Goal: Task Accomplishment & Management: Use online tool/utility

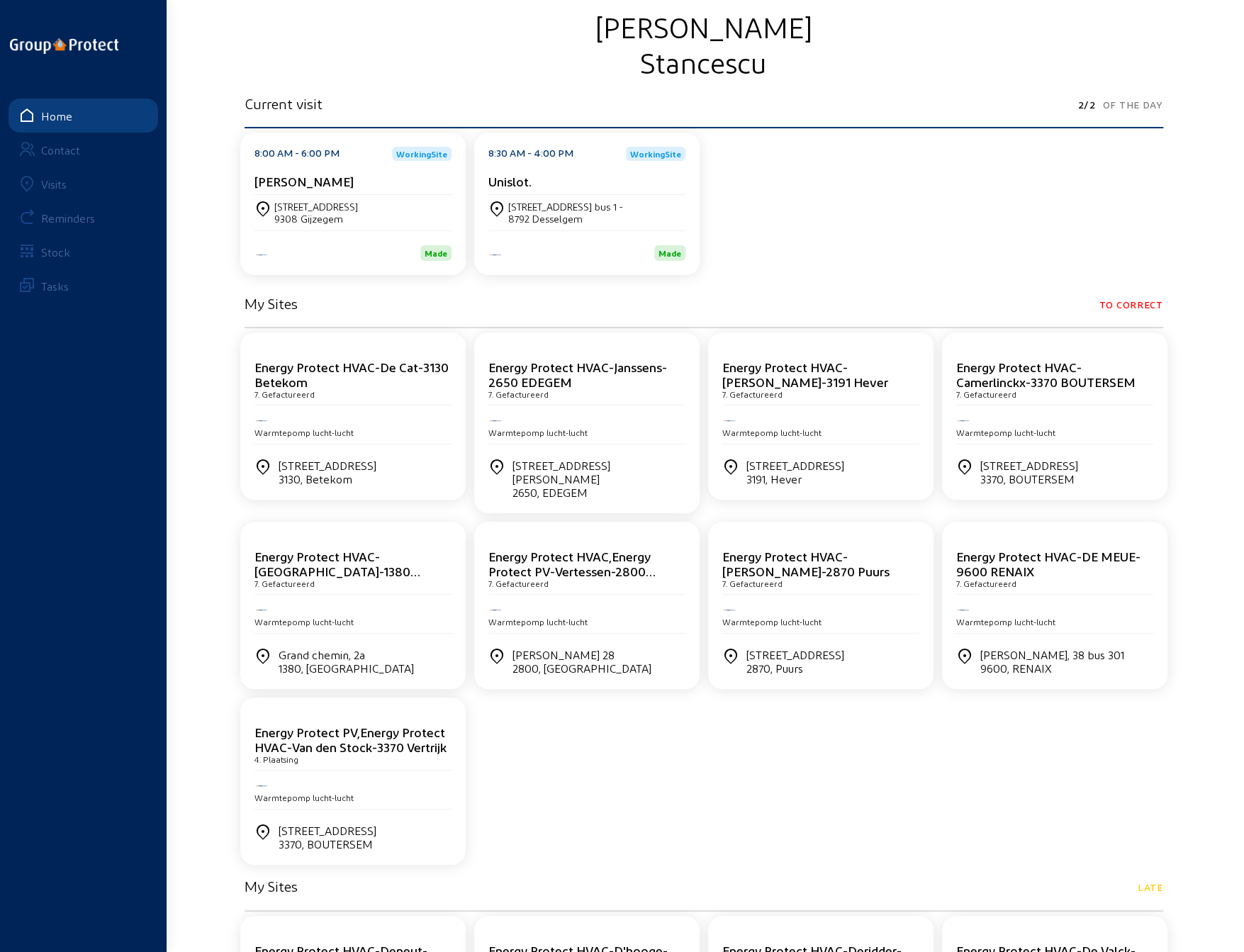
scroll to position [141, 0]
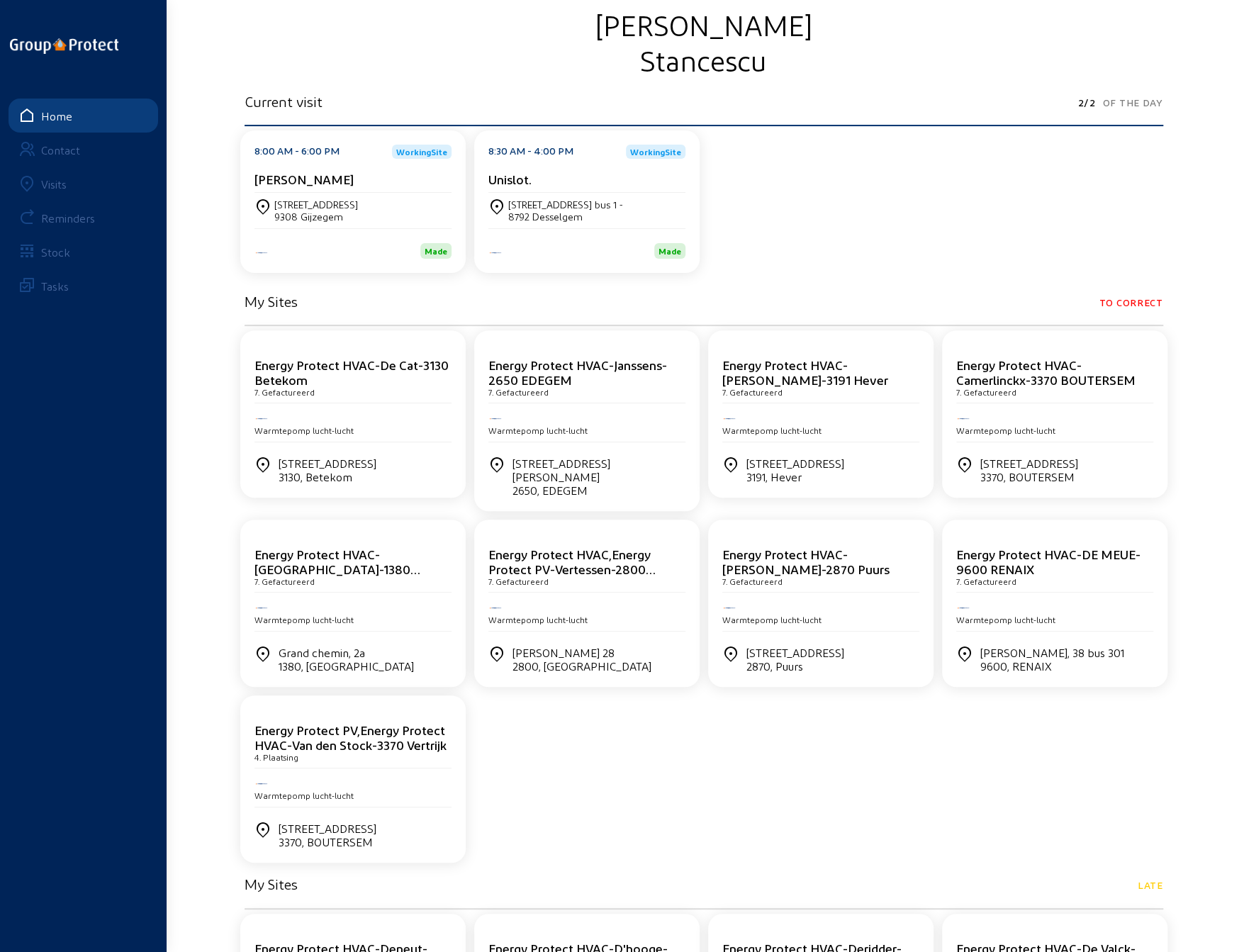
click at [368, 419] on div at bounding box center [353, 416] width 197 height 14
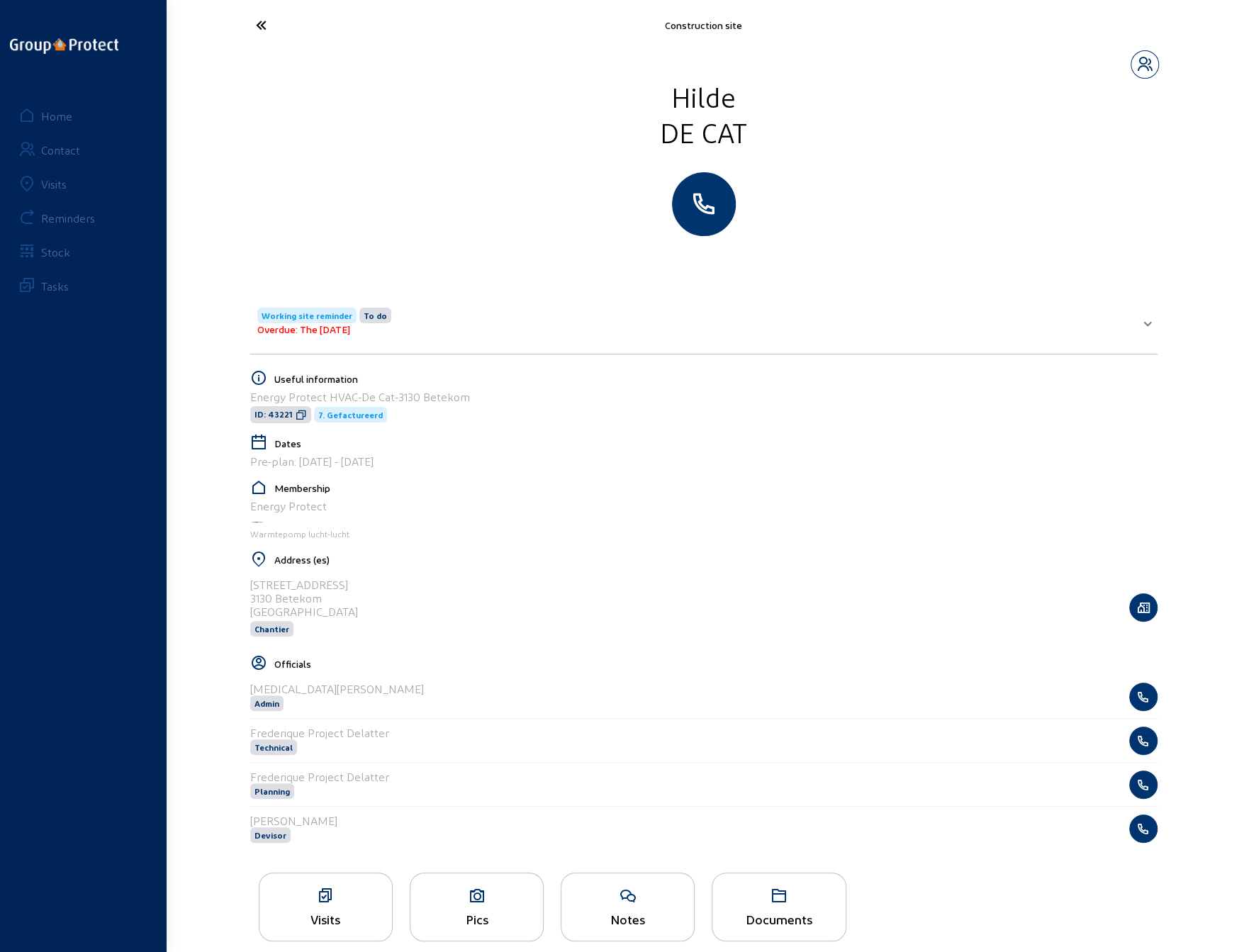
click at [289, 313] on span "Working site reminder" at bounding box center [306, 315] width 90 height 10
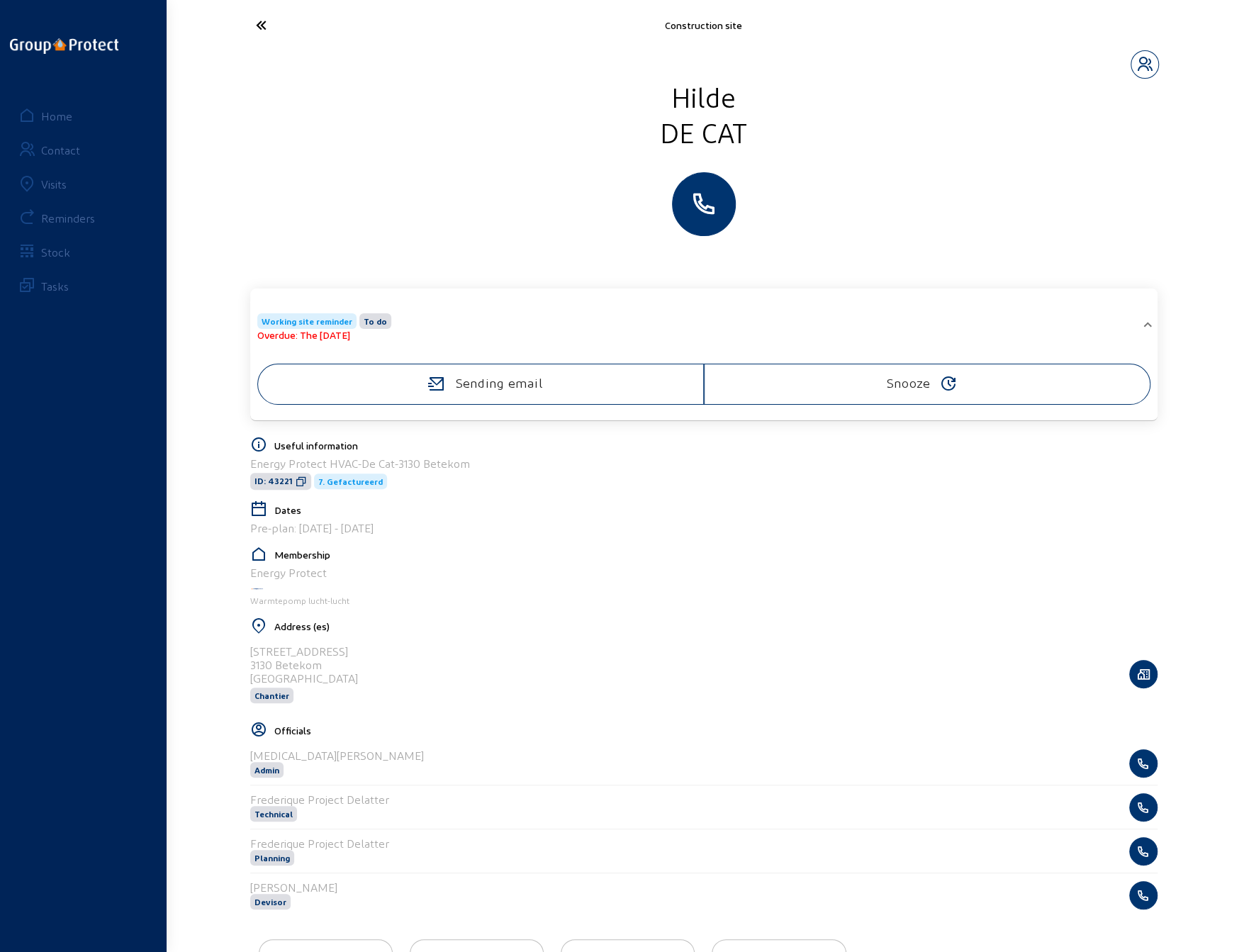
click at [289, 313] on span "Working site reminder" at bounding box center [307, 321] width 99 height 16
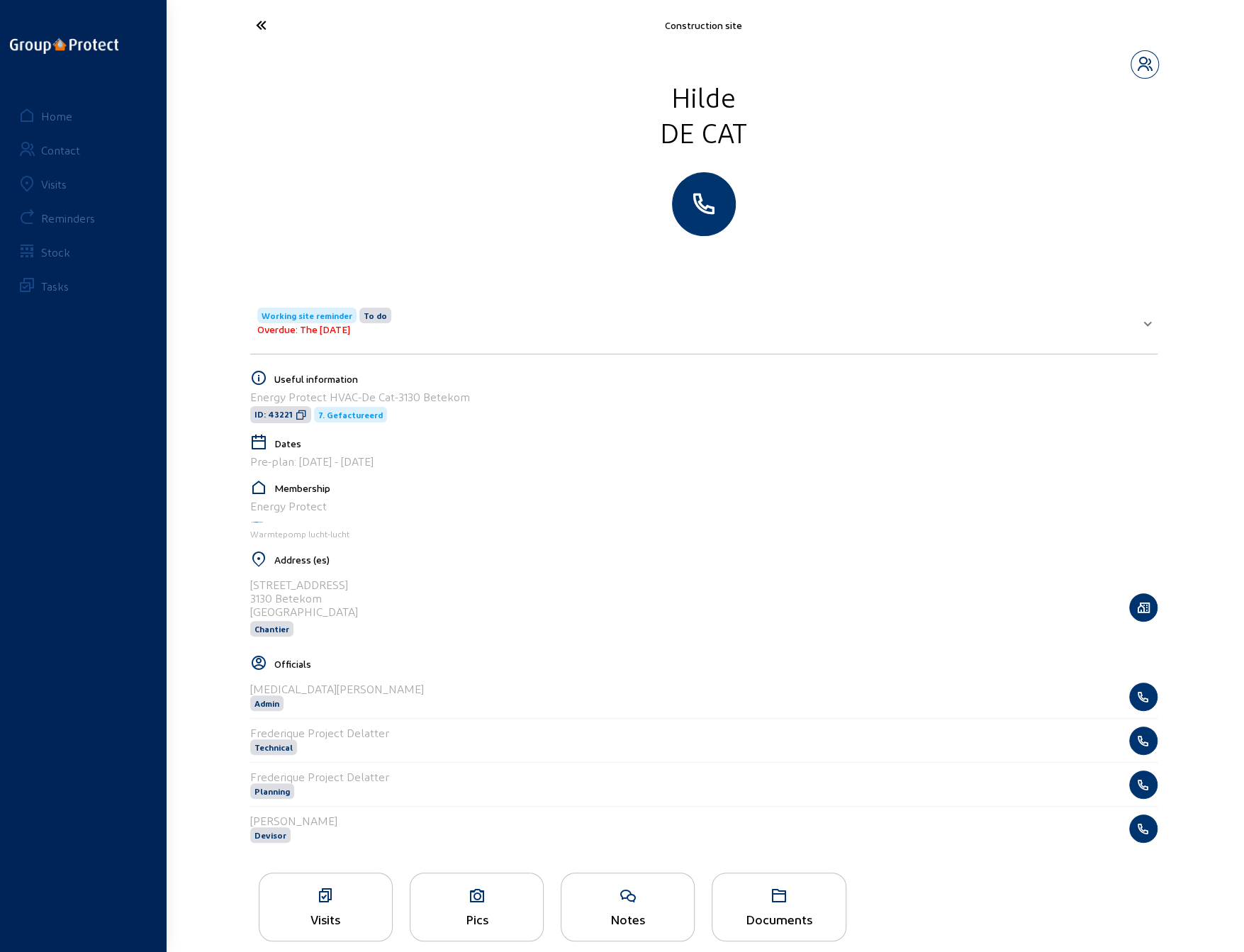
click at [259, 24] on icon at bounding box center [313, 25] width 130 height 25
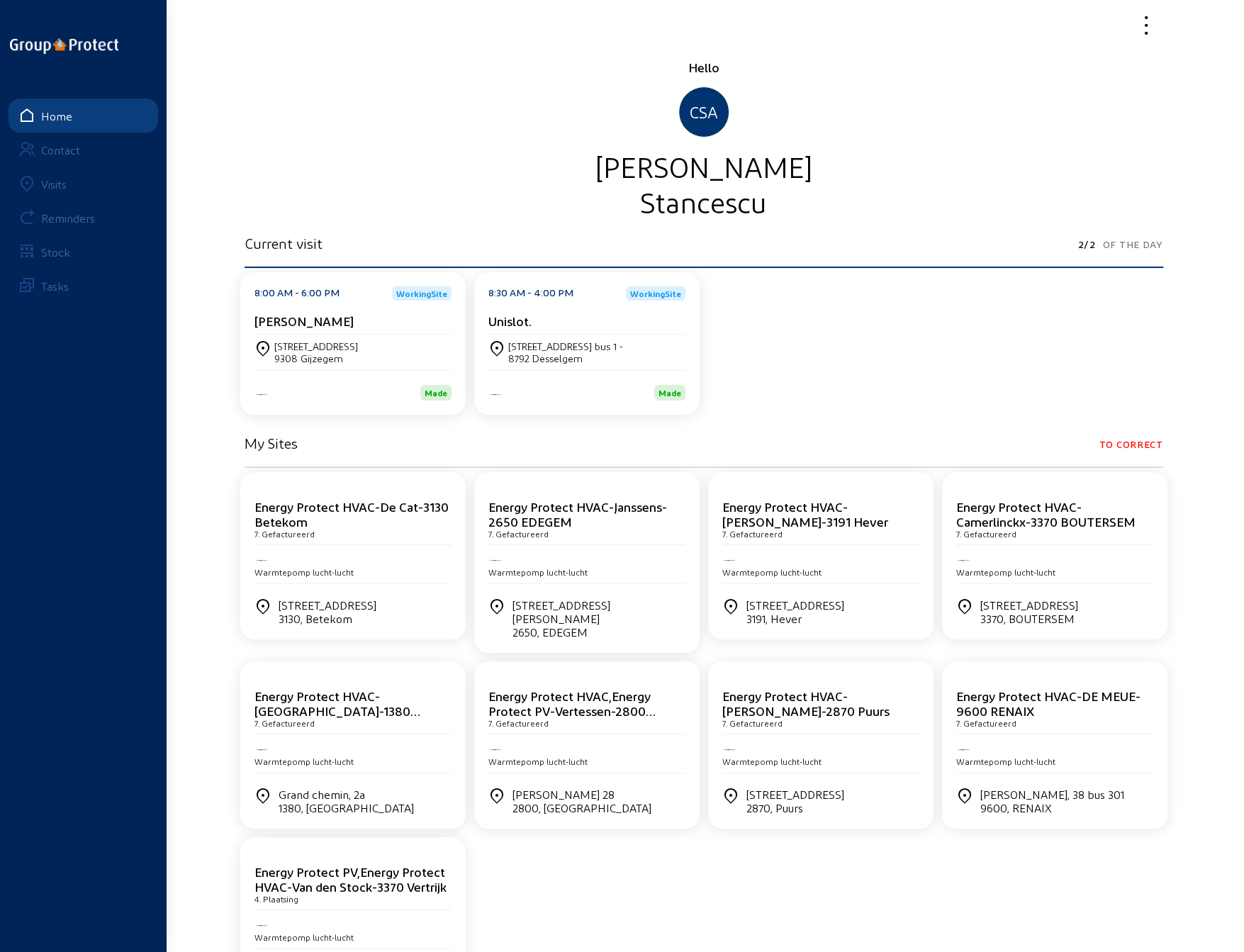
click at [50, 184] on div "Visits" at bounding box center [54, 184] width 26 height 14
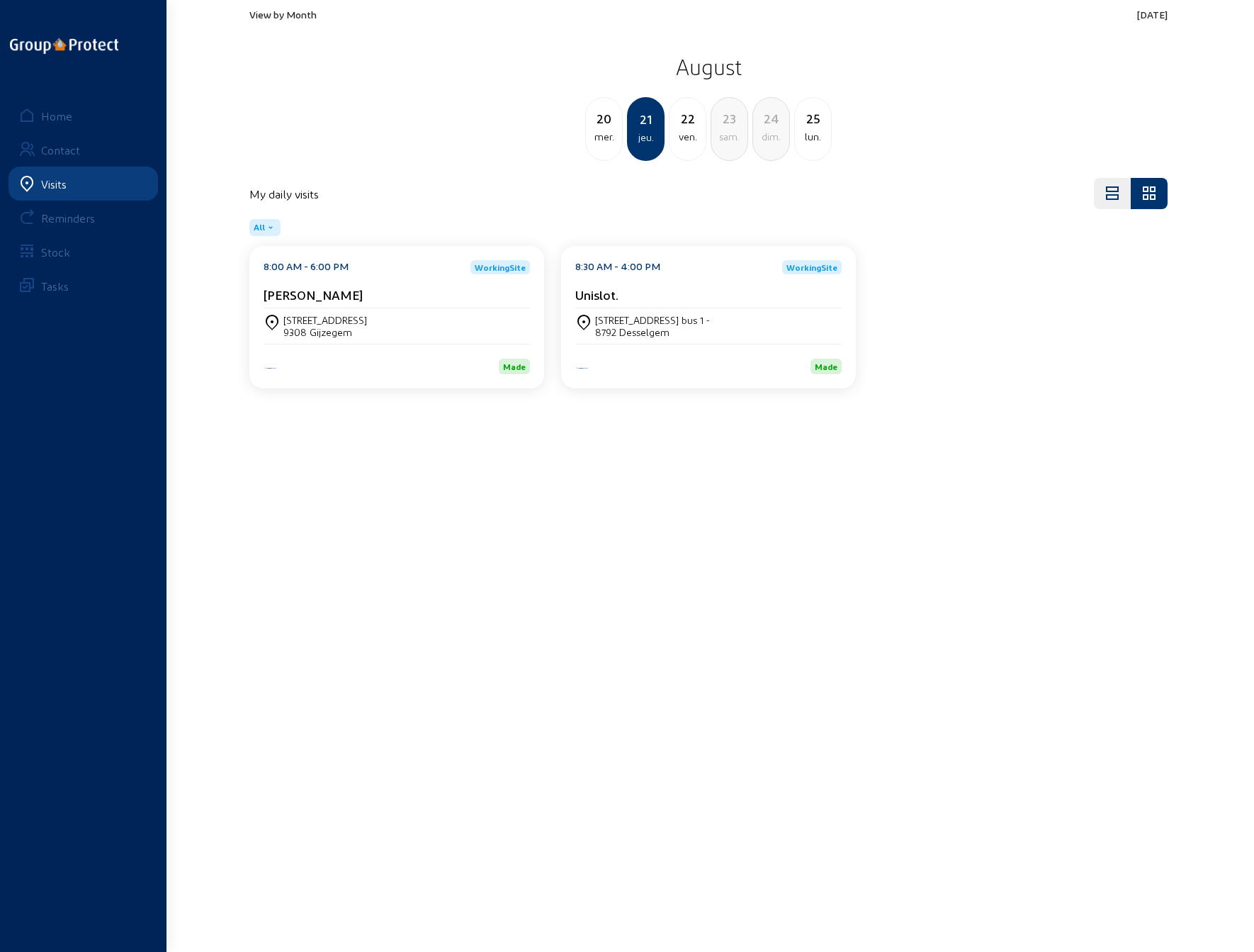
click at [603, 129] on div "mer." at bounding box center [603, 136] width 36 height 17
click at [316, 324] on div "[STREET_ADDRESS]" at bounding box center [325, 320] width 84 height 12
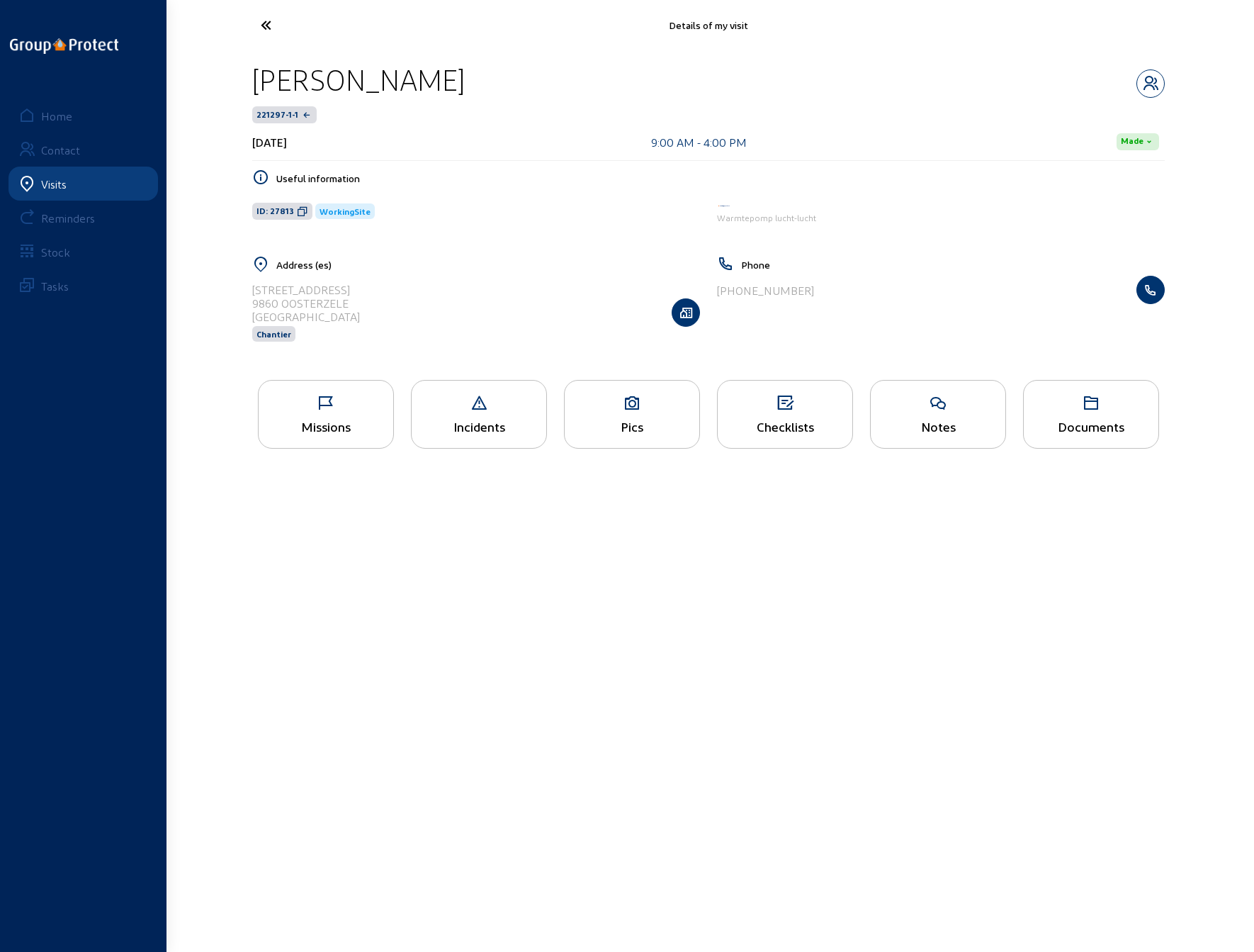
click at [622, 403] on icon at bounding box center [632, 403] width 134 height 17
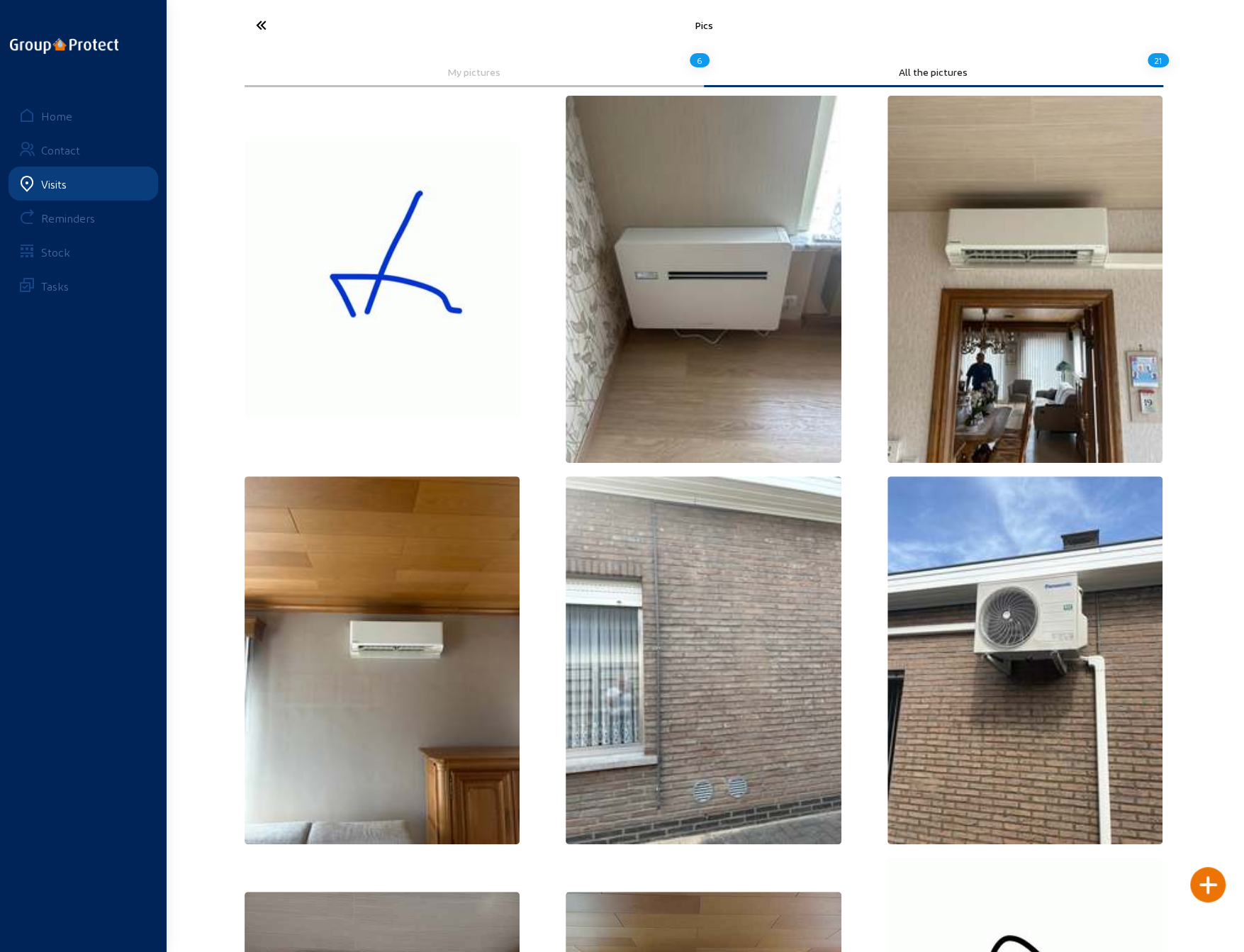
drag, startPoint x: 892, startPoint y: 8, endPoint x: 700, endPoint y: -10, distance: 192.8
click at [700, 0] on html "Pics My pictures 6 All the pictures 21 Home Contact Visits Reminders Stock Tasks" at bounding box center [622, 476] width 1244 height 952
click at [261, 20] on icon at bounding box center [313, 25] width 130 height 25
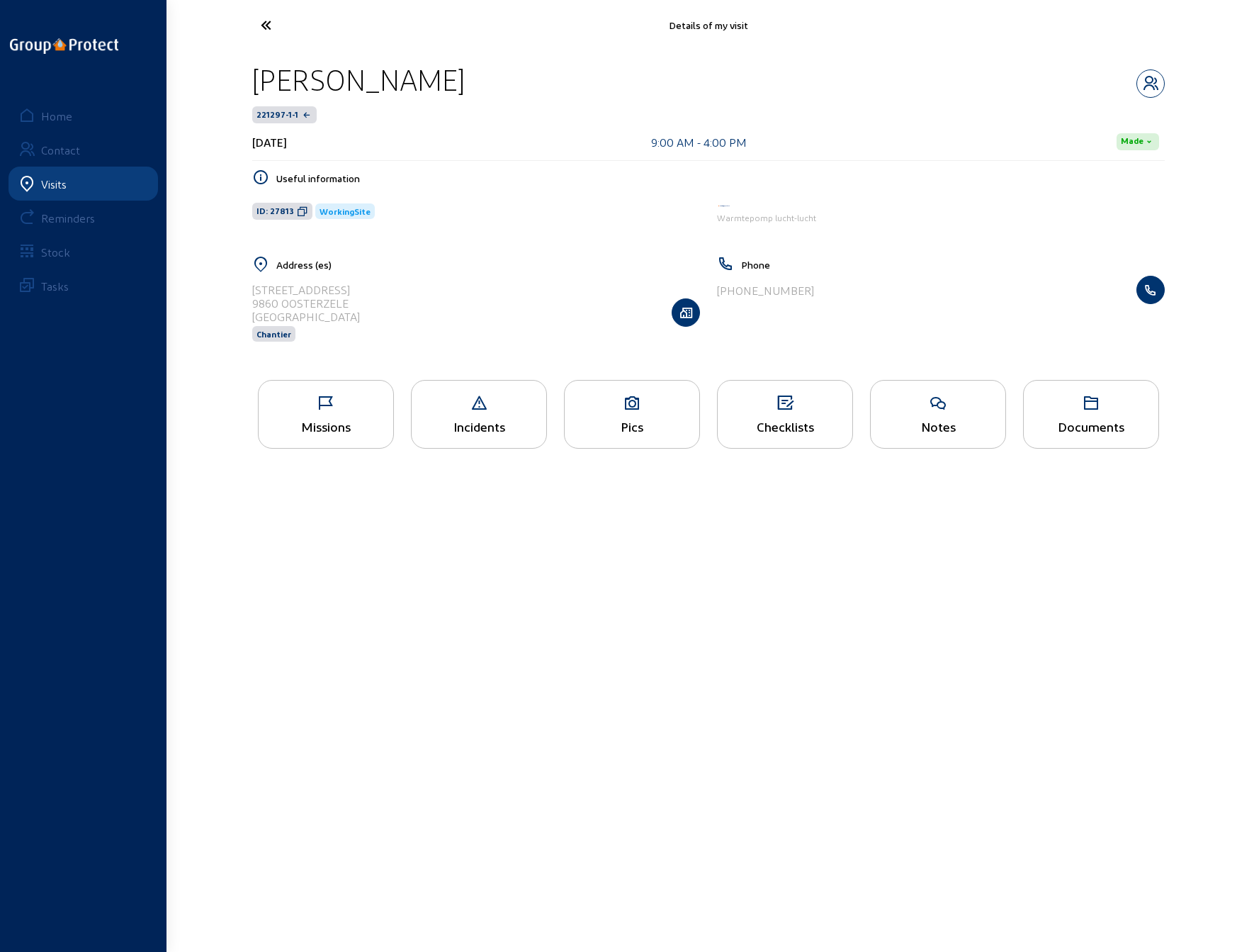
drag, startPoint x: 1016, startPoint y: 534, endPoint x: 914, endPoint y: 490, distance: 111.1
click at [1016, 534] on main "Details of my visit [PERSON_NAME] 221297-1-1 [DATE] 9:00 AM - 4:00 PM Made Usef…" at bounding box center [627, 454] width 1254 height 909
drag, startPoint x: 251, startPoint y: 288, endPoint x: 328, endPoint y: 290, distance: 77.0
click at [328, 290] on div "Address (es) [STREET_ADDRESS] Chantier" at bounding box center [476, 308] width 465 height 104
copy div "[STREET_ADDRESS]"
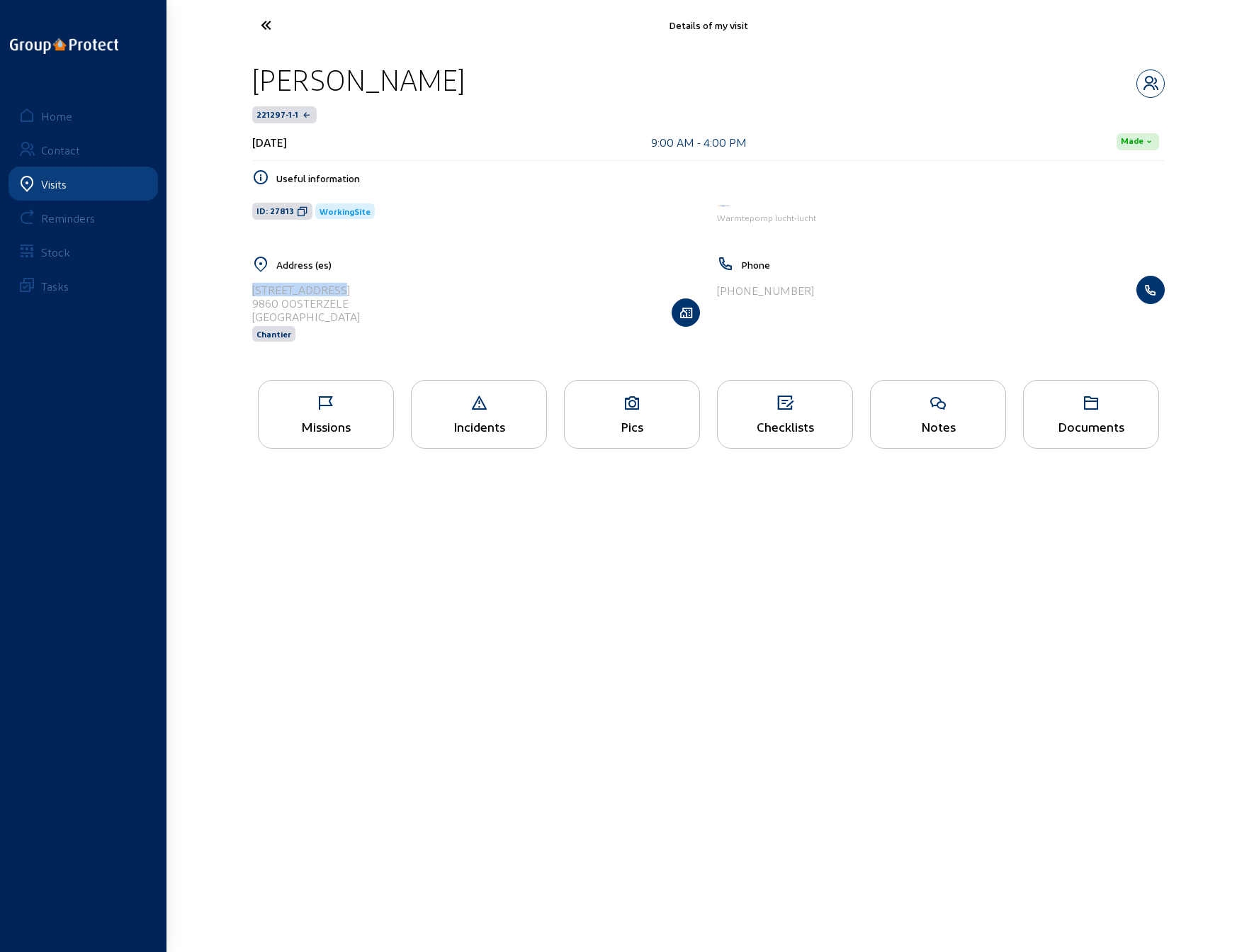
click at [1035, 612] on main "Details of my visit [PERSON_NAME] 221297-1-1 [DATE] 9:00 AM - 4:00 PM Made Usef…" at bounding box center [627, 454] width 1254 height 909
drag, startPoint x: 253, startPoint y: 303, endPoint x: 348, endPoint y: 306, distance: 95.0
click at [348, 306] on div "9860 OOSTERZELE" at bounding box center [306, 303] width 108 height 14
copy div "9860 OOSTERZELE"
click at [849, 488] on main "Details of my visit [PERSON_NAME] 221297-1-1 [DATE] 9:00 AM - 4:00 PM Made Usef…" at bounding box center [627, 454] width 1254 height 909
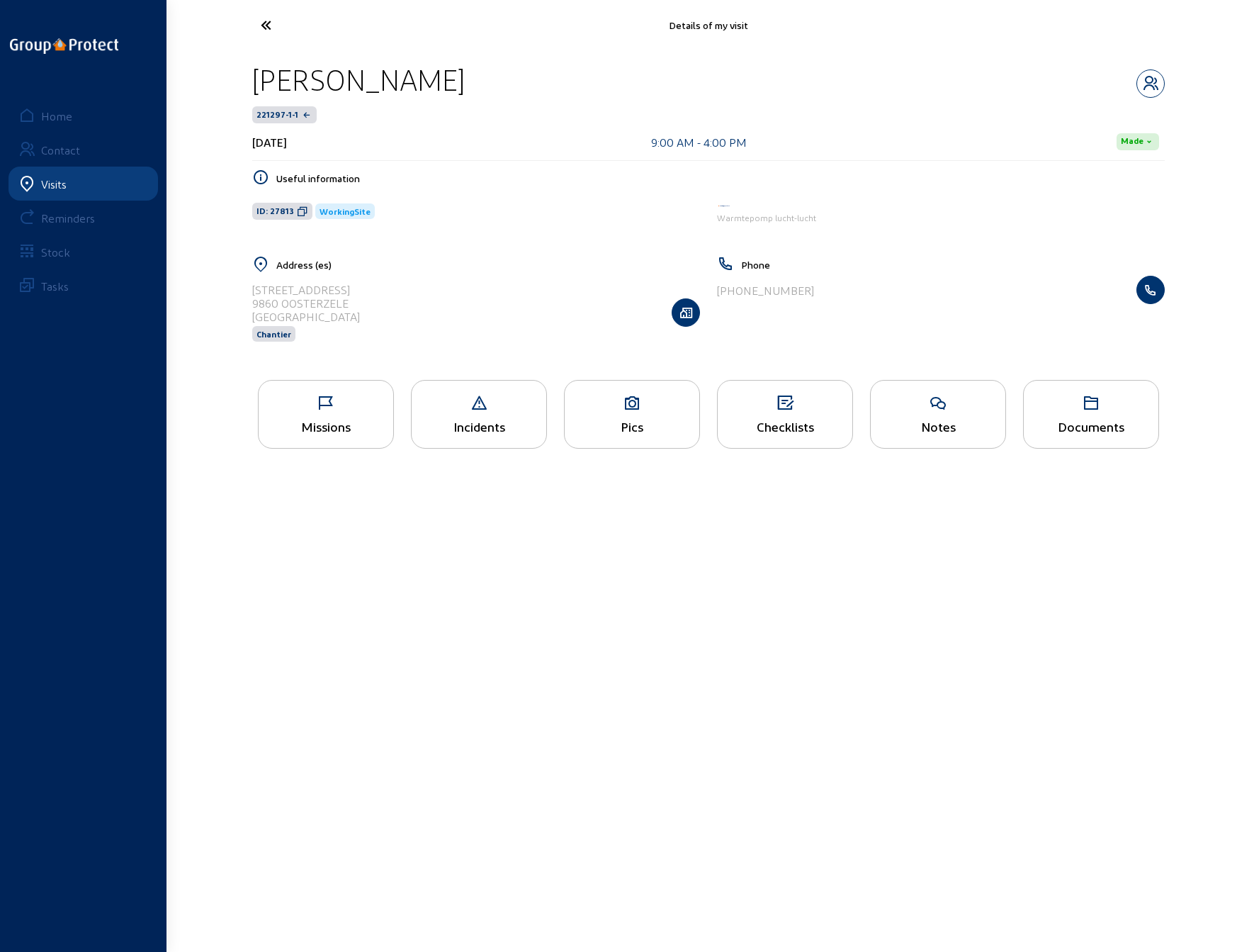
drag, startPoint x: 255, startPoint y: 80, endPoint x: 486, endPoint y: 73, distance: 231.1
click at [486, 73] on div "[PERSON_NAME]" at bounding box center [709, 79] width 913 height 36
copy div "[PERSON_NAME]"
click at [1111, 636] on main "Details of my visit [PERSON_NAME] 221297-1-1 [DATE] 9:00 AM - 4:00 PM Made Usef…" at bounding box center [627, 454] width 1254 height 909
click at [264, 21] on icon at bounding box center [318, 25] width 130 height 25
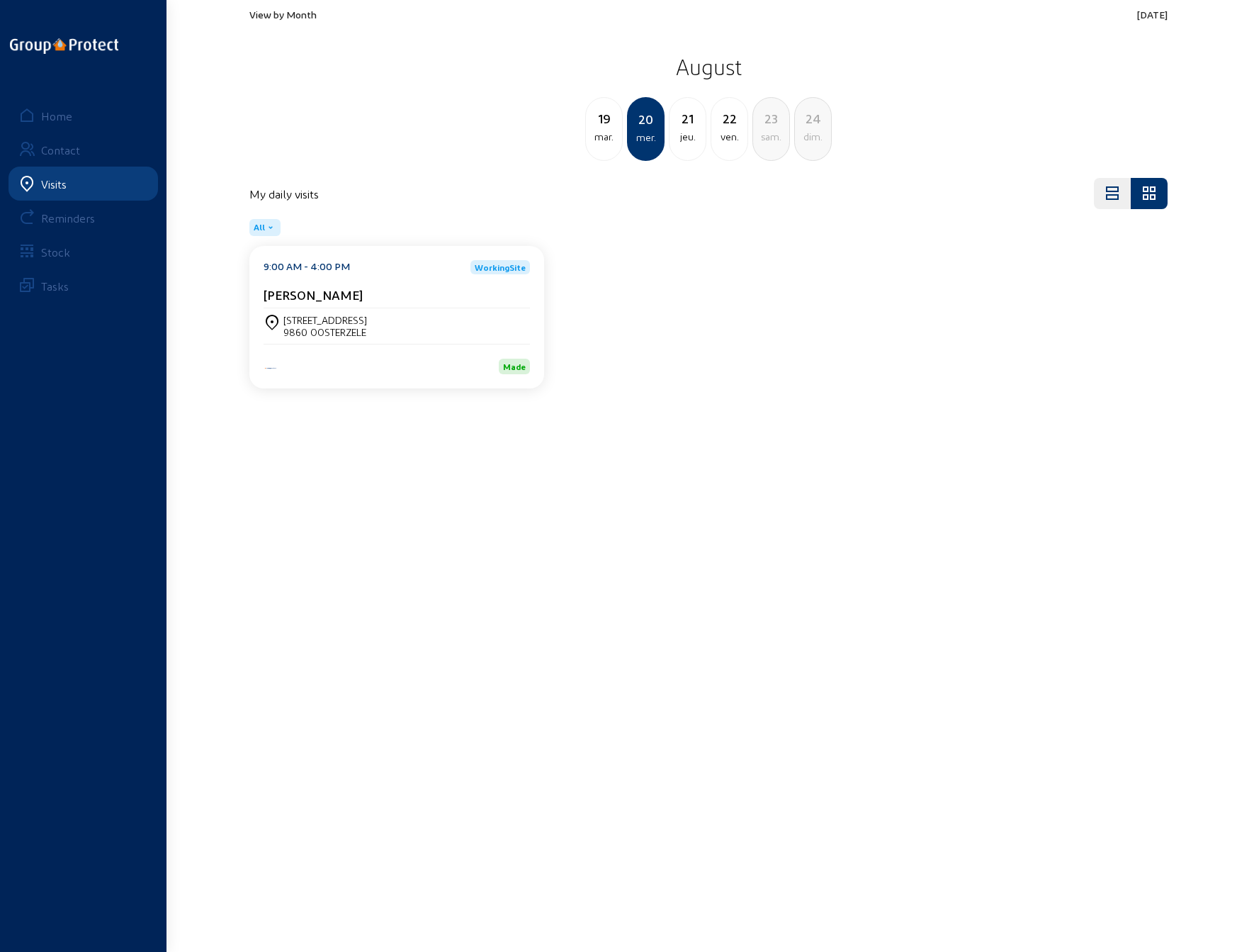
click at [605, 127] on div "19" at bounding box center [603, 118] width 36 height 20
click at [831, 404] on div "View by Month [DATE] [DATE] [DATE] mer. 21 jeu. 22 ven. 23 sam. My daily visits…" at bounding box center [708, 206] width 935 height 412
click at [324, 329] on div "3700 TONGEREN" at bounding box center [325, 332] width 84 height 12
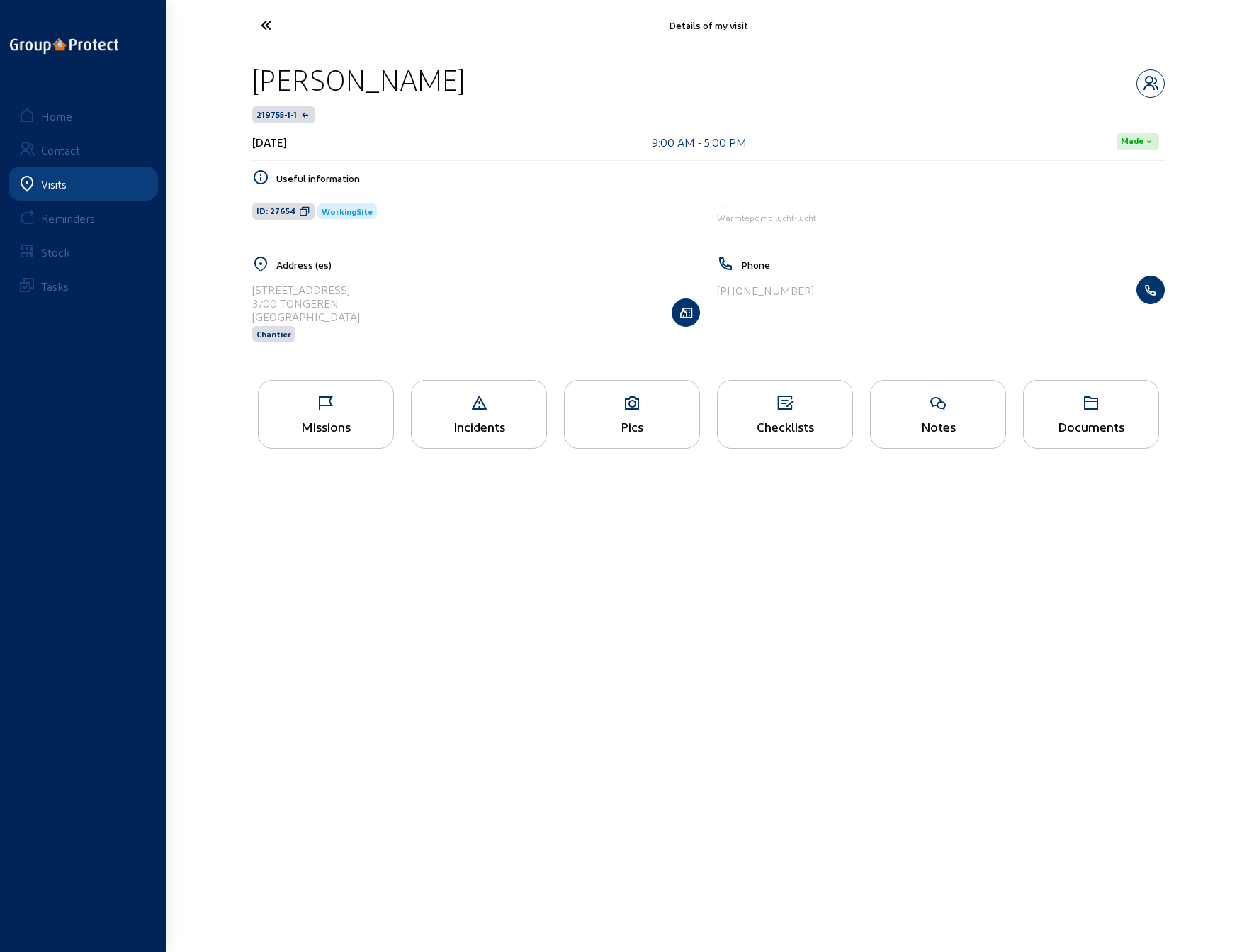
click at [630, 421] on div "Pics" at bounding box center [632, 426] width 134 height 15
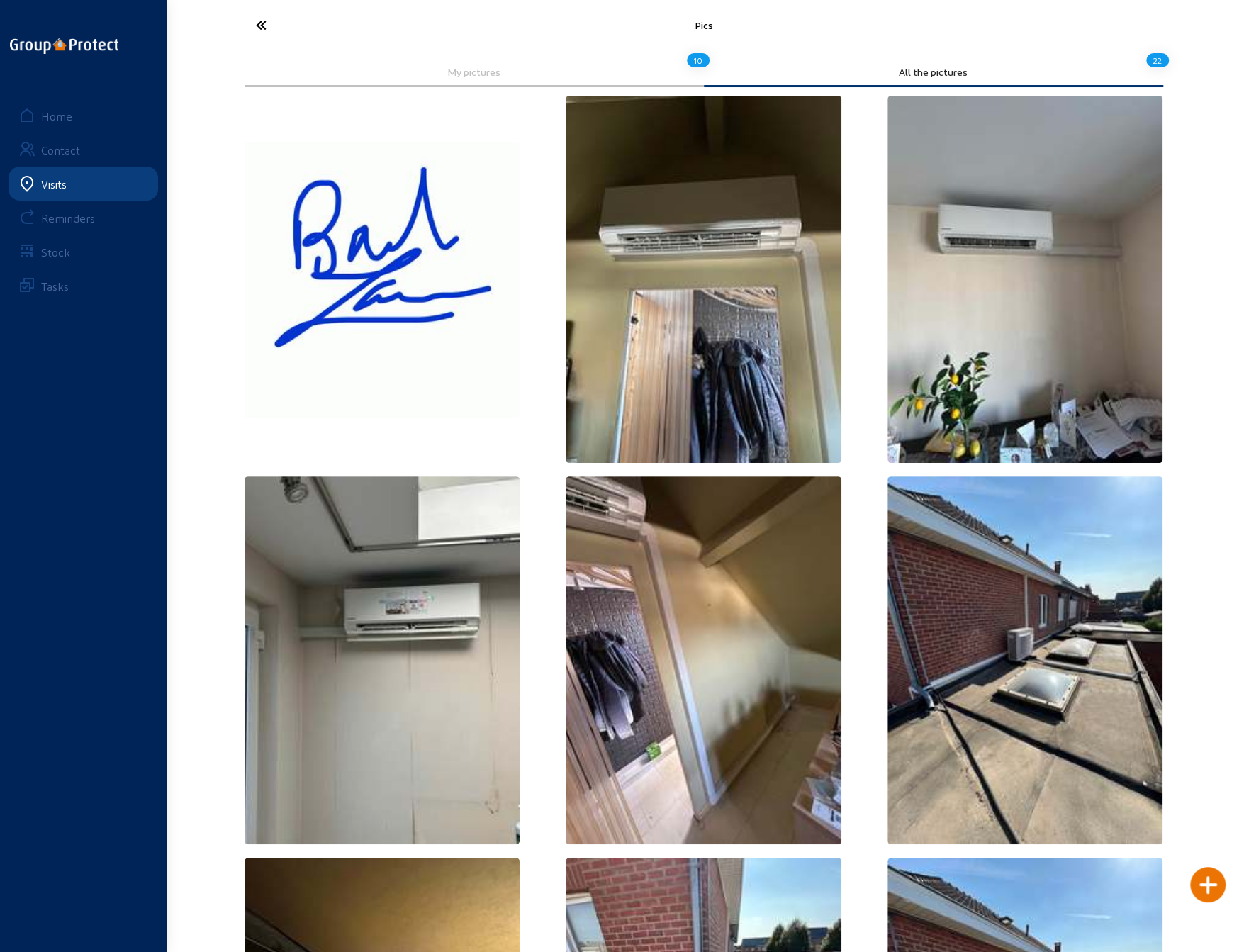
click at [260, 31] on icon at bounding box center [313, 25] width 130 height 25
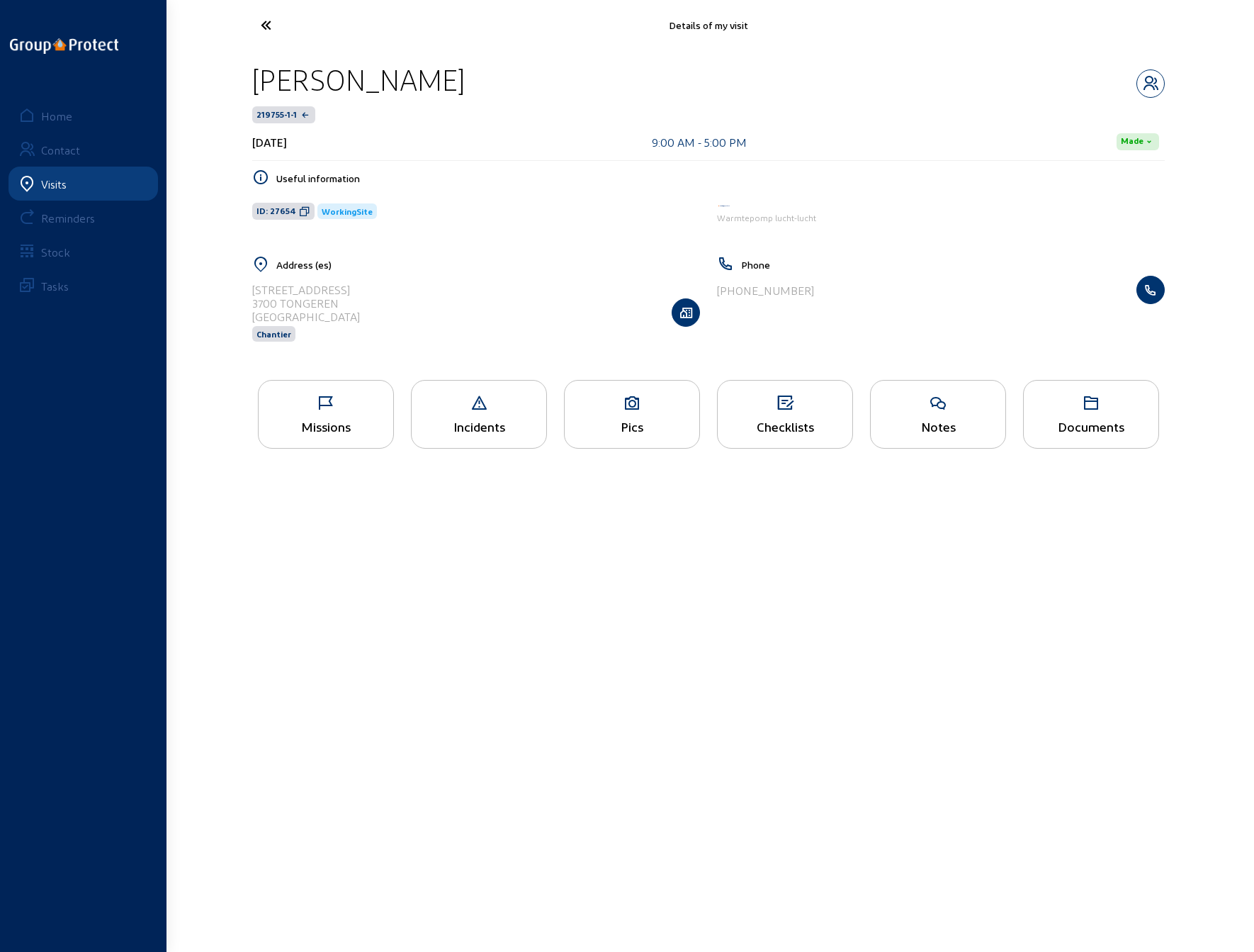
drag, startPoint x: 915, startPoint y: 578, endPoint x: 907, endPoint y: 574, distance: 8.9
click at [911, 578] on main "Details of my visit [PERSON_NAME] 219755-1-1 [DATE] 9:00 AM - 5:00 PM Made Usef…" at bounding box center [627, 454] width 1254 height 909
click at [265, 23] on icon at bounding box center [318, 25] width 130 height 25
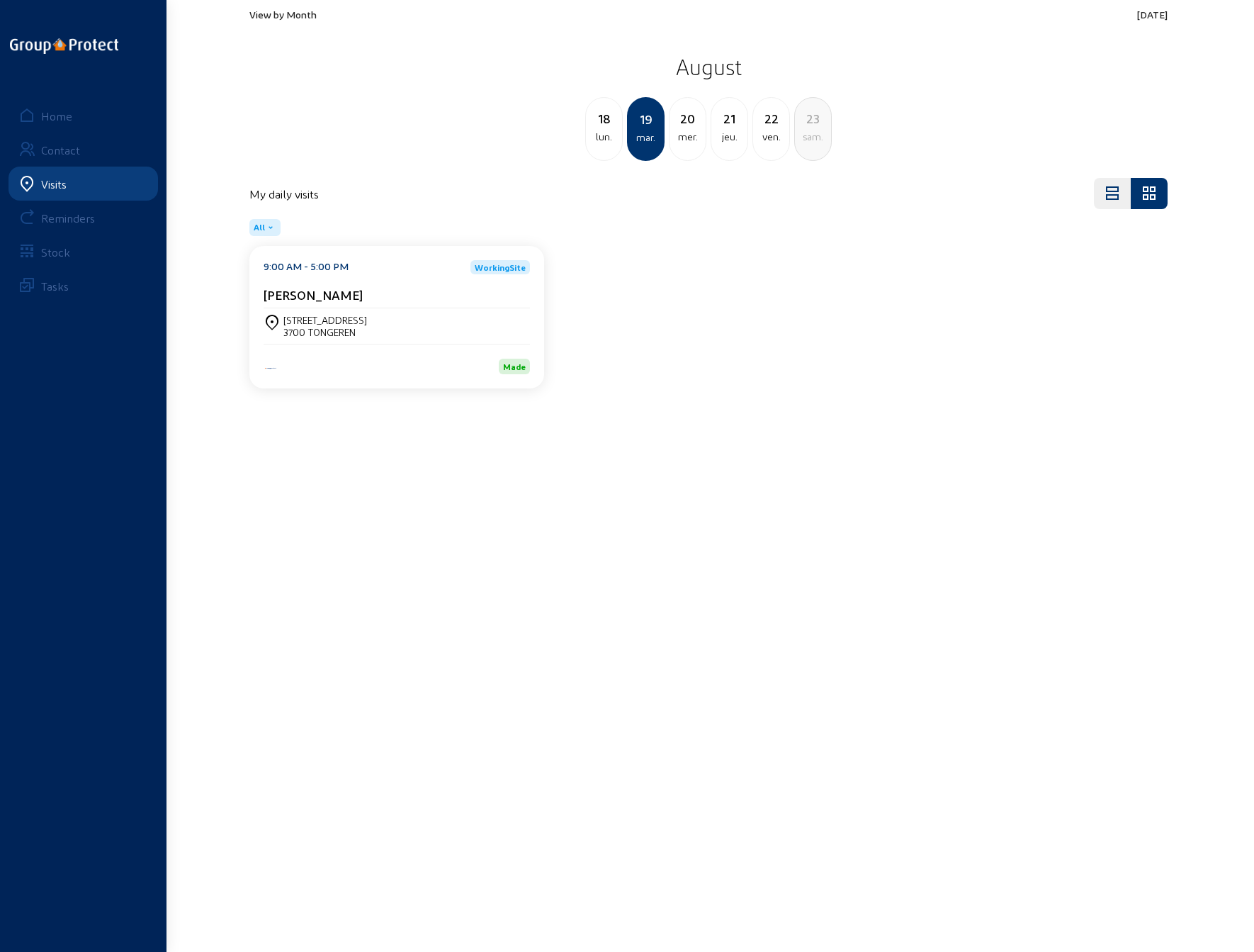
click at [608, 133] on div "lun." at bounding box center [603, 136] width 36 height 17
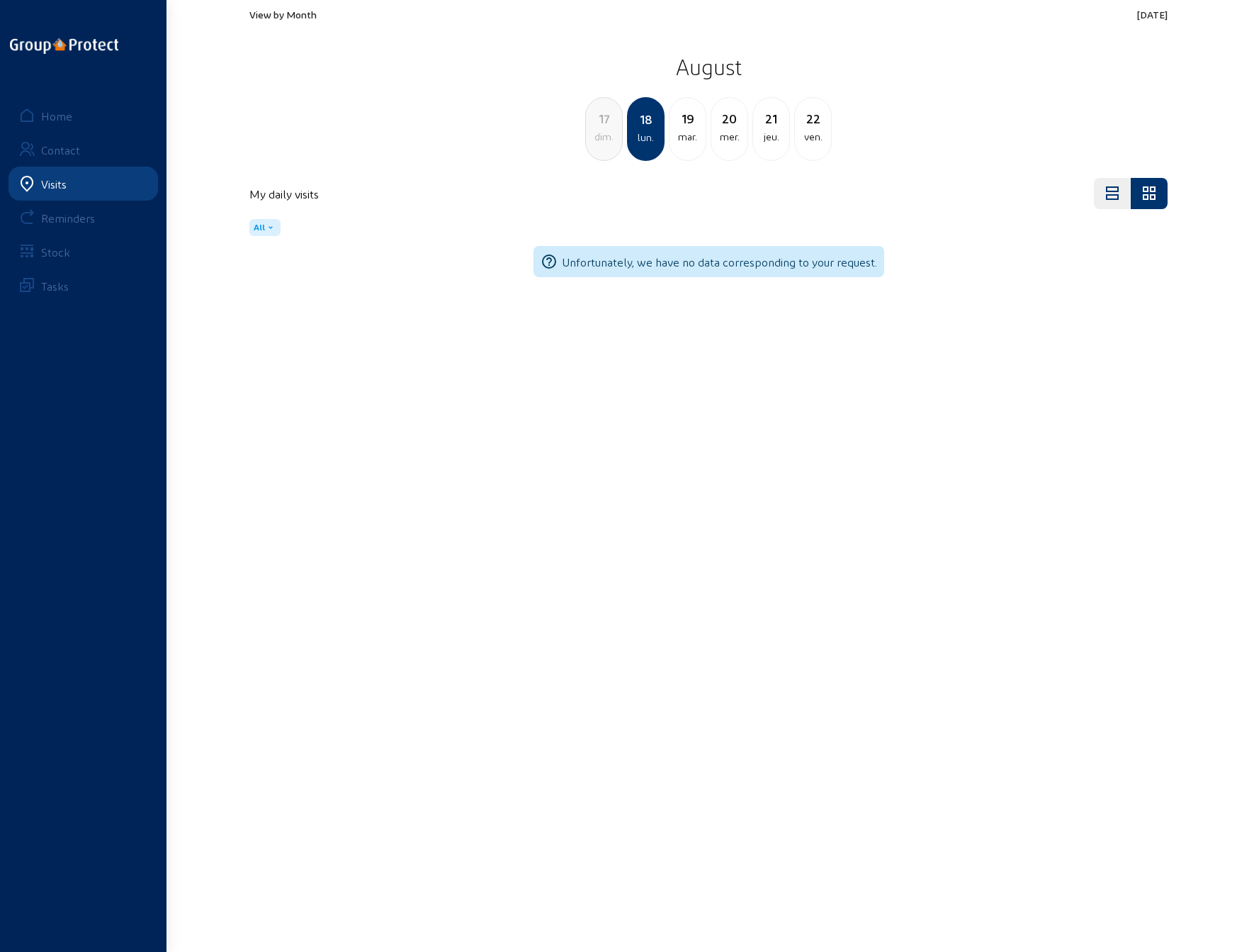
click at [595, 134] on div "dim." at bounding box center [603, 136] width 36 height 17
click at [603, 134] on div "sam." at bounding box center [603, 136] width 36 height 17
click at [603, 134] on div "ven." at bounding box center [603, 136] width 36 height 17
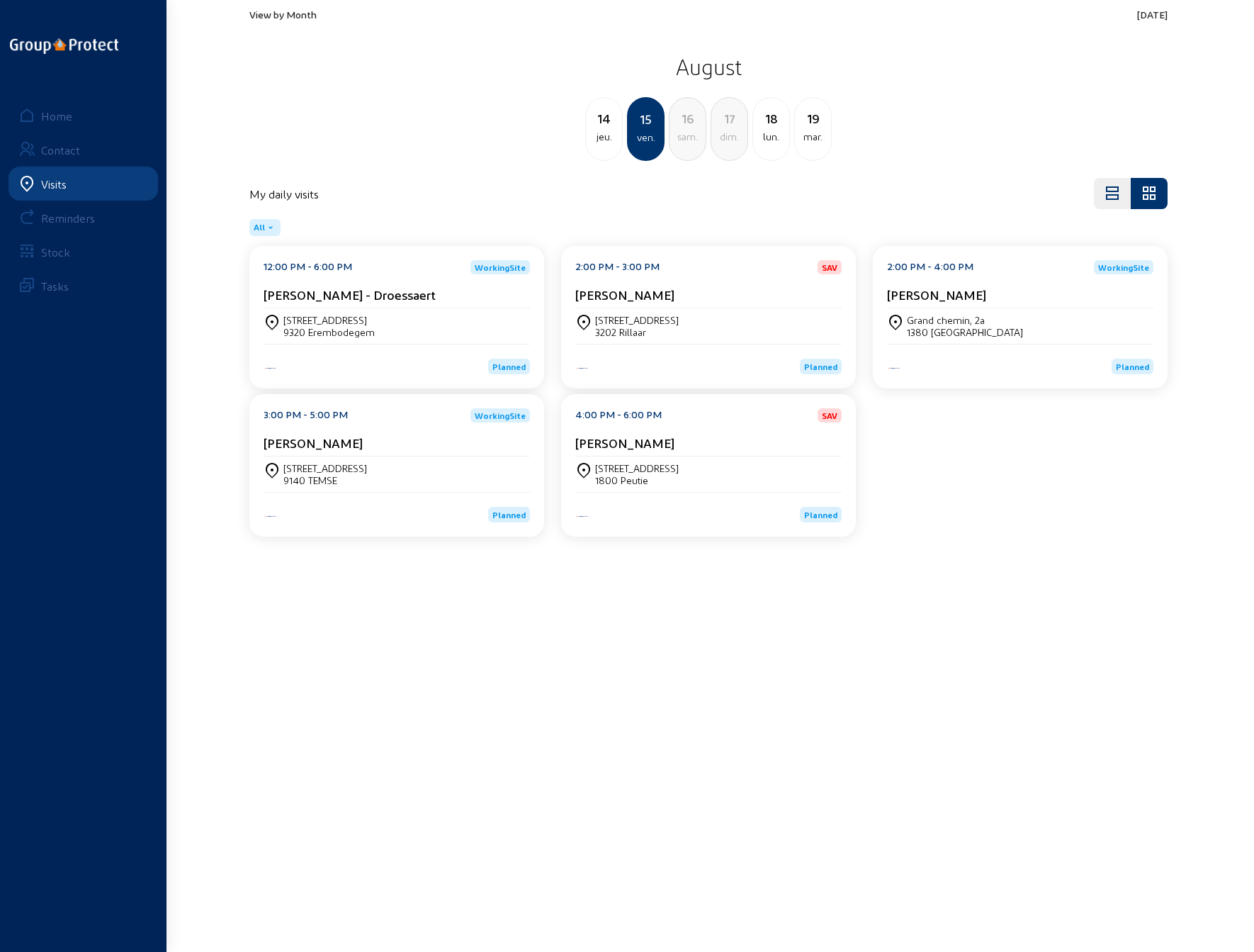
click at [660, 435] on cam-card-title "[PERSON_NAME]" at bounding box center [625, 442] width 99 height 15
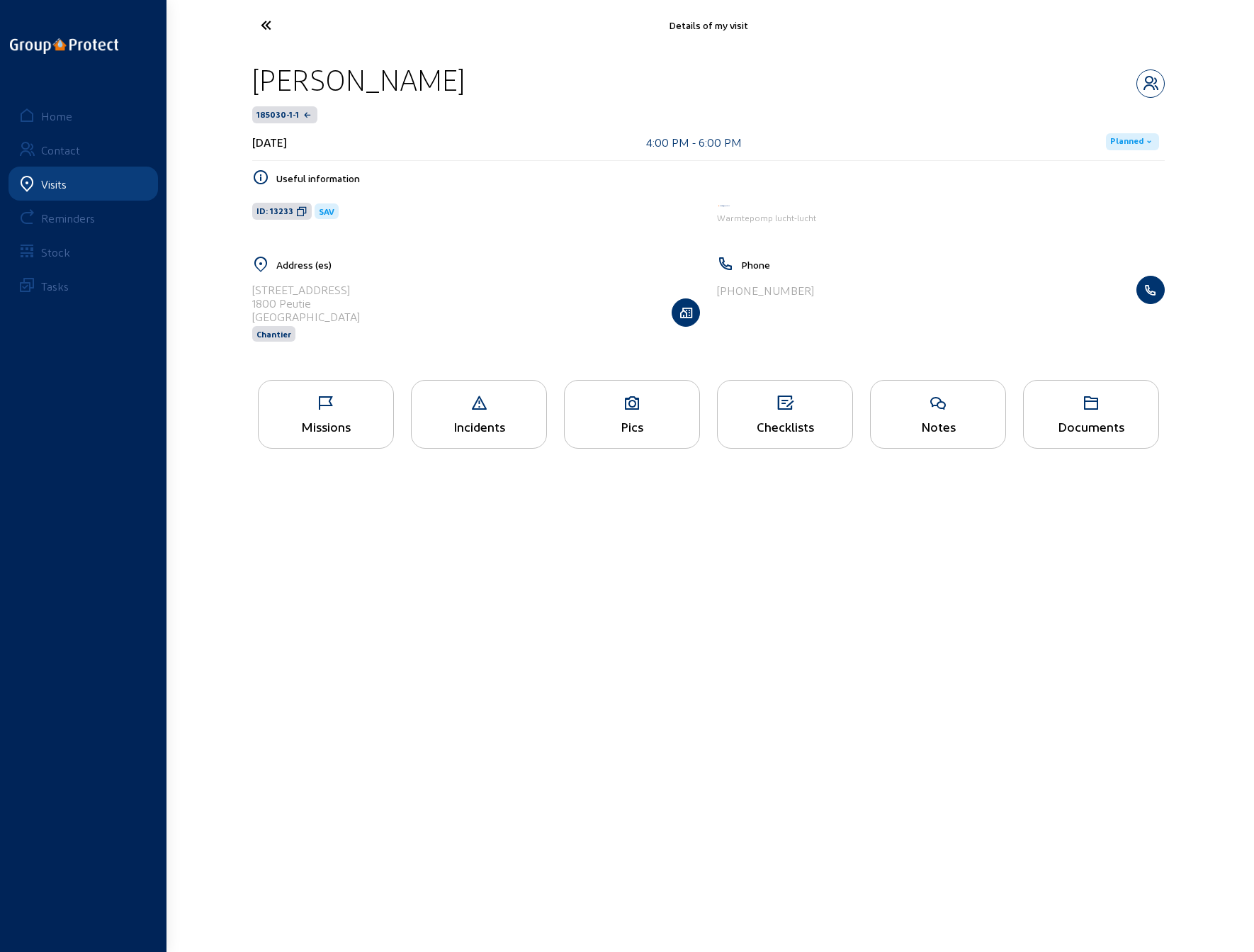
click at [1122, 140] on span "Planned" at bounding box center [1127, 141] width 34 height 11
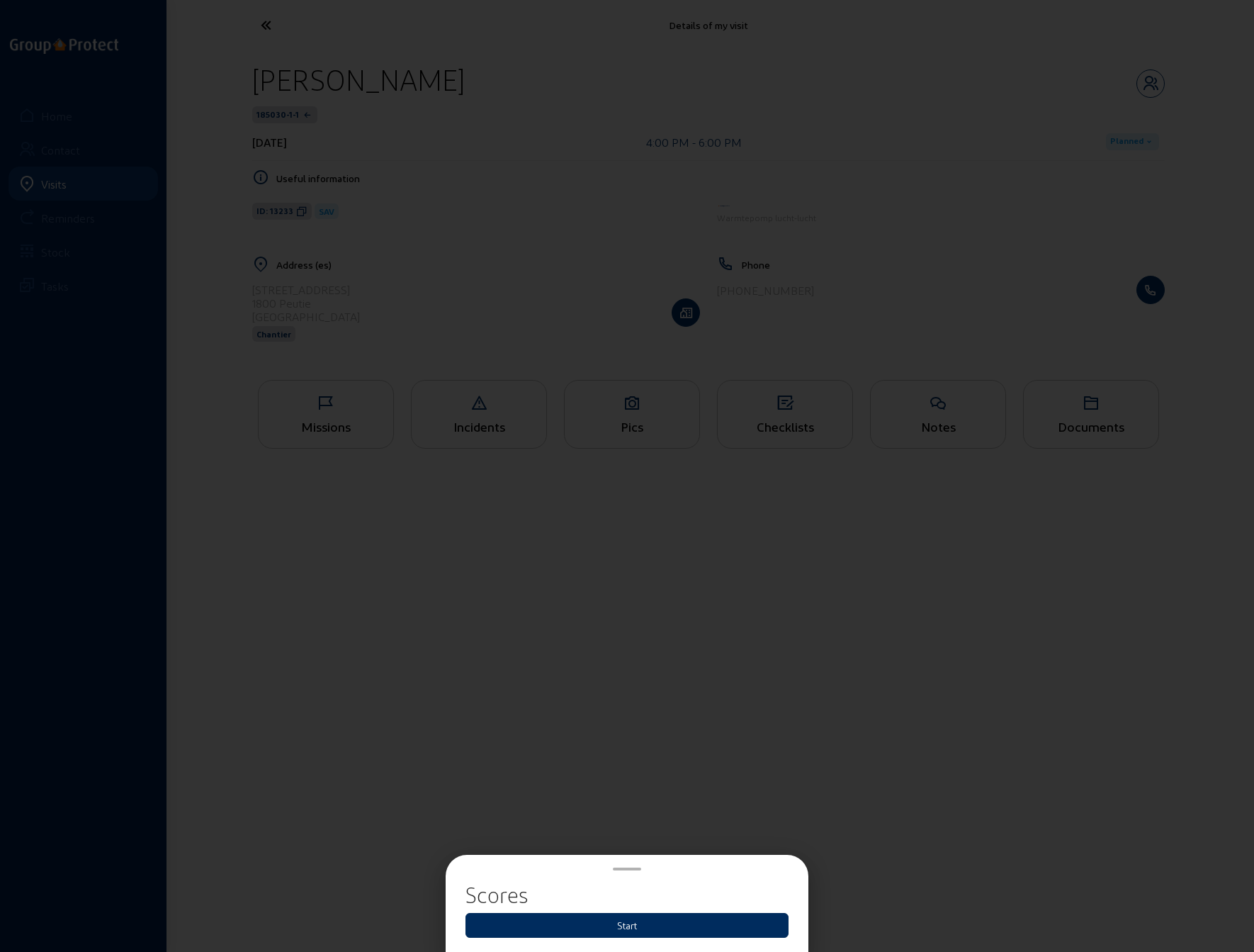
click at [623, 927] on button "Start" at bounding box center [627, 925] width 323 height 25
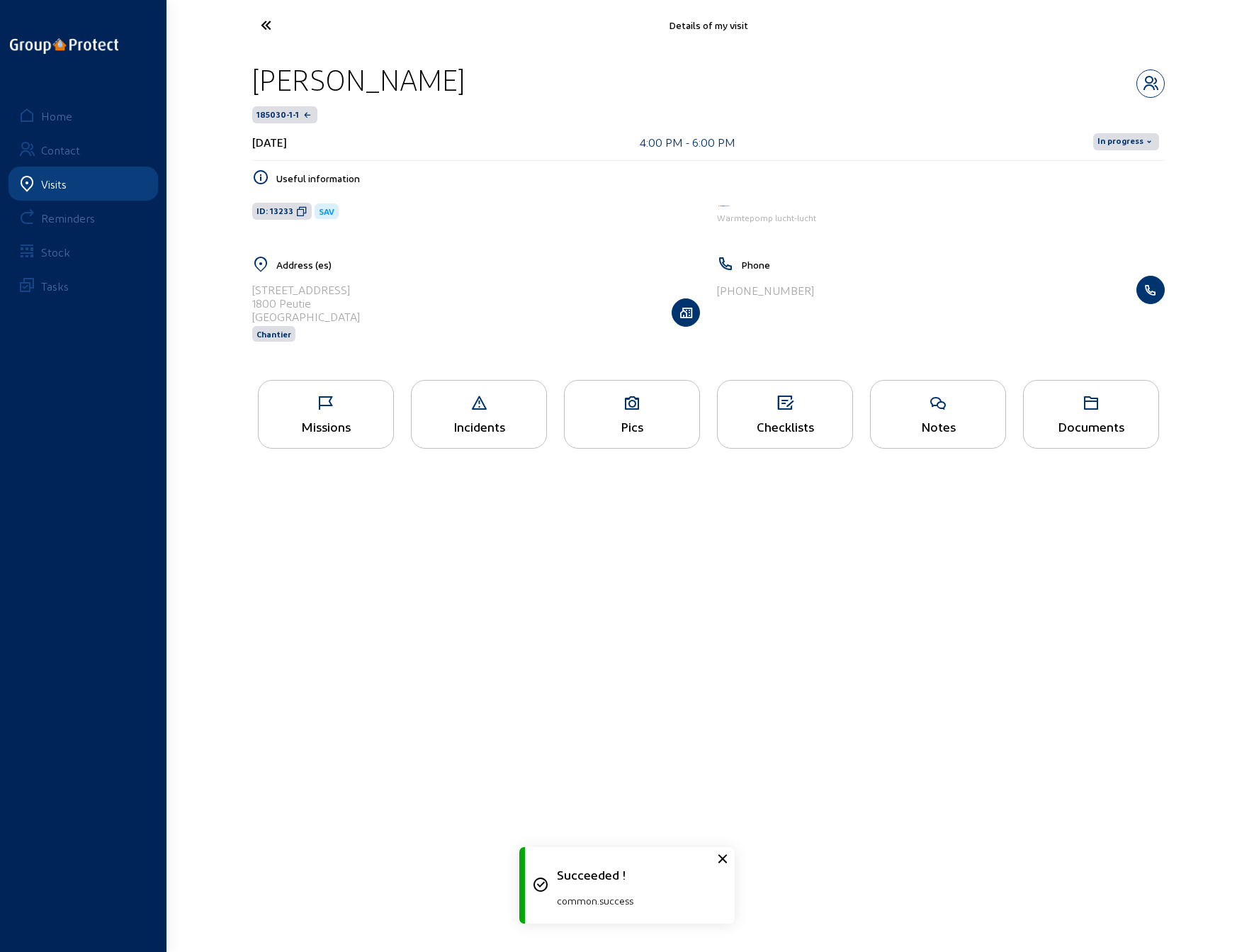
click at [1124, 142] on span "In progress" at bounding box center [1121, 141] width 46 height 11
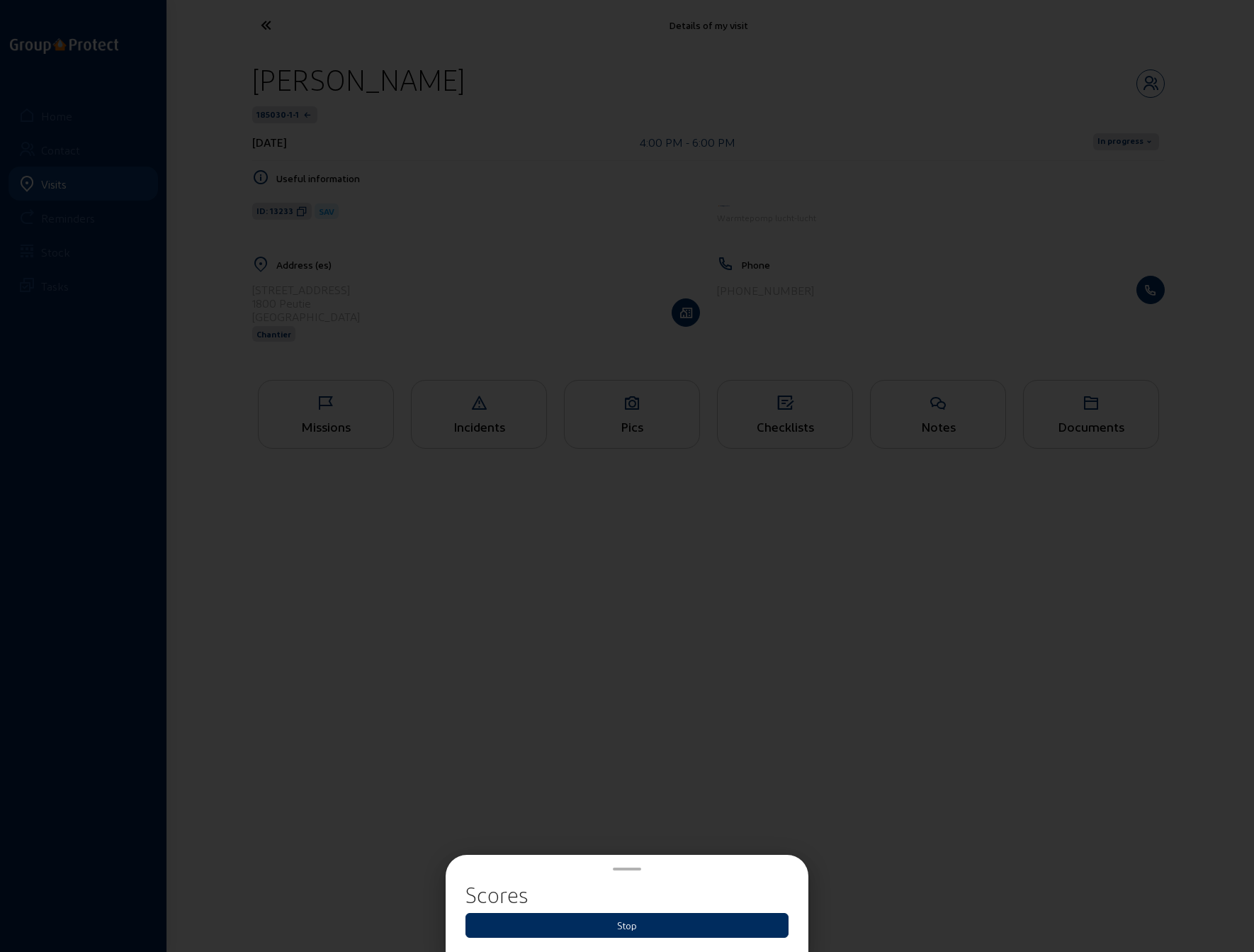
click at [604, 924] on button "Stop" at bounding box center [627, 925] width 323 height 25
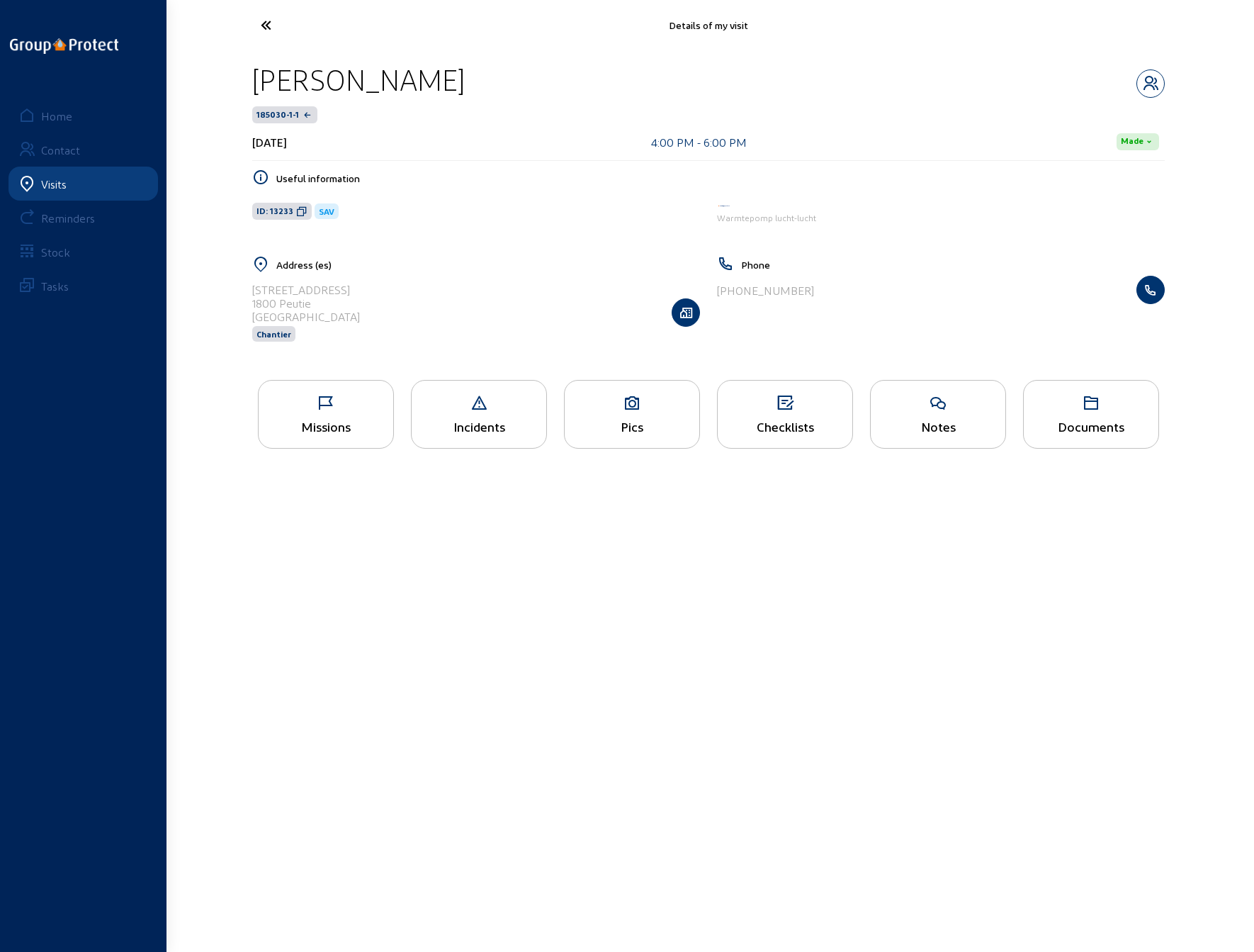
click at [264, 25] on icon at bounding box center [318, 25] width 130 height 25
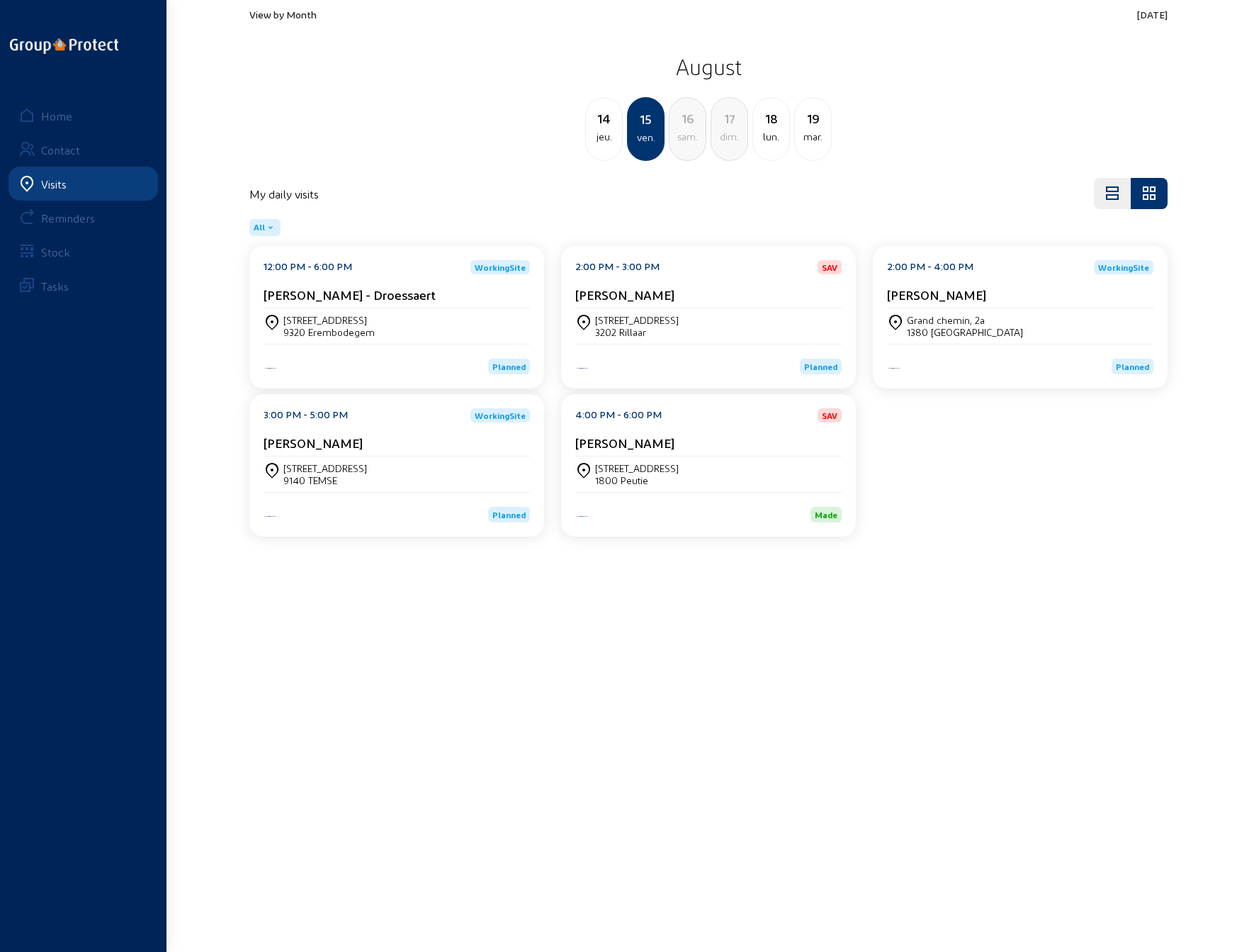
click at [297, 465] on div "[STREET_ADDRESS]" at bounding box center [325, 468] width 84 height 12
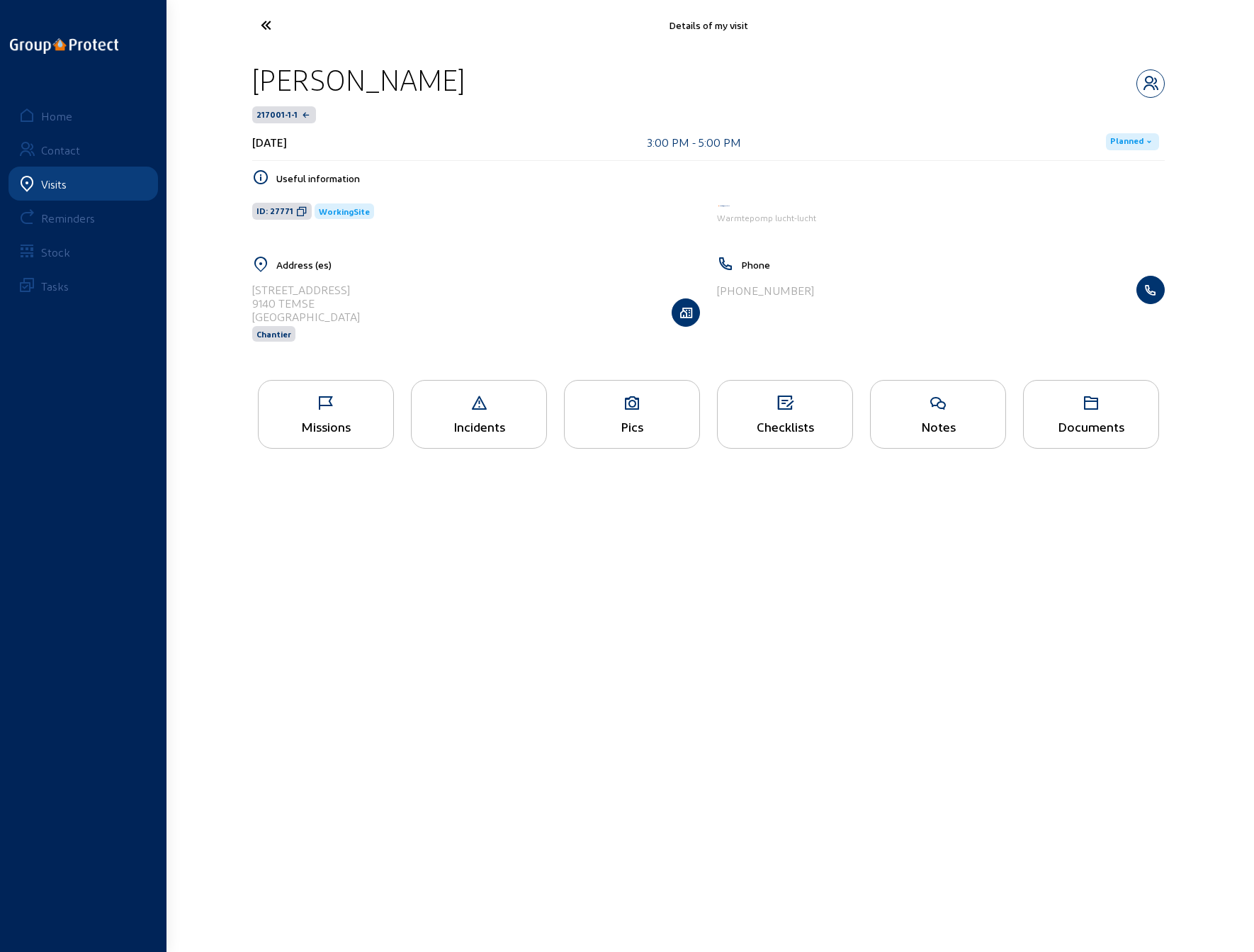
click at [1117, 140] on span "Planned" at bounding box center [1127, 141] width 34 height 11
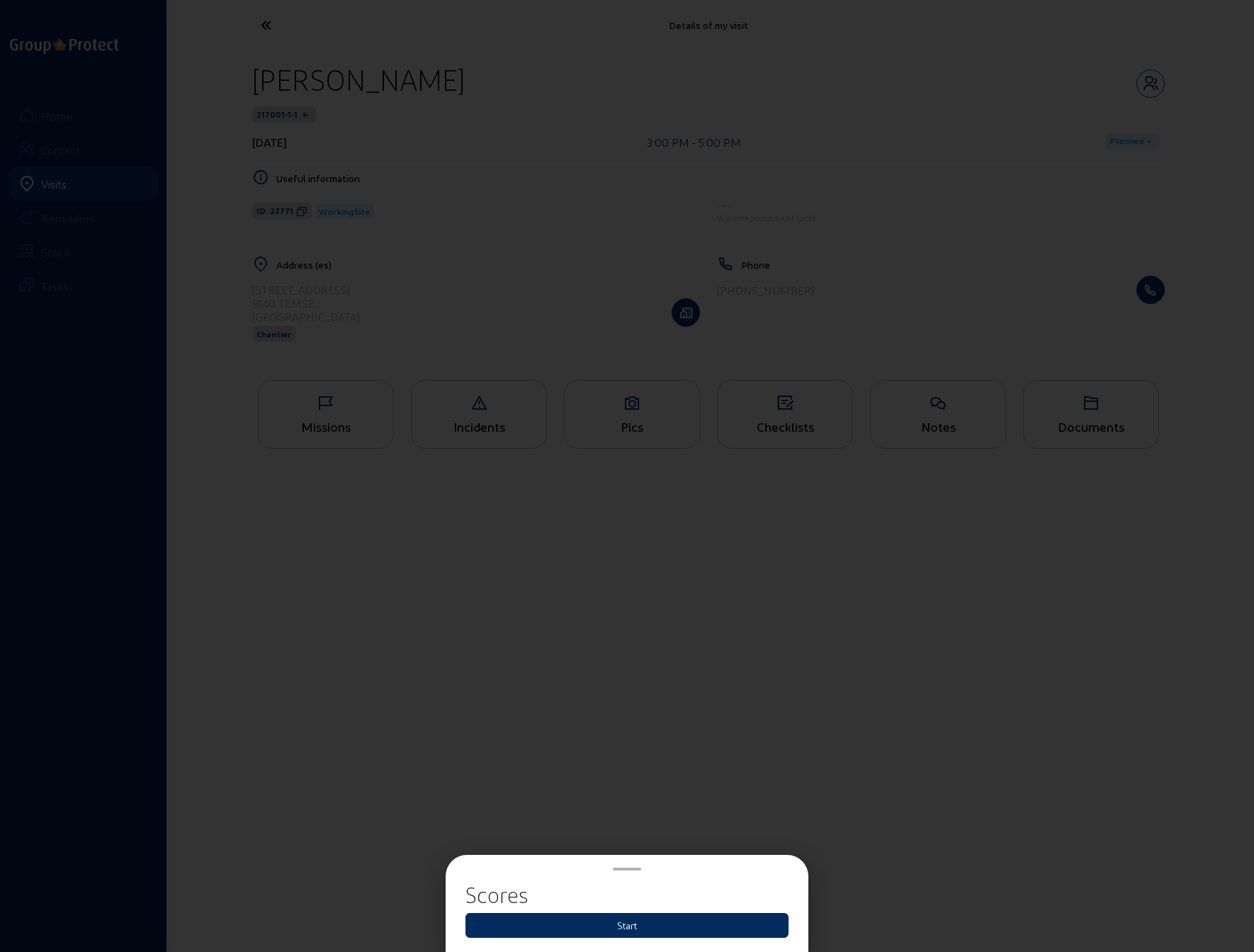
click at [622, 928] on button "Start" at bounding box center [627, 925] width 323 height 25
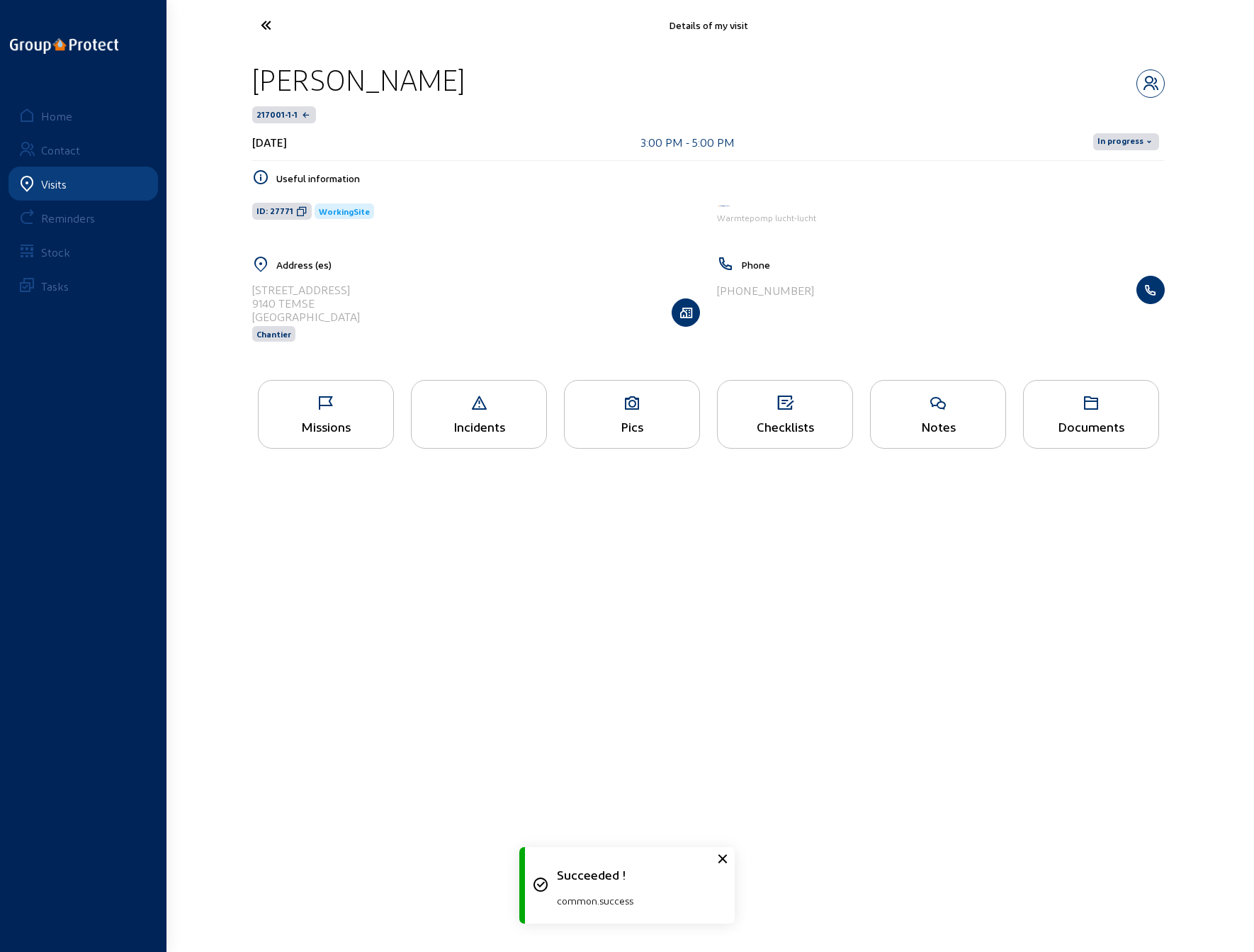
click at [1115, 140] on span "In progress" at bounding box center [1121, 141] width 46 height 11
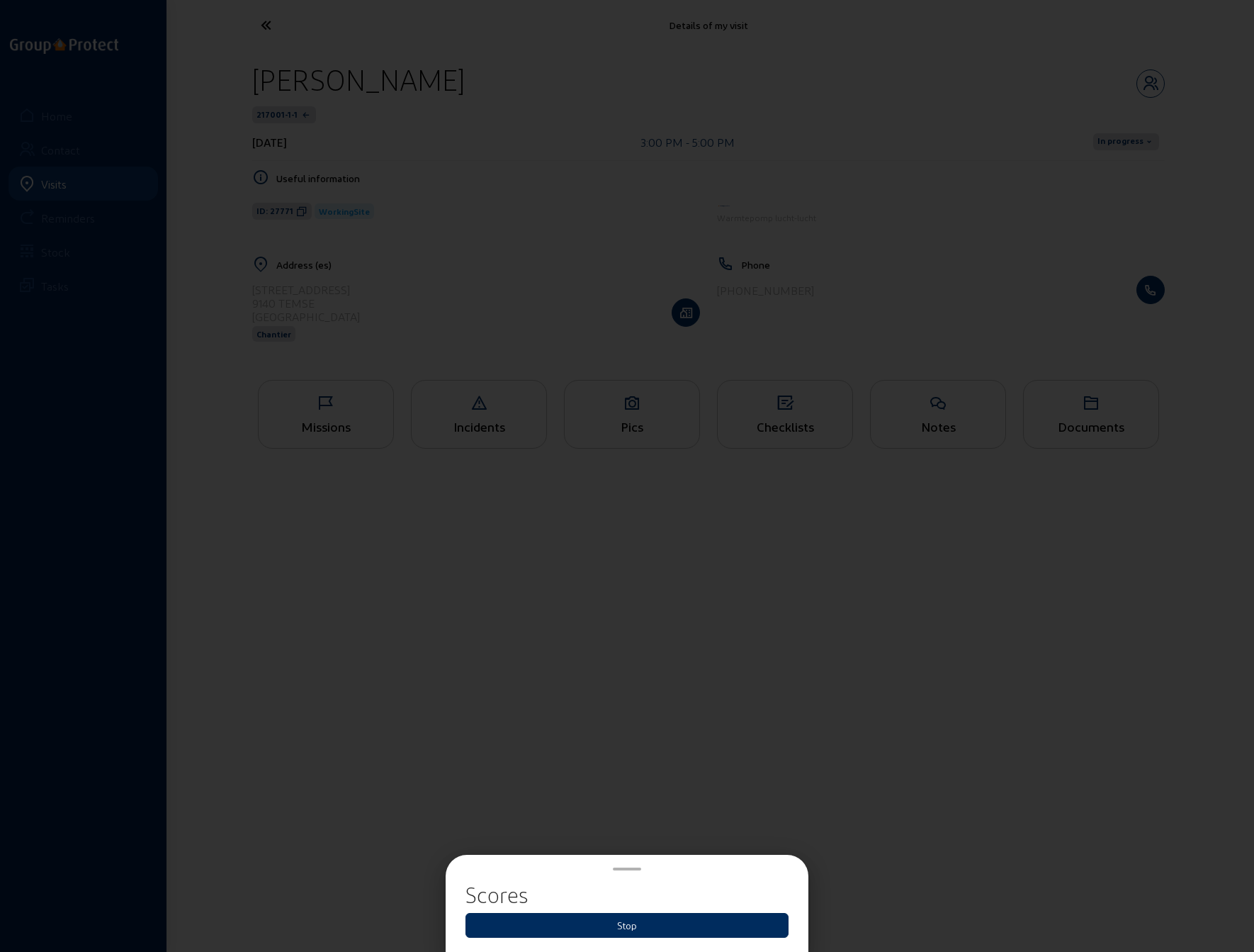
click at [585, 926] on button "Stop" at bounding box center [627, 925] width 323 height 25
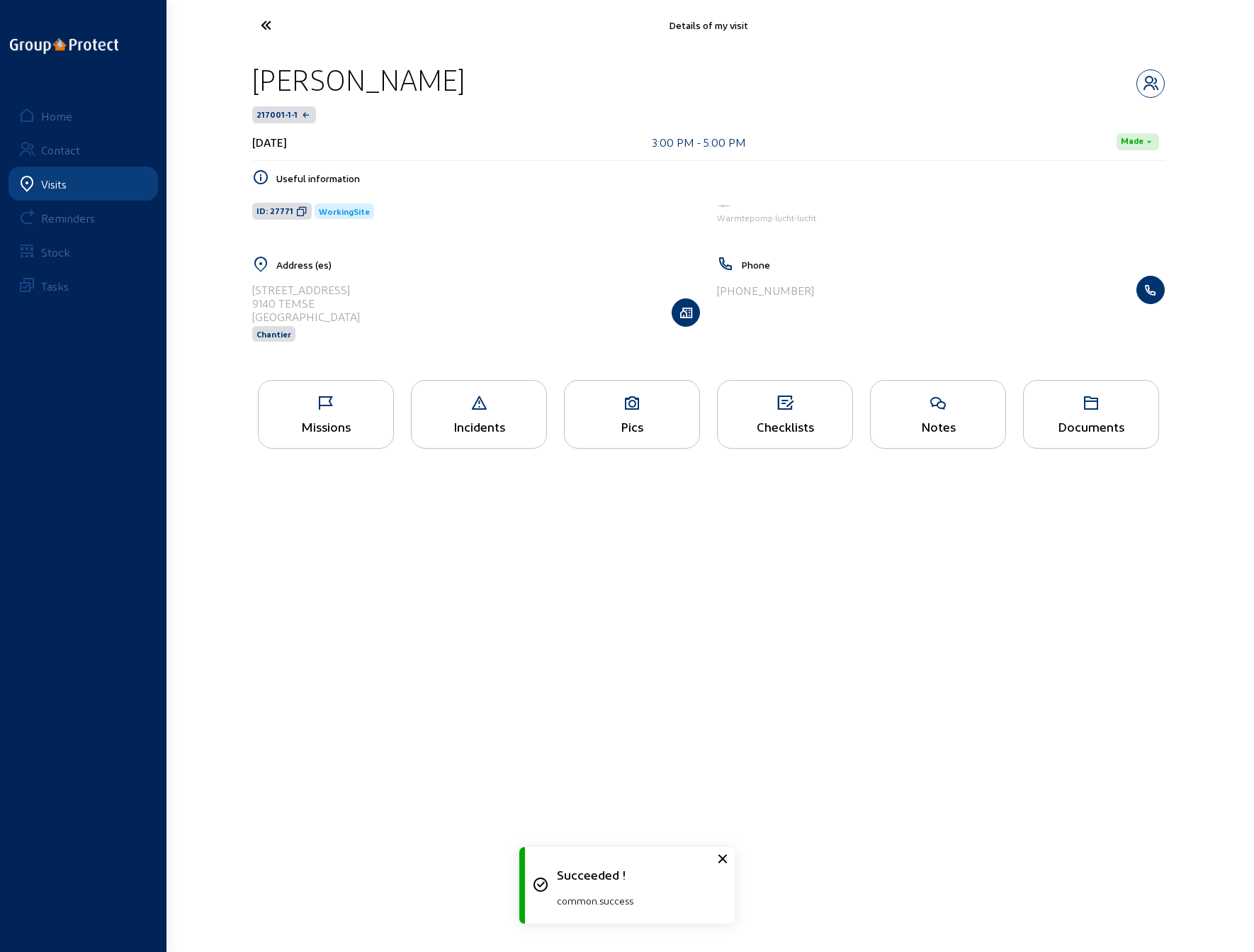
click at [266, 22] on icon at bounding box center [318, 25] width 130 height 25
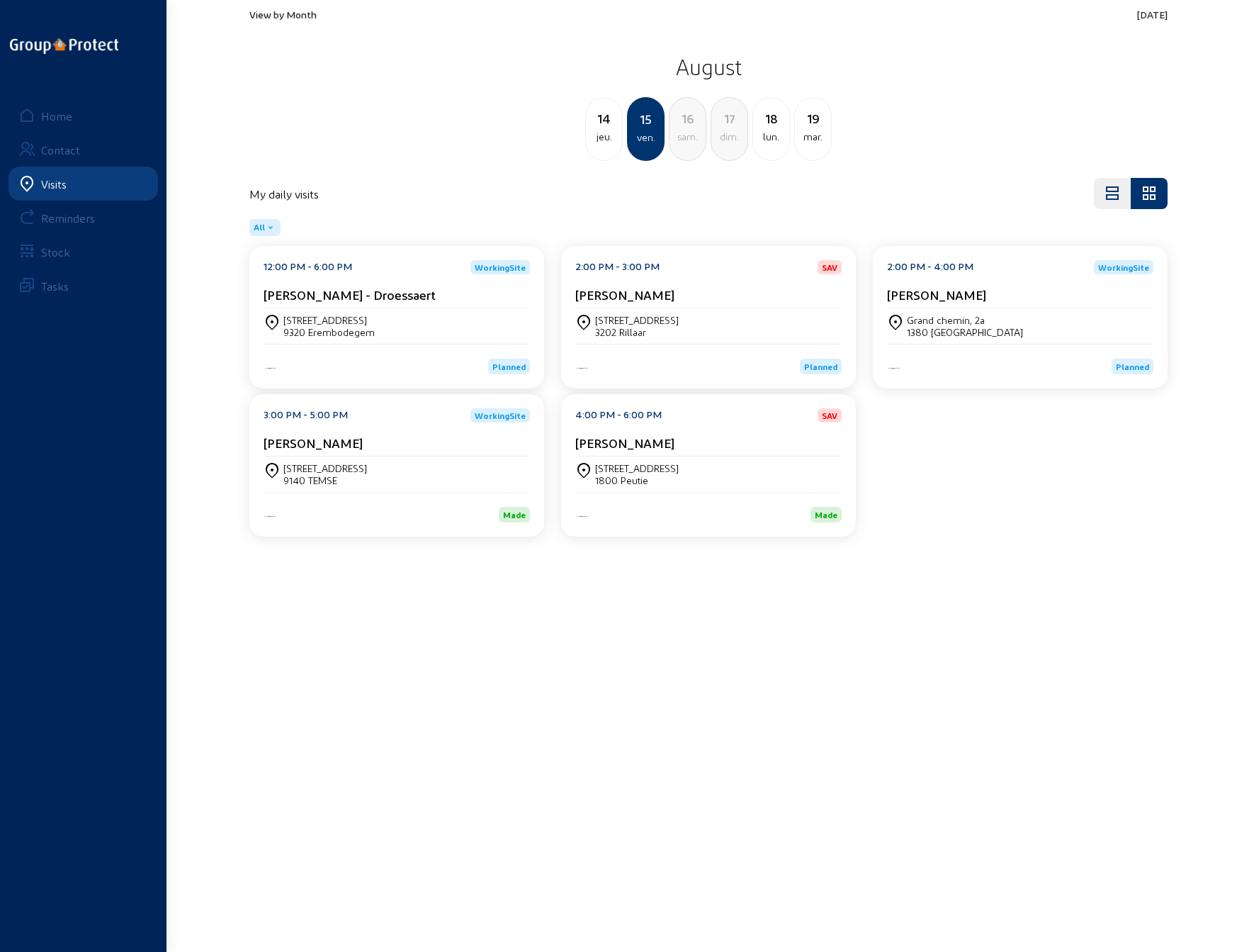
click at [409, 356] on div "Planned" at bounding box center [396, 359] width 266 height 30
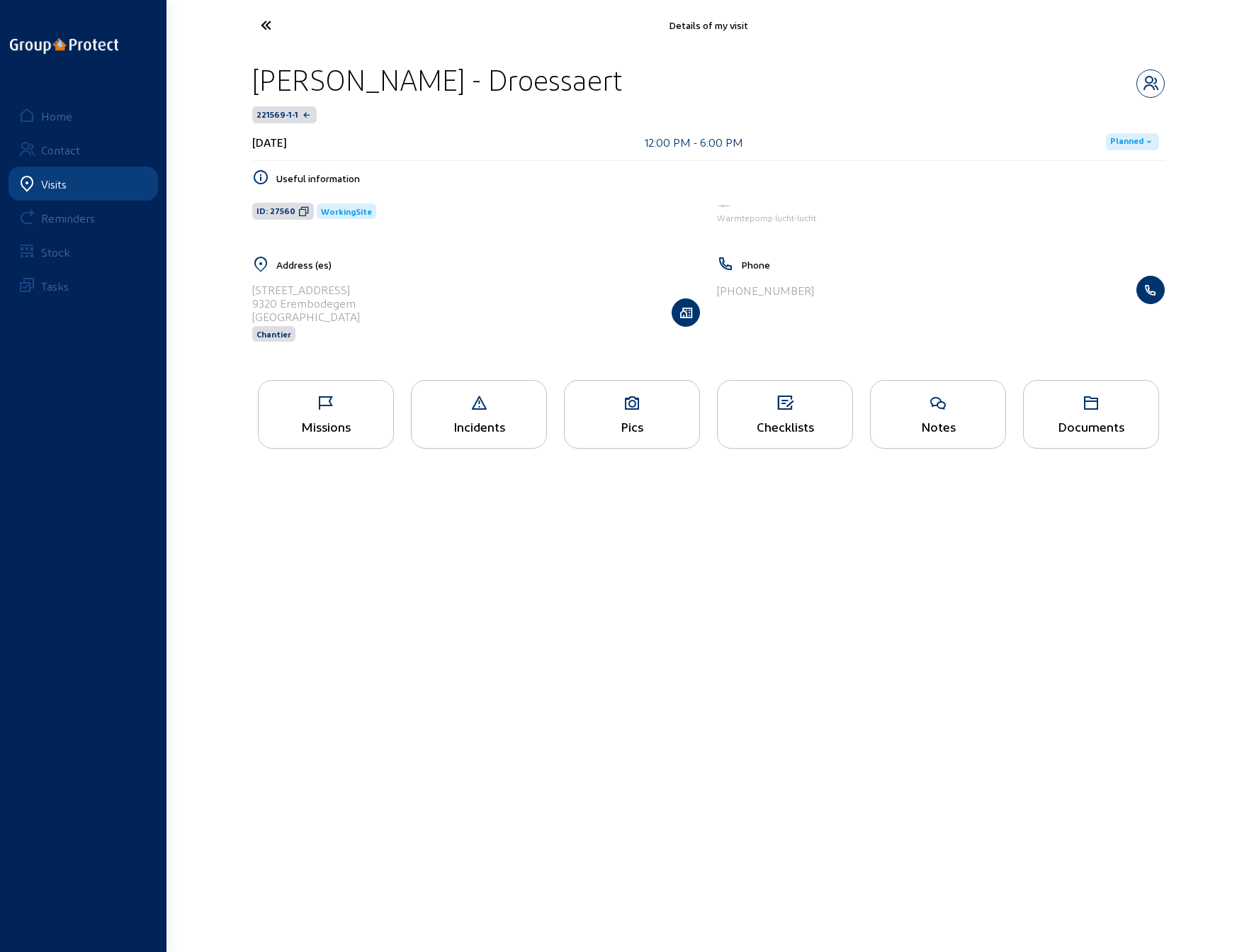
click at [1140, 136] on span "Planned" at bounding box center [1127, 141] width 34 height 11
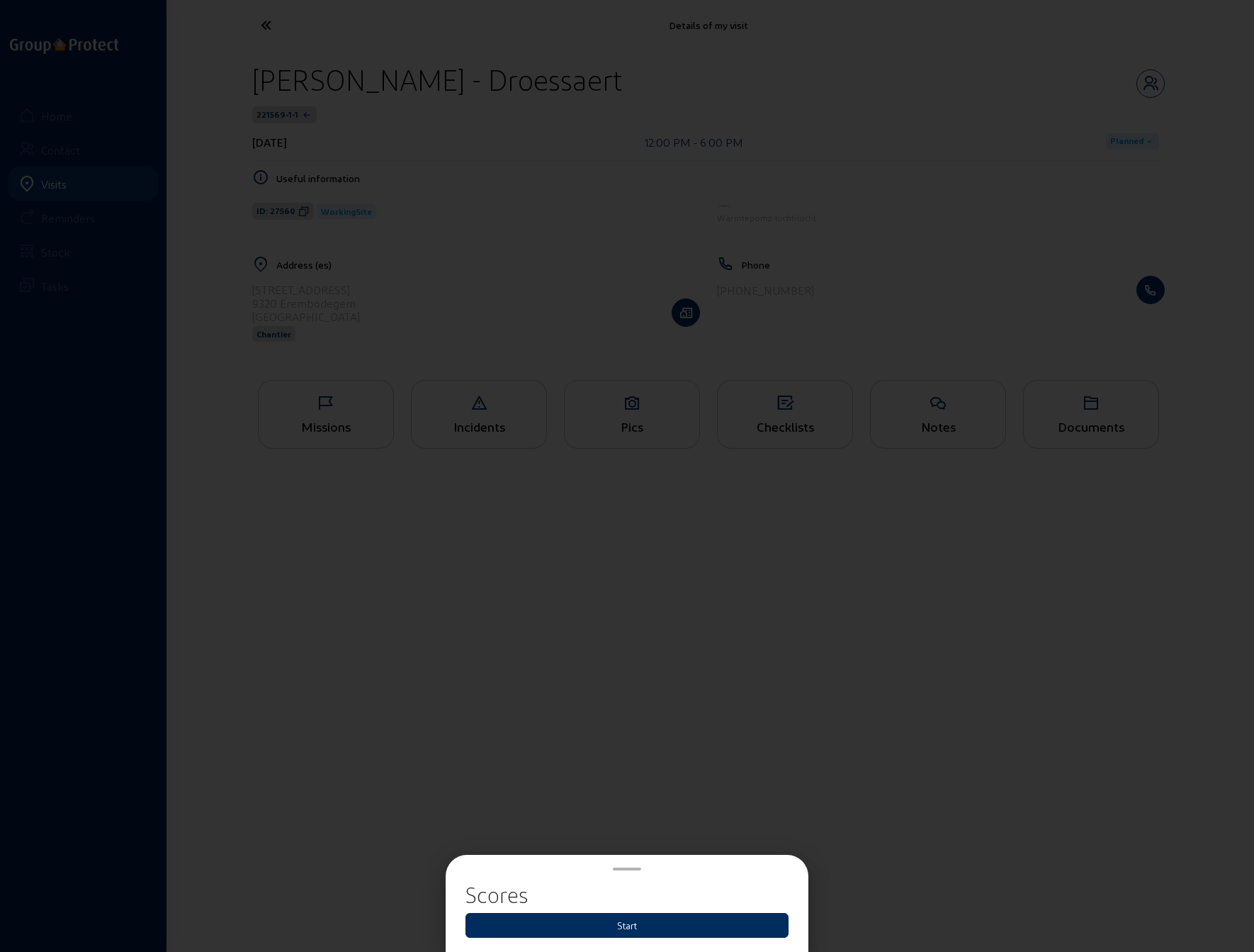
click at [634, 926] on button "Start" at bounding box center [627, 925] width 323 height 25
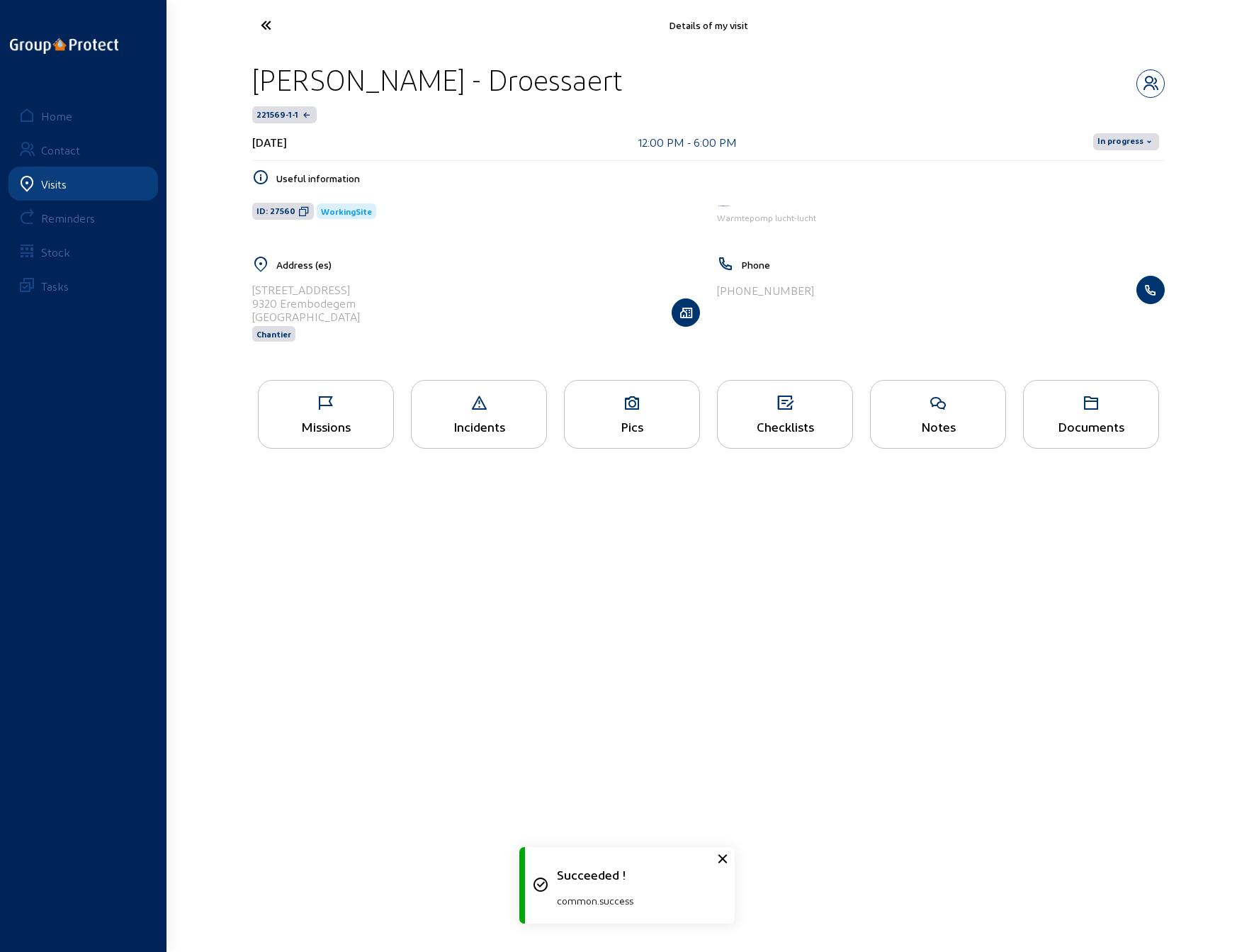
click at [1118, 141] on span "In progress" at bounding box center [1121, 141] width 46 height 11
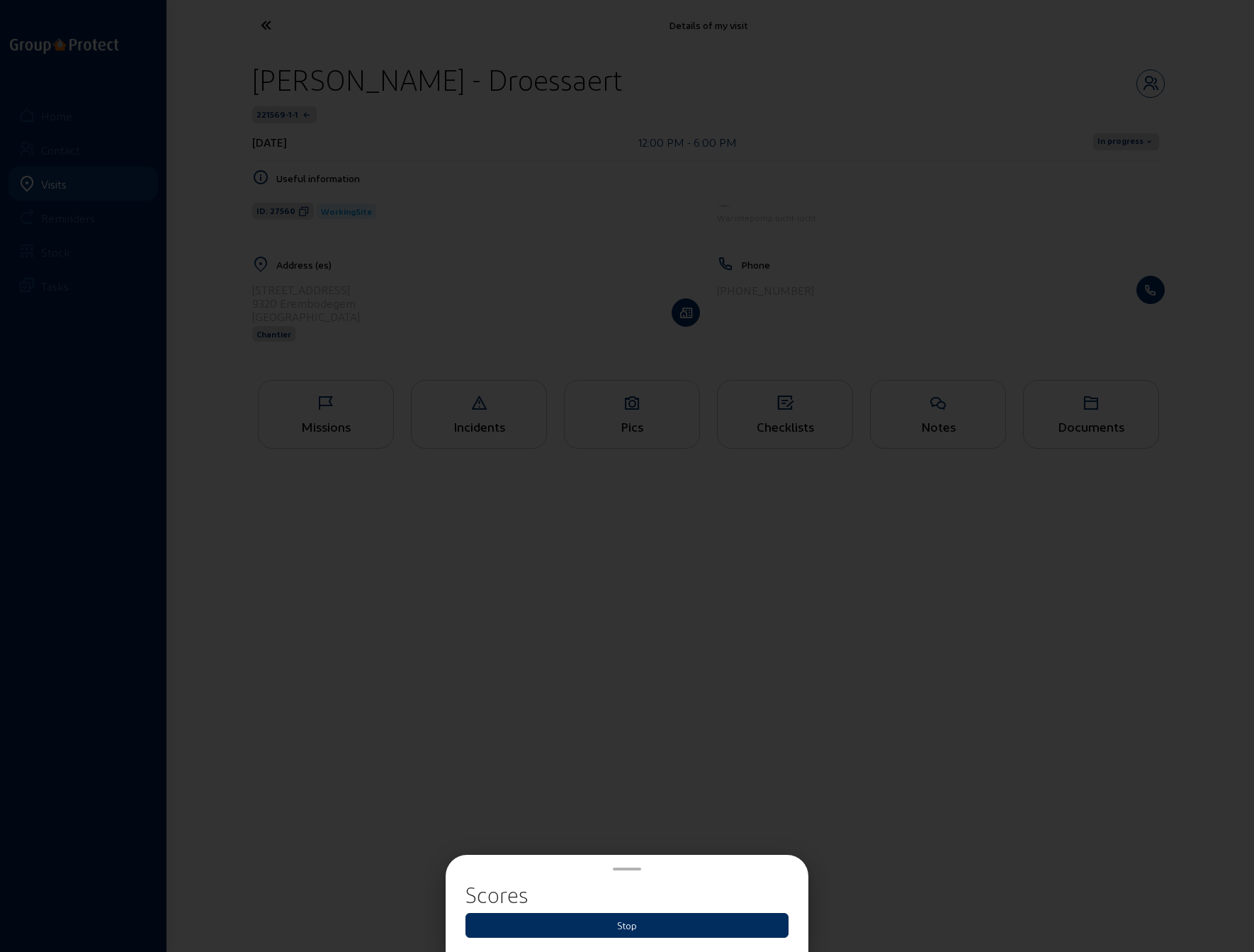
click at [616, 927] on button "Stop" at bounding box center [627, 925] width 323 height 25
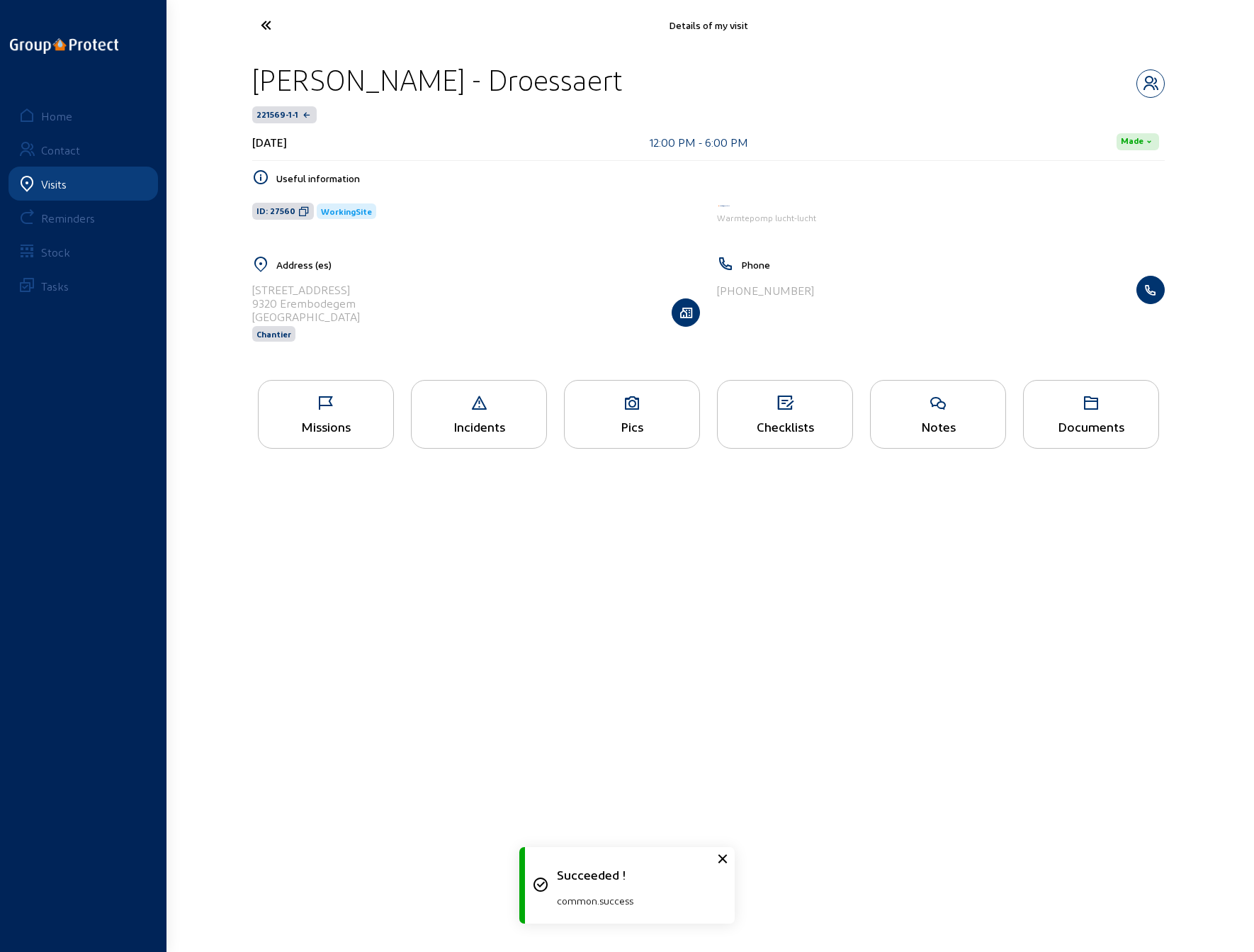
click at [268, 25] on icon at bounding box center [318, 25] width 130 height 25
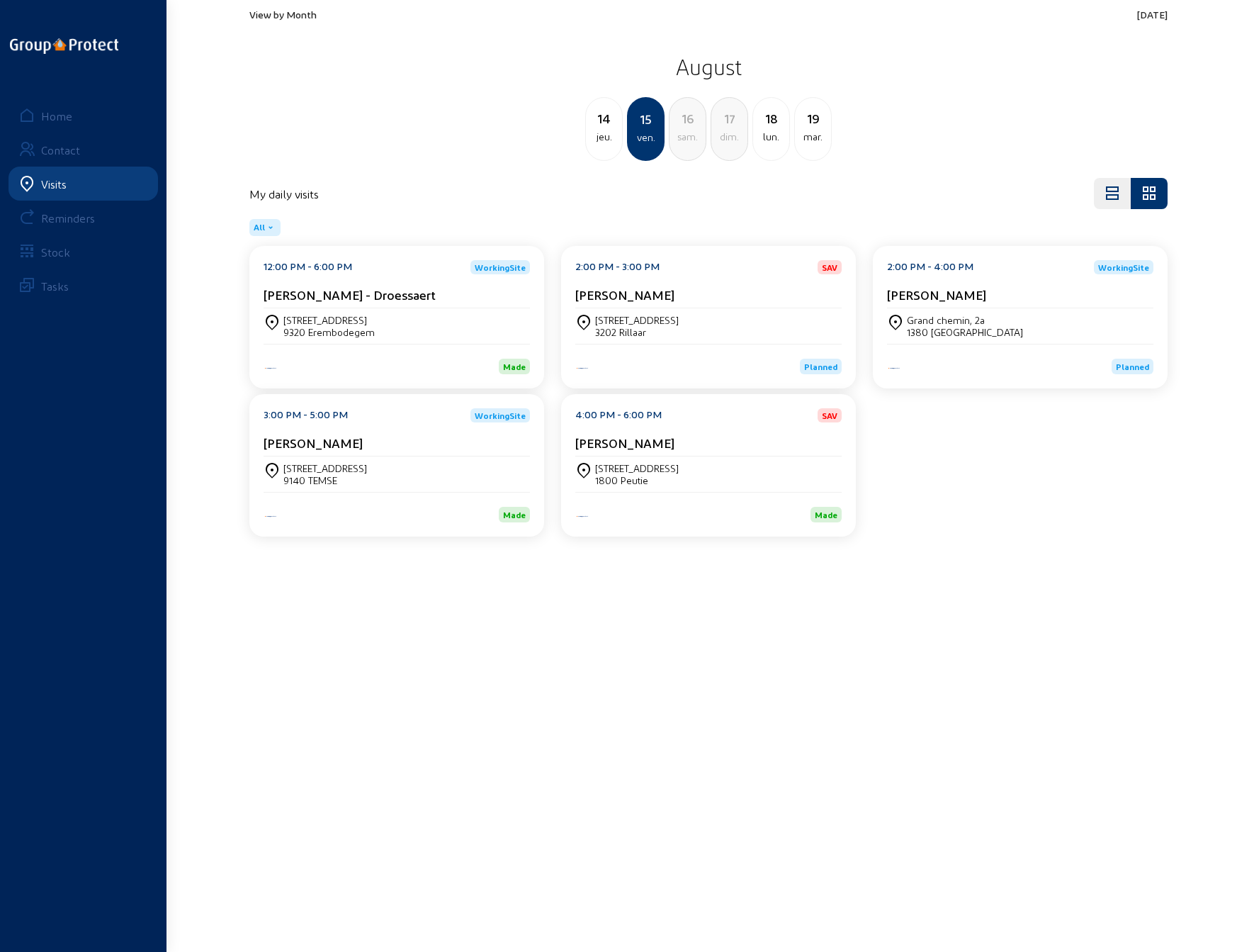
click at [755, 321] on div "[STREET_ADDRESS]" at bounding box center [708, 326] width 266 height 24
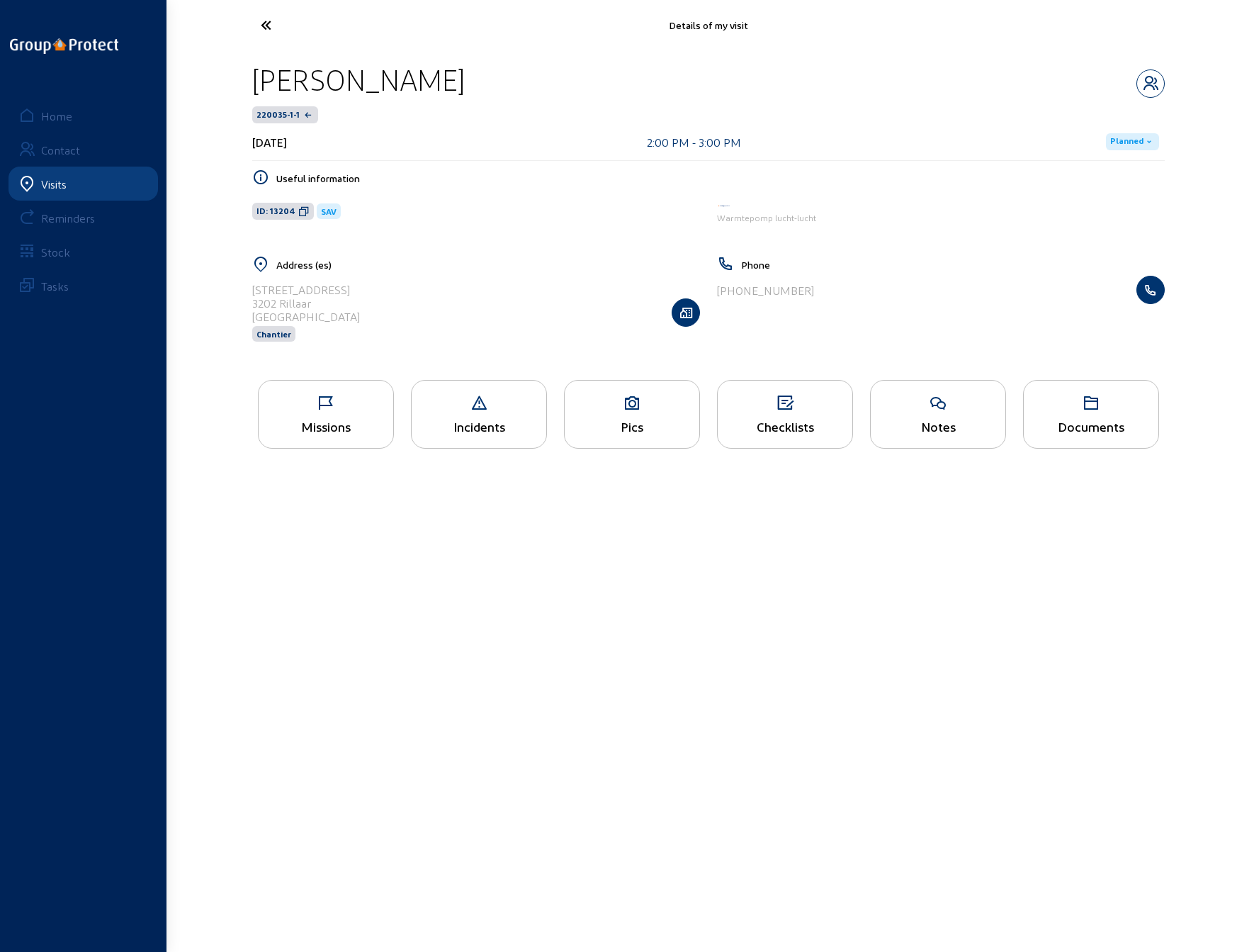
click at [955, 599] on main "Details of my visit [PERSON_NAME] 220035-1-1 [DATE] 2:00 PM - 3:00 PM Planned U…" at bounding box center [627, 454] width 1254 height 909
click at [1127, 136] on span "Planned" at bounding box center [1127, 141] width 34 height 11
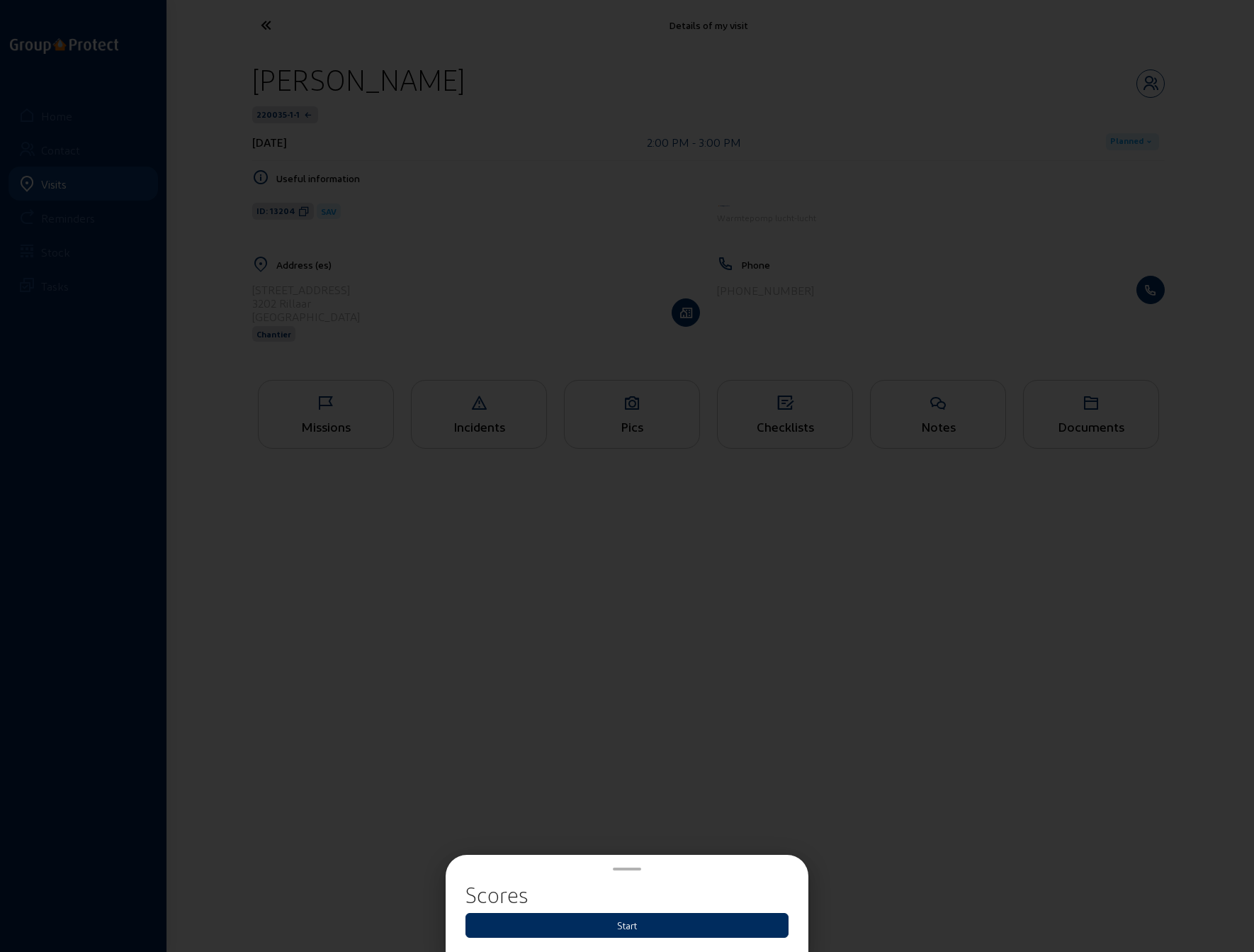
click at [615, 926] on button "Start" at bounding box center [627, 925] width 323 height 25
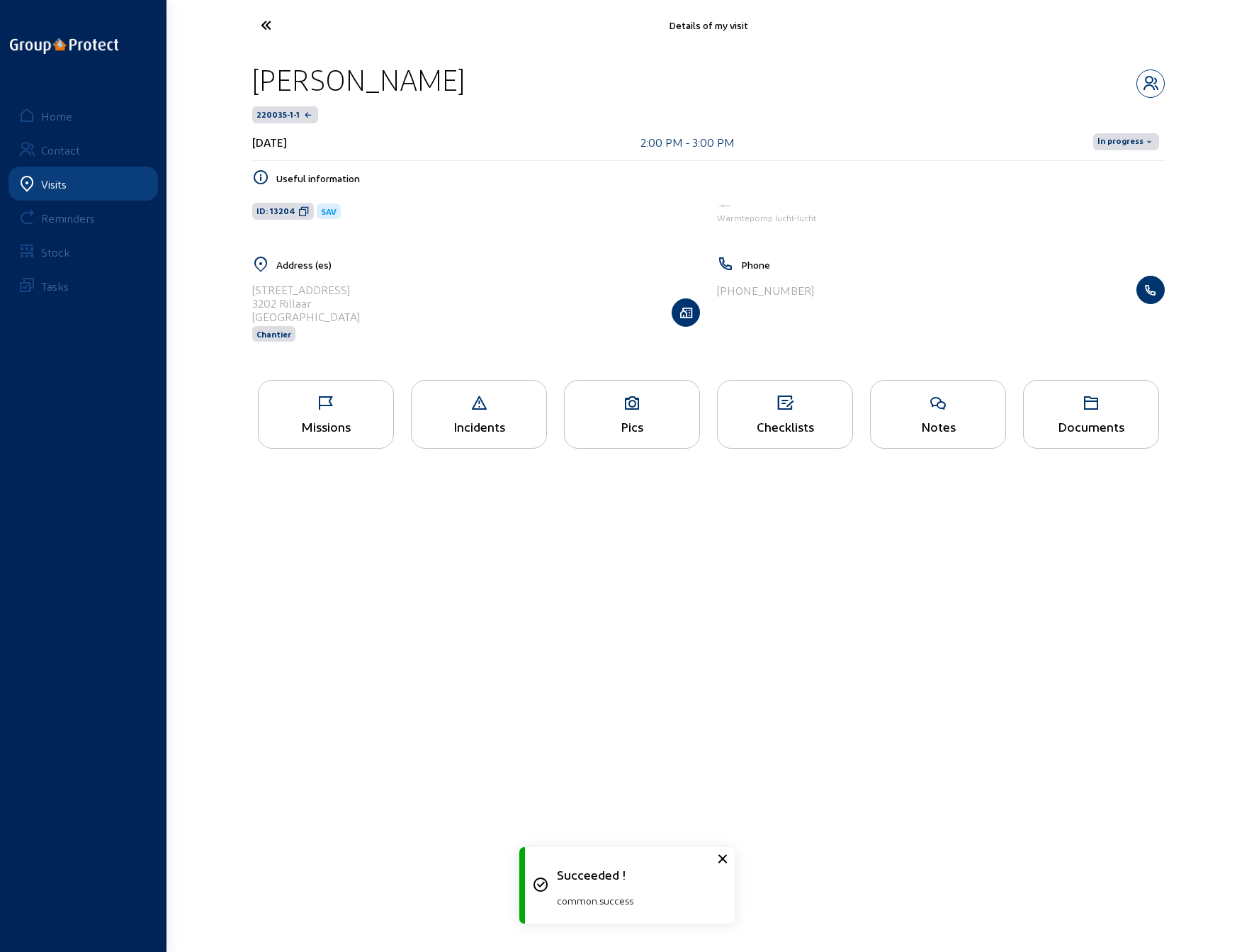
click at [1118, 141] on span "In progress" at bounding box center [1121, 141] width 46 height 11
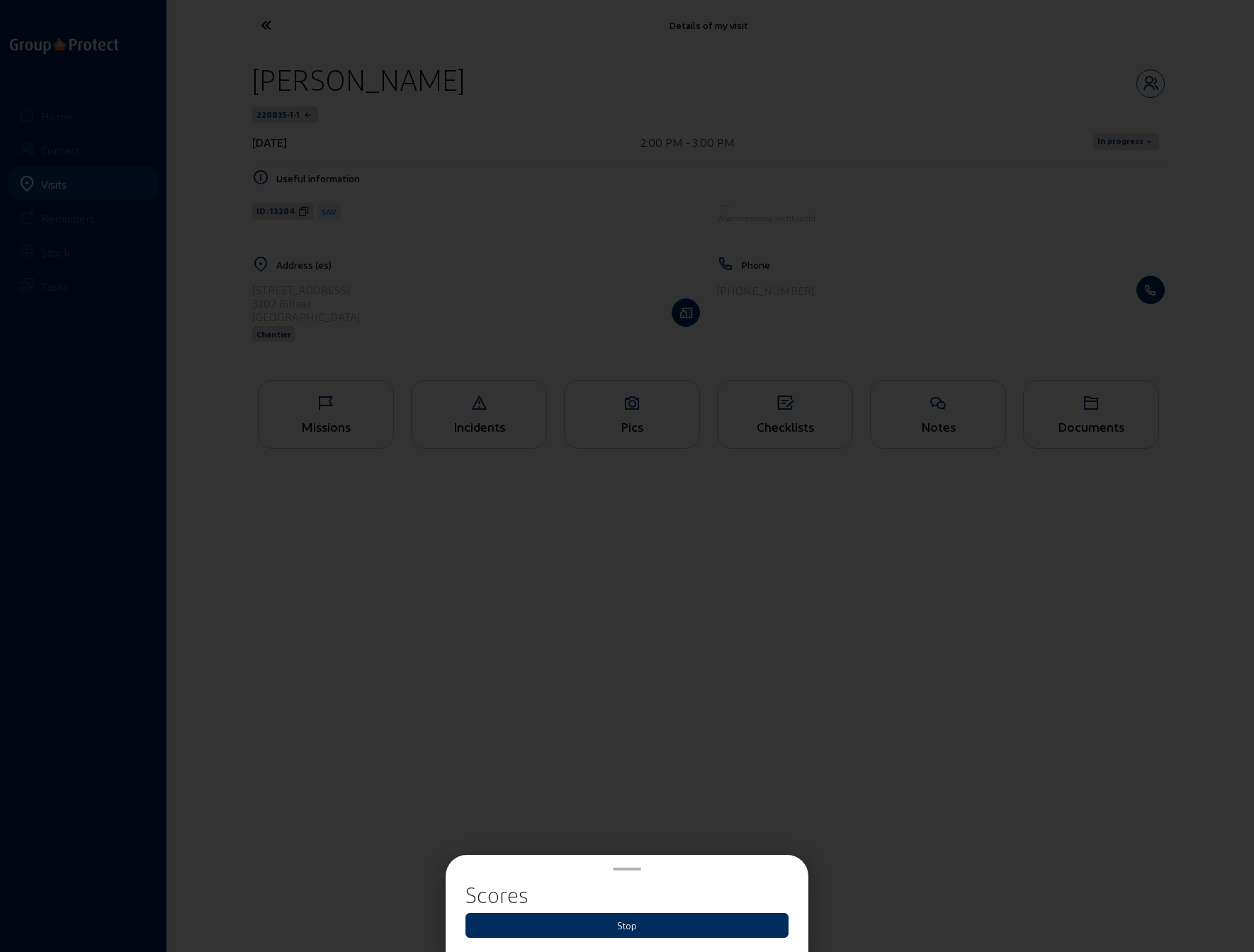
click at [742, 931] on button "Stop" at bounding box center [627, 925] width 323 height 25
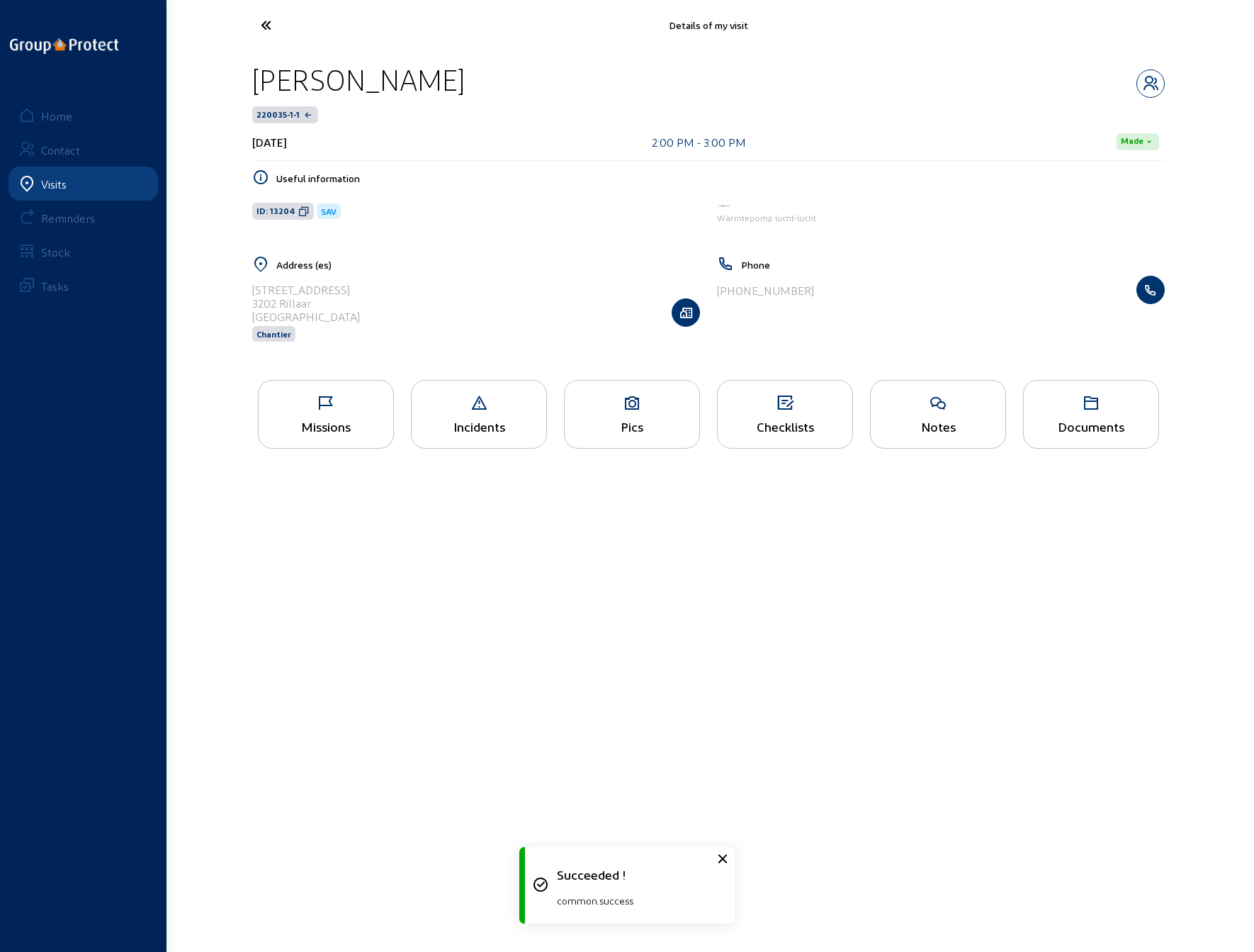
click at [588, 673] on main "Details of my visit [PERSON_NAME] 220035-1-1 [DATE] 2:00 PM - 3:00 PM Made Usef…" at bounding box center [627, 454] width 1254 height 909
click at [350, 408] on icon at bounding box center [326, 403] width 134 height 17
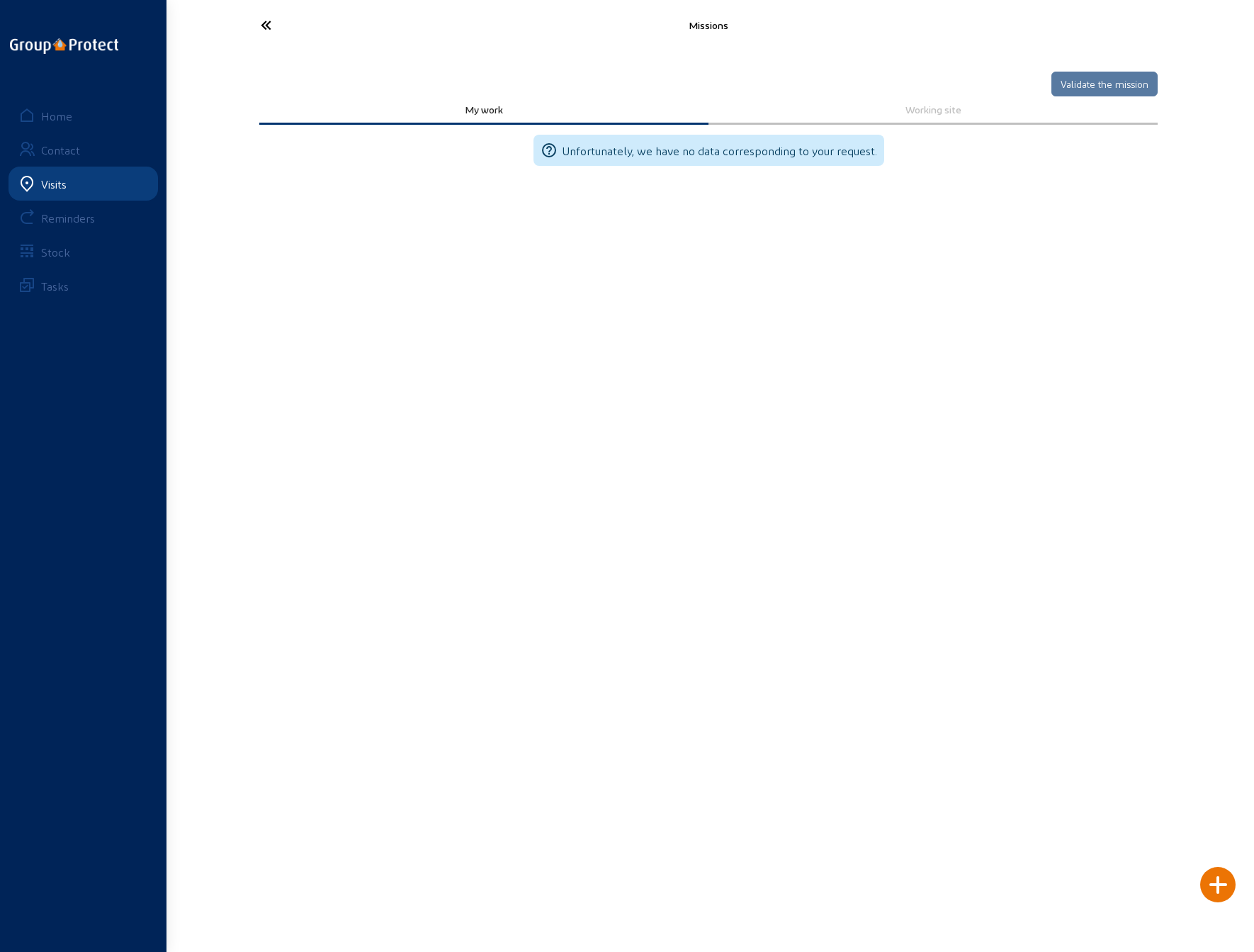
click at [261, 22] on icon at bounding box center [318, 25] width 130 height 25
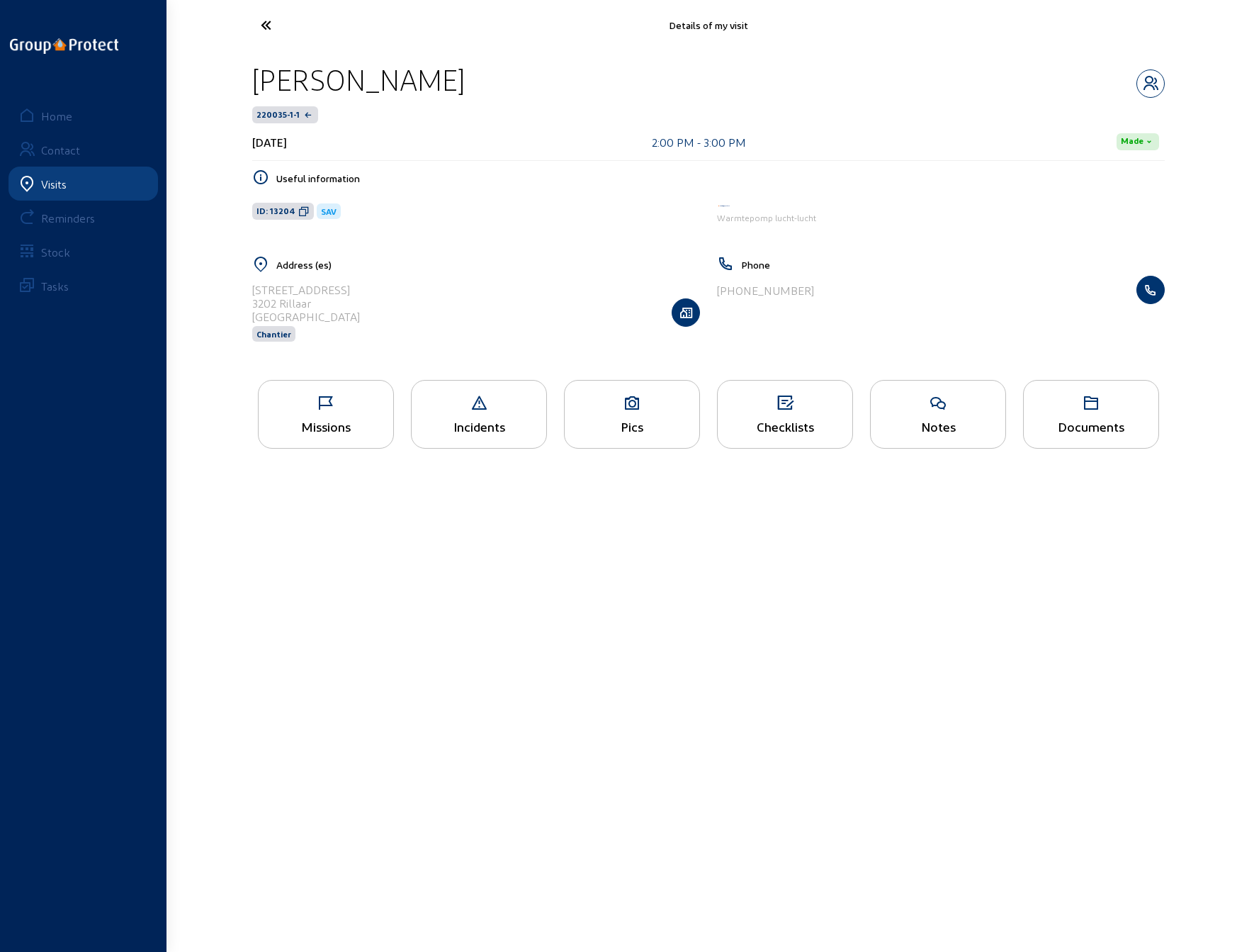
click at [268, 22] on icon at bounding box center [318, 25] width 130 height 25
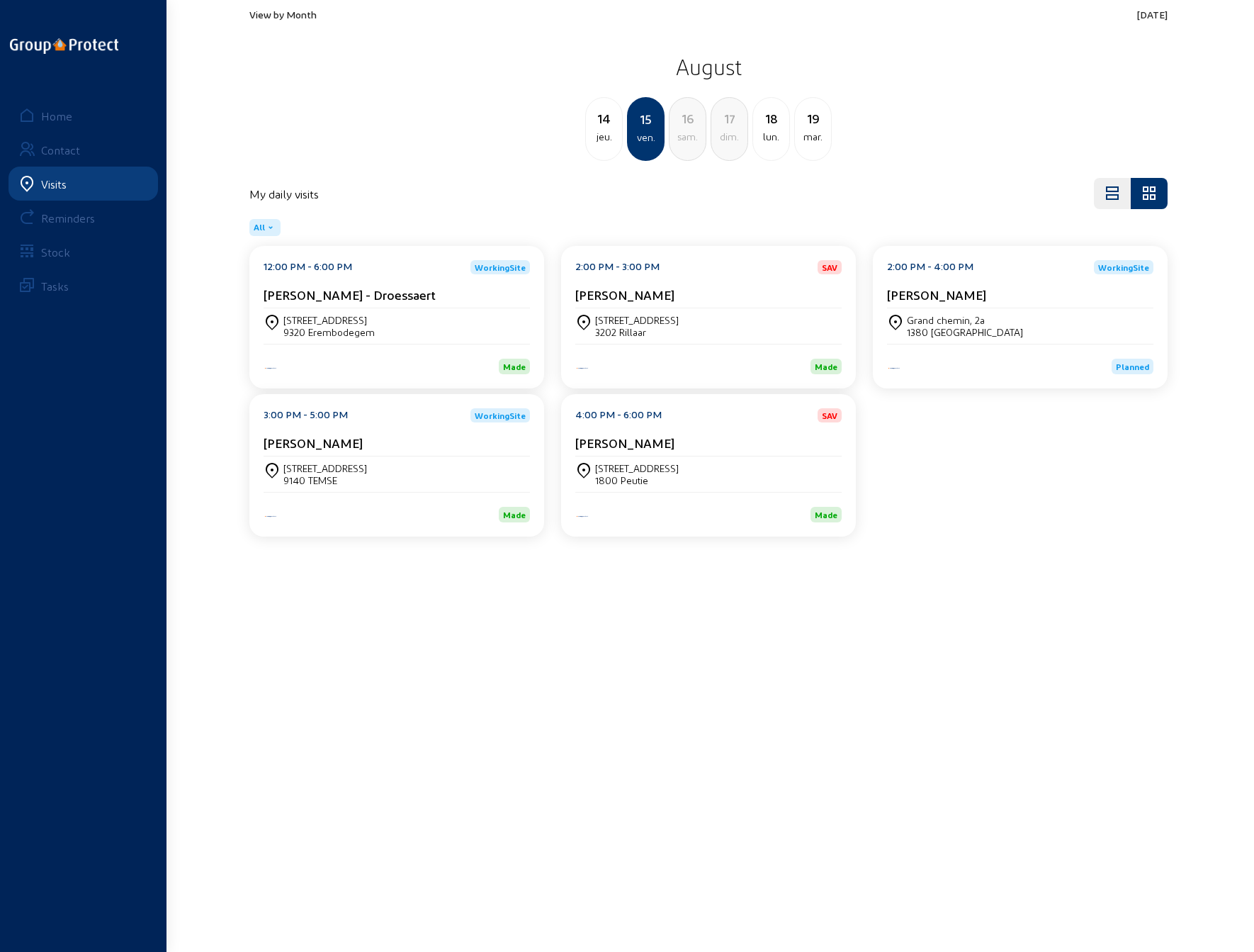
click at [1003, 333] on div "1380 [GEOGRAPHIC_DATA]" at bounding box center [965, 332] width 116 height 12
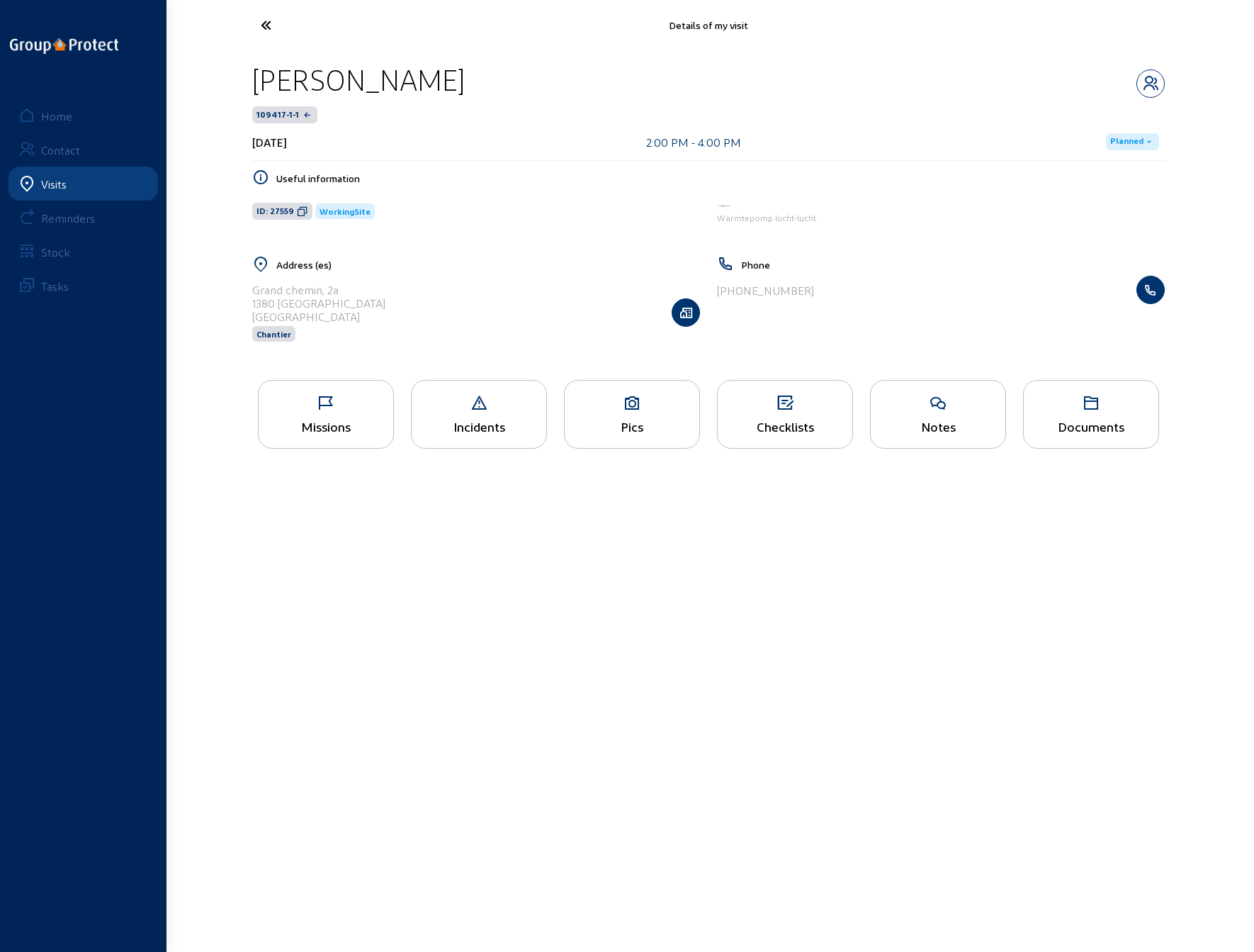
click at [1129, 141] on span "Planned" at bounding box center [1127, 141] width 34 height 11
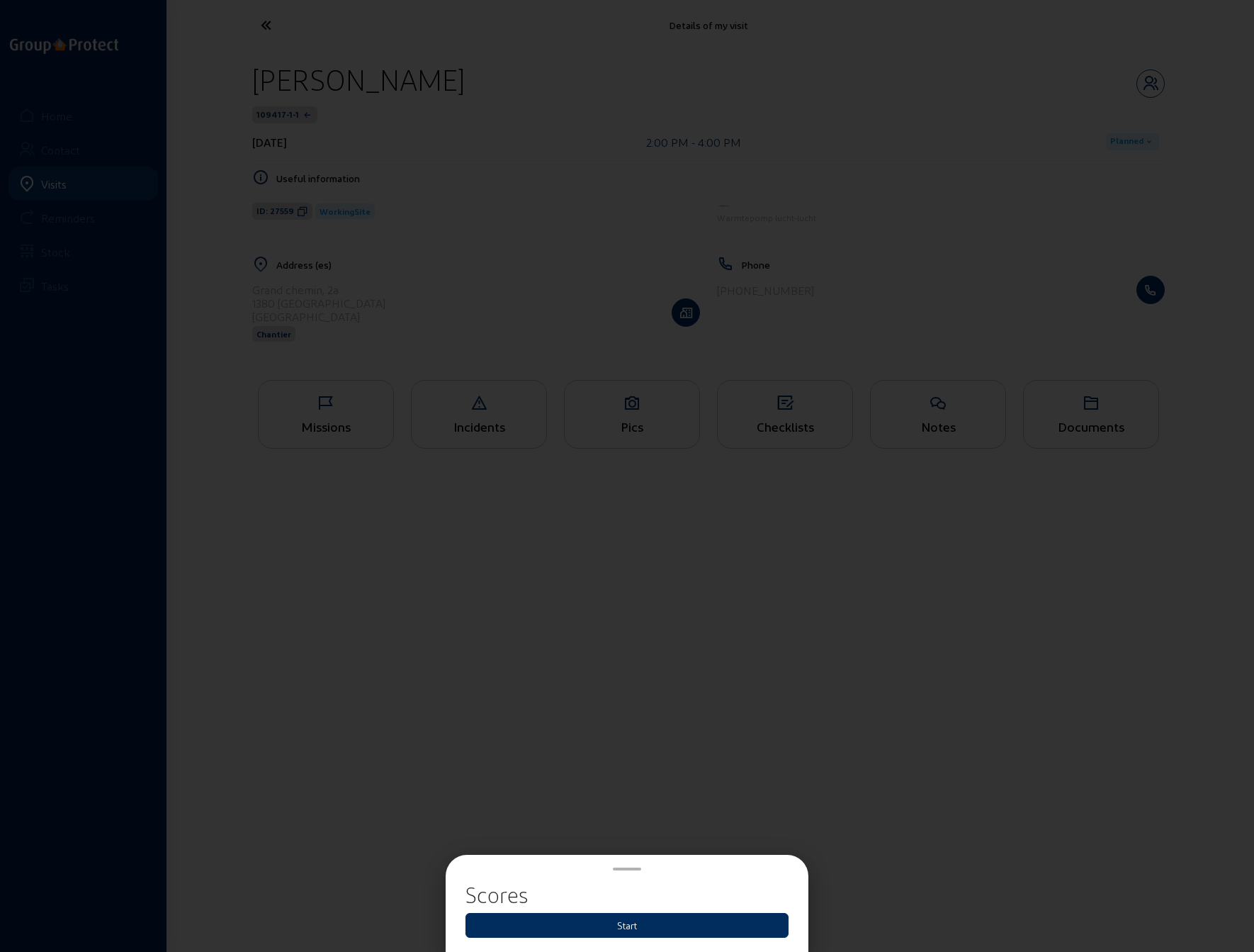
click at [625, 932] on button "Start" at bounding box center [627, 925] width 323 height 25
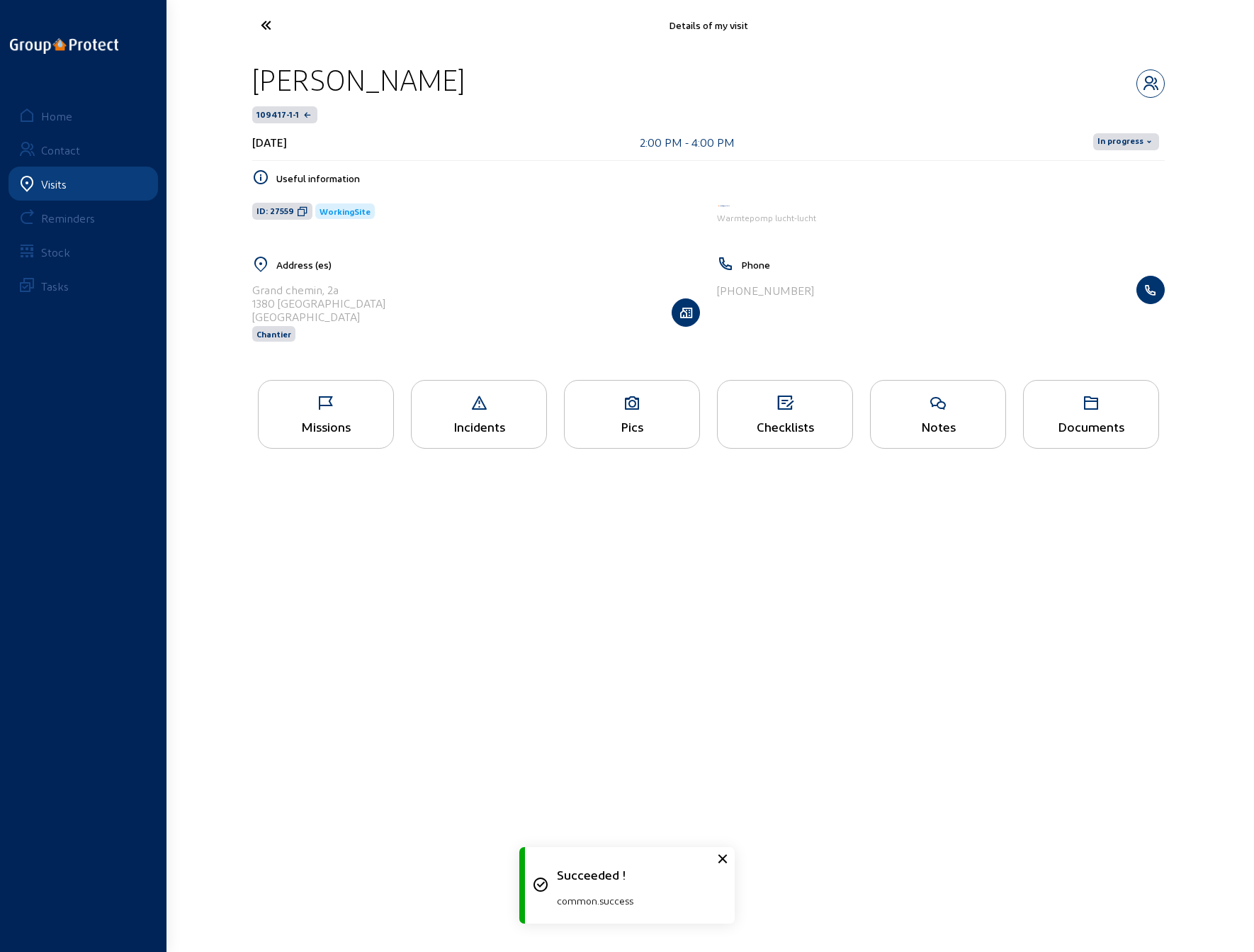
click at [1133, 141] on span "In progress" at bounding box center [1121, 141] width 46 height 11
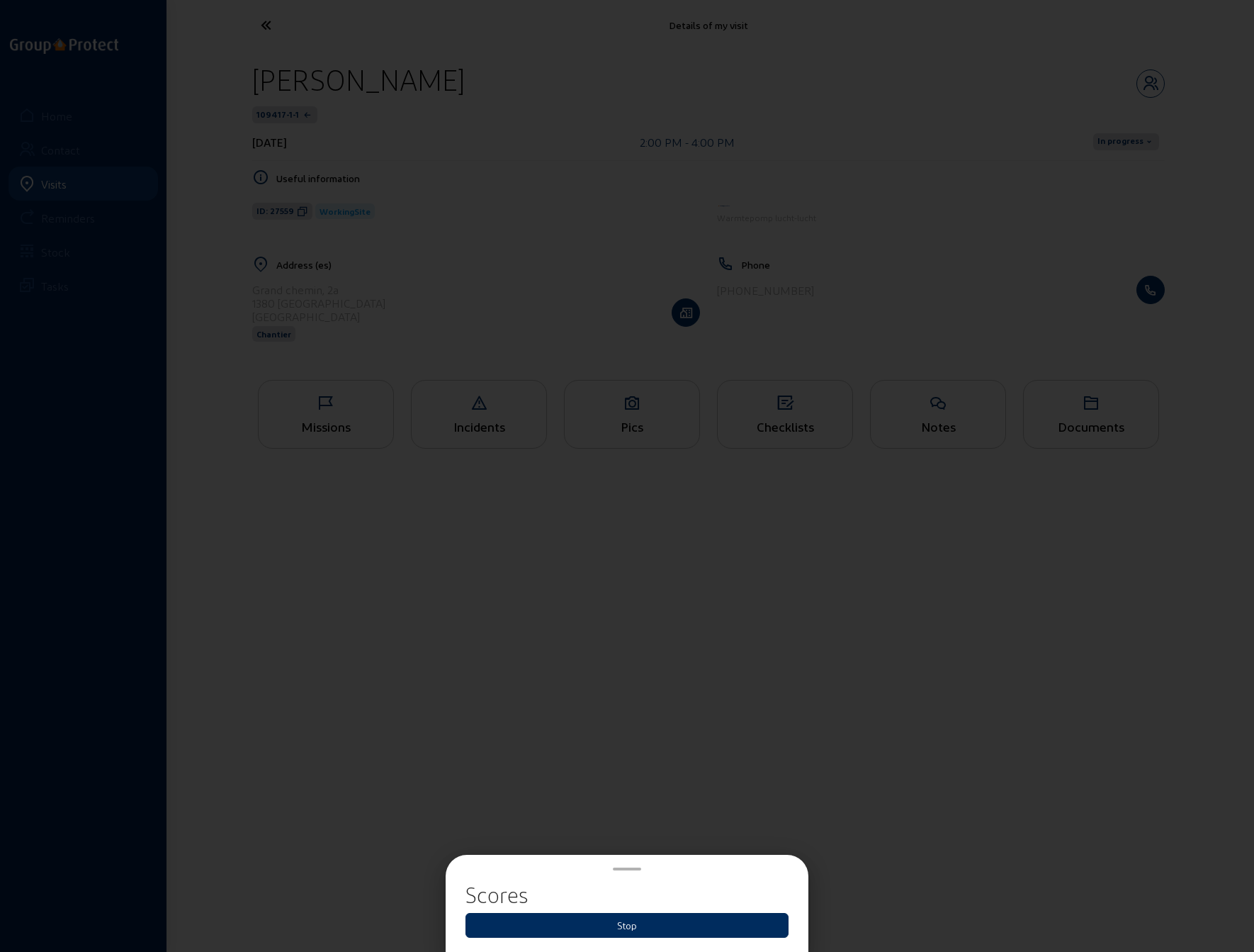
click at [627, 922] on button "Stop" at bounding box center [627, 925] width 323 height 25
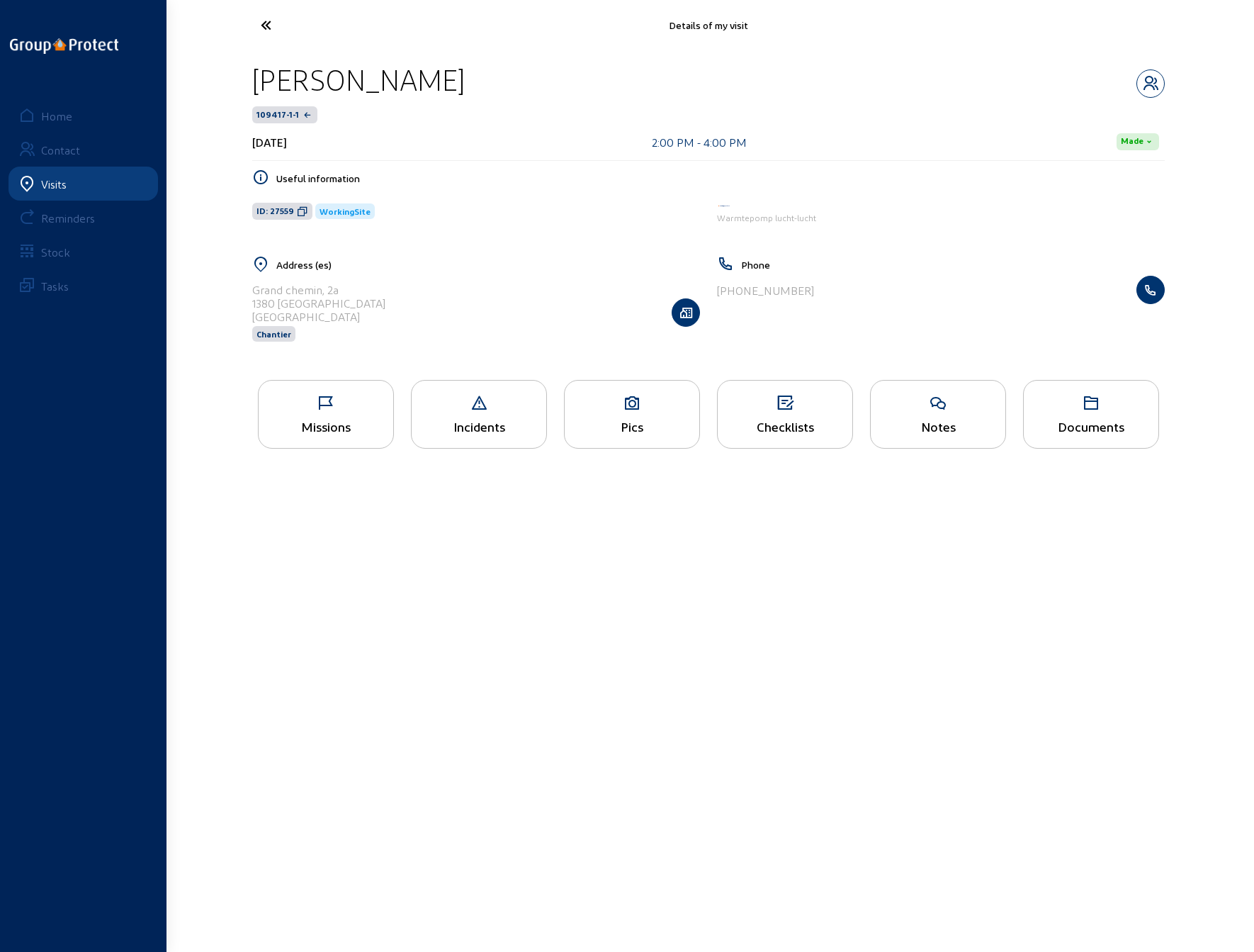
drag, startPoint x: 957, startPoint y: 672, endPoint x: 896, endPoint y: 615, distance: 83.5
click at [957, 672] on main "Details of my visit [PERSON_NAME] 109417-1-1 [DATE] 2:00 PM - 4:00 PM Made Usef…" at bounding box center [627, 454] width 1254 height 909
click at [261, 22] on icon at bounding box center [318, 25] width 130 height 25
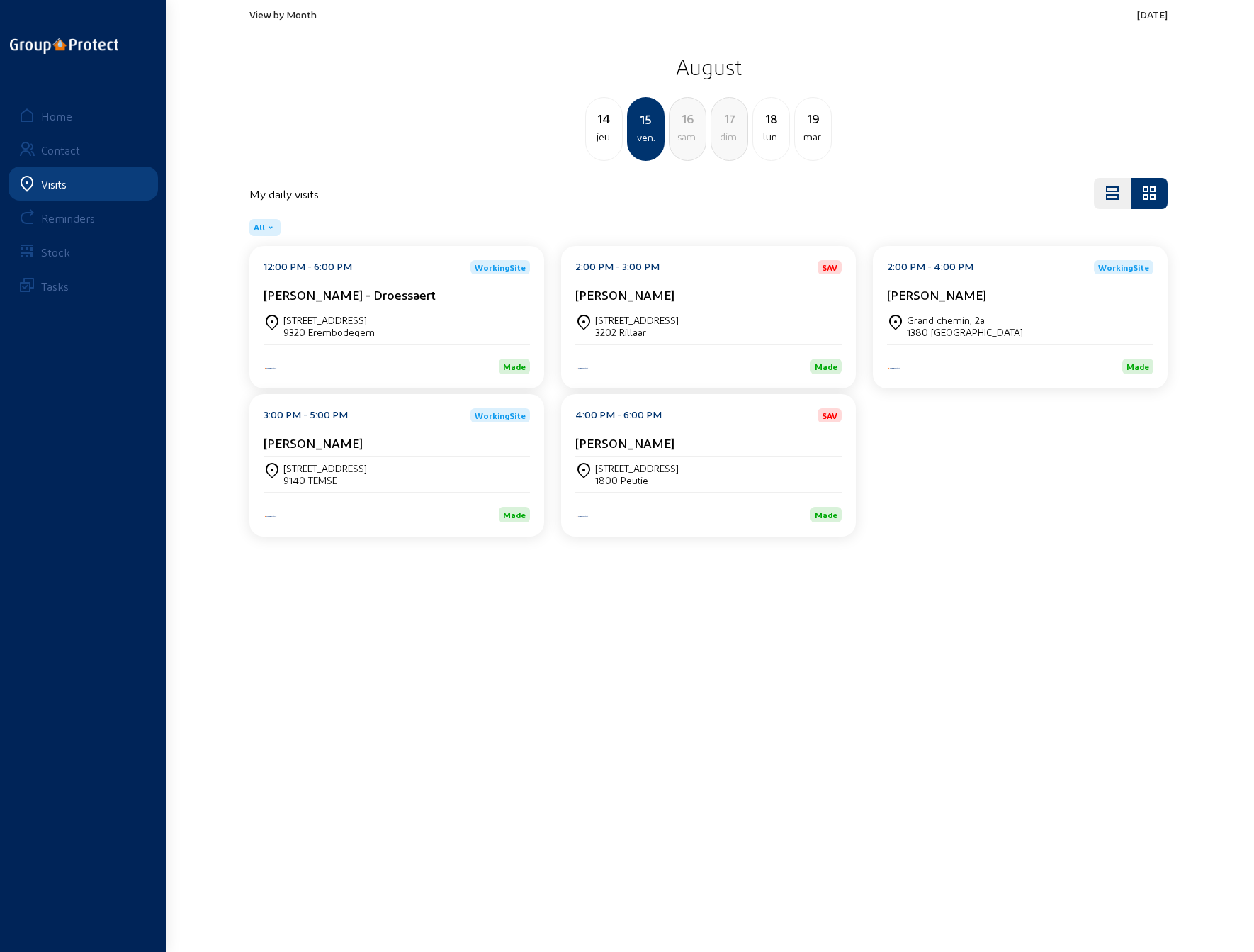
click at [810, 133] on div "mar." at bounding box center [813, 136] width 36 height 17
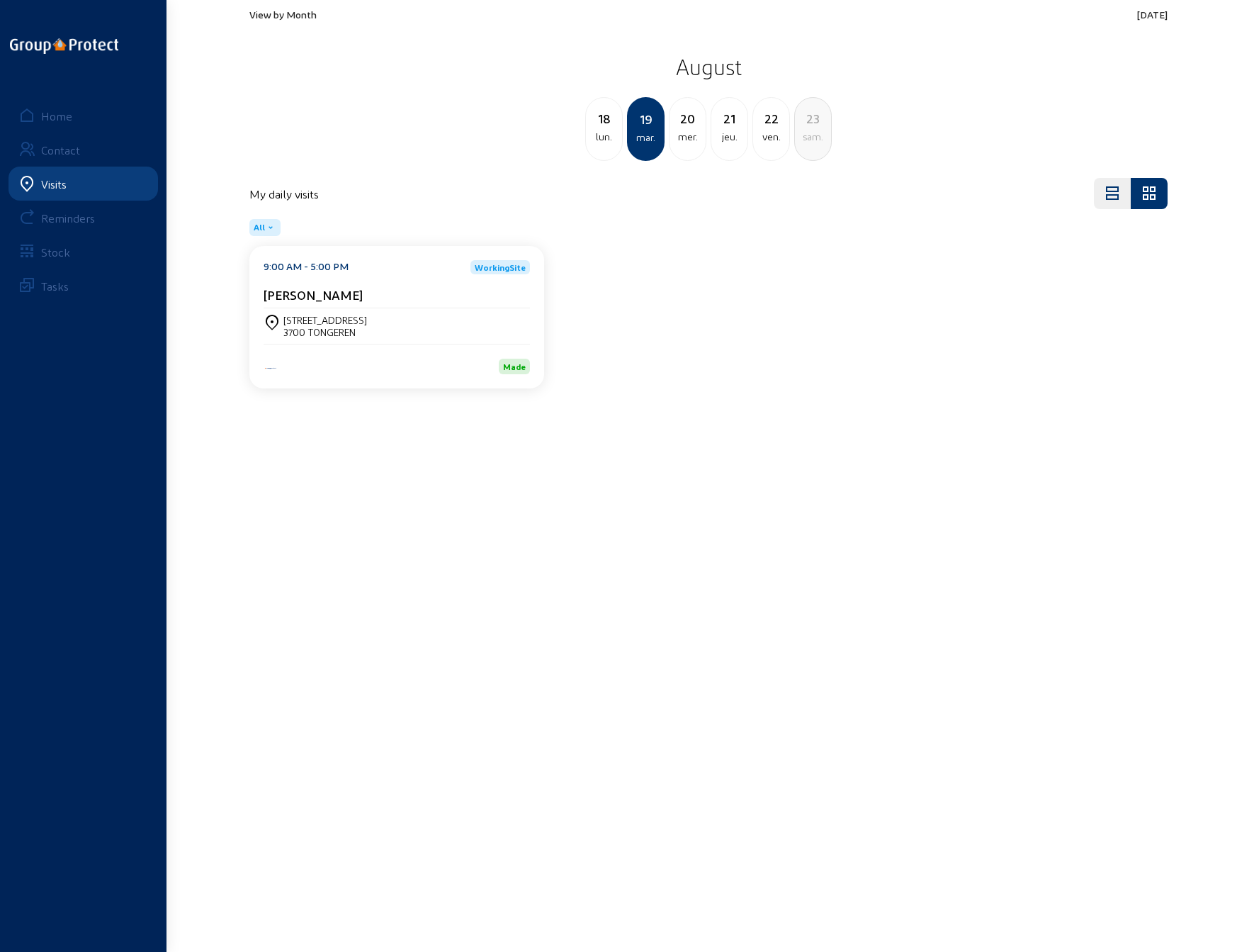
click at [690, 121] on div "20" at bounding box center [687, 118] width 36 height 20
click at [609, 131] on div "mar." at bounding box center [603, 136] width 36 height 17
click at [609, 131] on div "lun." at bounding box center [603, 136] width 36 height 17
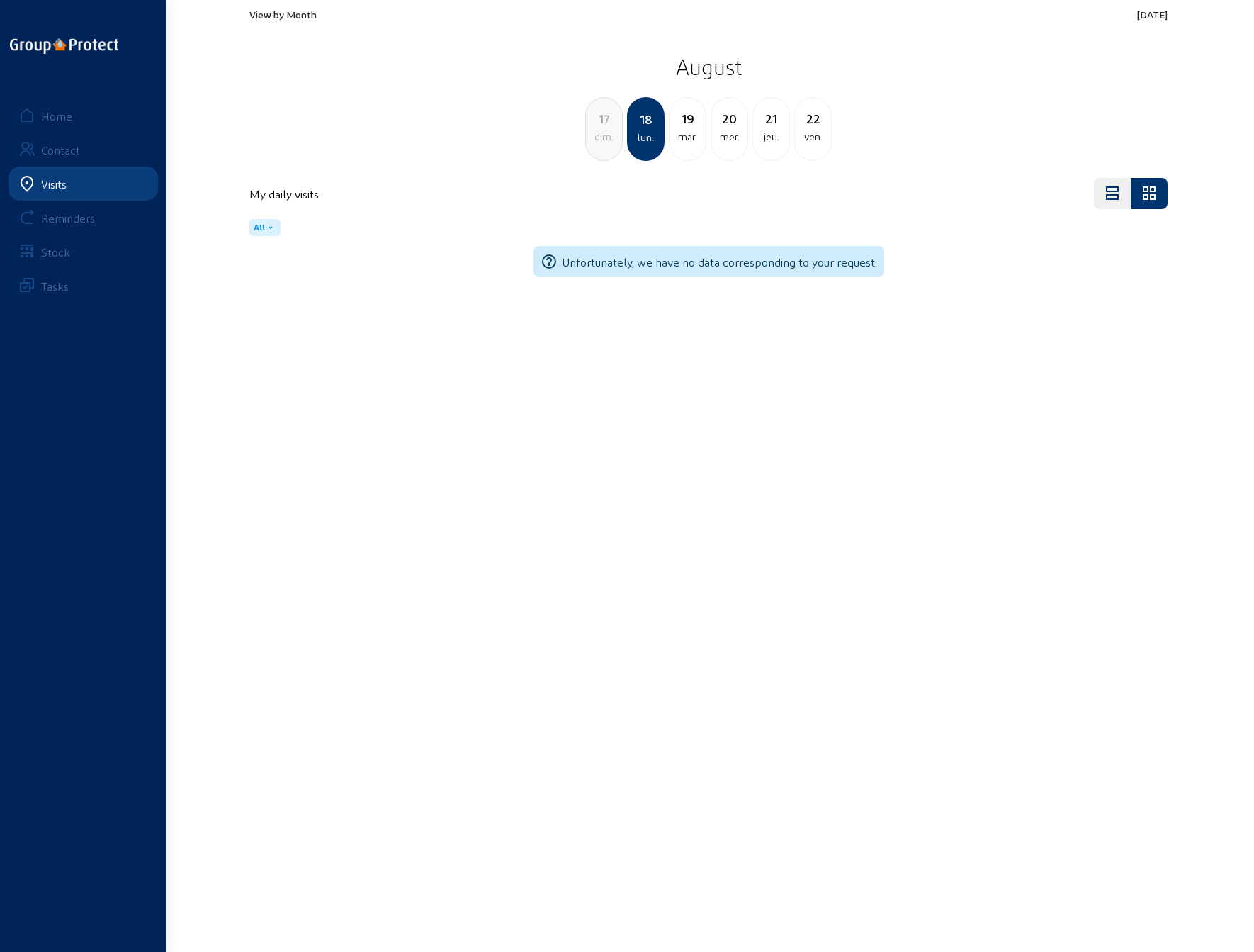
click at [690, 133] on div "mar." at bounding box center [687, 136] width 36 height 17
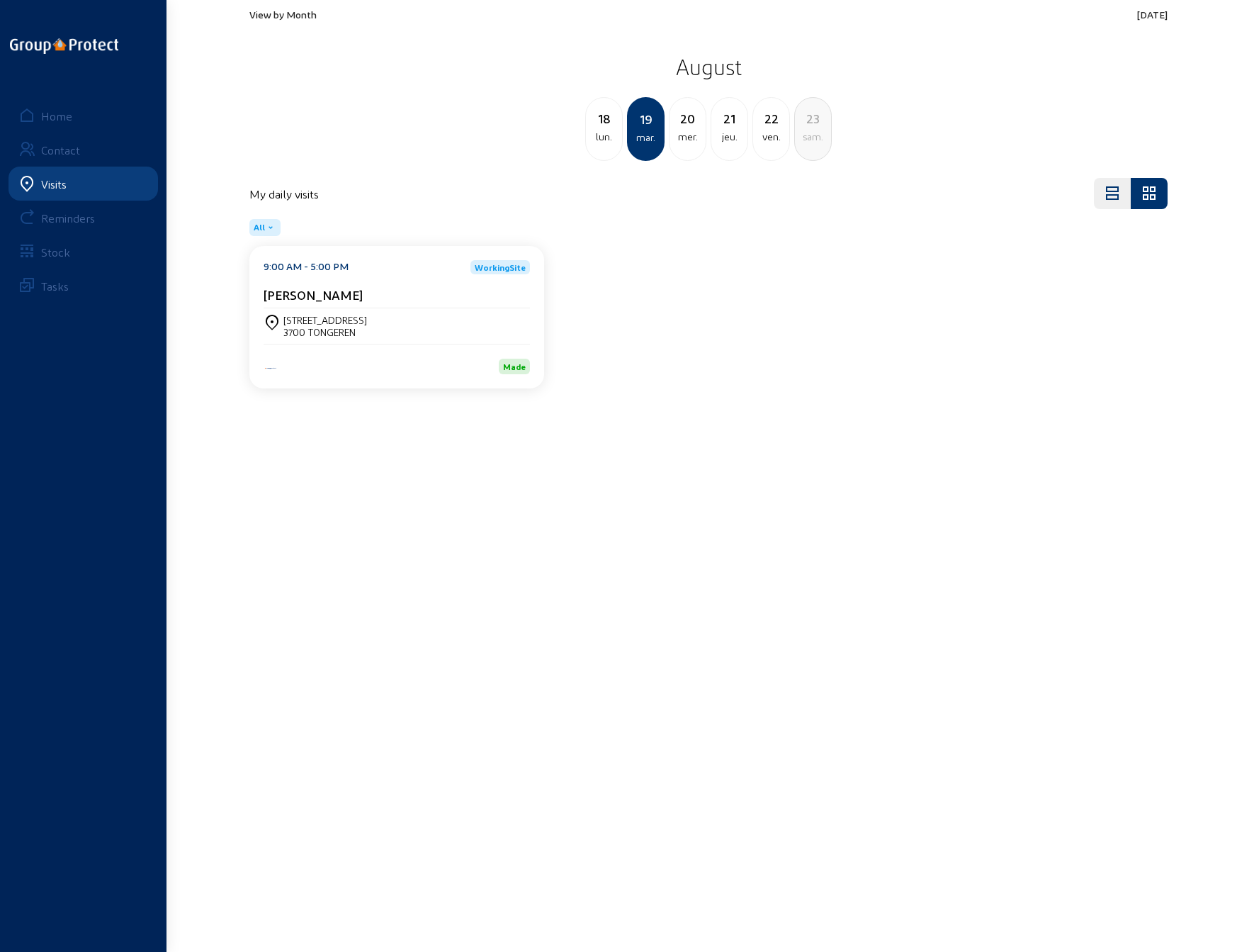
click at [723, 129] on div "jeu." at bounding box center [729, 136] width 36 height 17
click at [642, 323] on div "[STREET_ADDRESS] bus 1 -" at bounding box center [653, 320] width 115 height 12
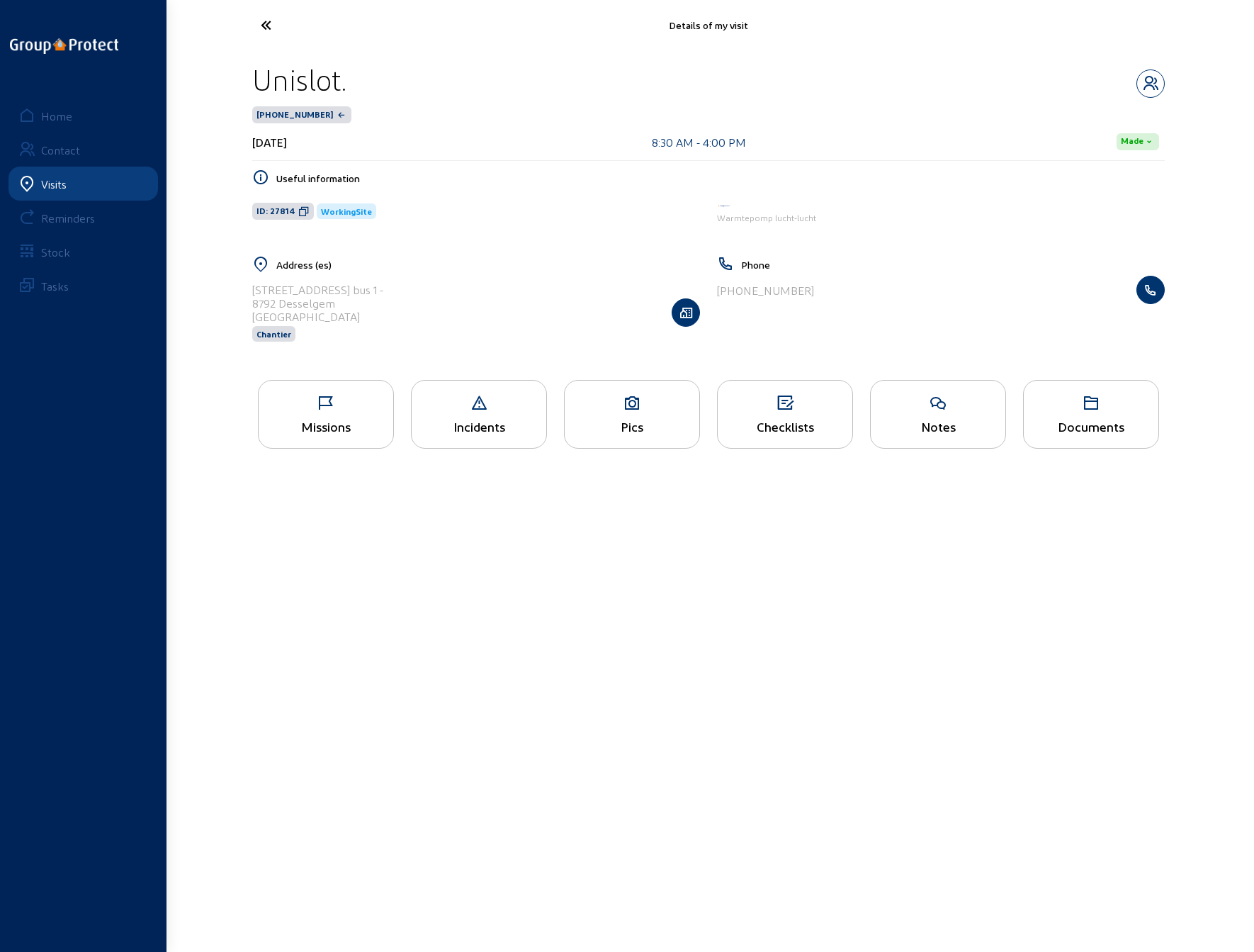
click at [313, 416] on div "Missions" at bounding box center [326, 414] width 136 height 69
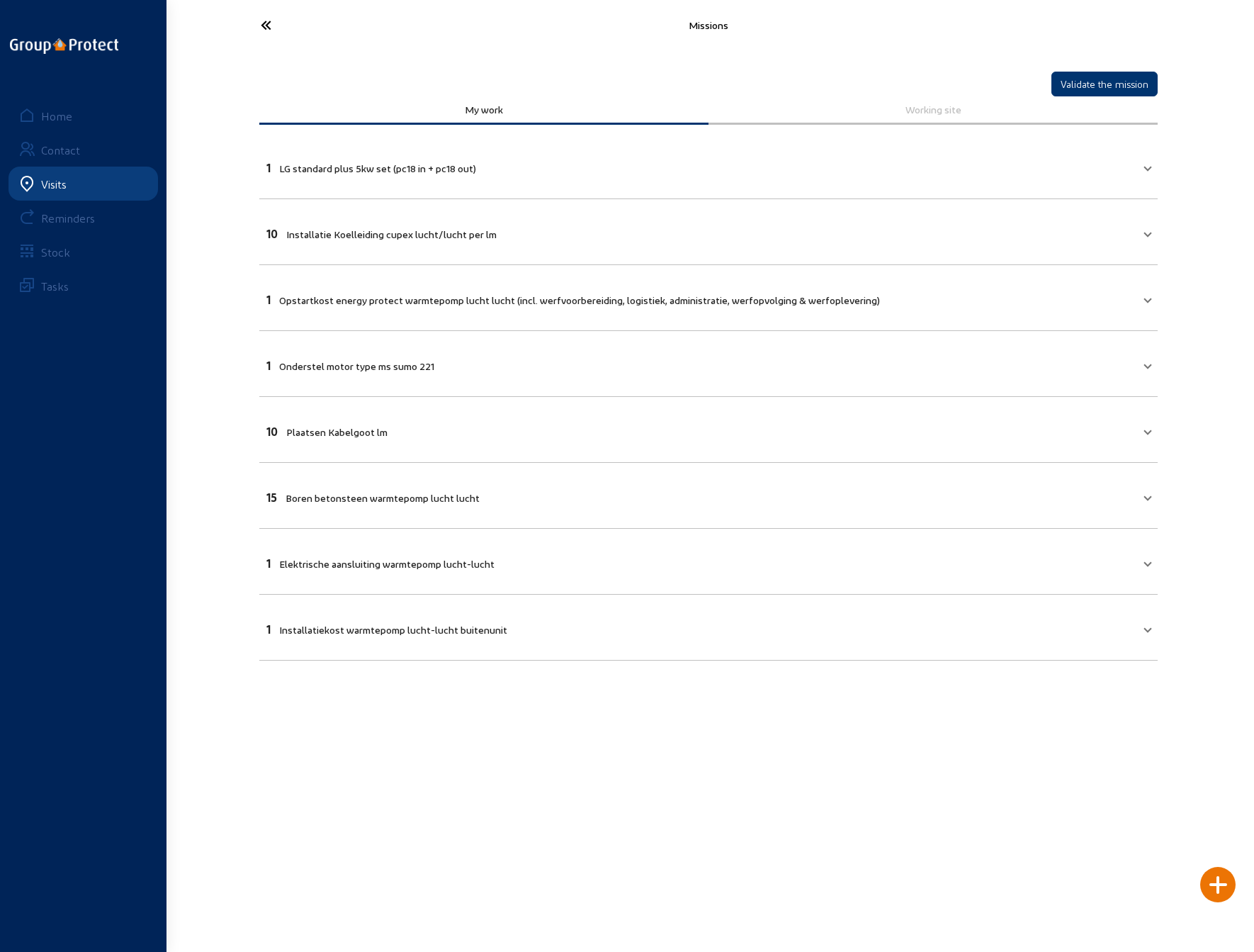
click at [835, 167] on mat-panel-title "1 LG standard plus 5kw set (pc18 in + pc18 out)" at bounding box center [699, 166] width 867 height 16
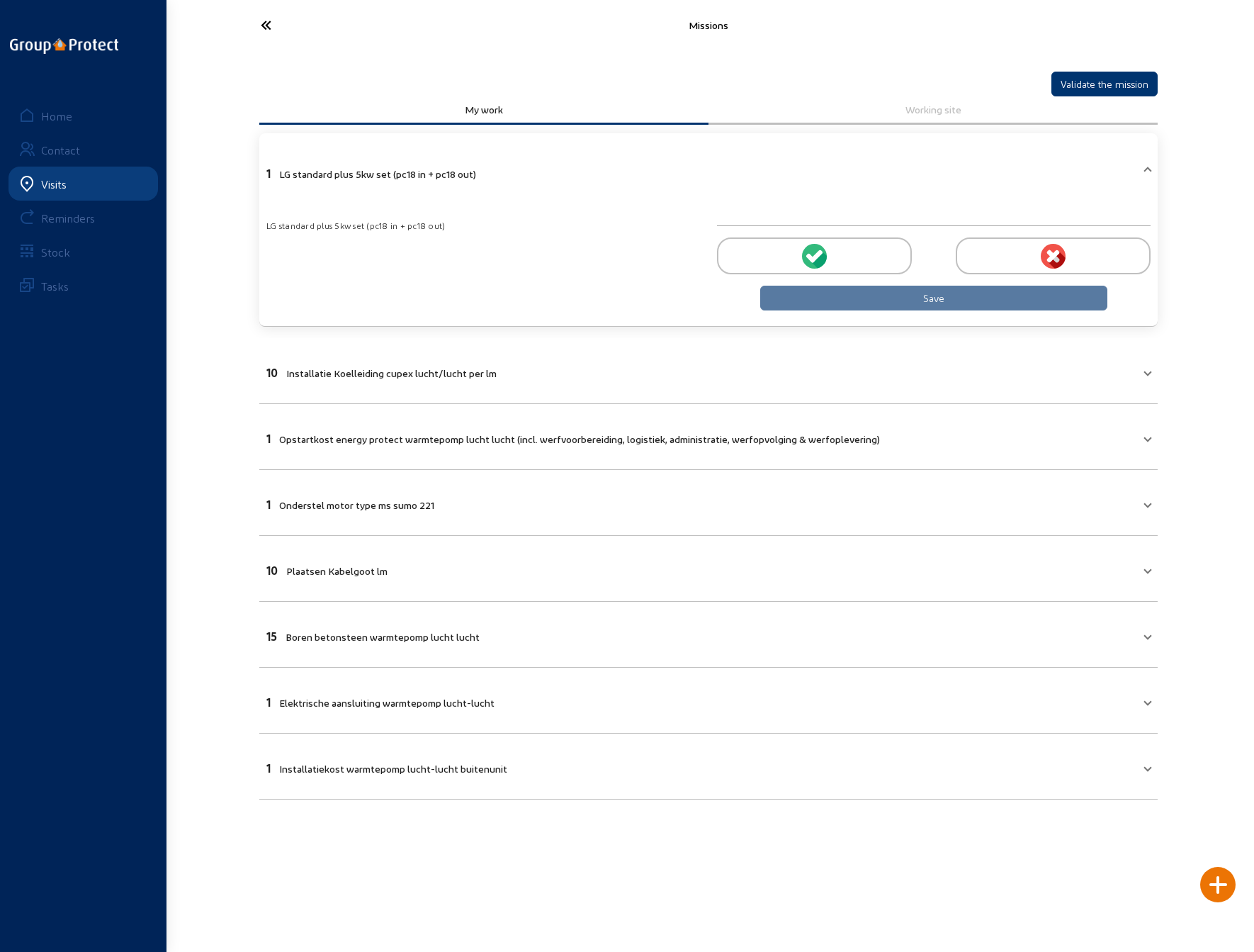
click at [809, 253] on icon at bounding box center [811, 257] width 10 height 10
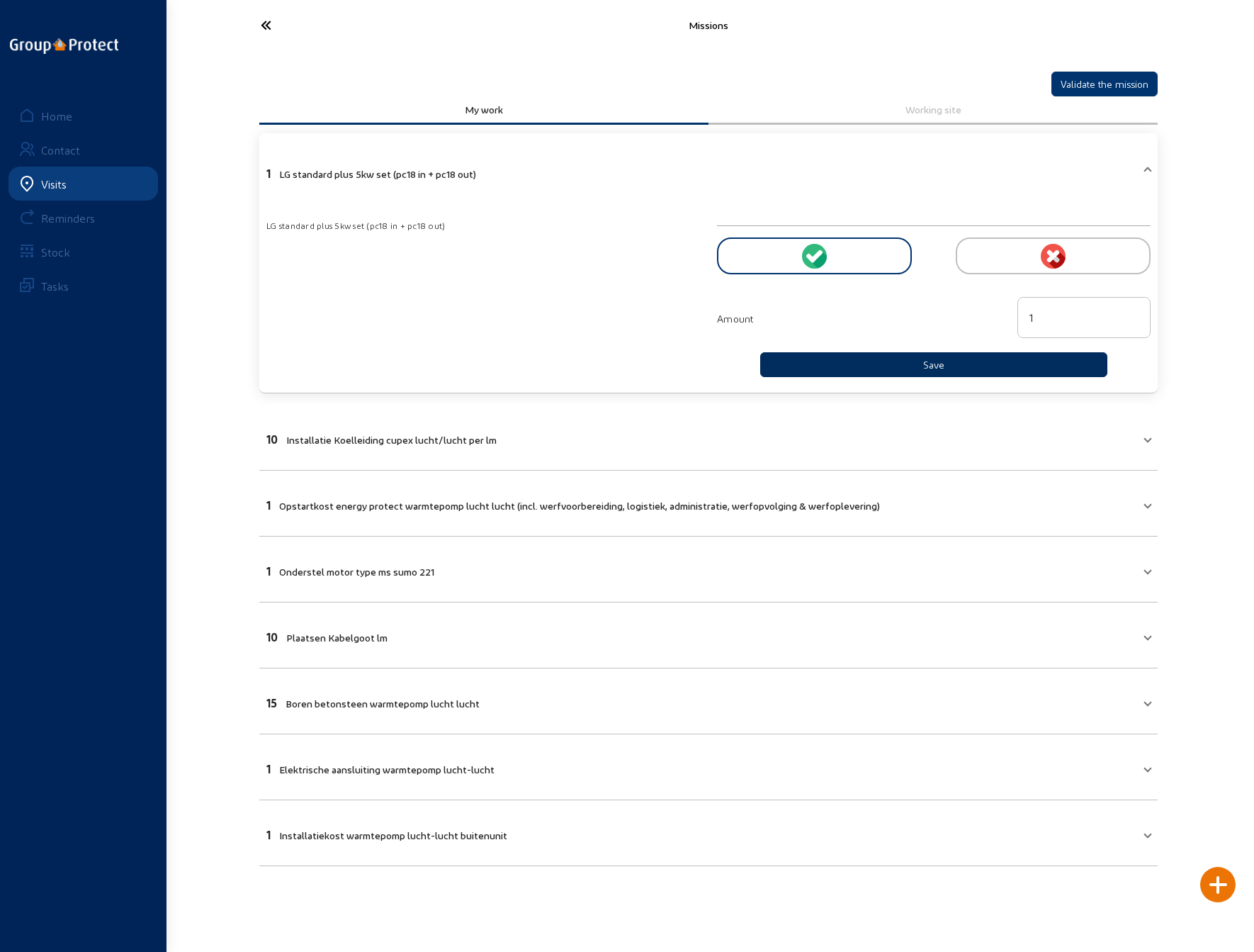
click at [862, 360] on button "Save" at bounding box center [934, 364] width 347 height 25
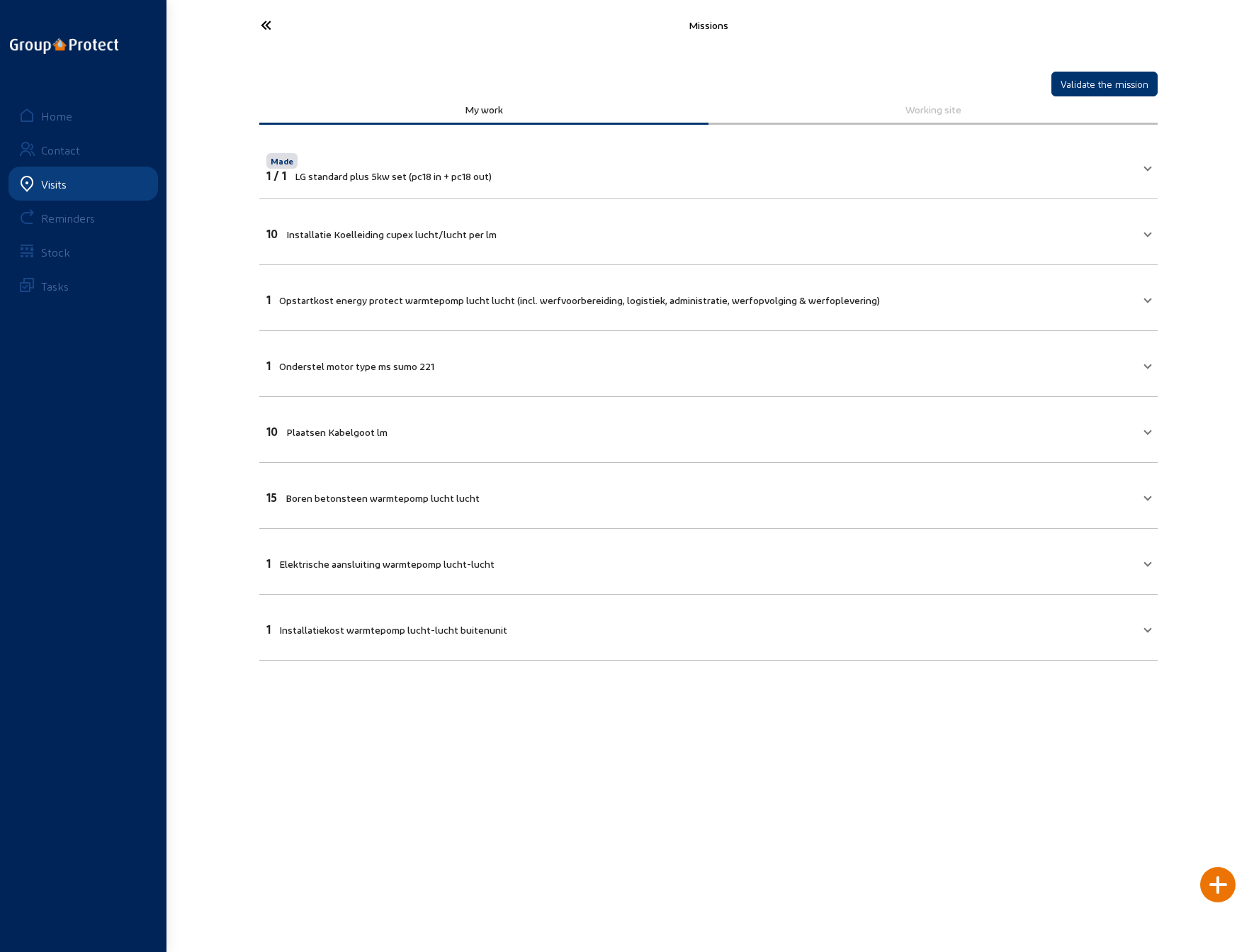
click at [568, 238] on mat-expansion-panel-header "10 Installatie Koelleiding cupex lucht/lucht per lm" at bounding box center [708, 232] width 898 height 48
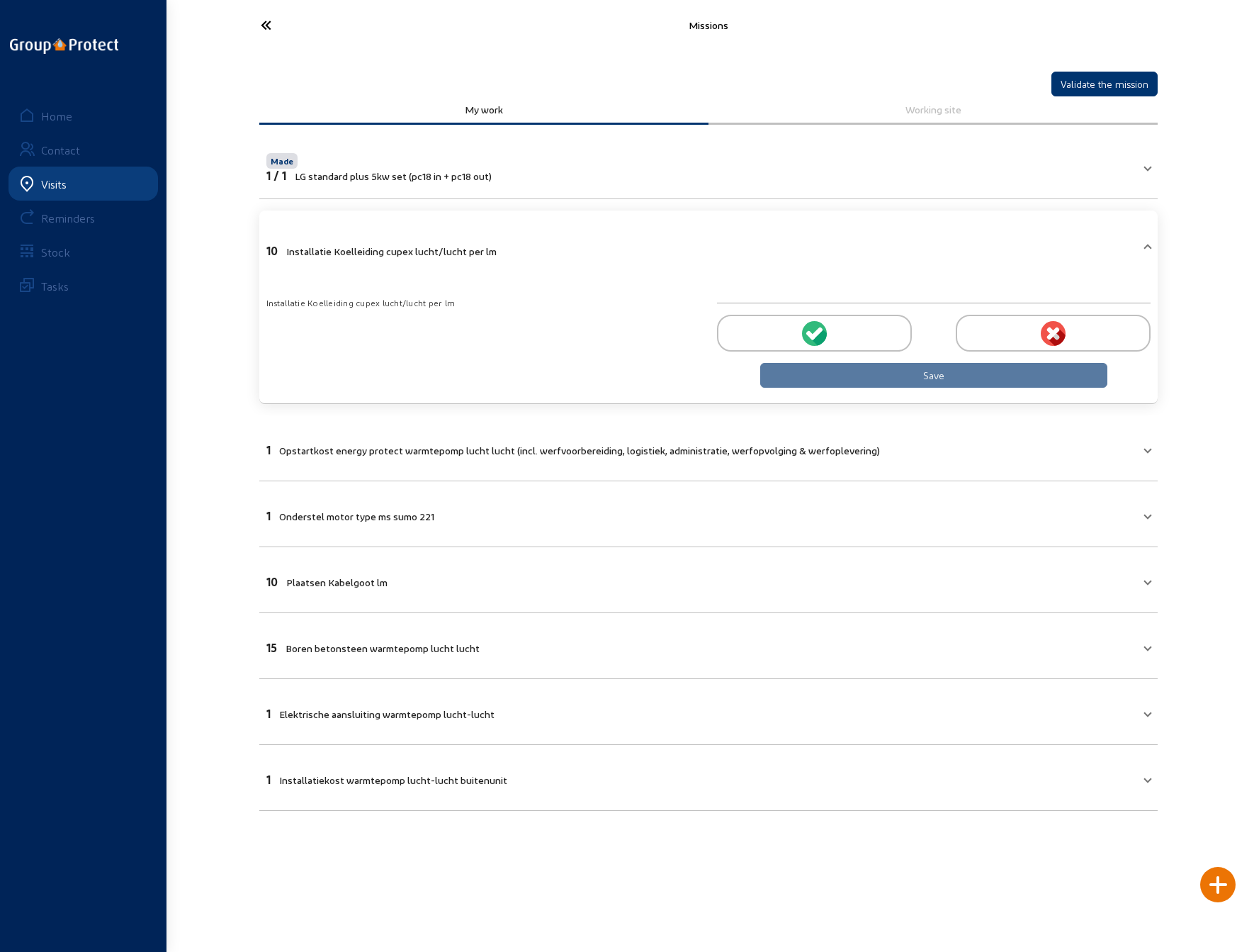
click at [814, 334] on icon at bounding box center [817, 333] width 13 height 13
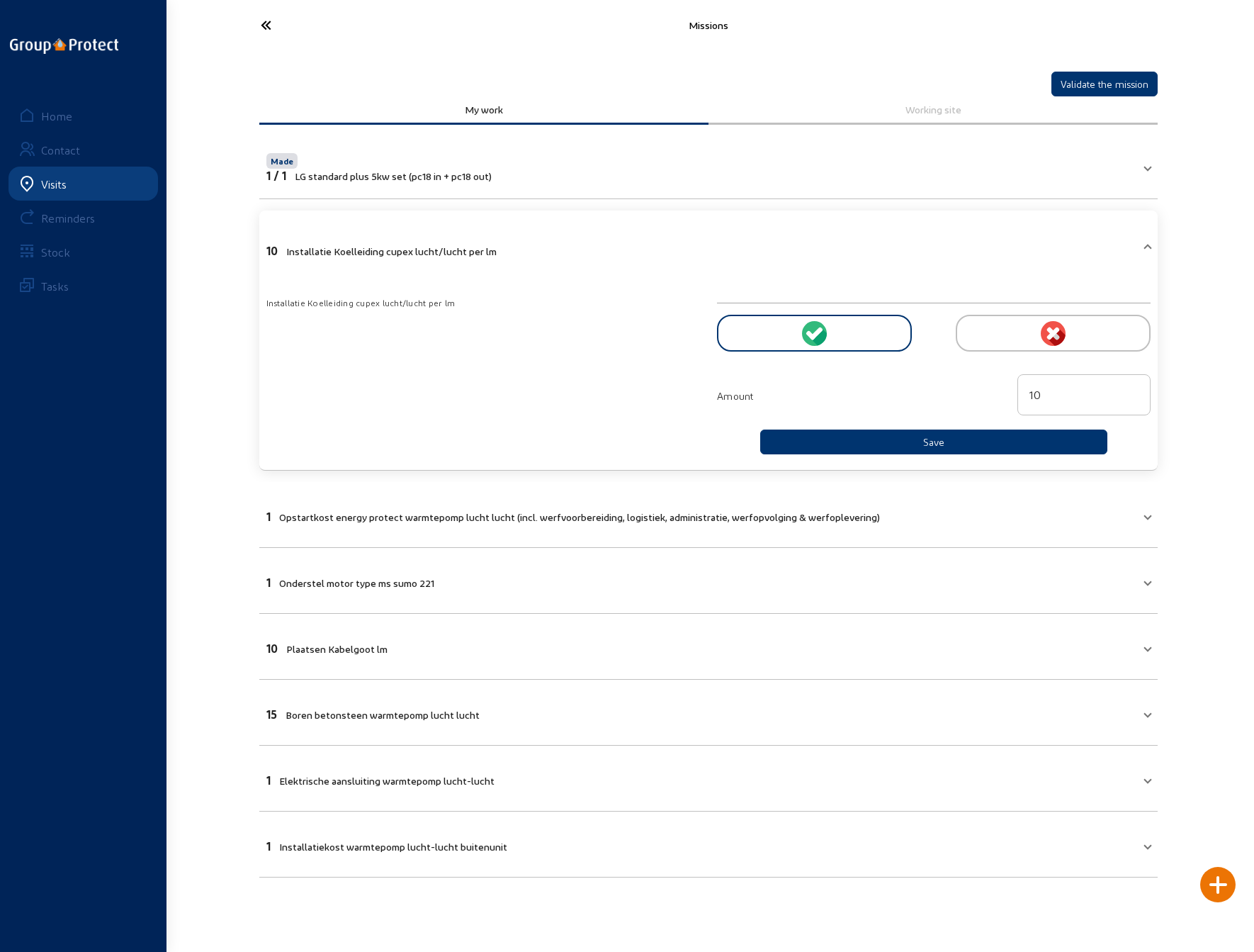
click at [1049, 393] on input "10" at bounding box center [1084, 394] width 109 height 17
type input "15"
click at [951, 437] on button "Save" at bounding box center [934, 441] width 347 height 25
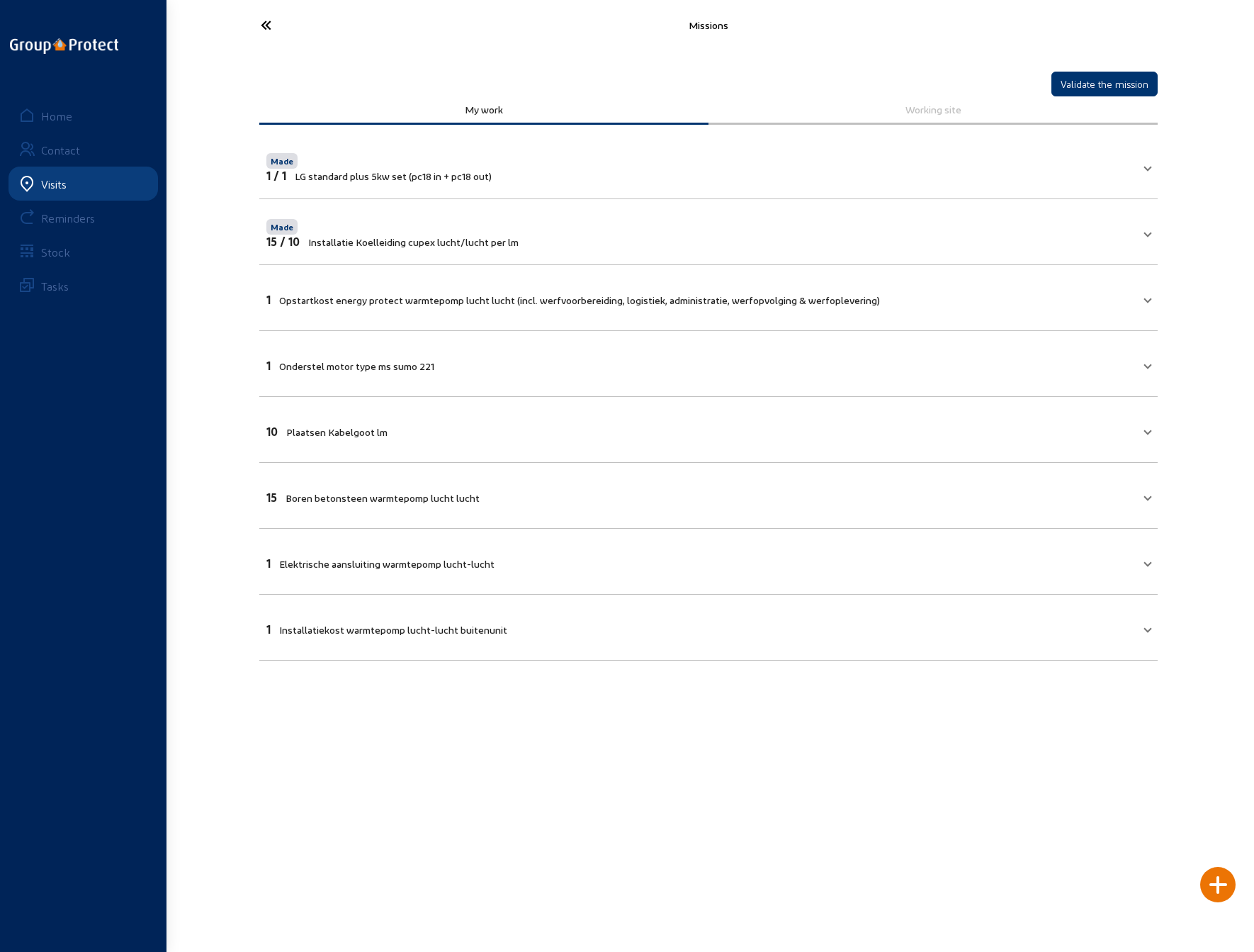
click at [745, 309] on mat-expansion-panel-header "1 Opstartkost energy protect warmtepomp lucht lucht (incl. werfvoorbereiding, l…" at bounding box center [708, 297] width 898 height 48
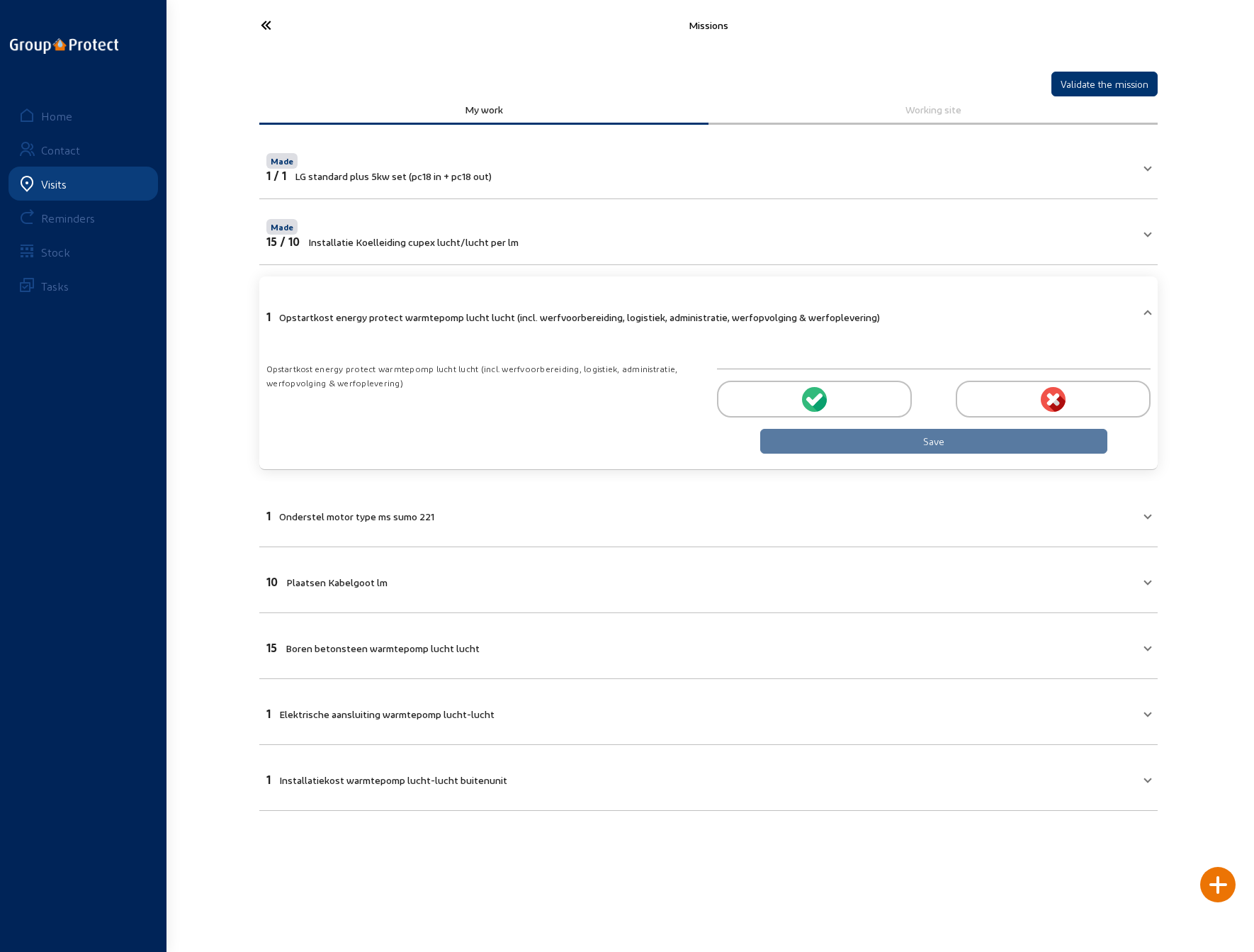
click at [792, 397] on div at bounding box center [814, 399] width 195 height 37
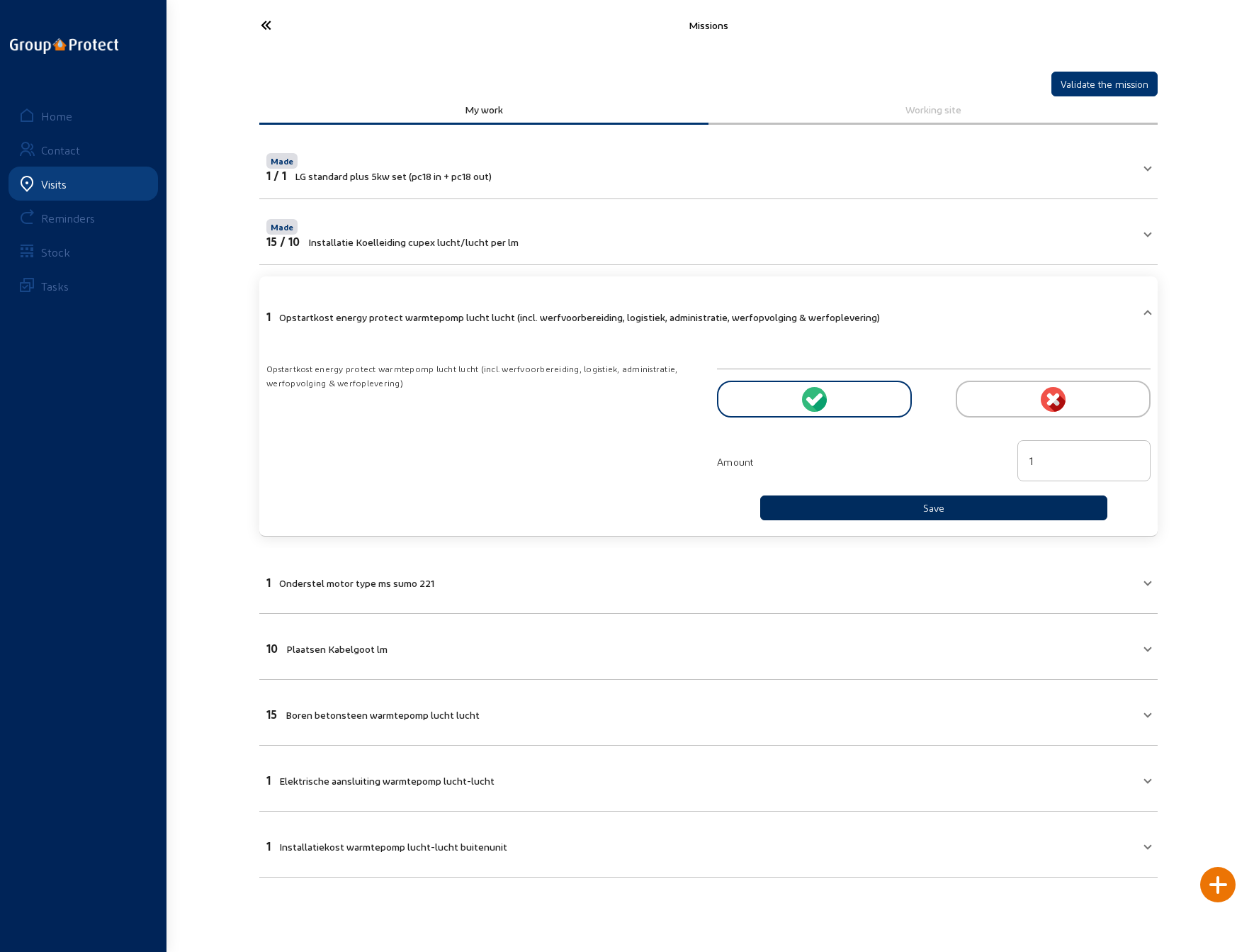
click at [908, 503] on button "Save" at bounding box center [934, 508] width 347 height 25
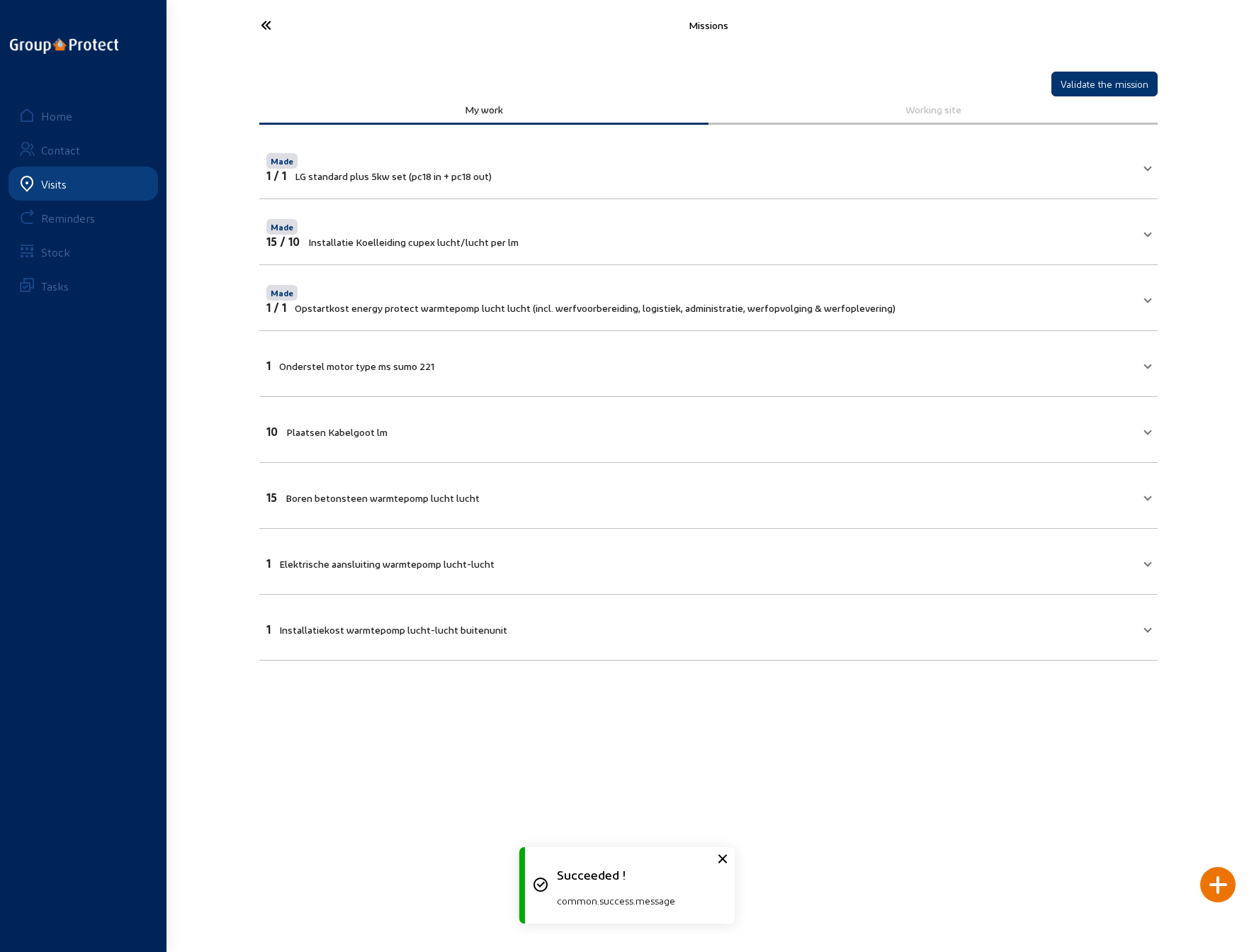
click at [604, 362] on mat-panel-title "1 Onderstel motor type ms sumo 221" at bounding box center [699, 364] width 867 height 16
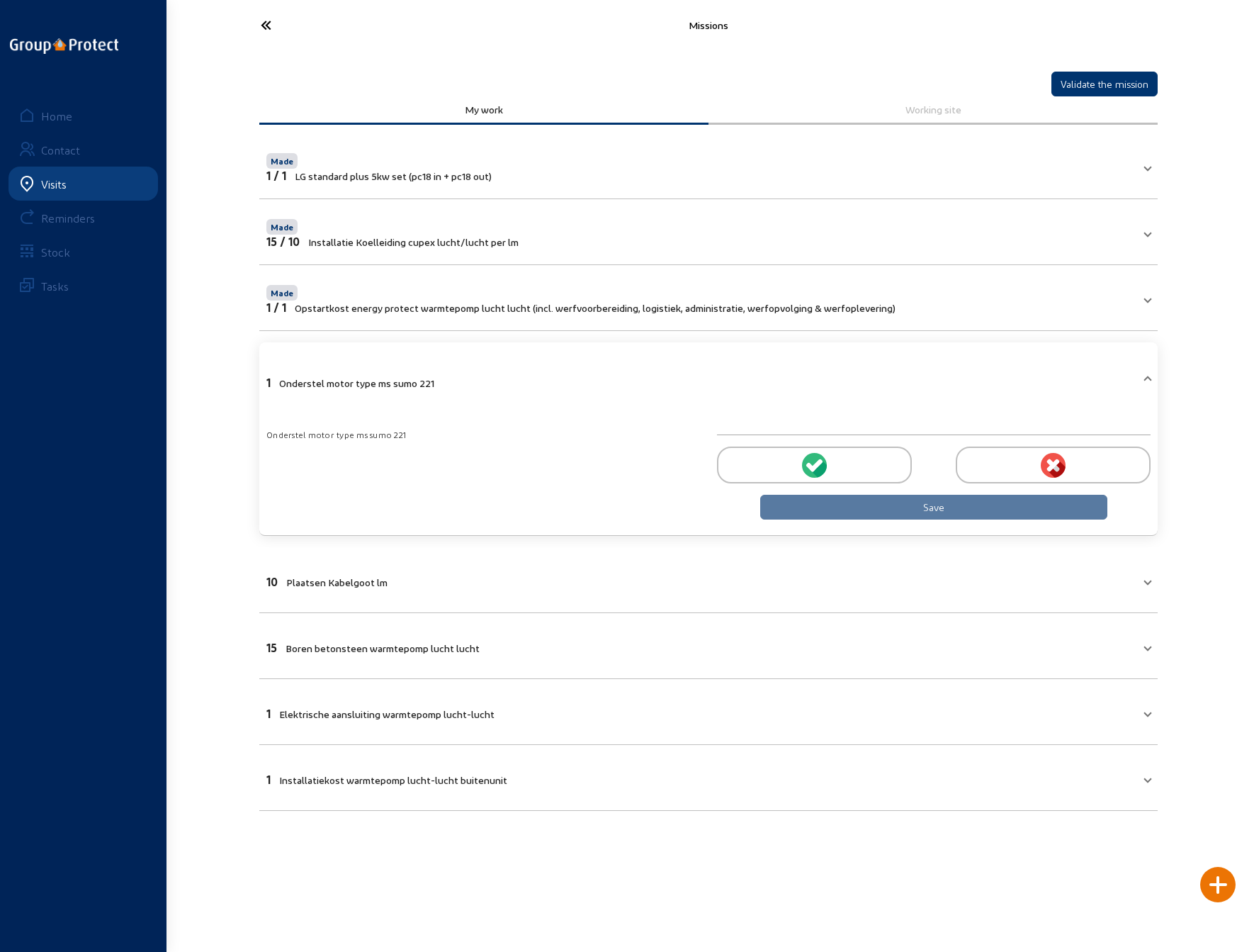
drag, startPoint x: 809, startPoint y: 453, endPoint x: 811, endPoint y: 465, distance: 12.2
click at [811, 462] on icon at bounding box center [811, 467] width 10 height 10
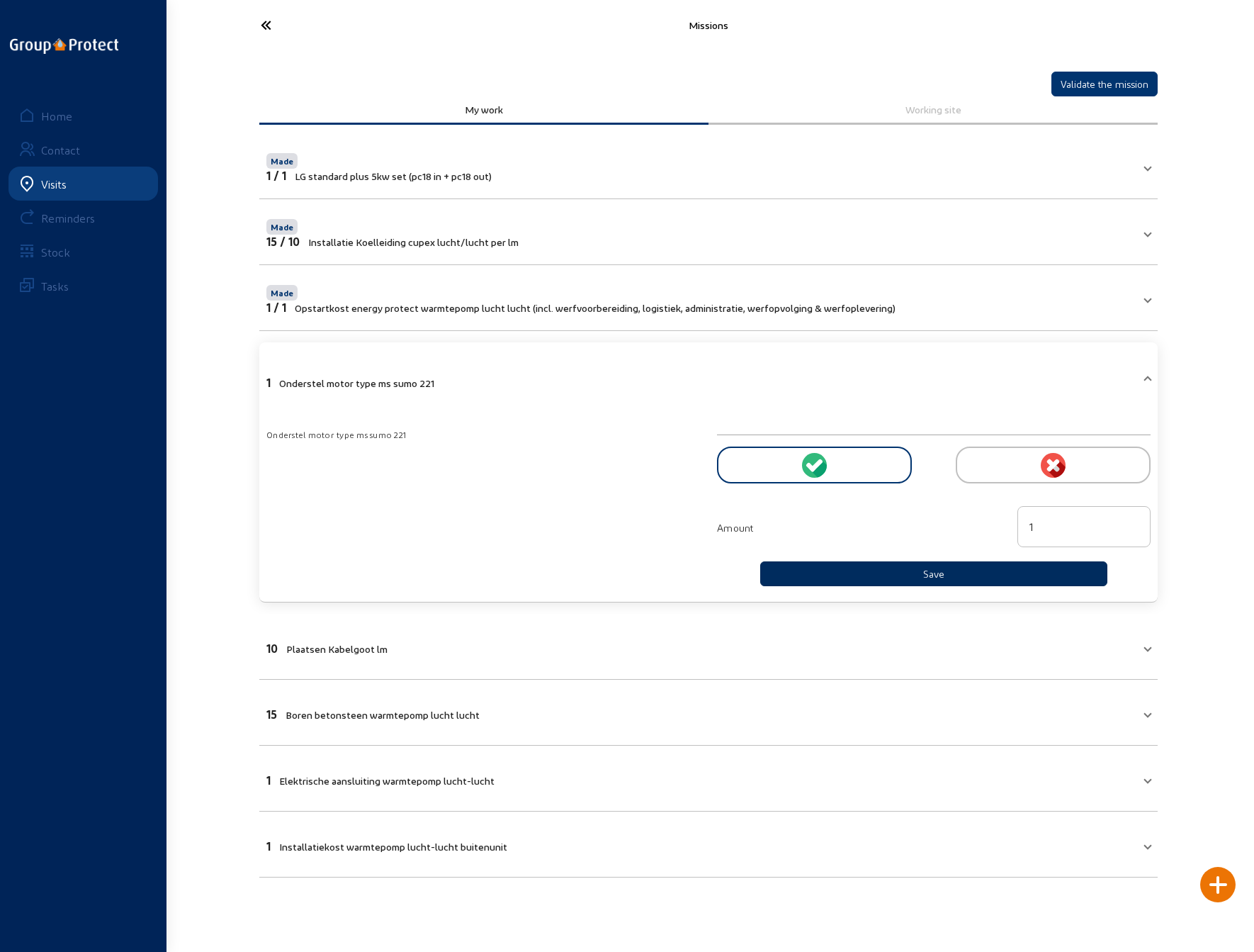
click at [871, 569] on button "Save" at bounding box center [934, 573] width 347 height 25
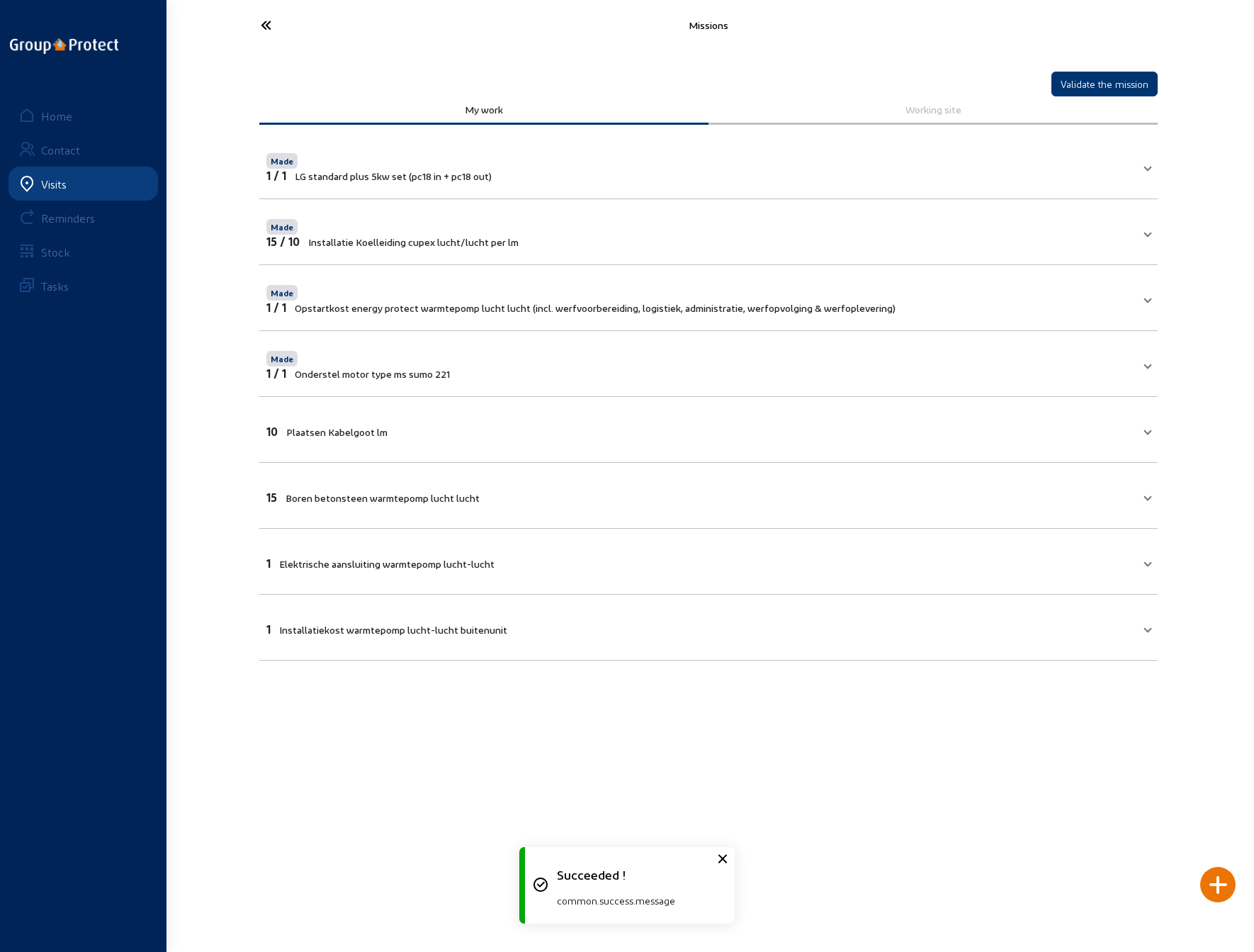
click at [544, 425] on mat-panel-title "10 Plaatsen Kabelgoot lm" at bounding box center [699, 429] width 867 height 16
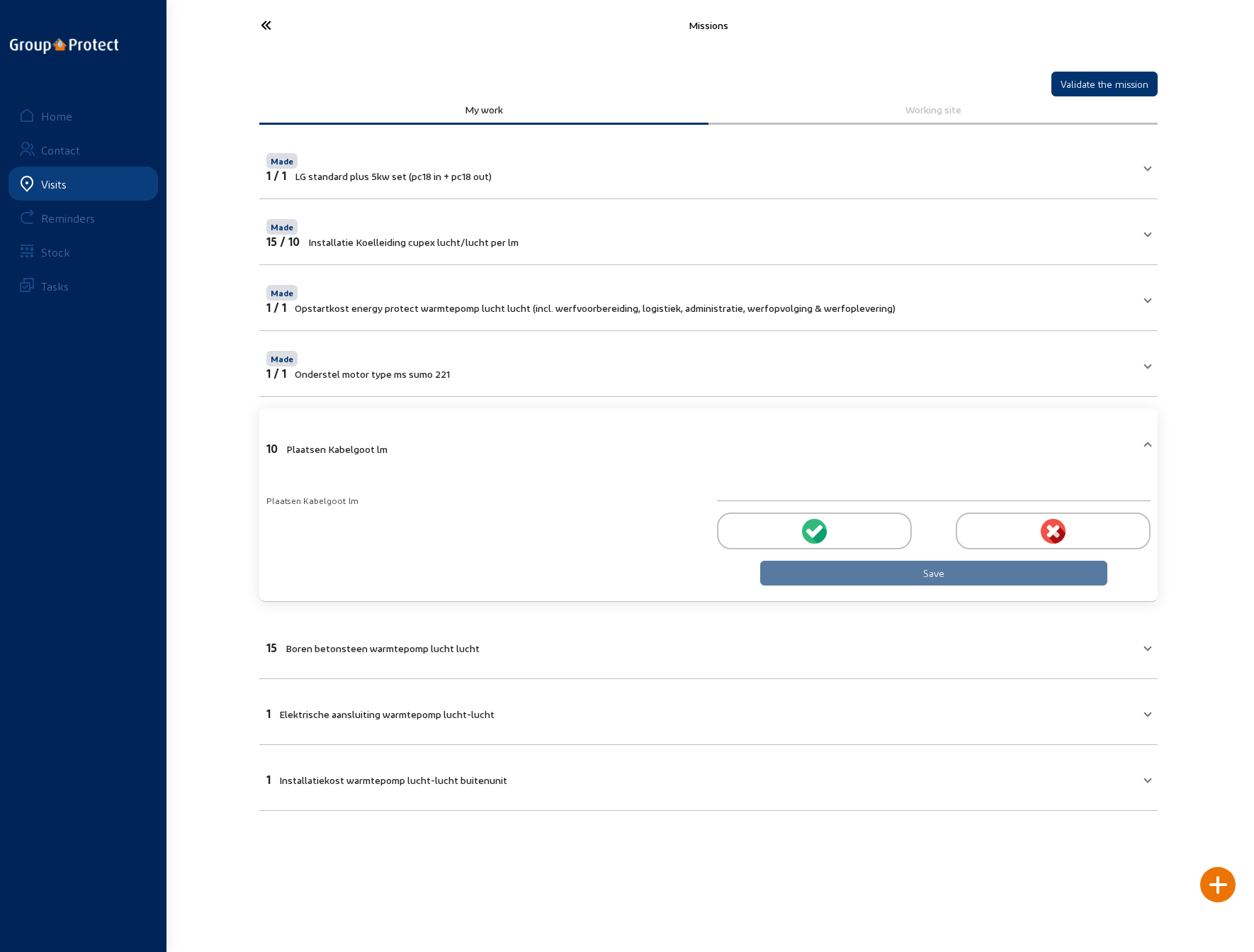
click at [836, 522] on div at bounding box center [814, 531] width 195 height 37
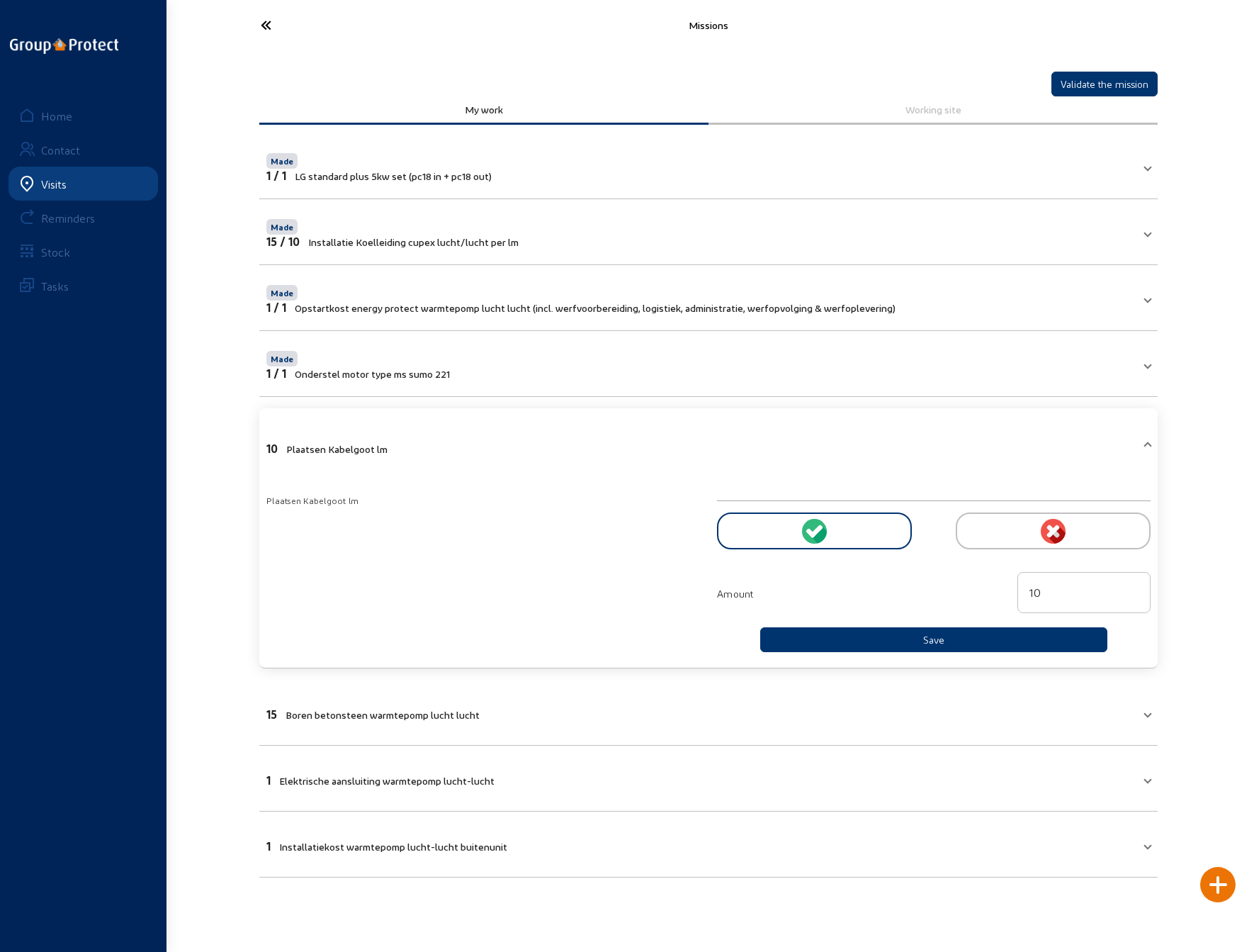
click at [1044, 587] on input "10" at bounding box center [1084, 592] width 109 height 17
type input "1"
type input "7"
click at [921, 639] on button "Save" at bounding box center [934, 639] width 347 height 25
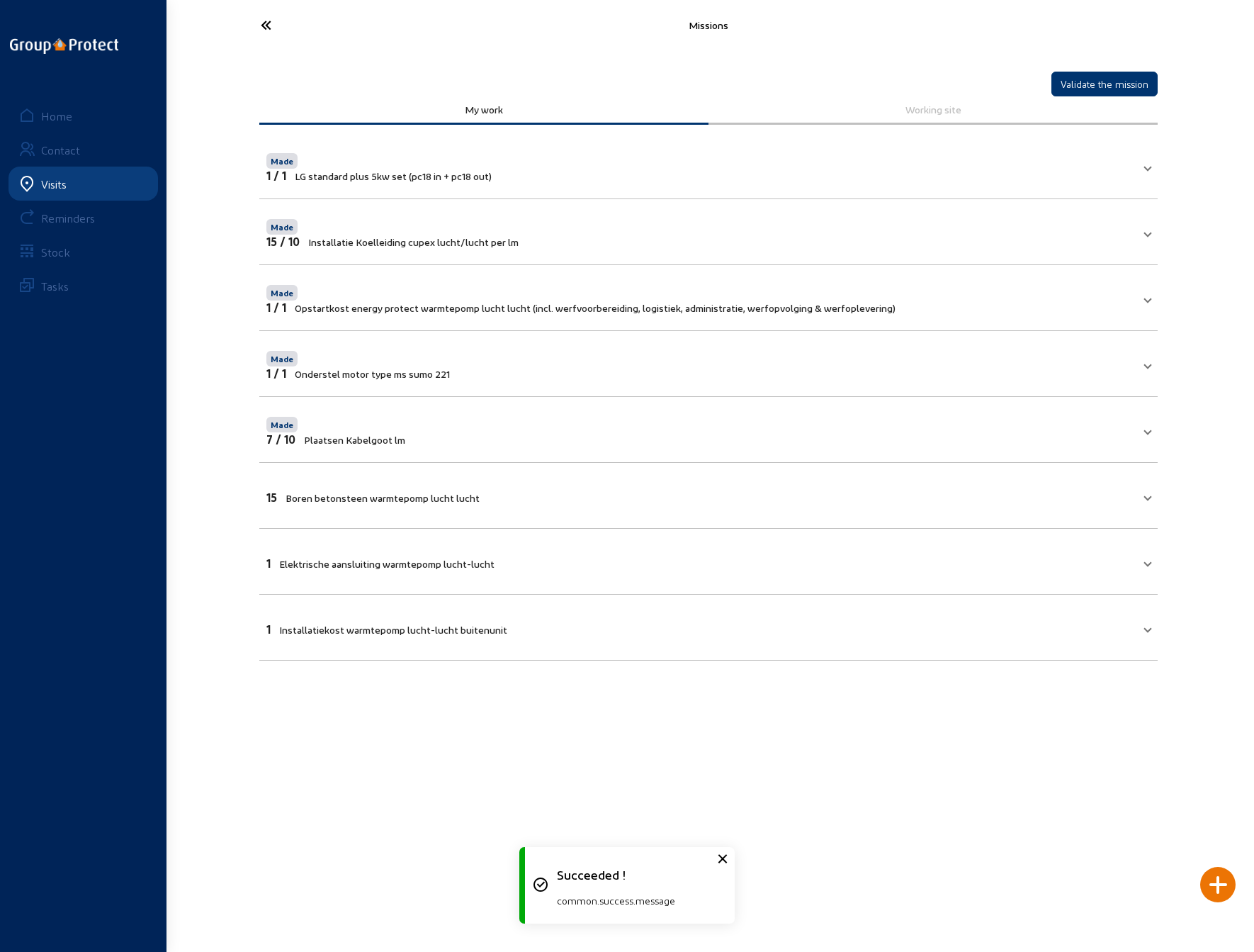
click at [624, 502] on mat-expansion-panel-header "15 Boren betonsteen warmtepomp lucht lucht" at bounding box center [708, 496] width 898 height 48
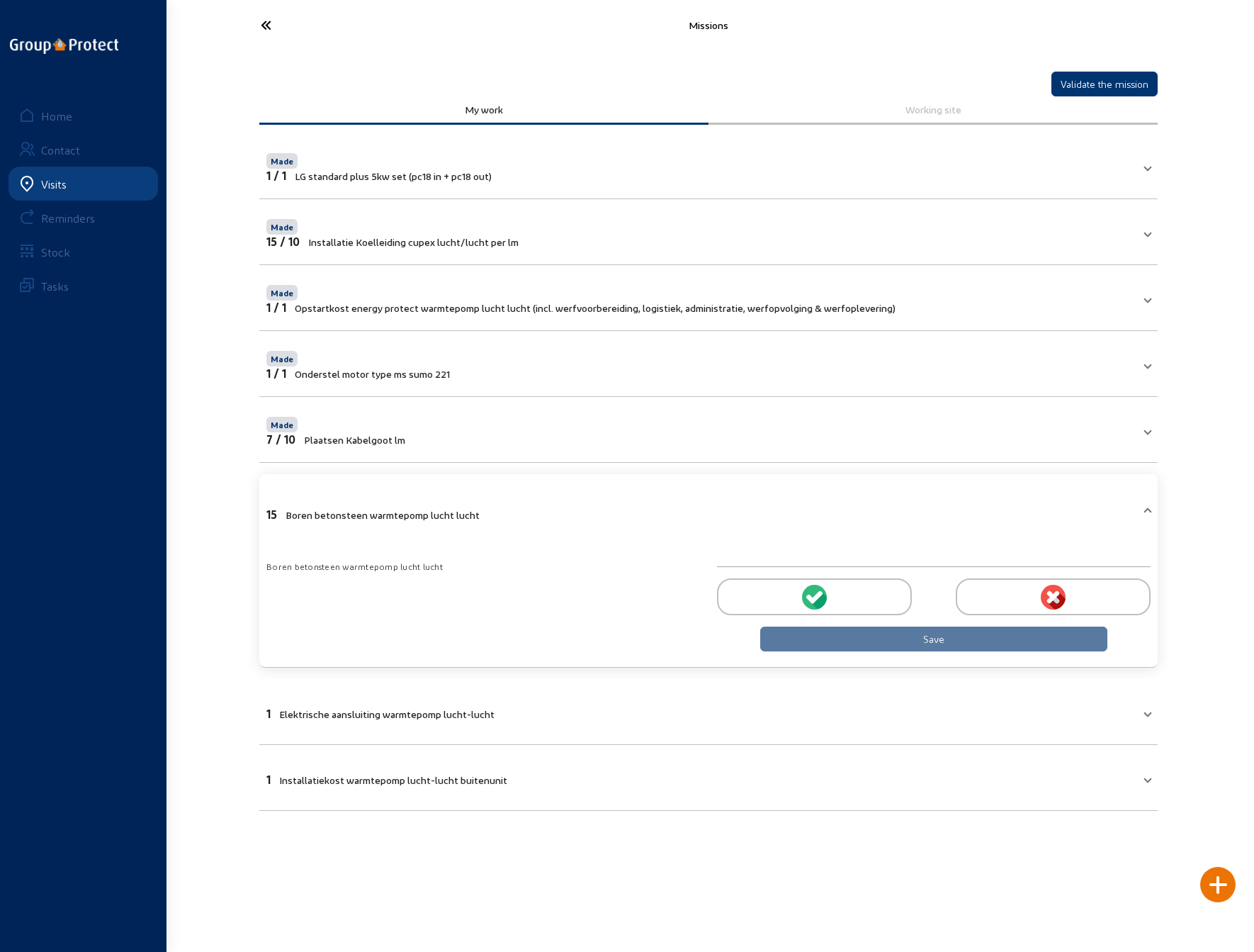
click at [784, 593] on div at bounding box center [814, 596] width 195 height 37
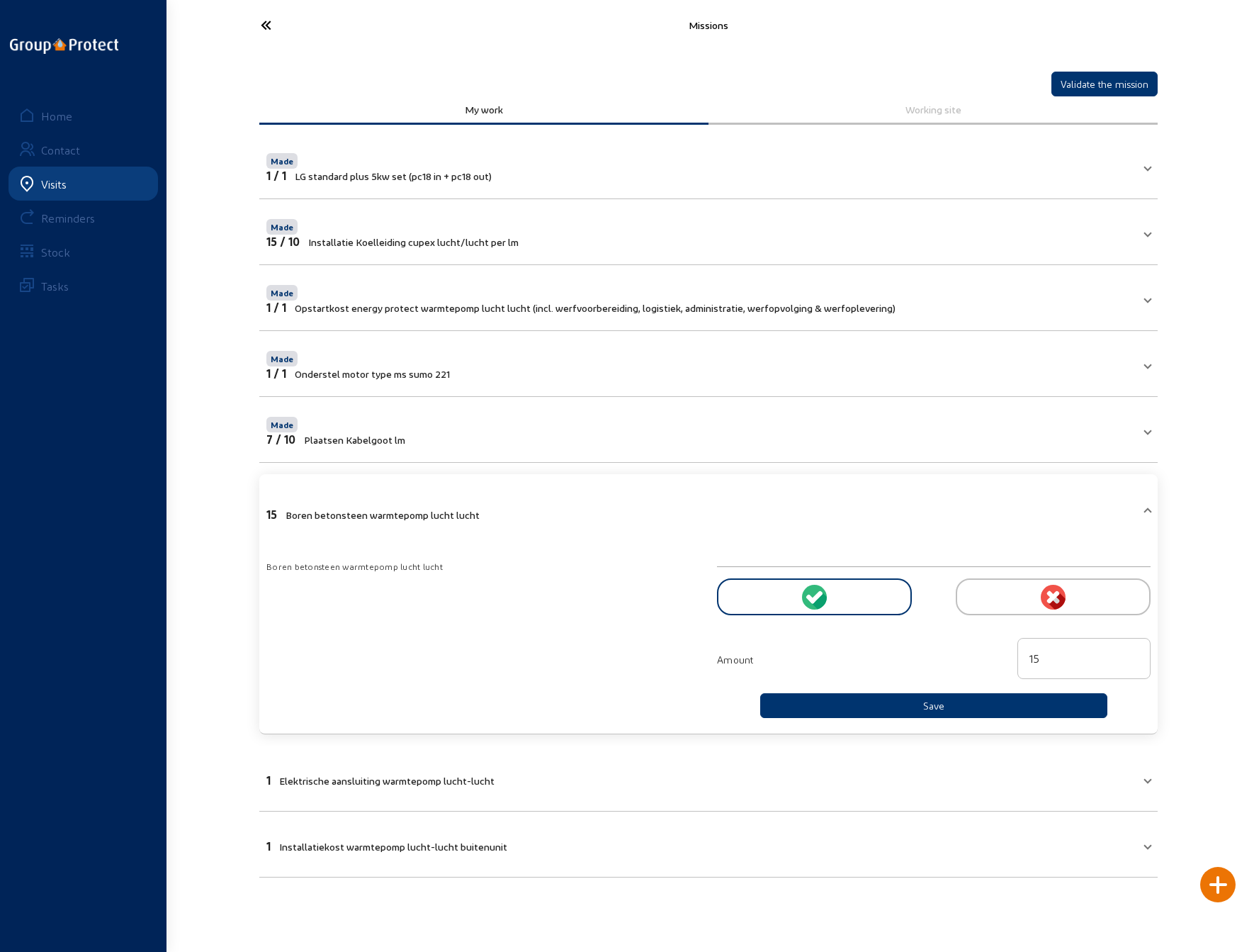
click at [1050, 654] on input "15" at bounding box center [1084, 658] width 109 height 17
type input "1"
type input "25"
click at [929, 698] on button "Save" at bounding box center [934, 705] width 347 height 25
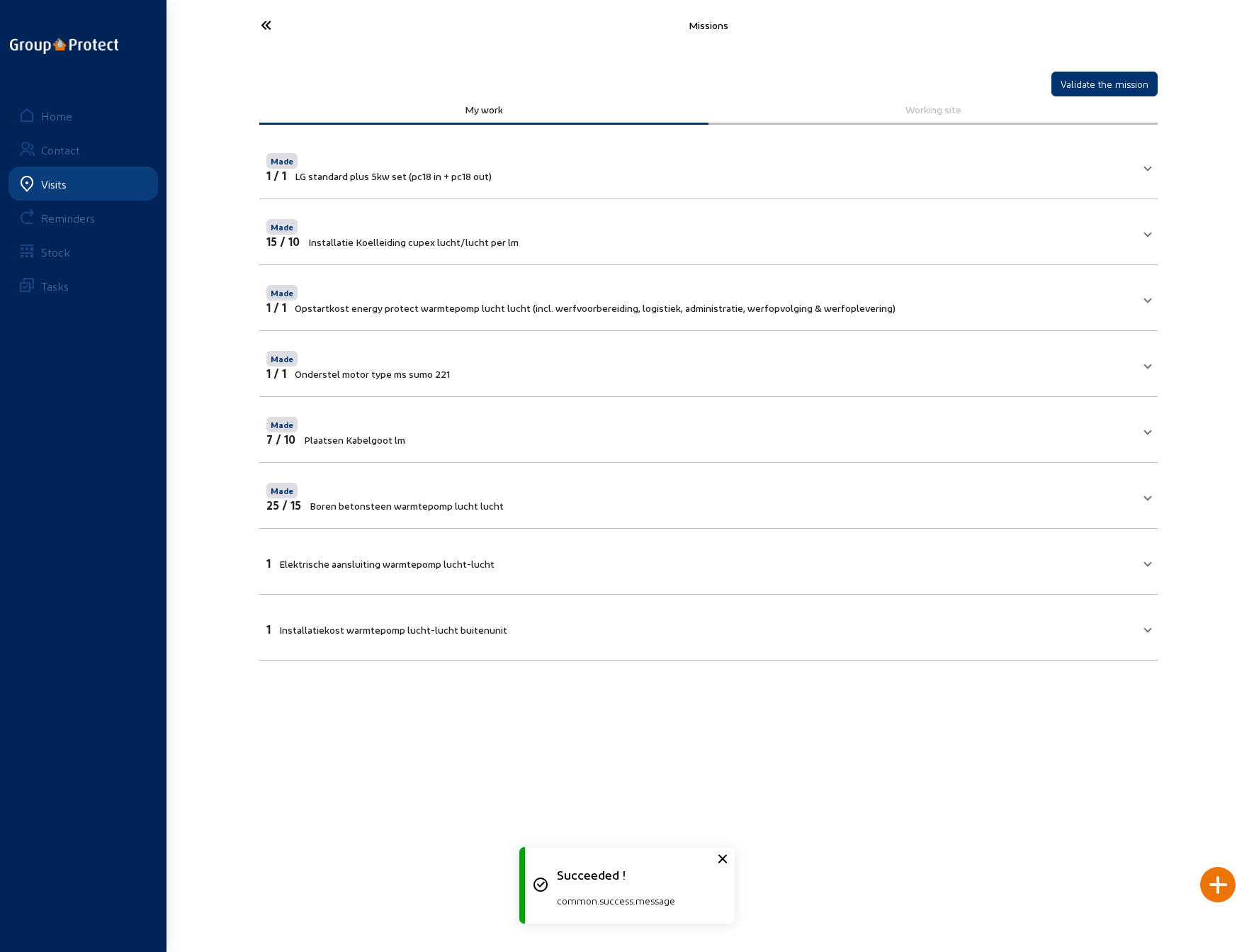
click at [551, 564] on mat-panel-title "1 Elektrische aansluiting warmtepomp lucht-lucht" at bounding box center [699, 561] width 867 height 16
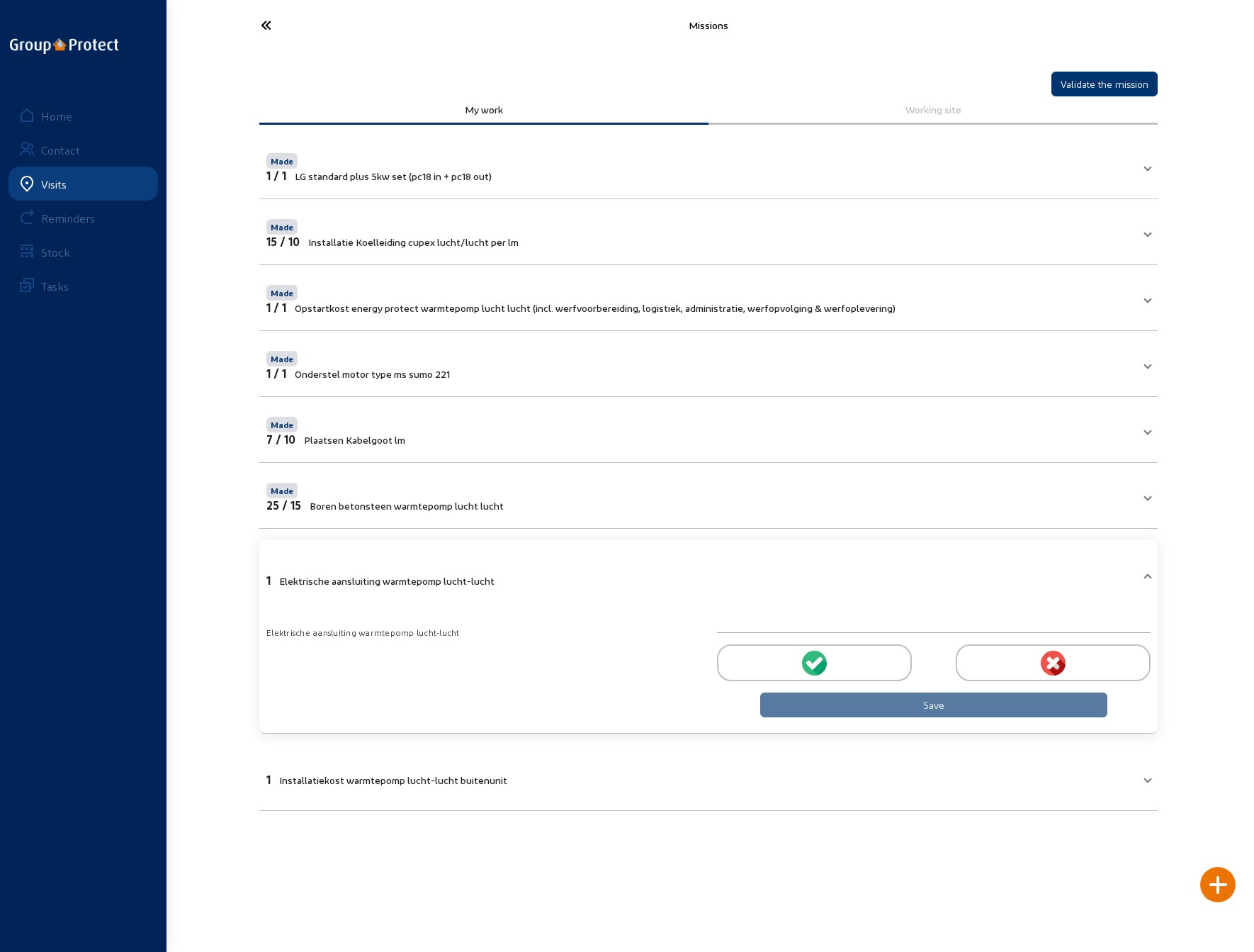
click at [806, 659] on circle at bounding box center [814, 663] width 25 height 25
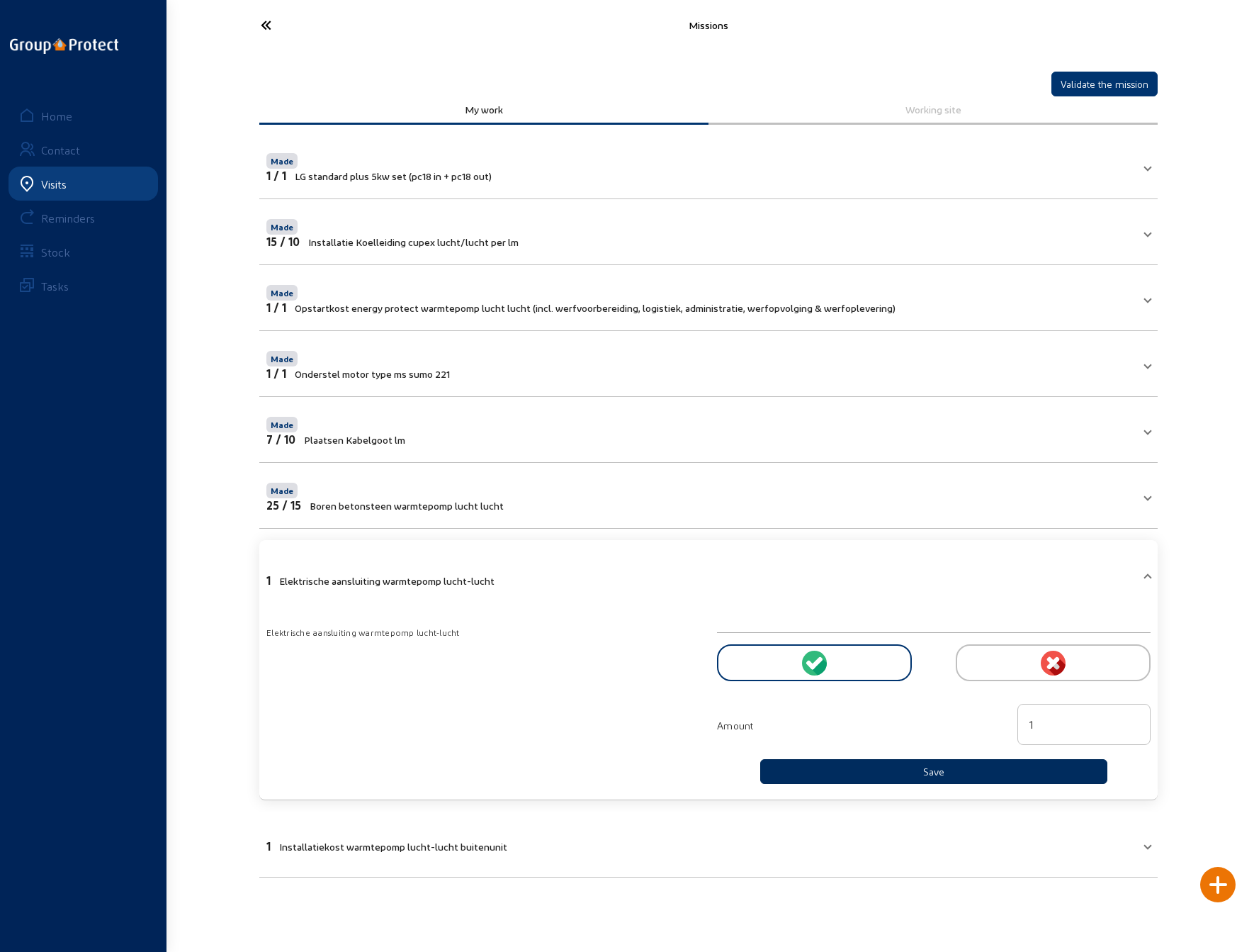
click at [870, 759] on button "Save" at bounding box center [934, 771] width 347 height 25
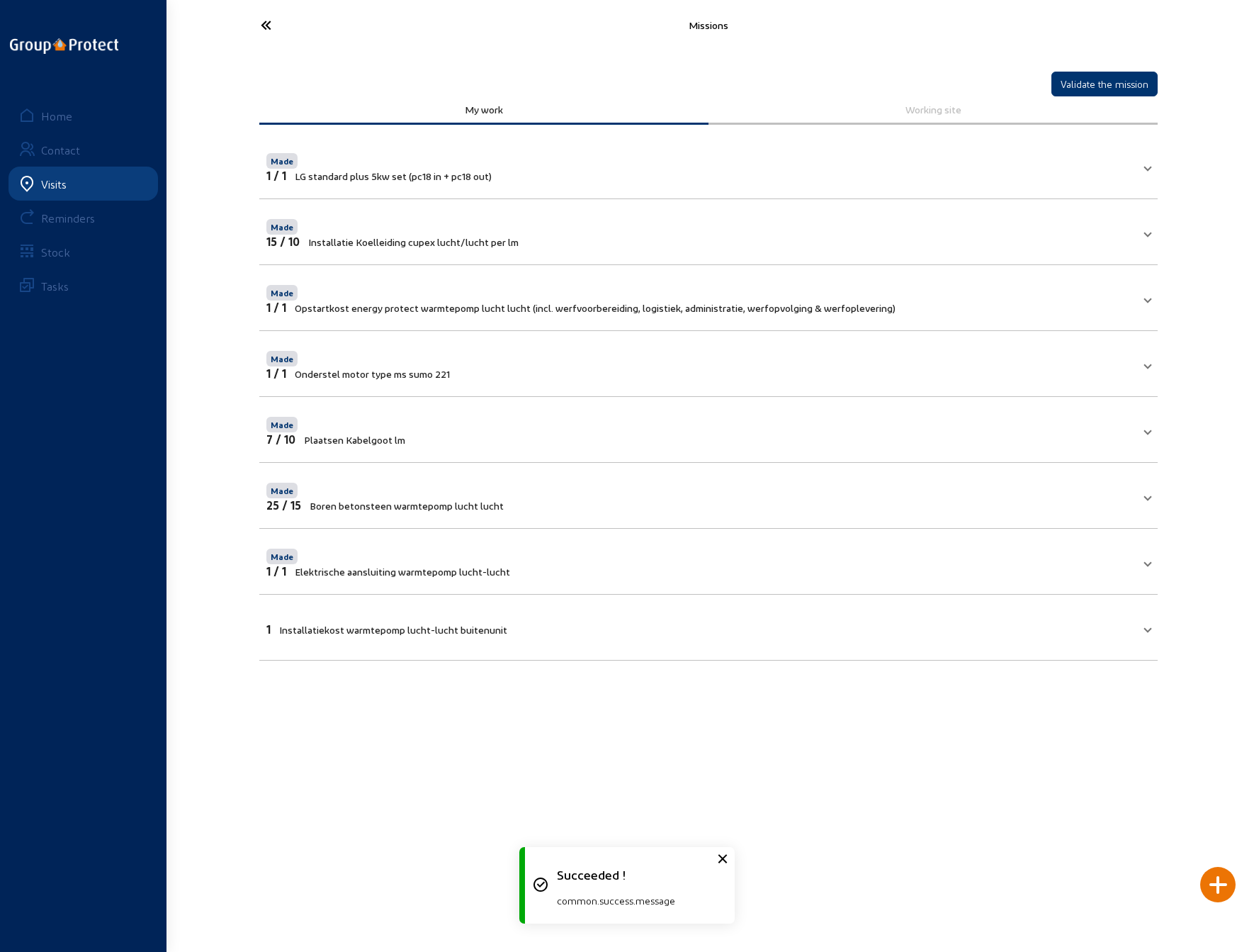
click at [737, 635] on mat-expansion-panel-header "1 Installatiekost warmtepomp lucht-lucht buitenunit" at bounding box center [708, 627] width 898 height 48
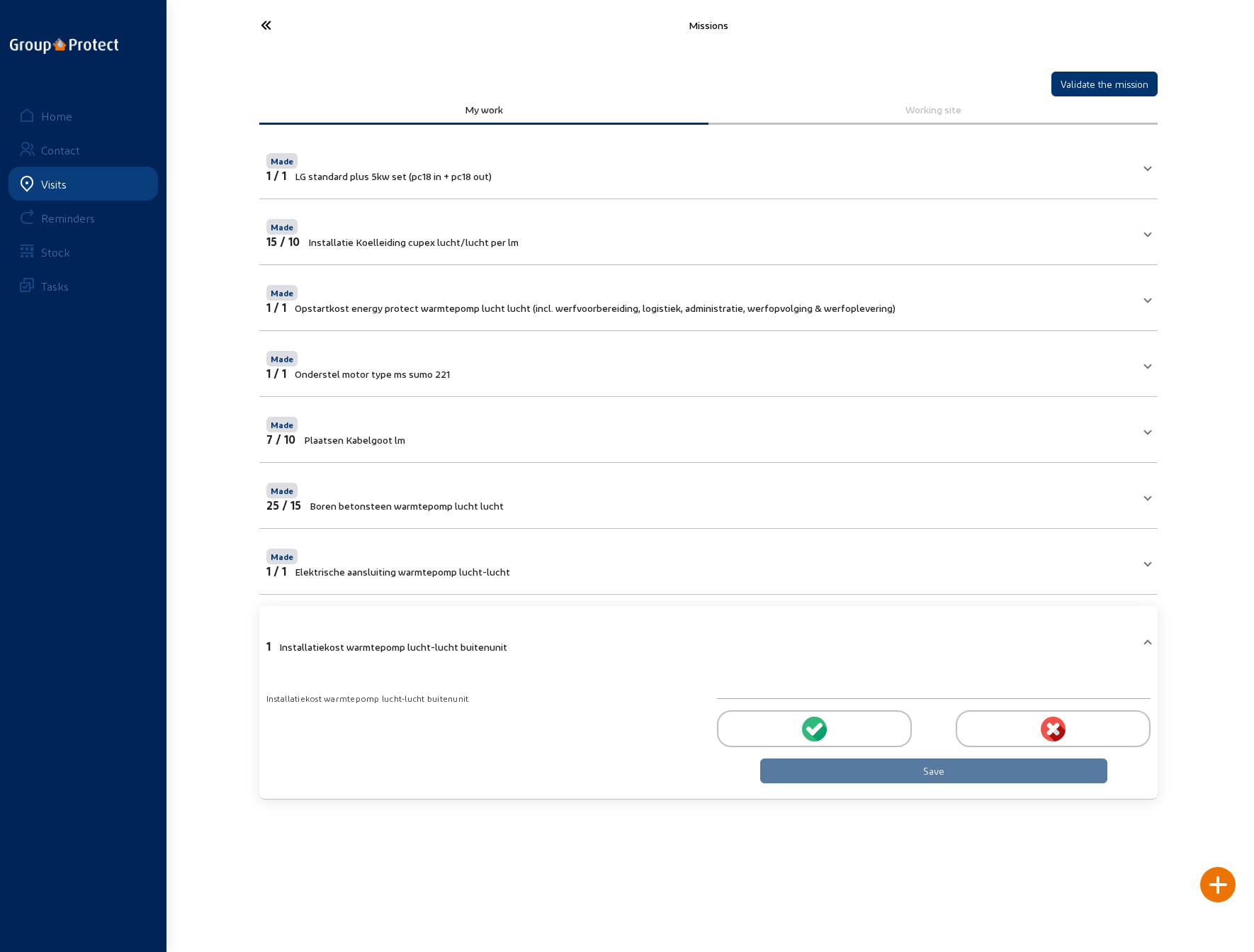
click at [813, 722] on circle at bounding box center [814, 728] width 25 height 25
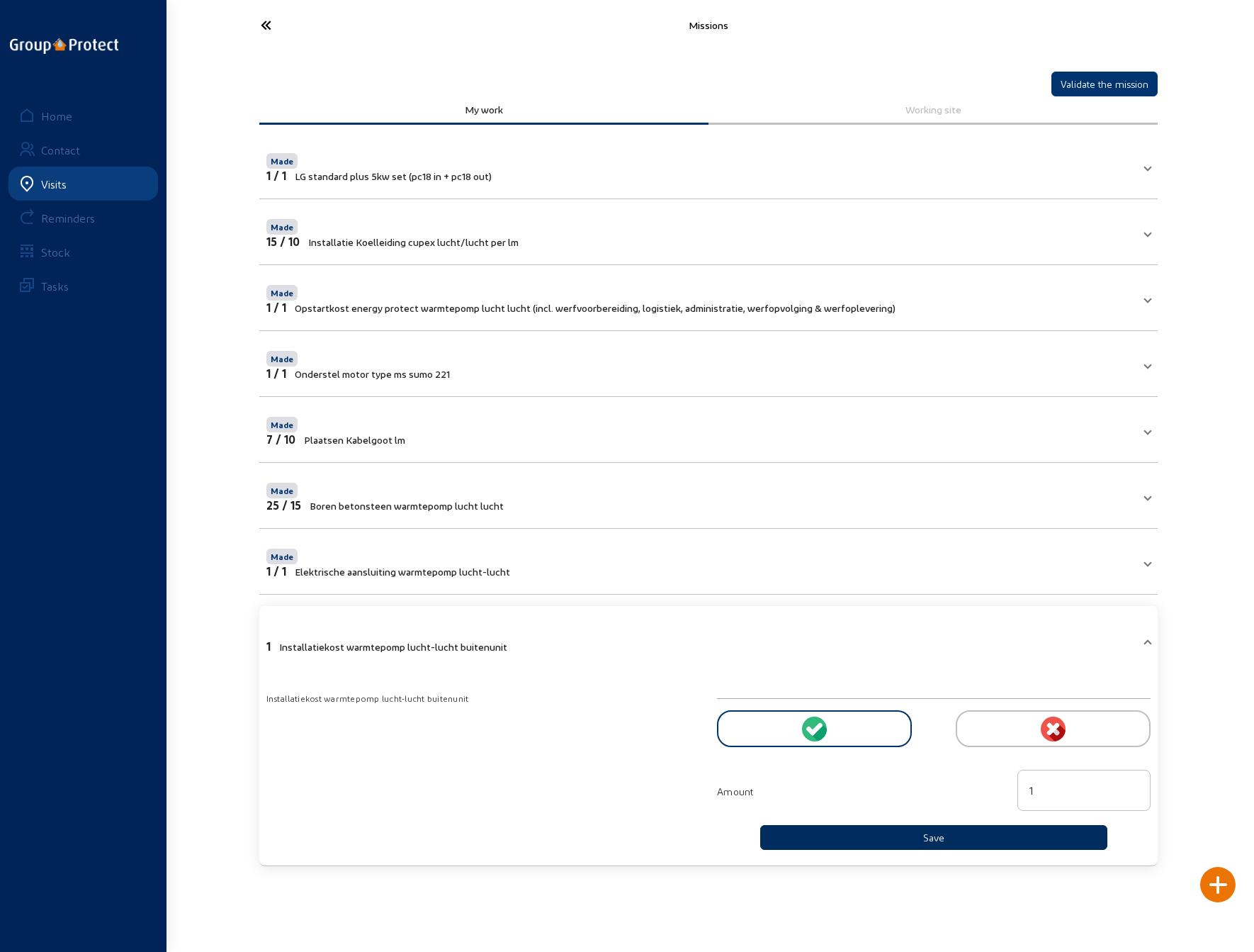
click at [866, 826] on button "Save" at bounding box center [934, 837] width 347 height 25
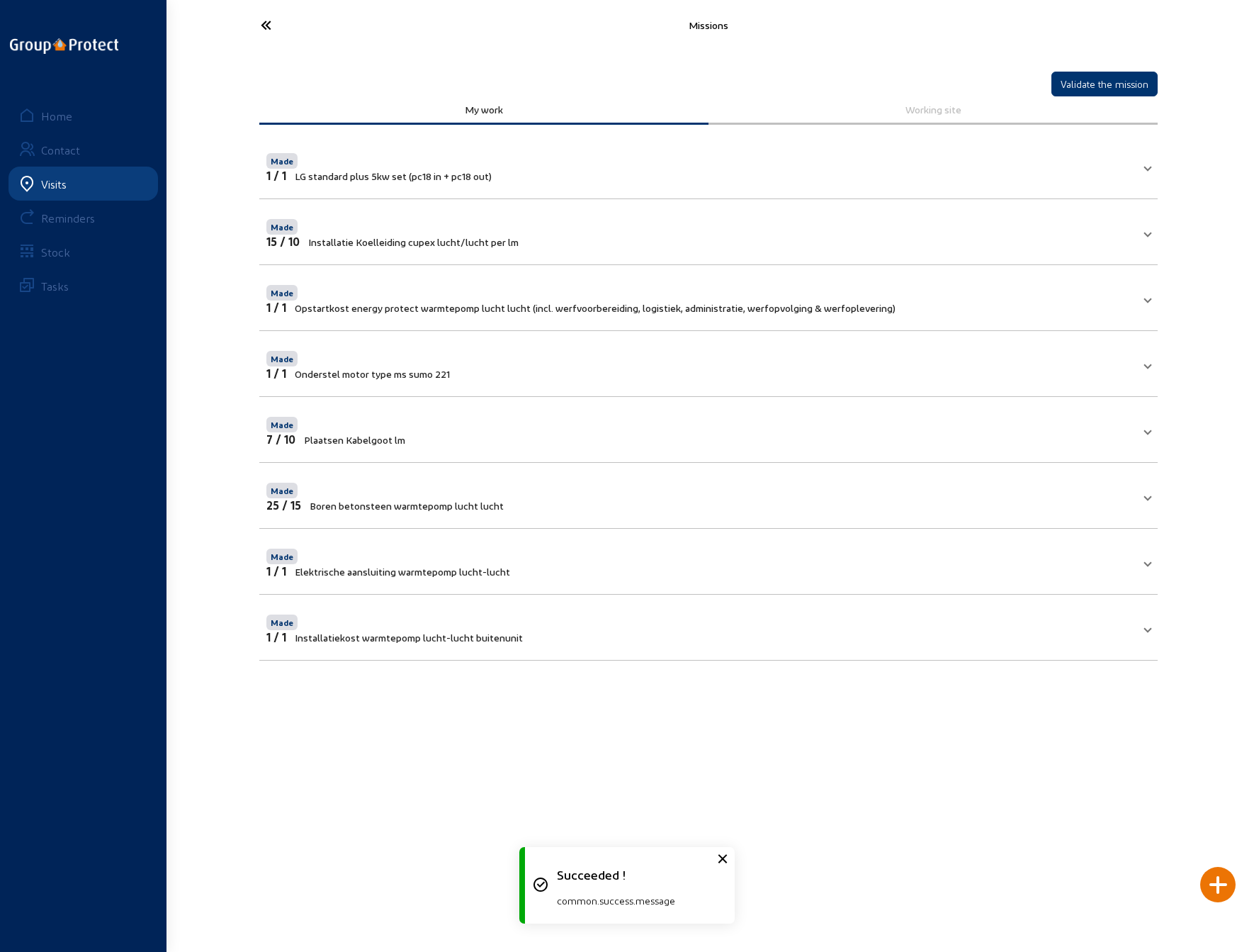
click at [1219, 882] on div at bounding box center [1218, 884] width 35 height 35
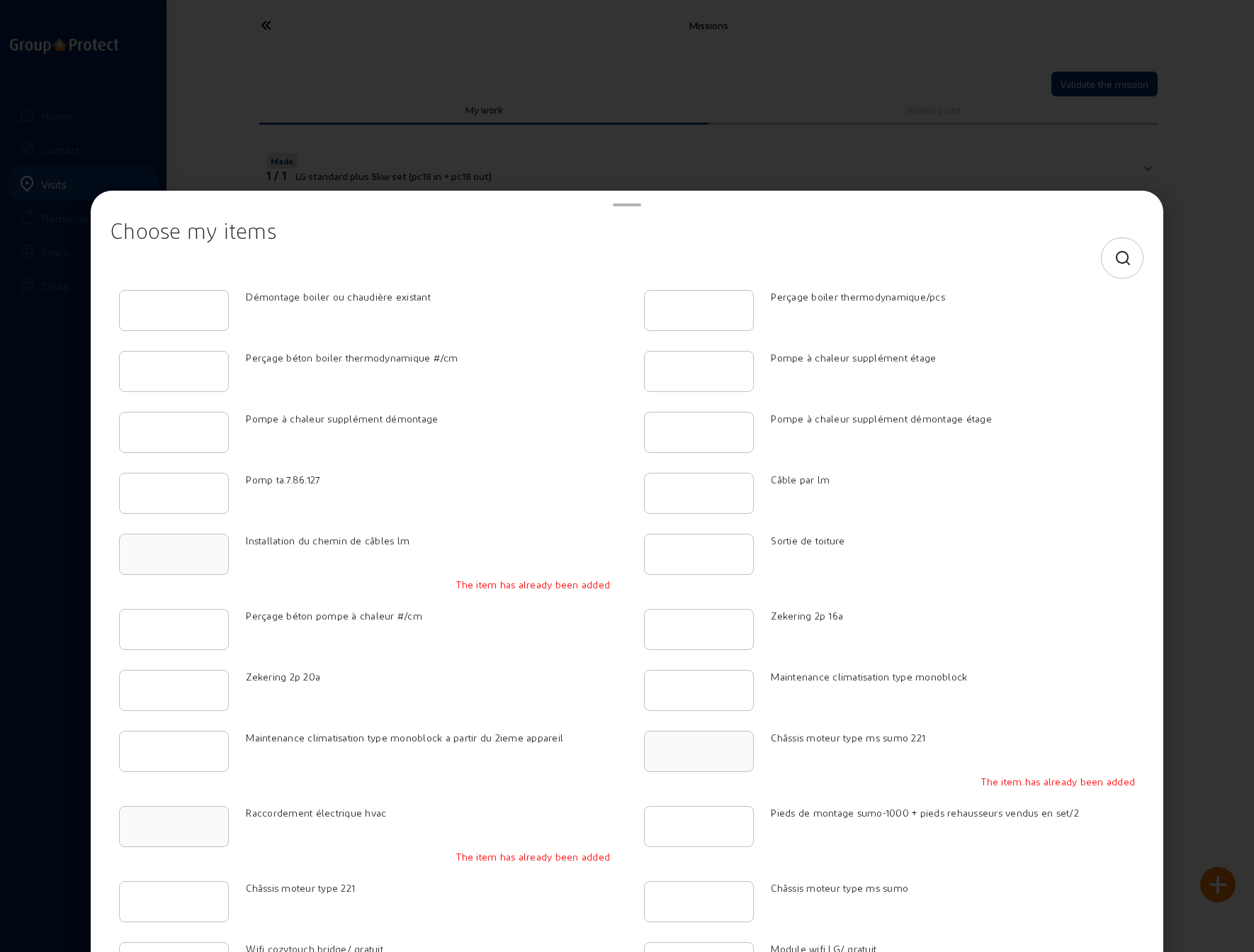
click at [1115, 253] on icon at bounding box center [1124, 258] width 18 height 17
click at [495, 256] on input at bounding box center [614, 257] width 984 height 17
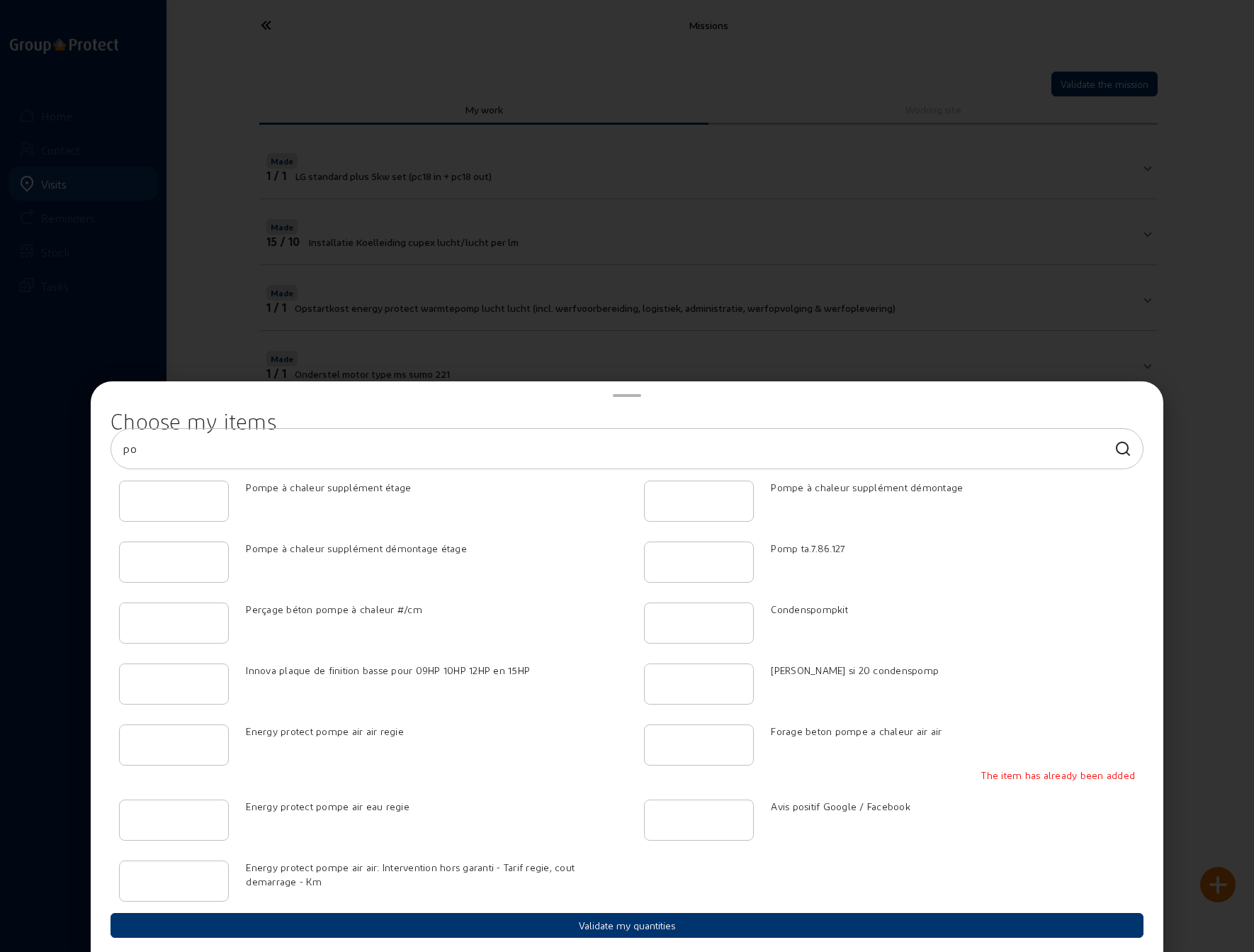
type input "po"
click at [727, 683] on input "number" at bounding box center [699, 683] width 86 height 17
type input "1"
click at [738, 681] on input "1" at bounding box center [699, 683] width 86 height 17
click at [939, 405] on div at bounding box center [627, 396] width 1050 height 18
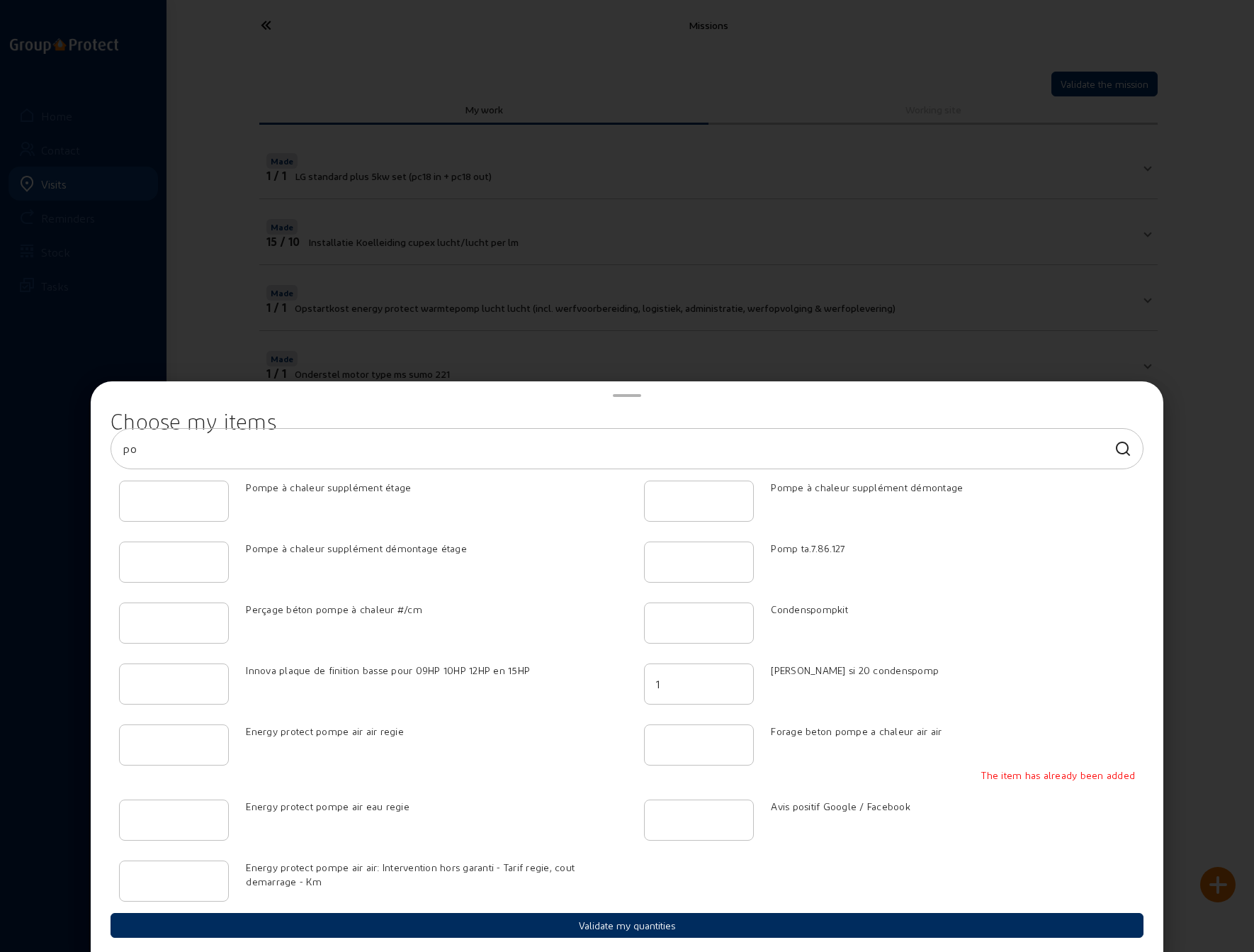
click at [615, 927] on button "Validate my quantities" at bounding box center [627, 925] width 1033 height 25
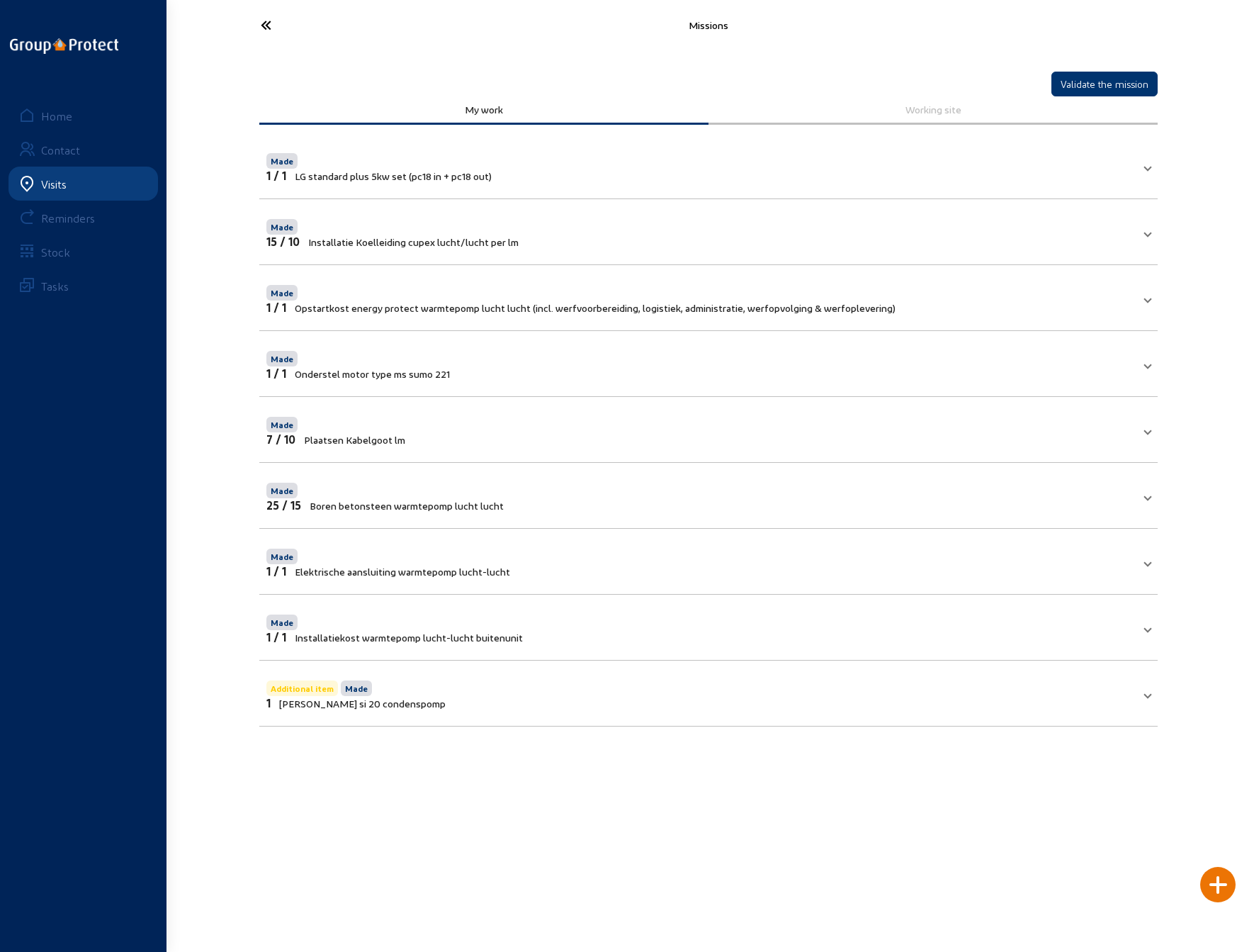
click at [1140, 689] on span "Additional item Made 1 Sauermann si 20 condenspomp" at bounding box center [705, 694] width 878 height 32
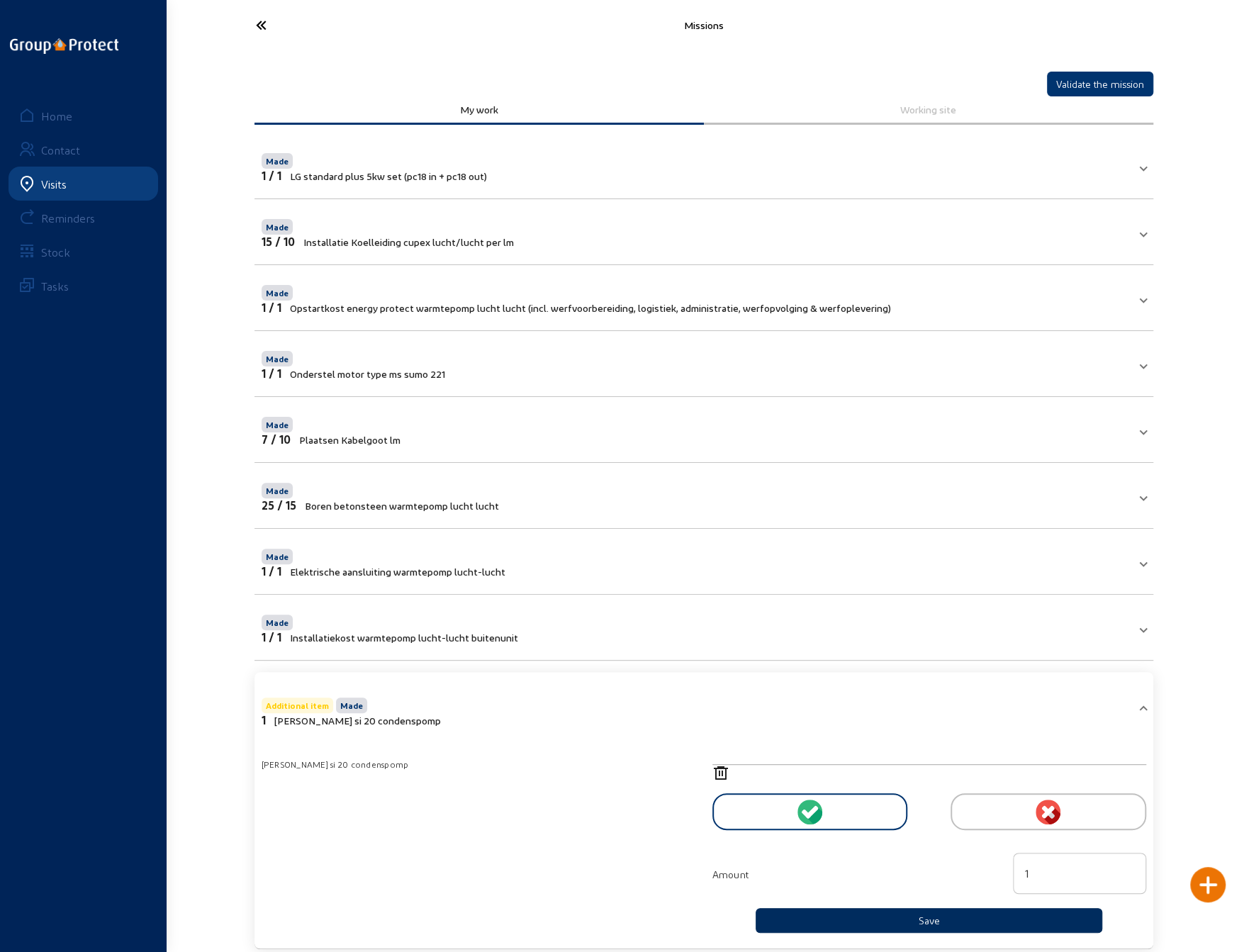
click at [921, 915] on button "Save" at bounding box center [929, 920] width 347 height 25
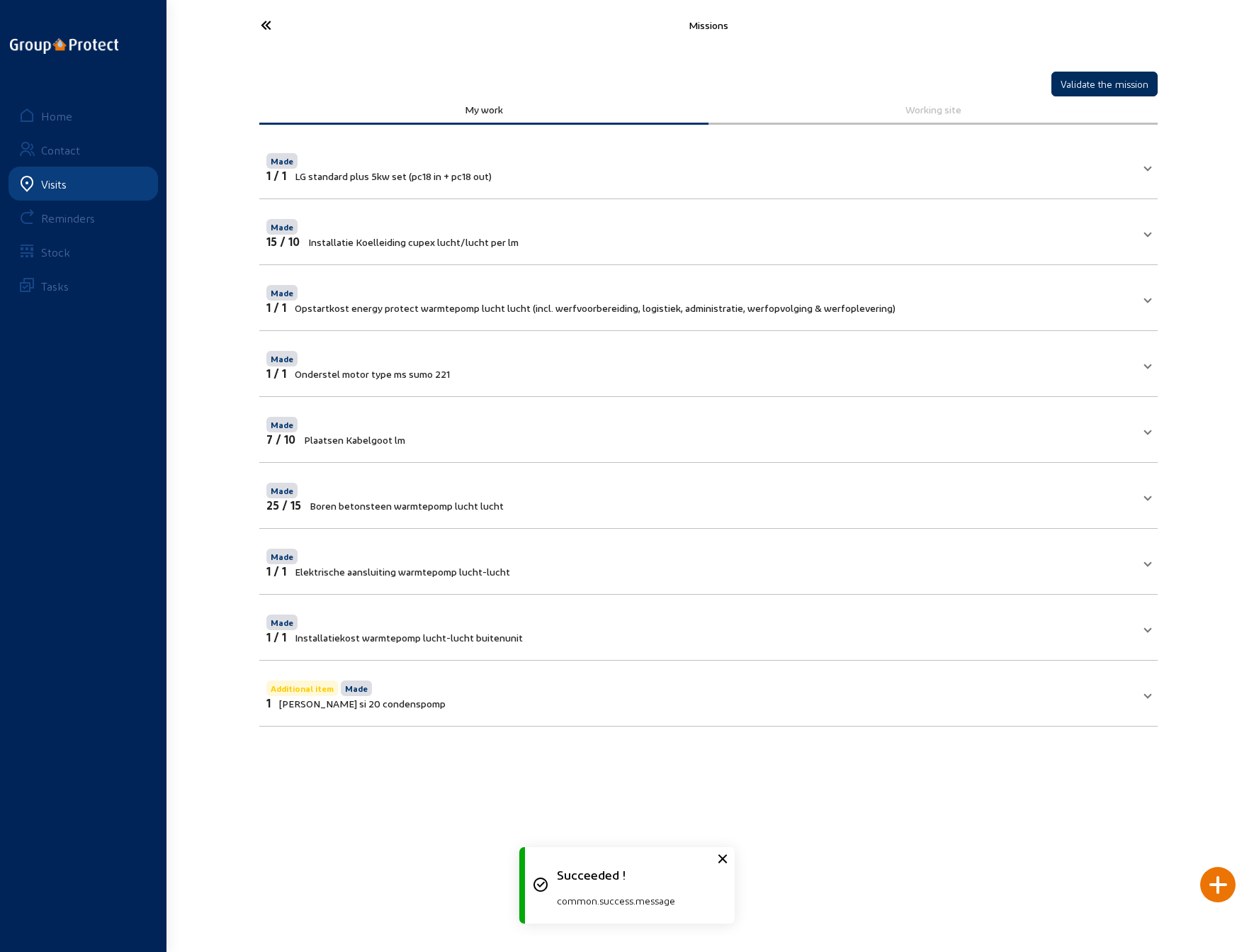
click at [1109, 89] on button "Validate the mission" at bounding box center [1105, 84] width 106 height 25
click at [1211, 885] on div at bounding box center [1218, 884] width 35 height 35
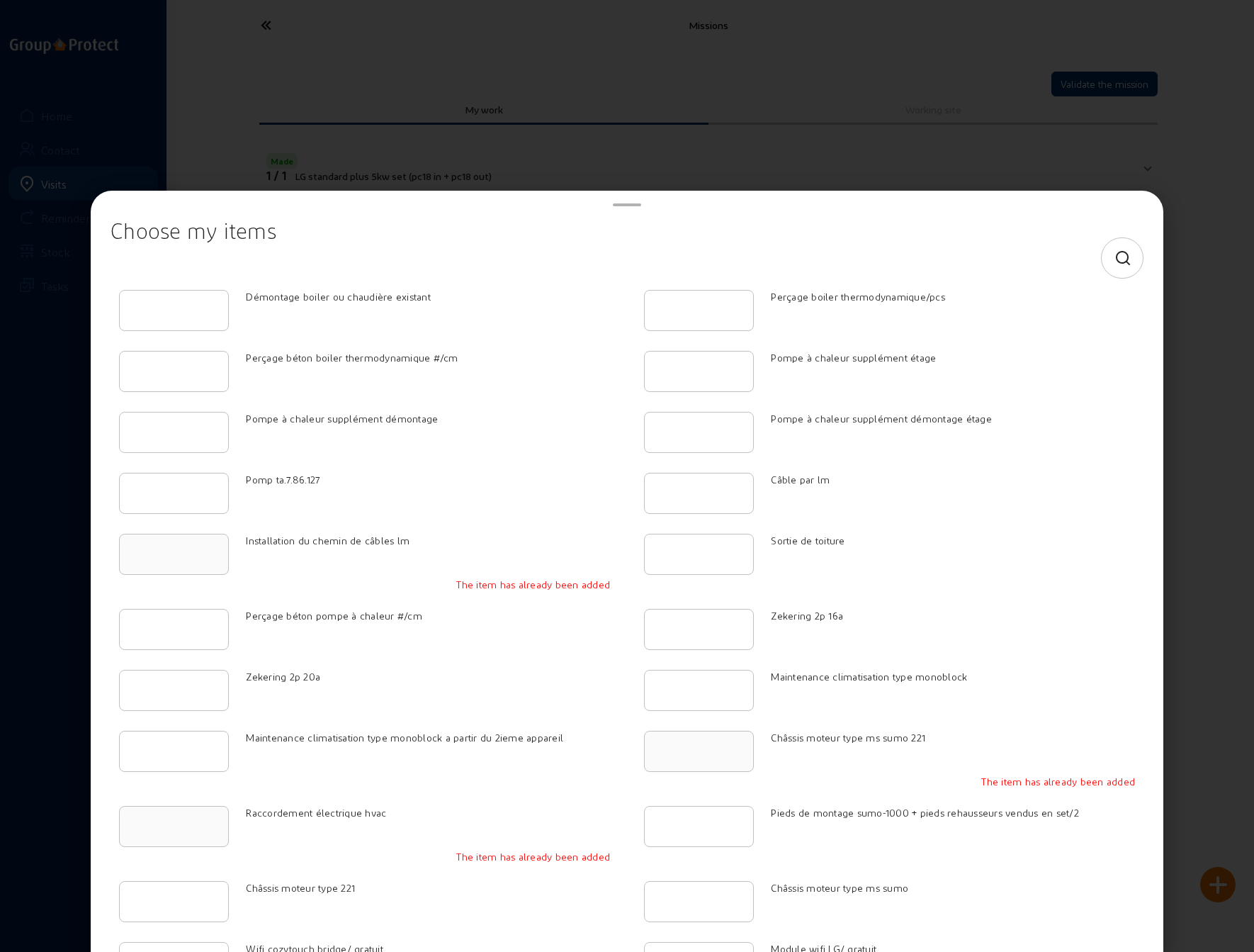
click at [1117, 253] on icon at bounding box center [1124, 258] width 18 height 17
click at [770, 259] on input at bounding box center [614, 257] width 984 height 17
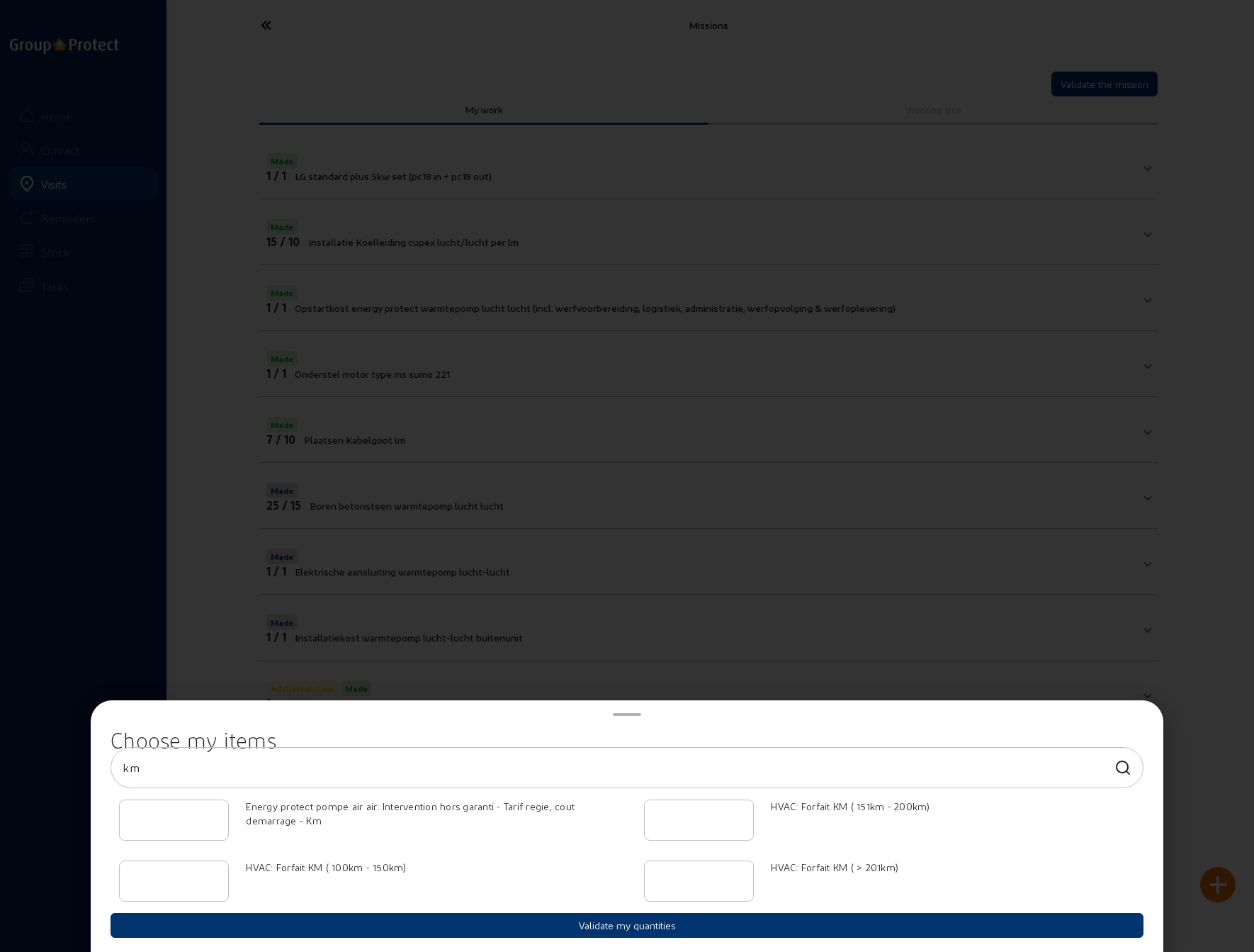
type input "km"
type input "1"
click at [209, 876] on input "1" at bounding box center [173, 880] width 86 height 17
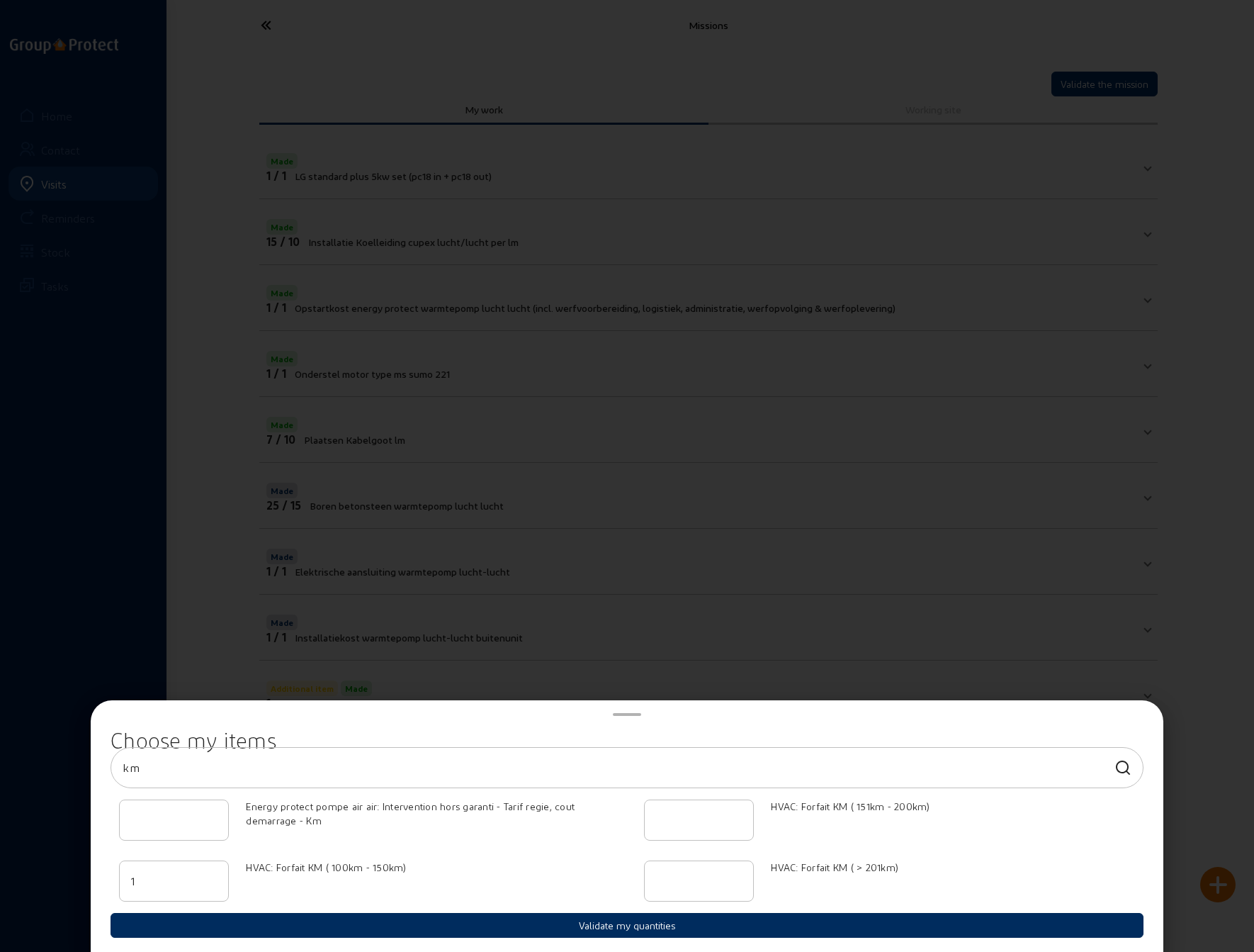
click at [432, 923] on button "Validate my quantities" at bounding box center [627, 925] width 1033 height 25
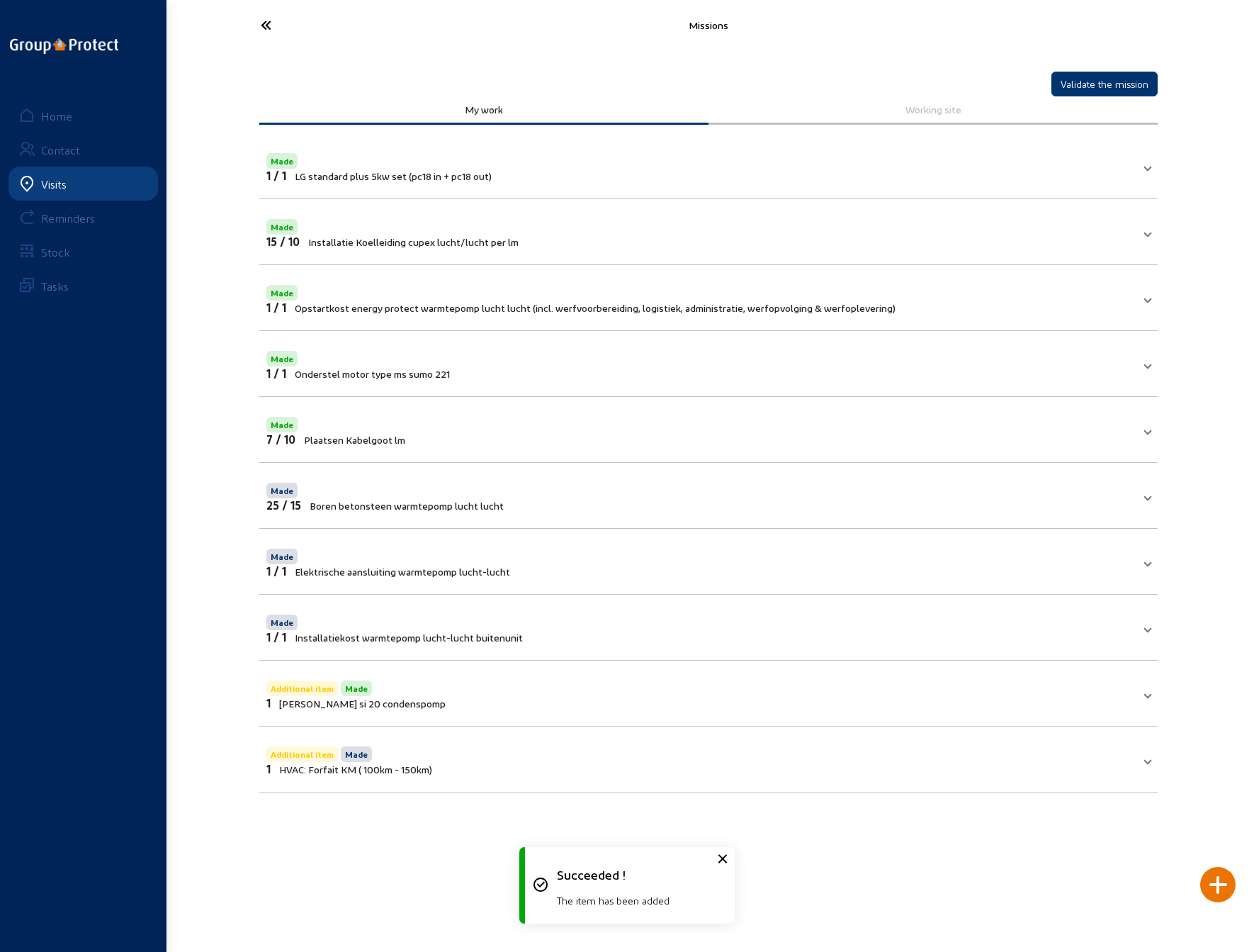
click at [376, 868] on main "Missions Validate the mission My work Working site Made 1 / 1 LG standard plus …" at bounding box center [627, 454] width 1254 height 909
click at [1098, 86] on button "Validate the mission" at bounding box center [1105, 84] width 106 height 25
click at [272, 22] on icon at bounding box center [318, 25] width 130 height 25
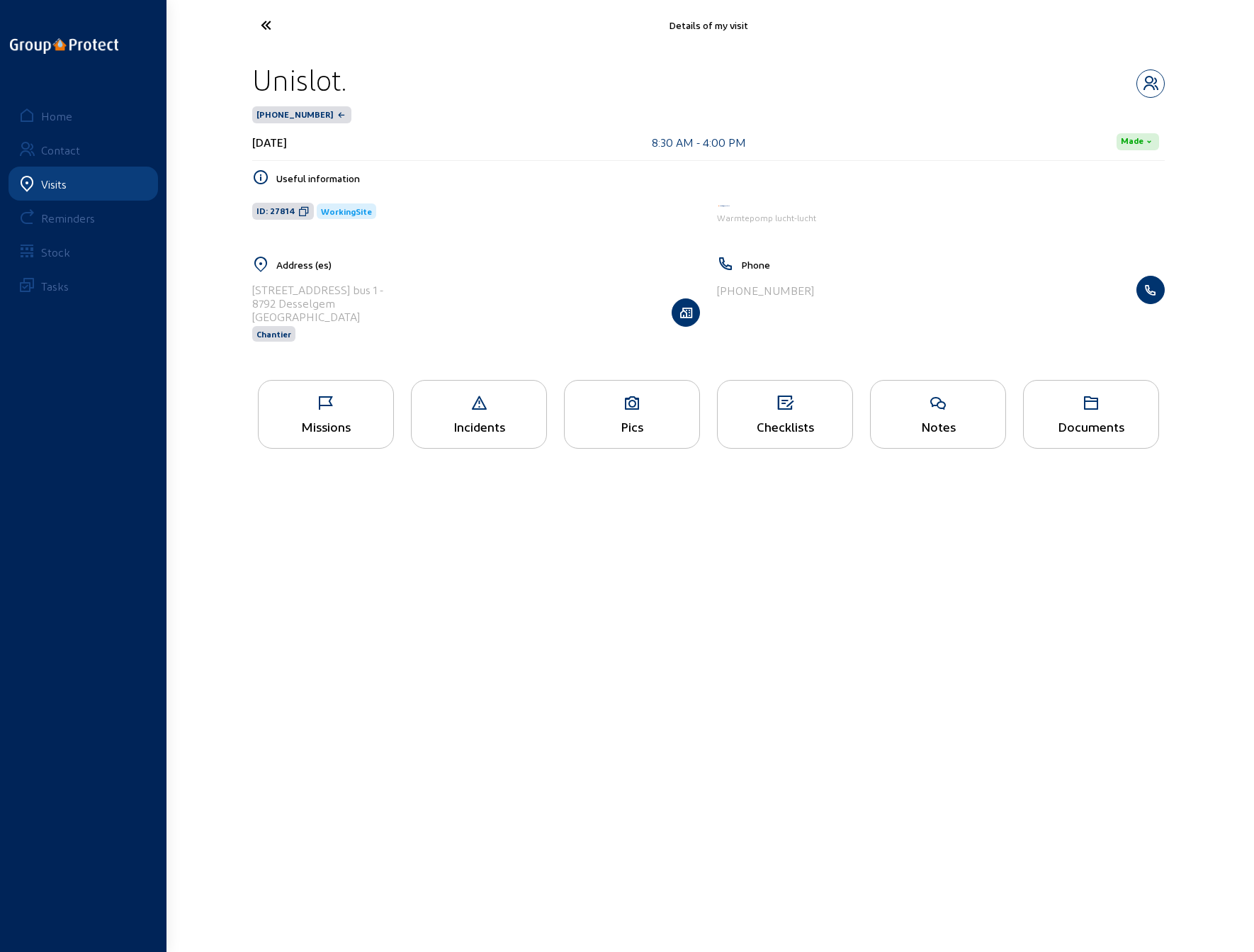
click at [970, 647] on main "Details of my visit Unislot. 89663-1-1 [DATE] 8:30 AM - 4:00 PM Made Useful inf…" at bounding box center [627, 454] width 1254 height 909
click at [265, 25] on icon at bounding box center [318, 25] width 130 height 25
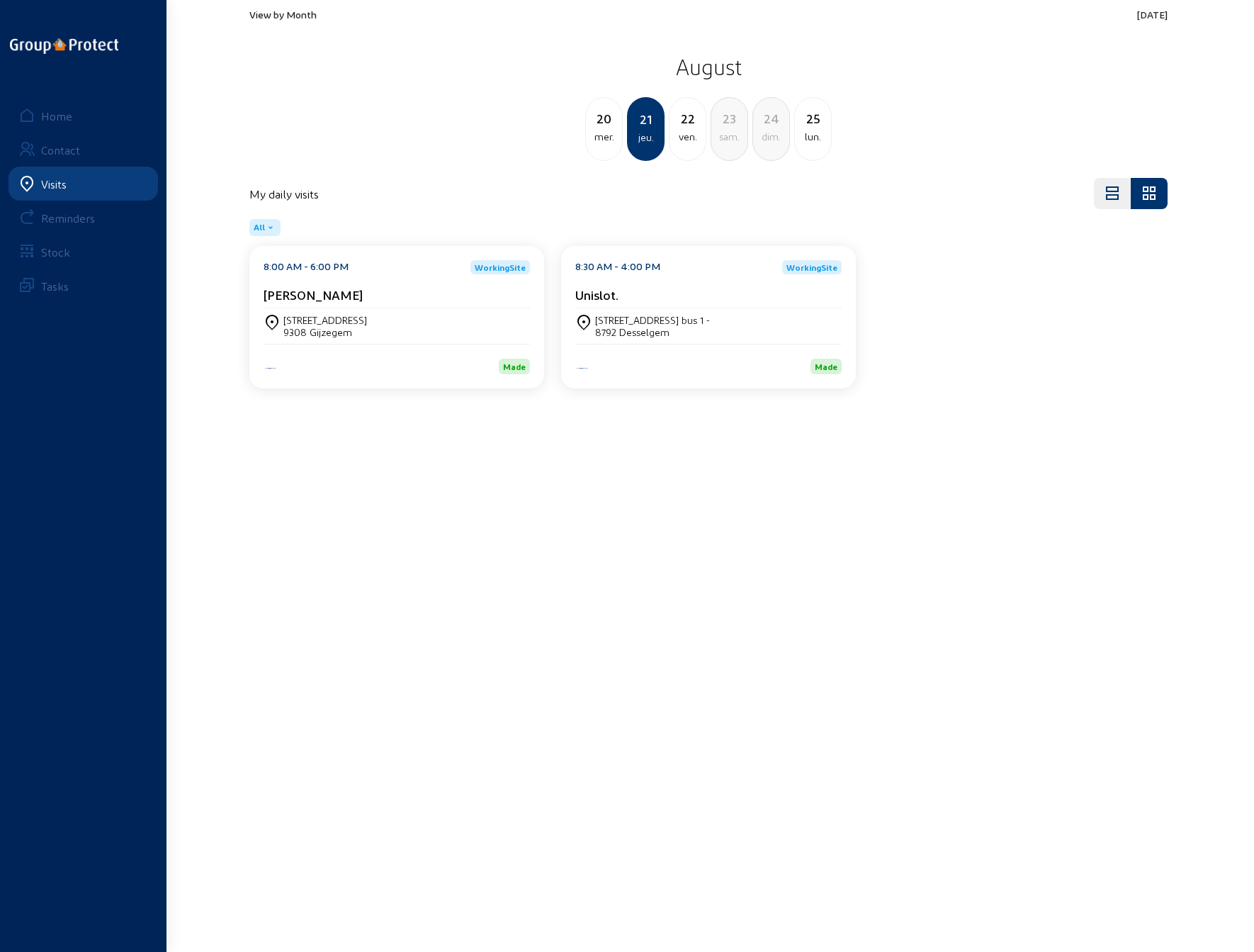
click at [878, 522] on main "View by Month [DATE] [DATE] mer. 21 jeu. 22 ven. 23 sam. 24 dim. 25 lun. My dai…" at bounding box center [627, 454] width 1254 height 909
click at [610, 123] on div "20" at bounding box center [603, 118] width 36 height 20
click at [604, 126] on div "19" at bounding box center [603, 118] width 36 height 20
click at [344, 289] on div "[PERSON_NAME]" at bounding box center [396, 294] width 266 height 15
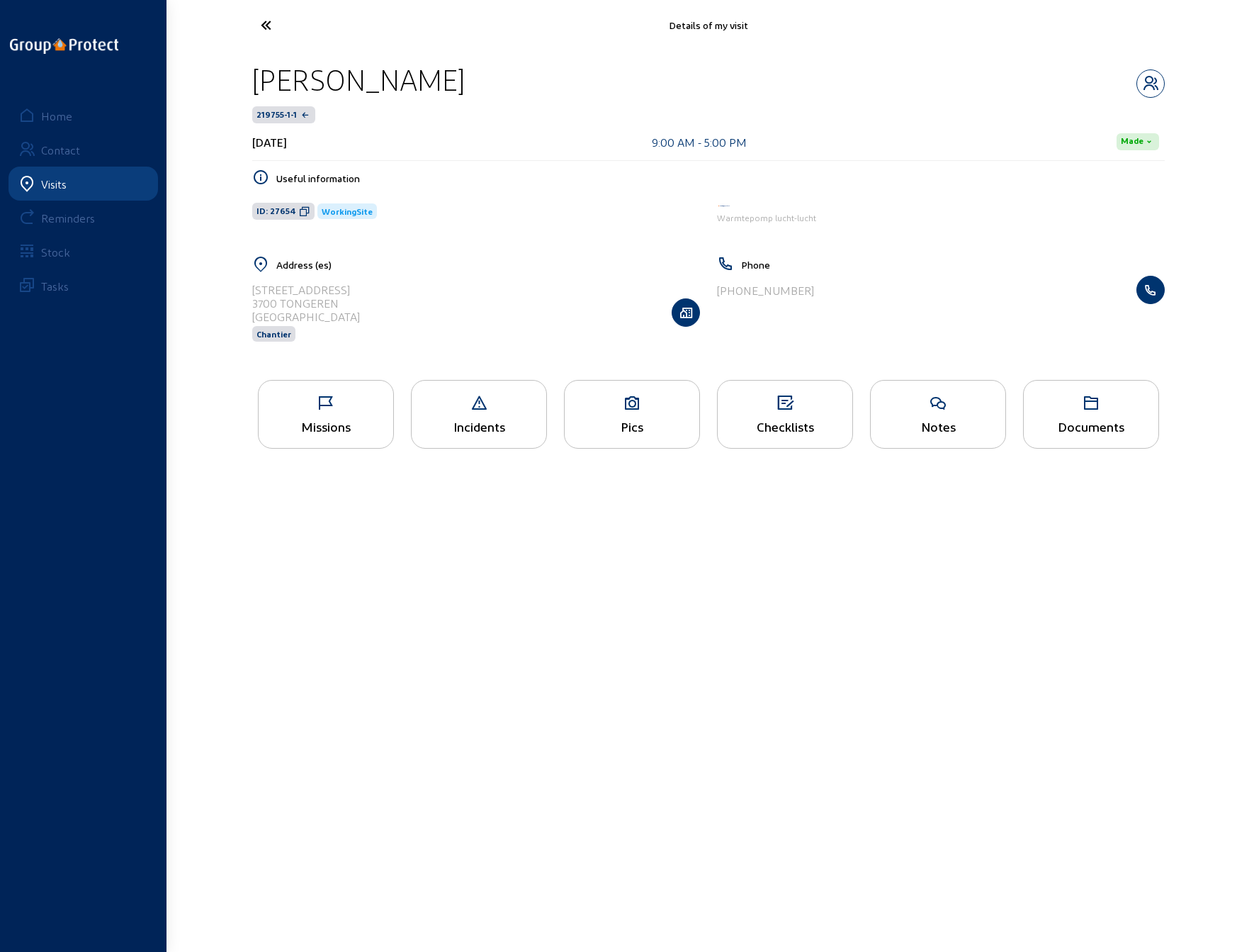
click at [323, 406] on icon at bounding box center [326, 403] width 134 height 17
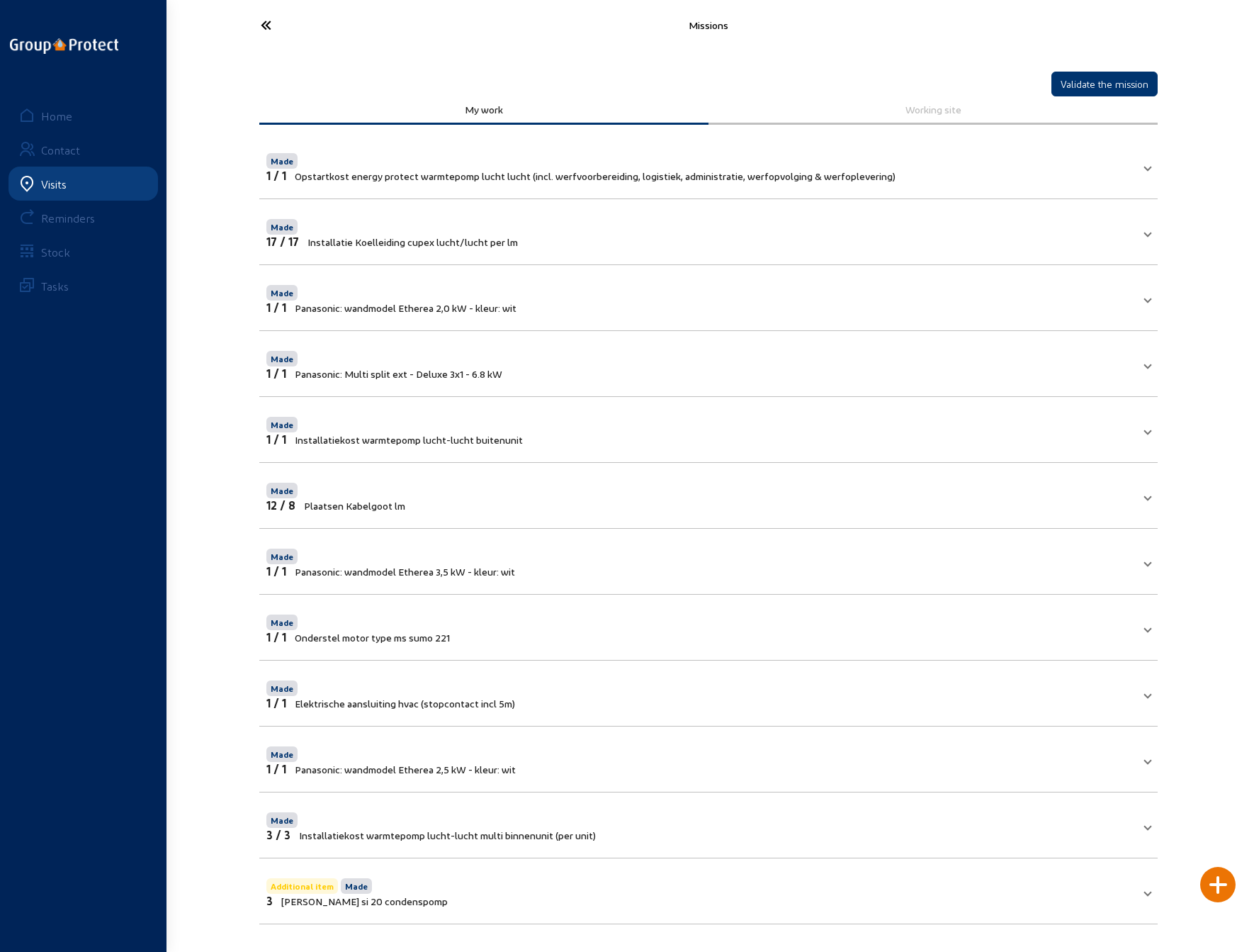
click at [1221, 888] on div at bounding box center [1218, 884] width 35 height 35
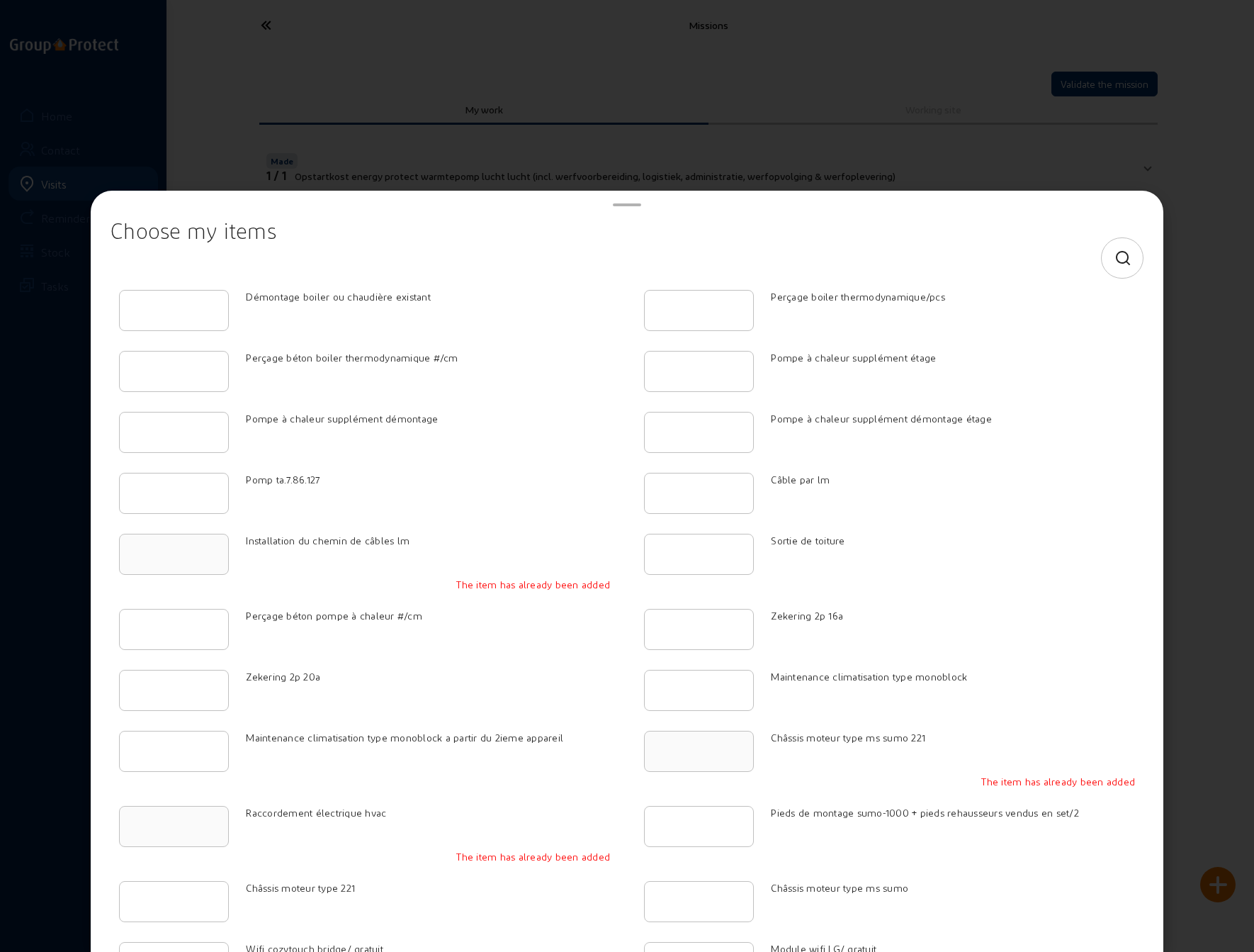
click at [1115, 253] on icon at bounding box center [1124, 258] width 18 height 17
click at [702, 265] on input at bounding box center [614, 257] width 984 height 17
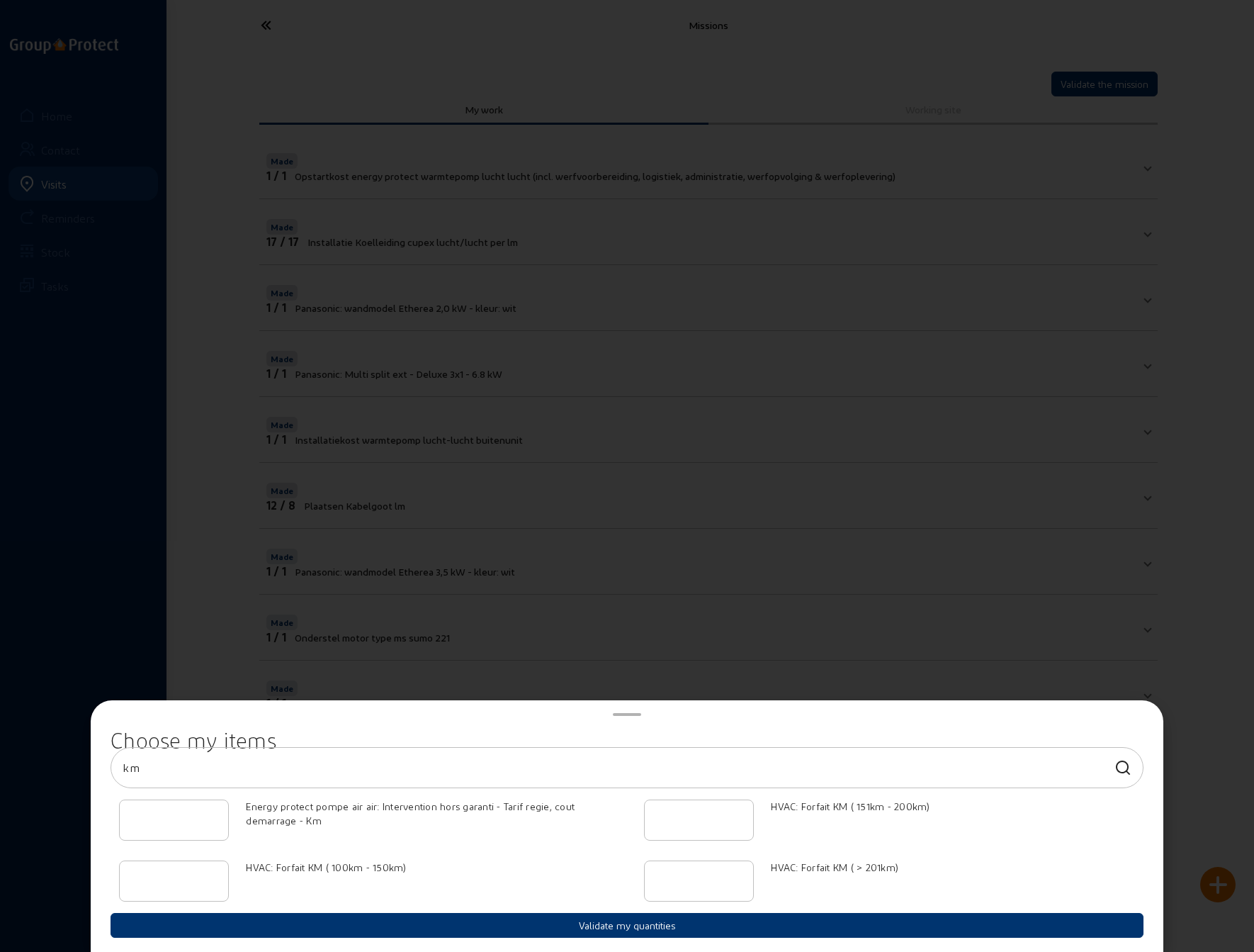
type input "km"
type input "1"
click at [736, 877] on input "1" at bounding box center [699, 880] width 86 height 17
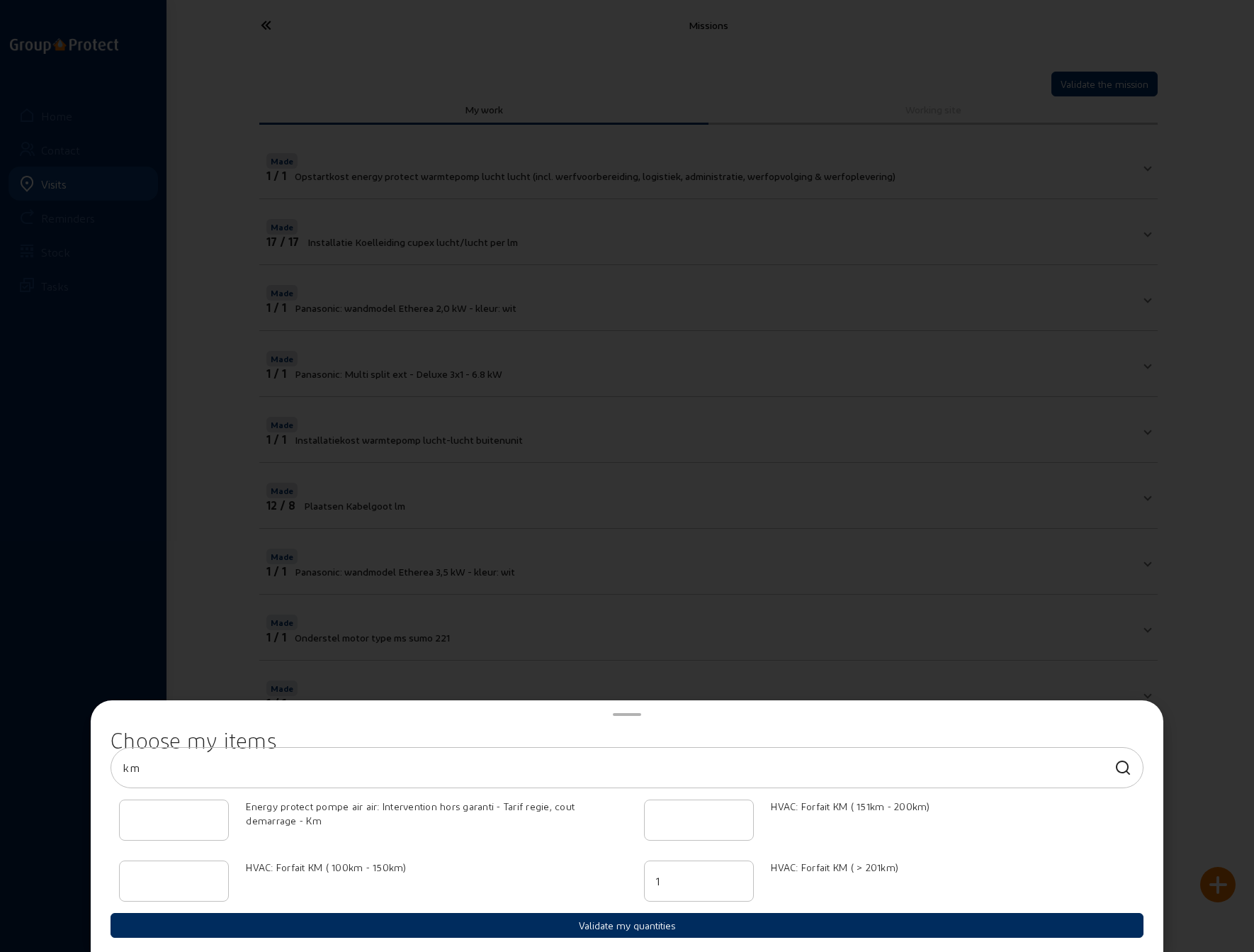
click at [635, 926] on button "Validate my quantities" at bounding box center [627, 925] width 1033 height 25
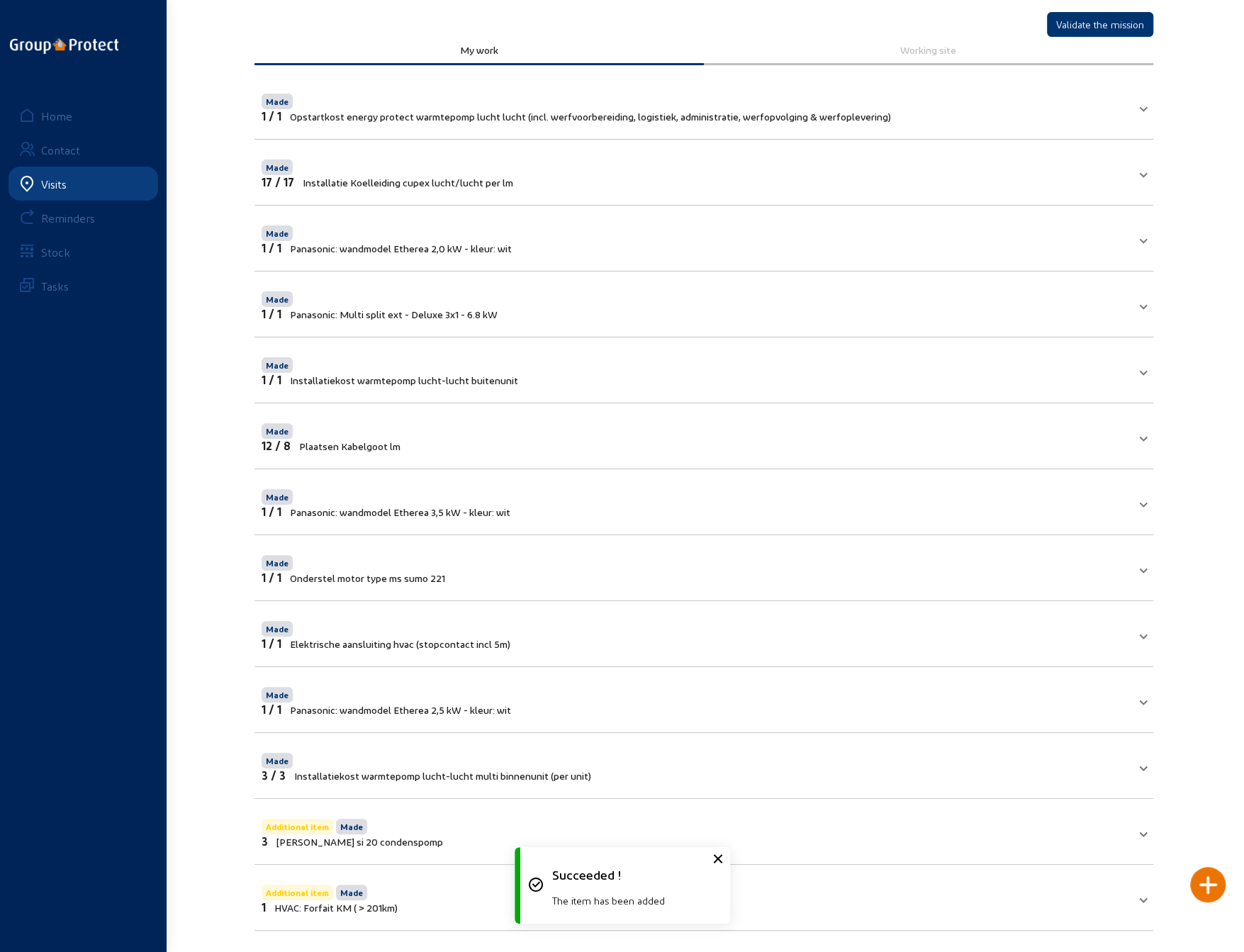
scroll to position [62, 0]
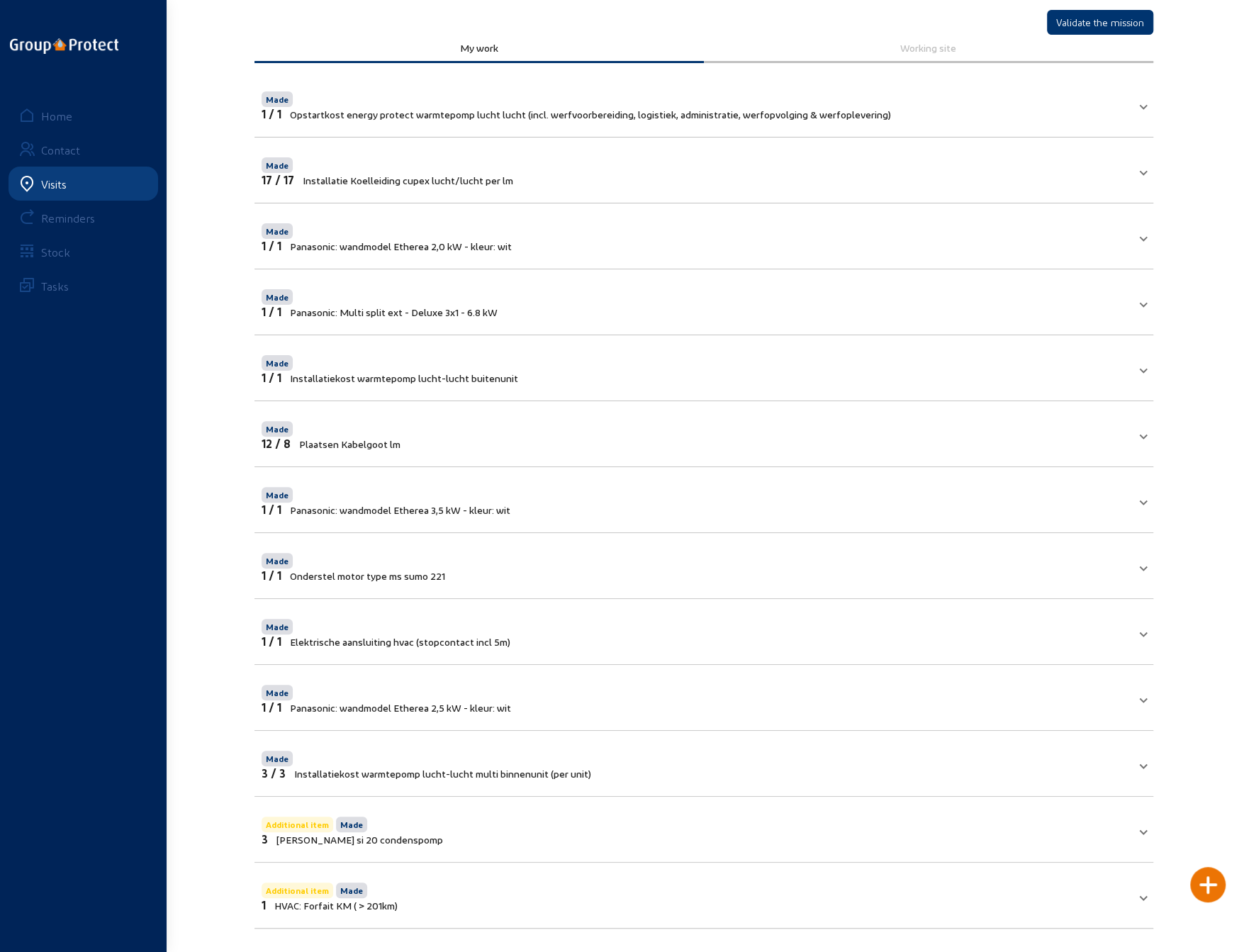
click at [882, 896] on mat-panel-title "Additional item Made 1 HVAC: Forfait KM ( > 201km)" at bounding box center [695, 895] width 867 height 32
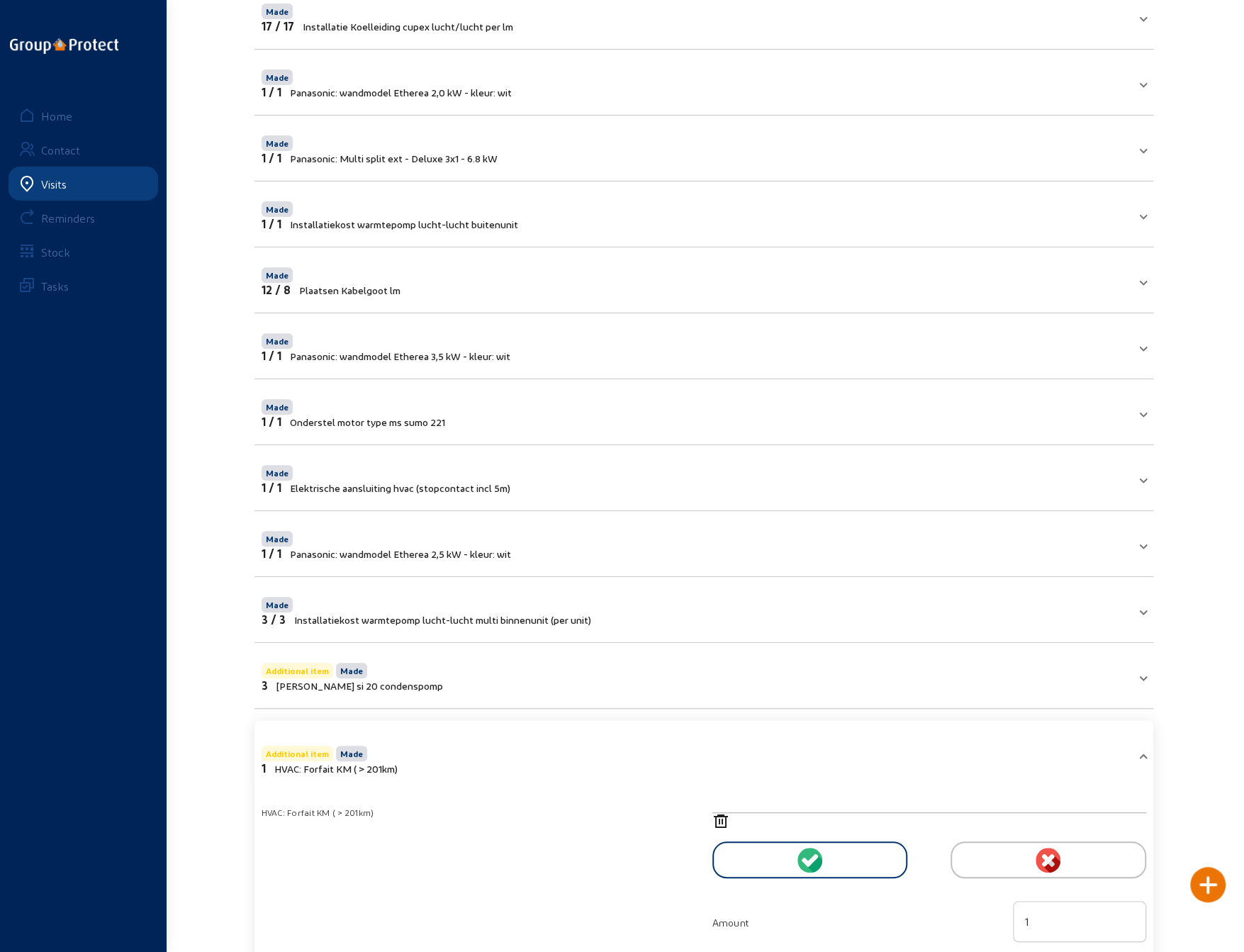
scroll to position [284, 0]
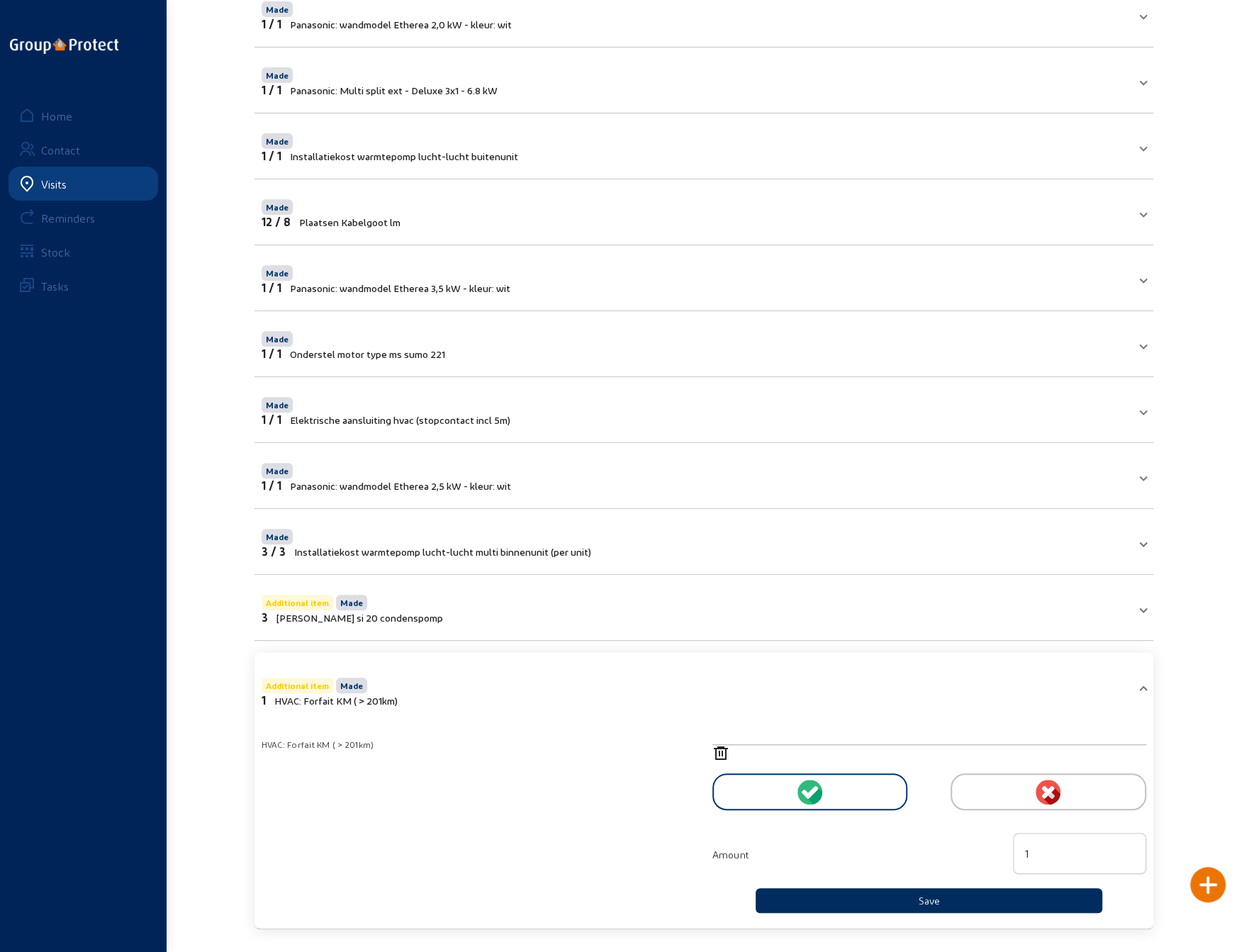
click at [913, 896] on button "Save" at bounding box center [929, 900] width 347 height 25
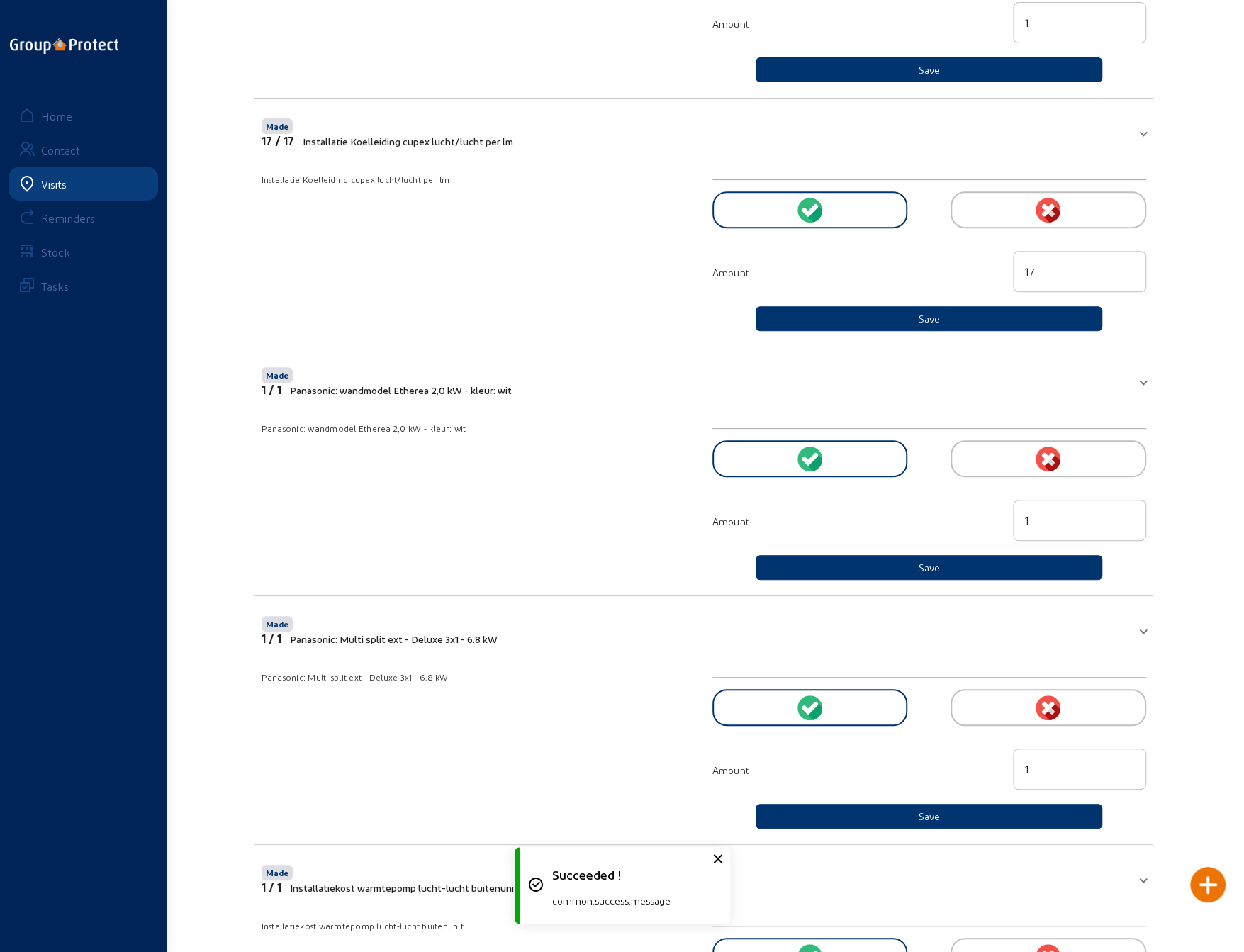
scroll to position [0, 0]
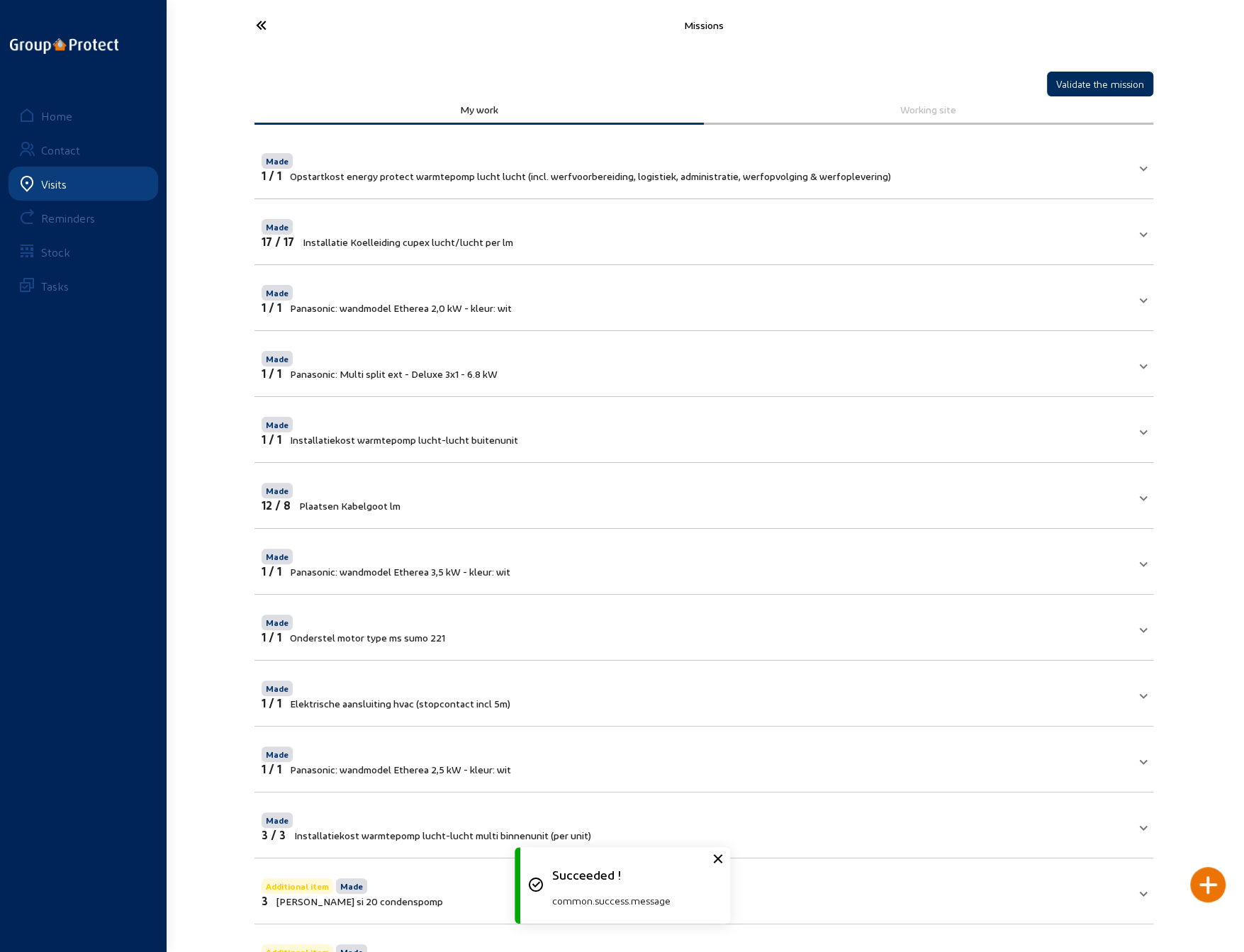
click at [1084, 83] on button "Validate the mission" at bounding box center [1099, 84] width 106 height 25
click at [259, 29] on icon at bounding box center [313, 25] width 130 height 25
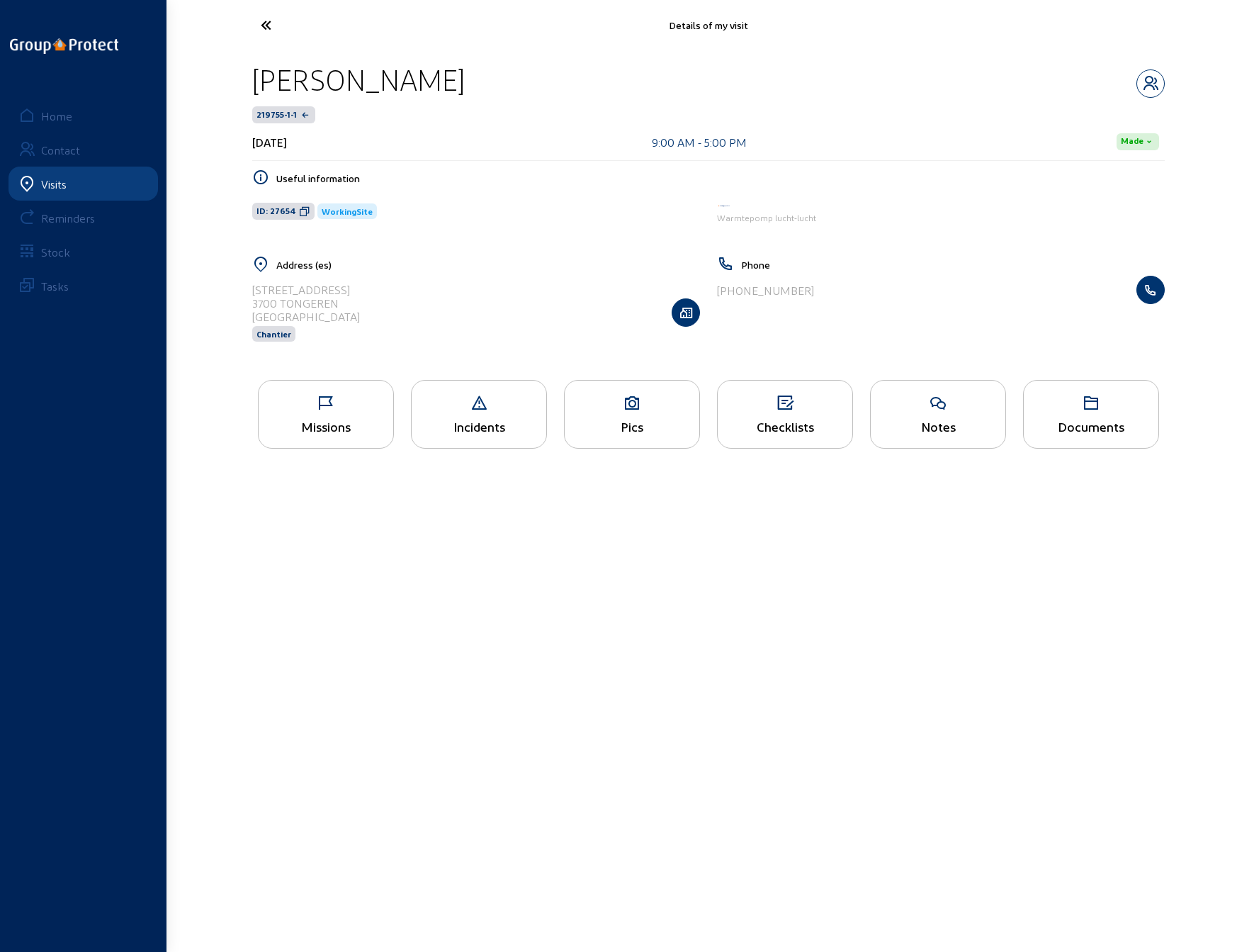
click at [919, 576] on main "Details of my visit [PERSON_NAME] 219755-1-1 [DATE] 9:00 AM - 5:00 PM Made Usef…" at bounding box center [627, 454] width 1254 height 909
click at [277, 22] on icon at bounding box center [318, 25] width 130 height 25
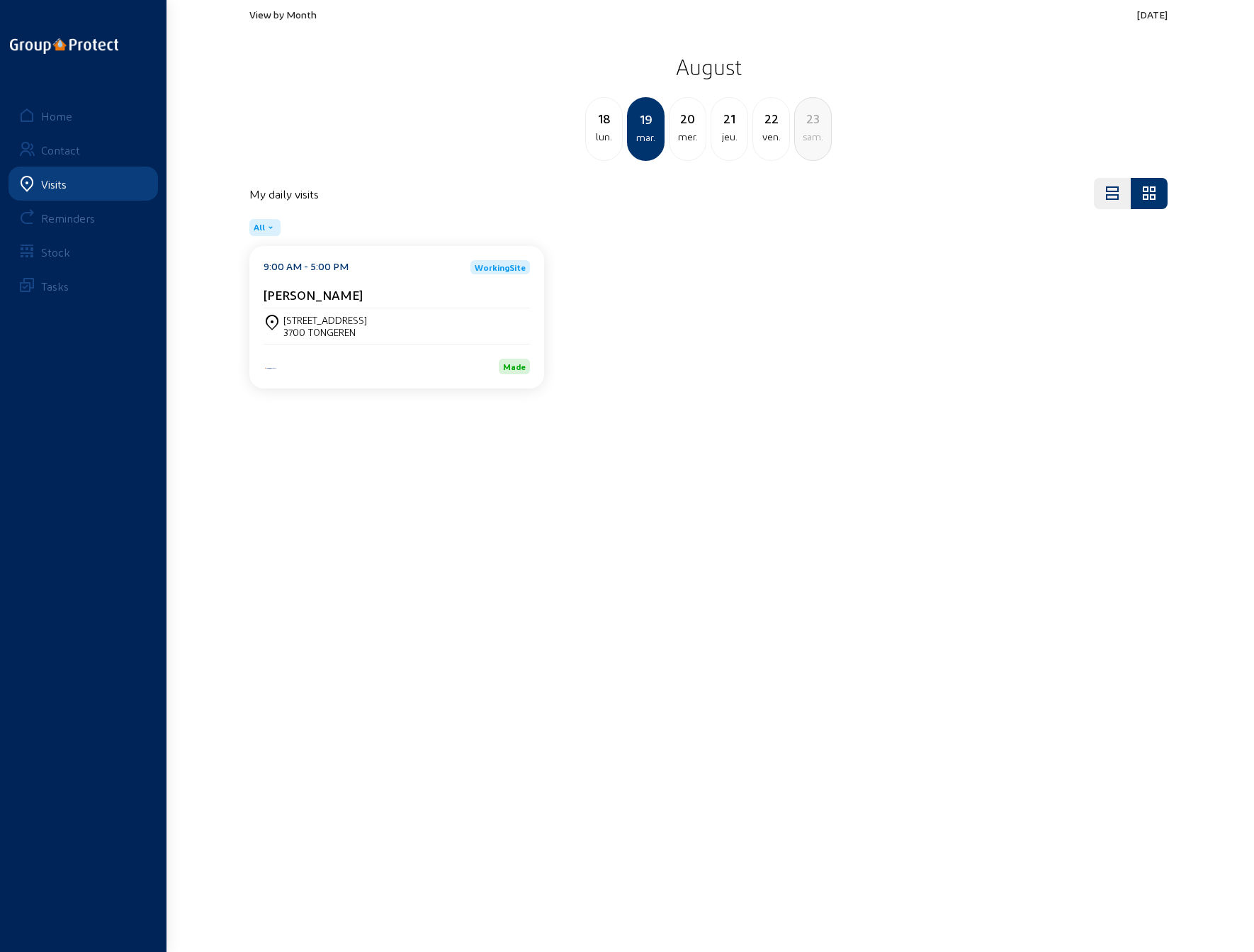
click at [612, 133] on div "lun." at bounding box center [603, 136] width 36 height 17
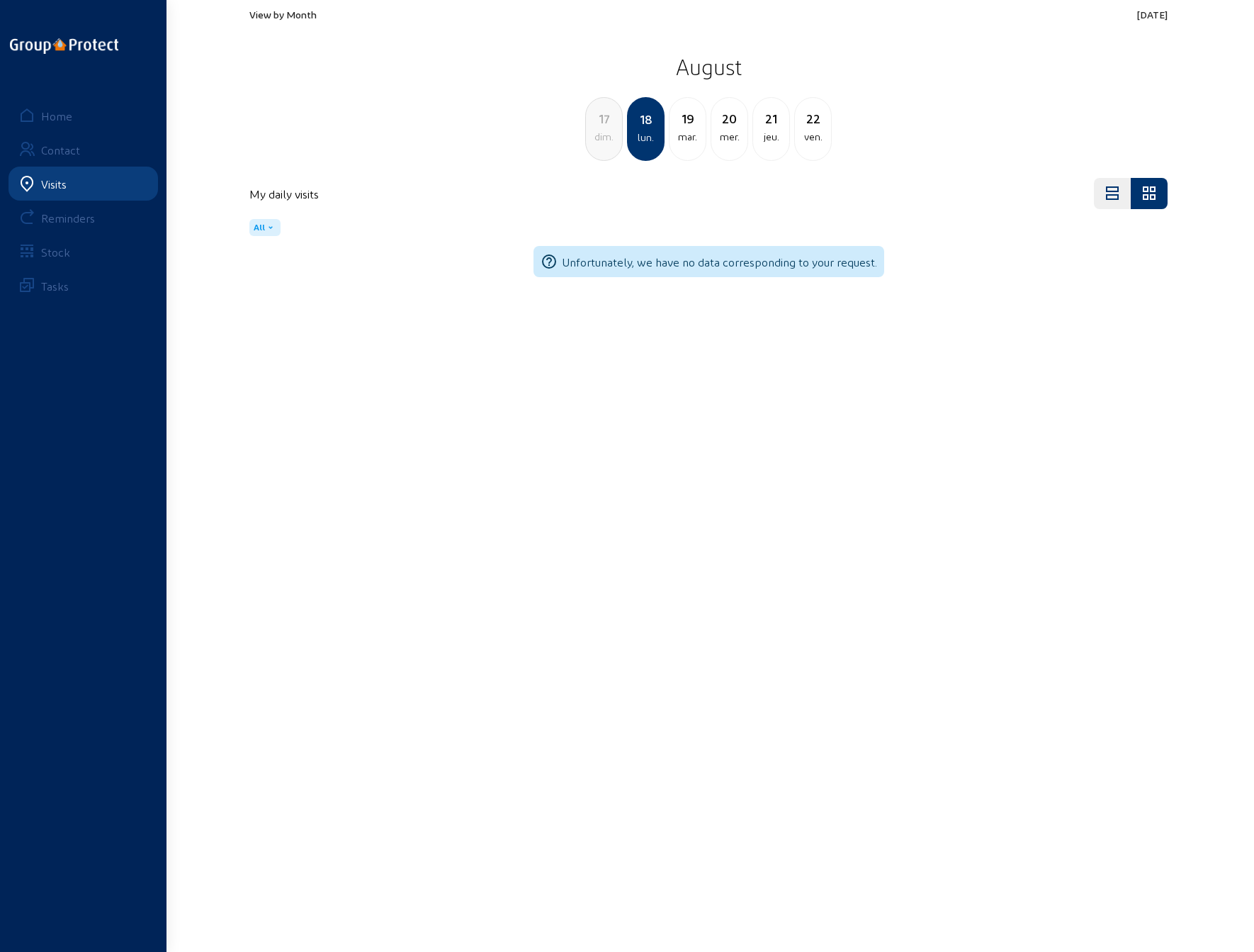
click at [607, 134] on div "dim." at bounding box center [603, 136] width 36 height 17
click at [607, 134] on div "sam." at bounding box center [603, 136] width 36 height 17
click at [605, 134] on div "ven." at bounding box center [603, 136] width 36 height 17
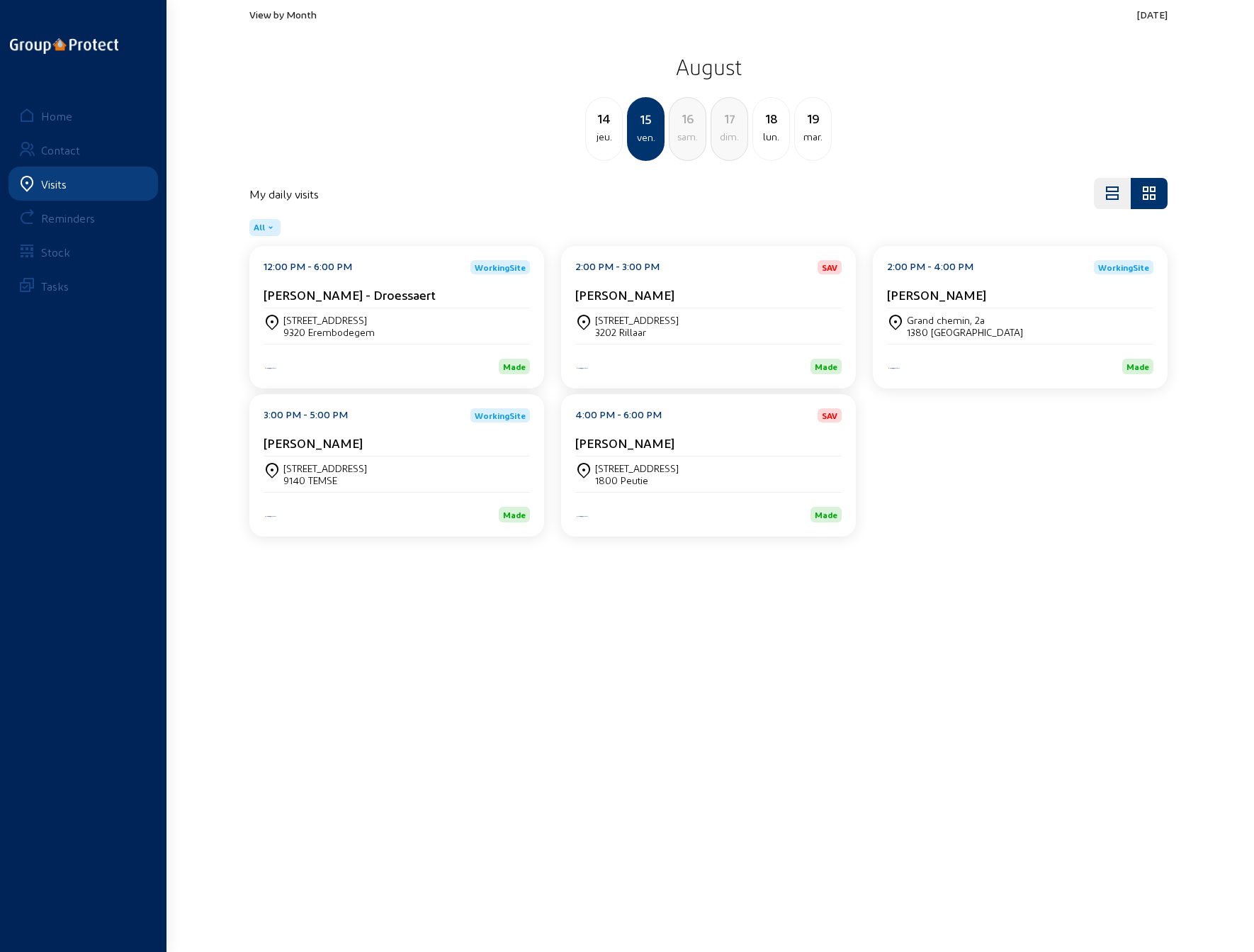
click at [626, 444] on cam-card-title "[PERSON_NAME]" at bounding box center [625, 442] width 99 height 15
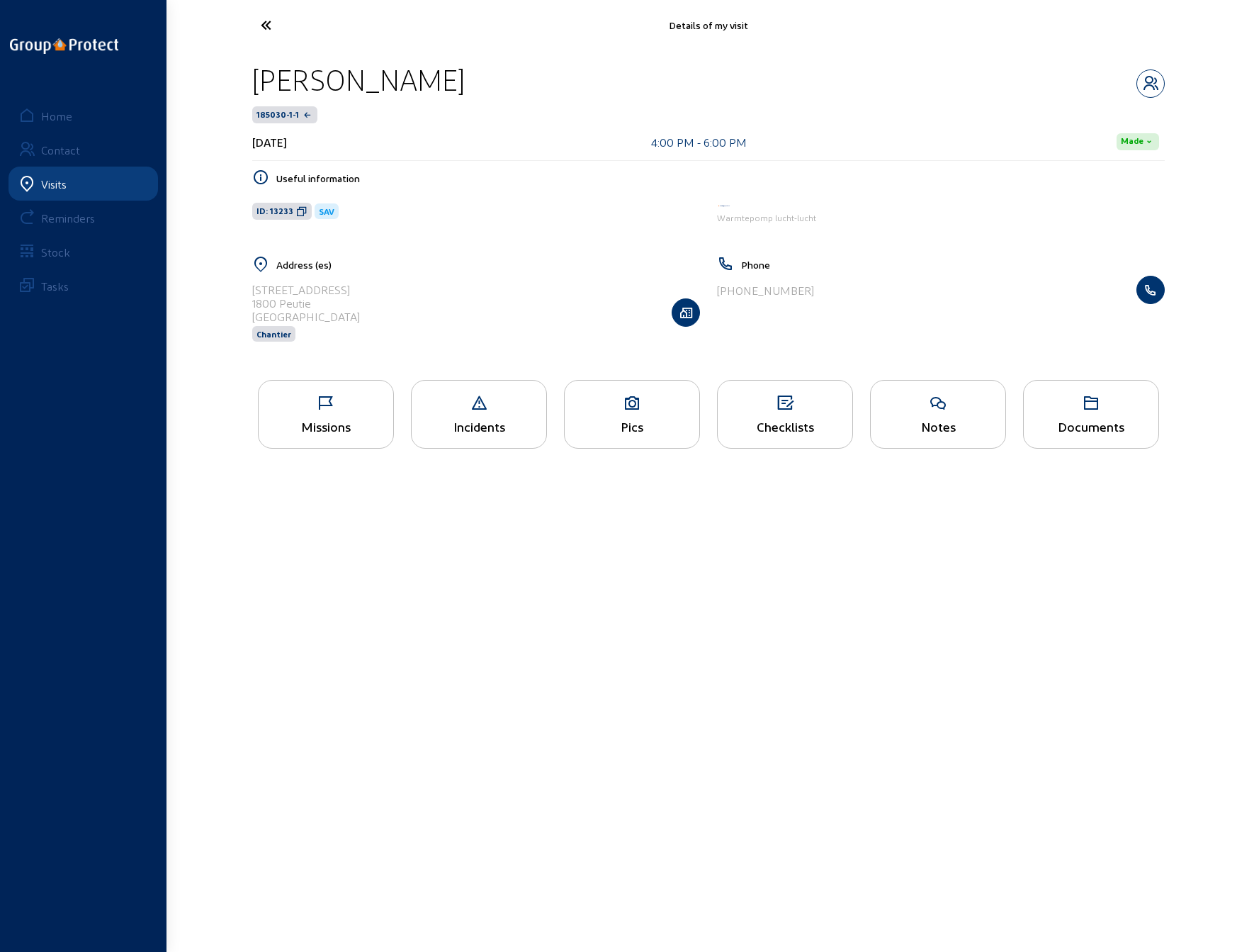
click at [338, 403] on icon at bounding box center [326, 403] width 134 height 17
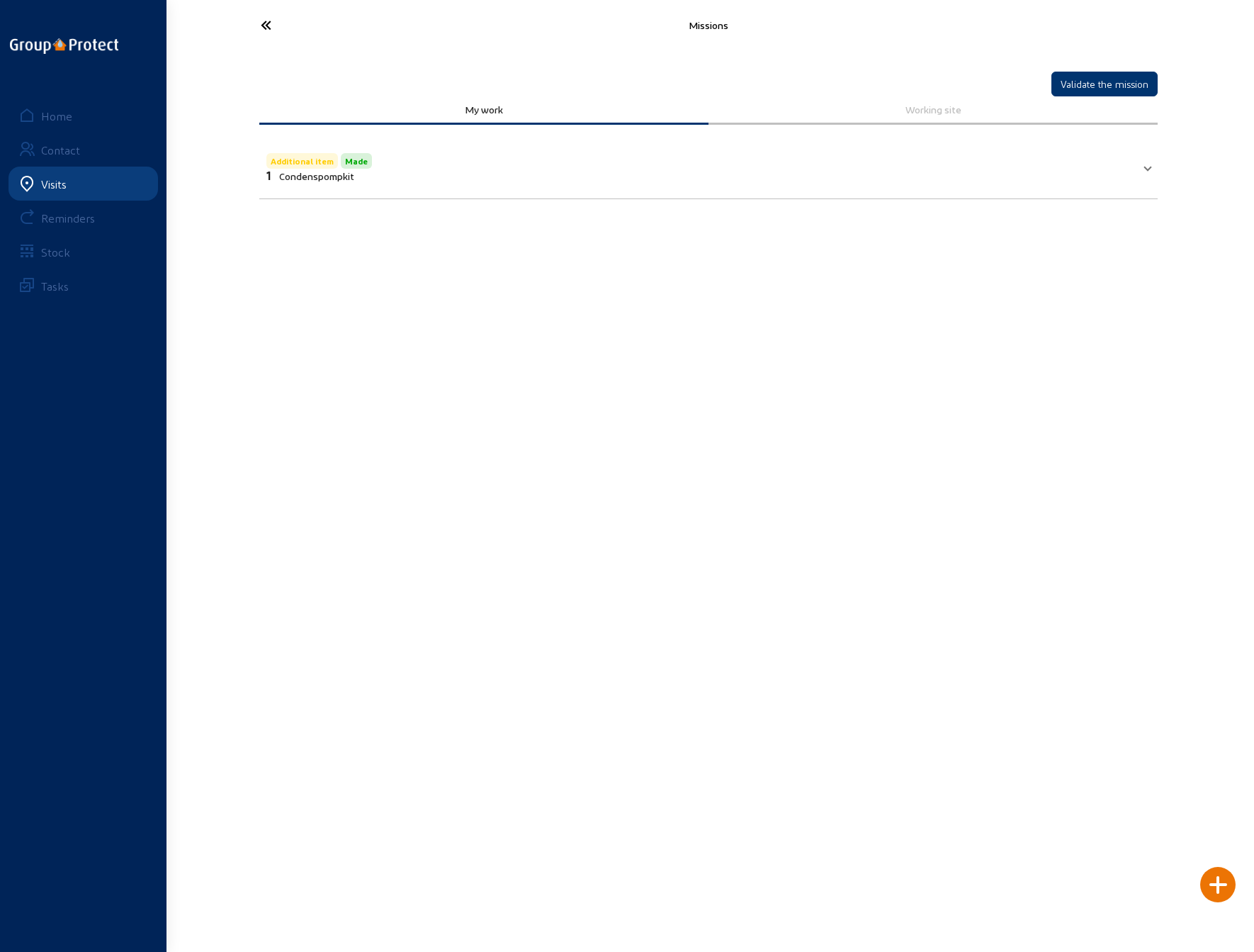
click at [1226, 884] on div at bounding box center [1218, 884] width 35 height 35
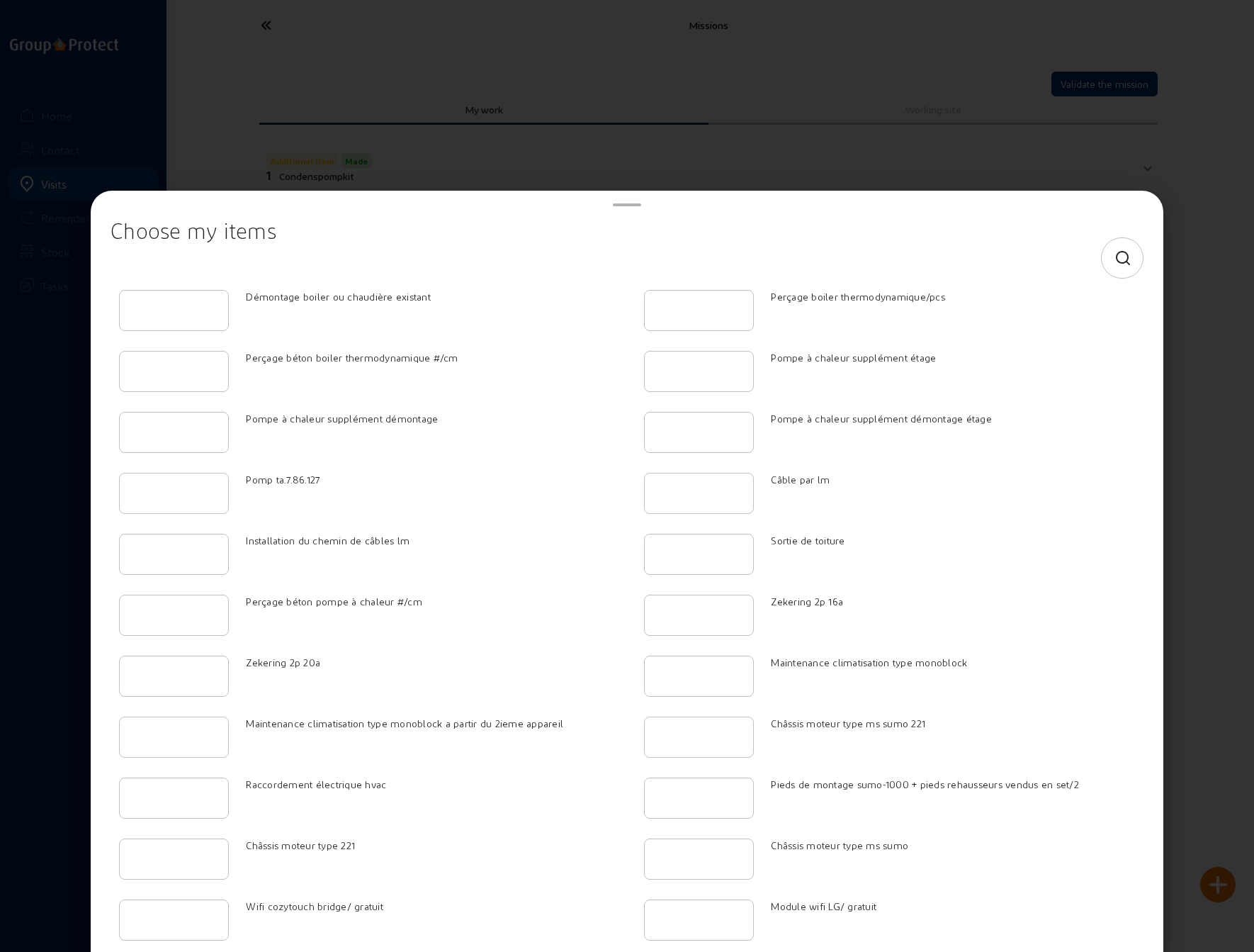
click at [444, 247] on cam-search-field at bounding box center [627, 259] width 1033 height 44
click at [1115, 259] on icon at bounding box center [1124, 258] width 18 height 17
click at [627, 253] on input at bounding box center [614, 257] width 984 height 17
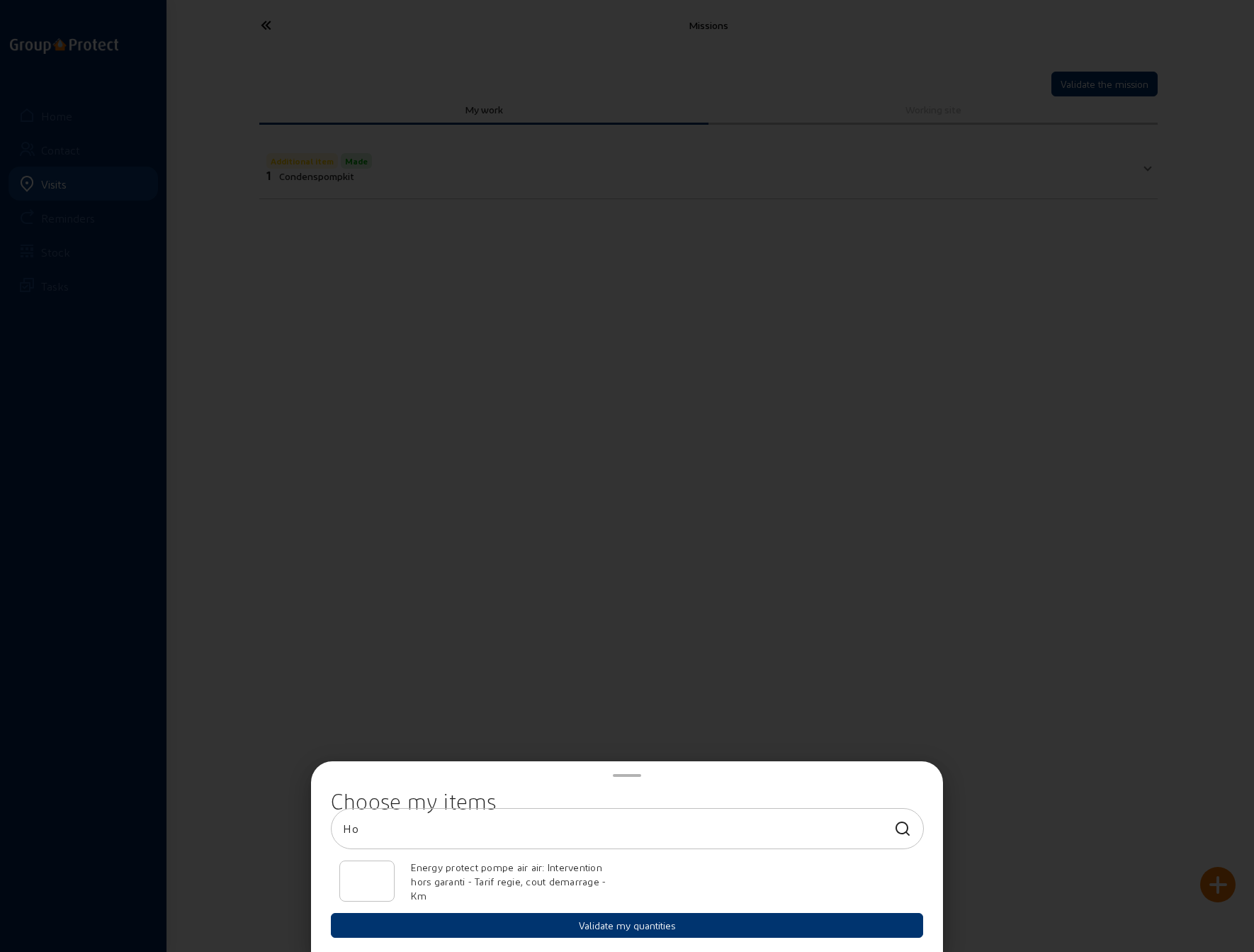
drag, startPoint x: 366, startPoint y: 832, endPoint x: 320, endPoint y: 827, distance: 46.3
click at [320, 827] on mat-bottom-sheet-container "Choose my items Ho Energy protect pompe air air: Intervention hors garanti - Ta…" at bounding box center [627, 856] width 633 height 190
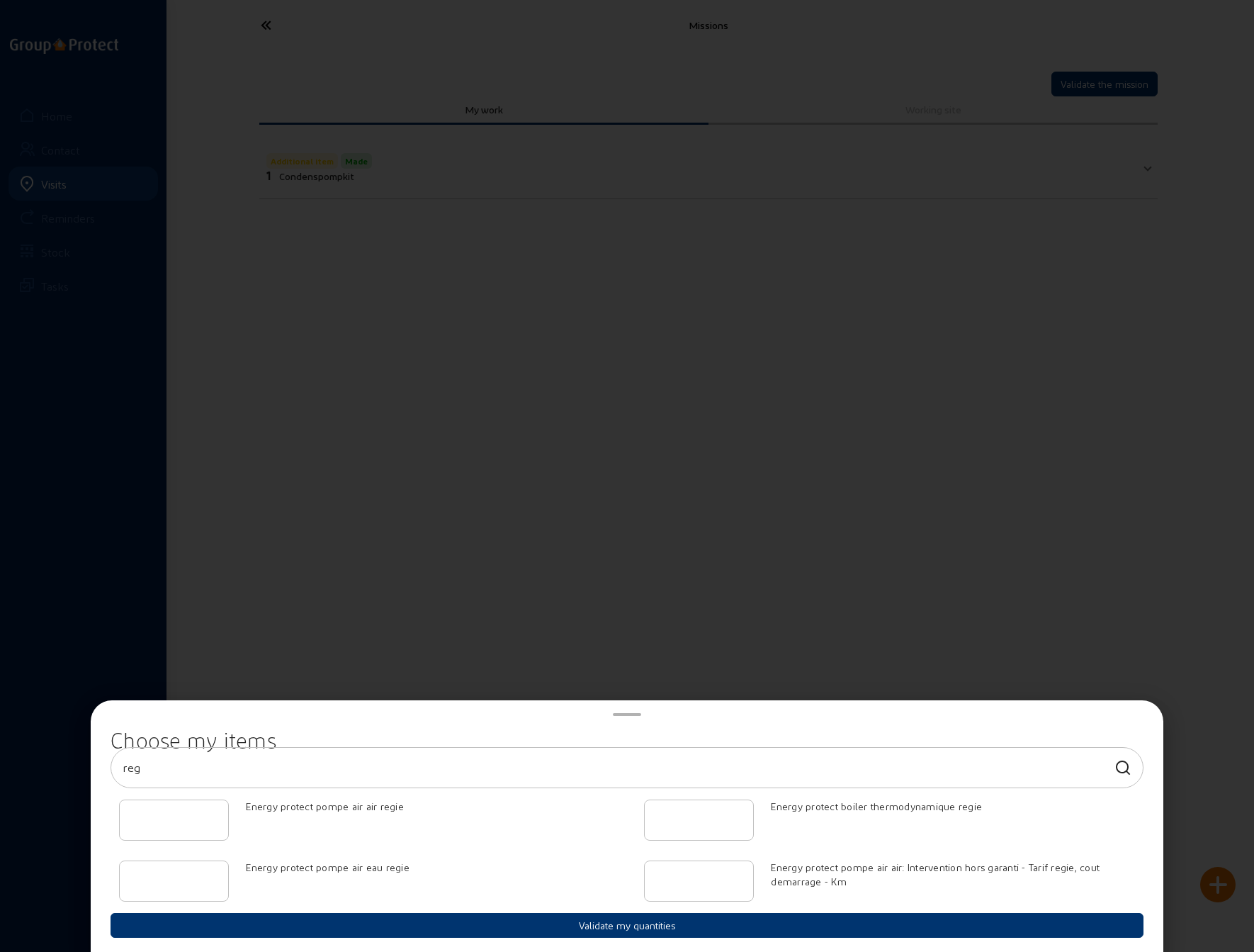
type input "reg"
click at [211, 817] on input "1" at bounding box center [173, 819] width 86 height 17
type input "2"
click at [210, 817] on input "2" at bounding box center [173, 819] width 86 height 17
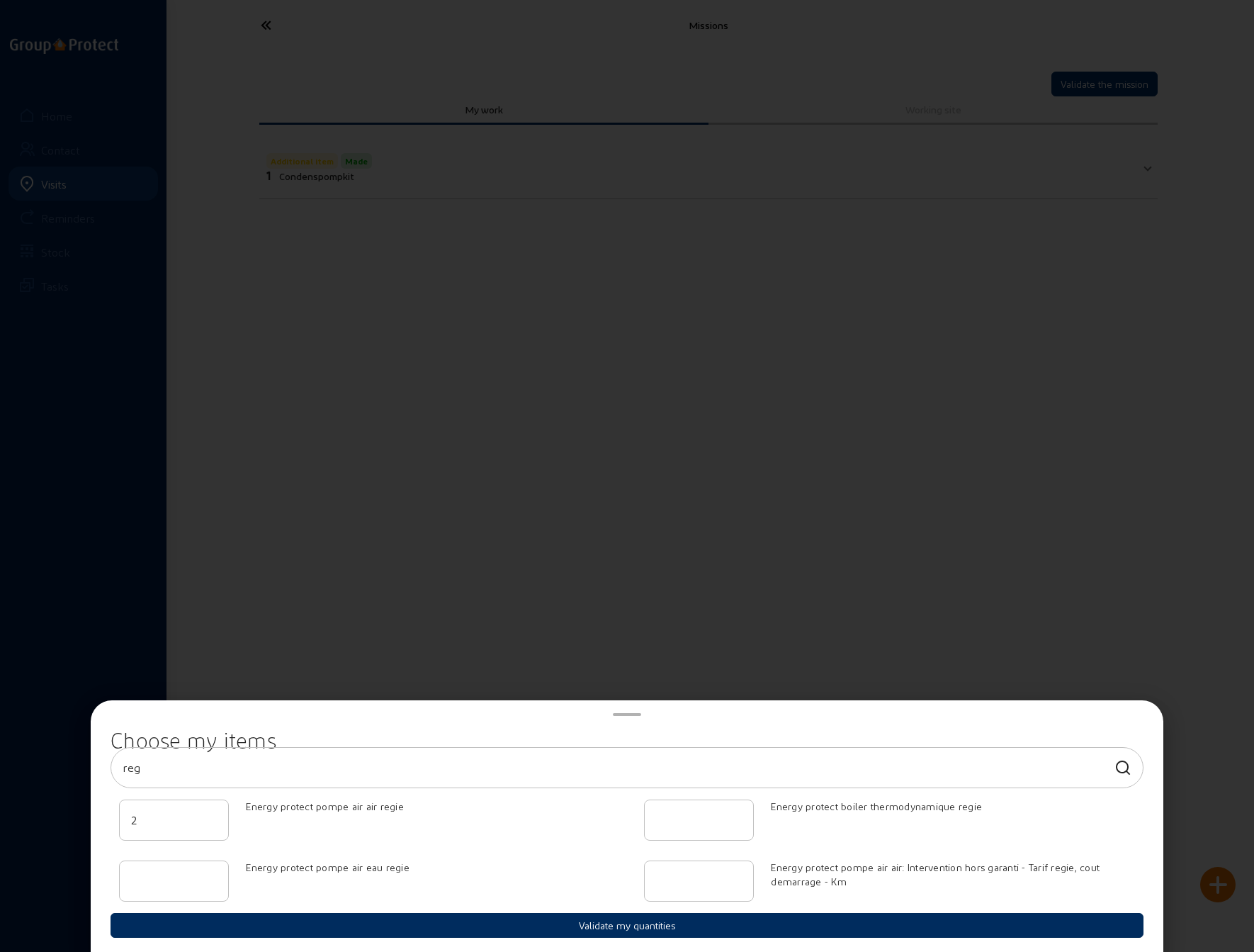
click at [608, 925] on button "Validate my quantities" at bounding box center [627, 925] width 1033 height 25
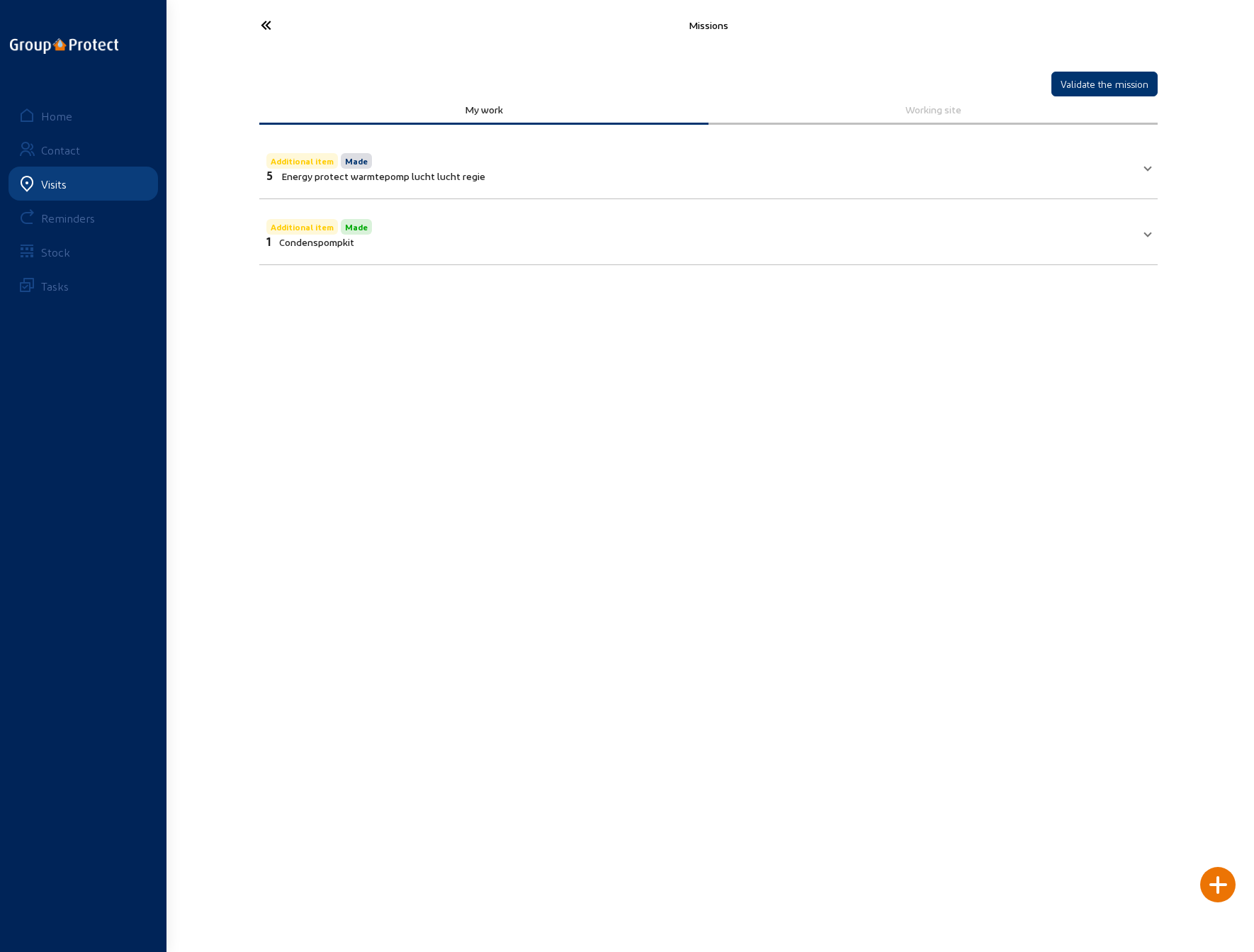
click at [1212, 882] on div at bounding box center [1218, 884] width 35 height 35
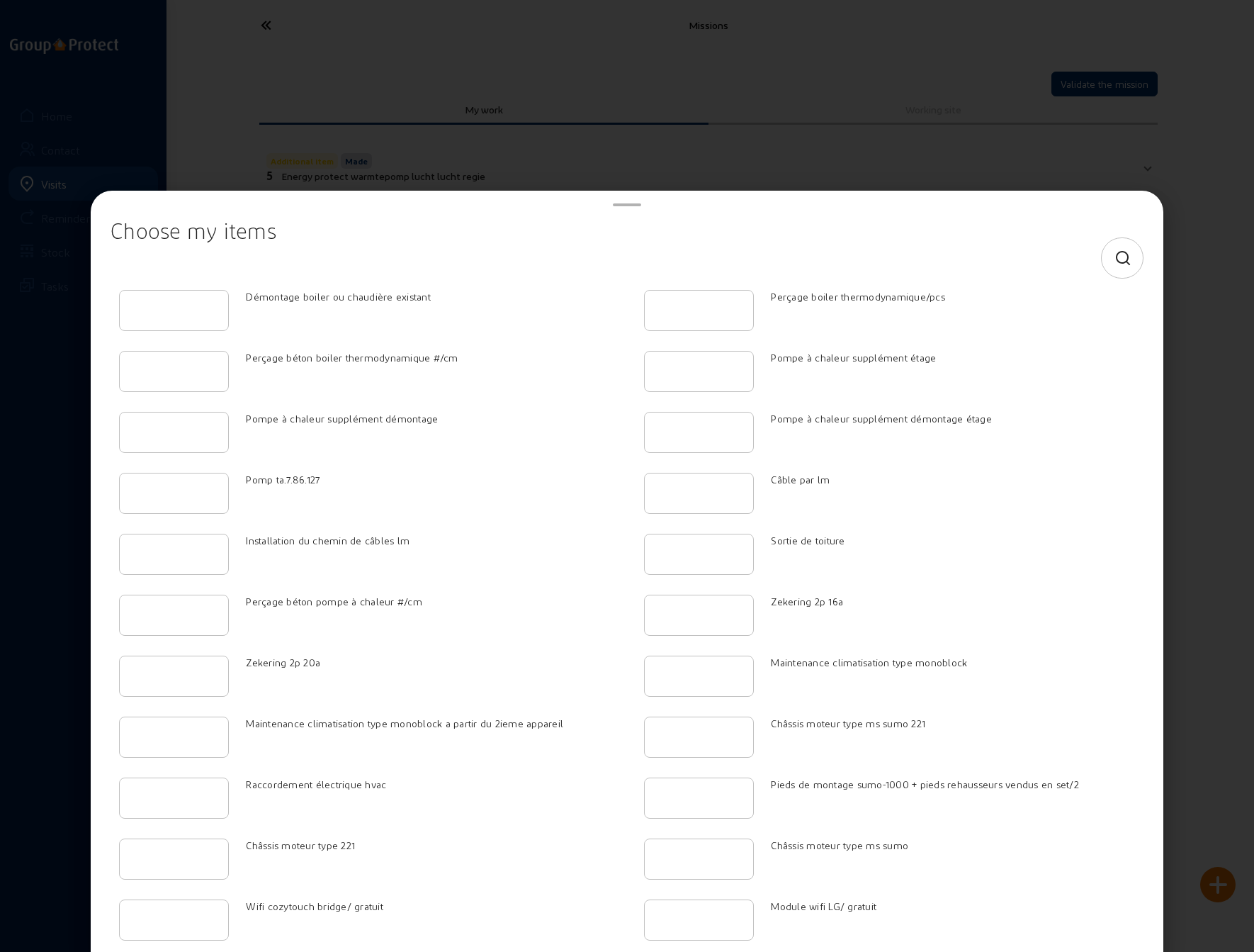
click at [1115, 259] on icon at bounding box center [1124, 258] width 18 height 17
click at [550, 253] on input at bounding box center [614, 257] width 984 height 17
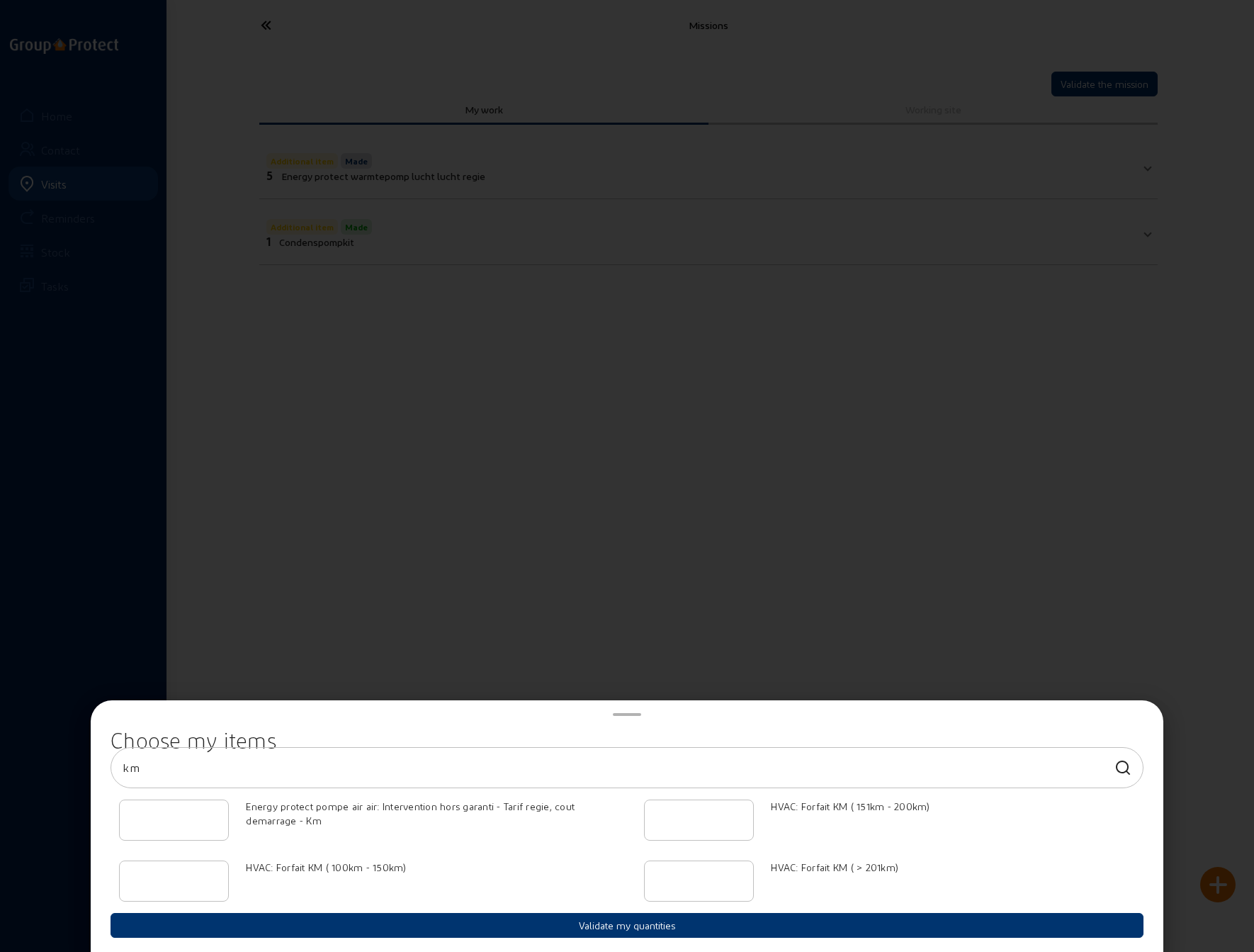
type input "km"
type input "1"
click at [213, 877] on input "1" at bounding box center [173, 880] width 86 height 17
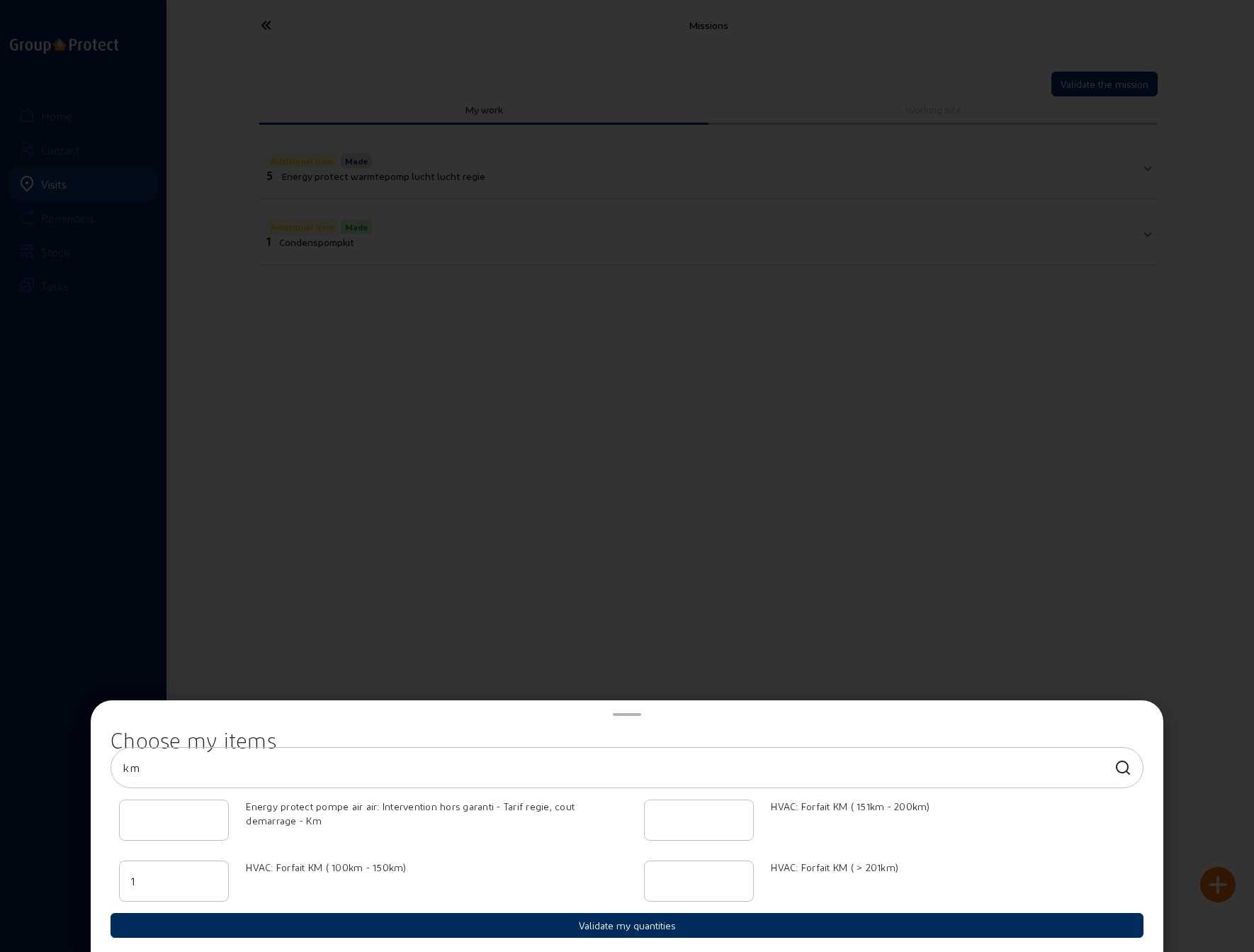
click at [602, 927] on button "Validate my quantities" at bounding box center [627, 925] width 1033 height 25
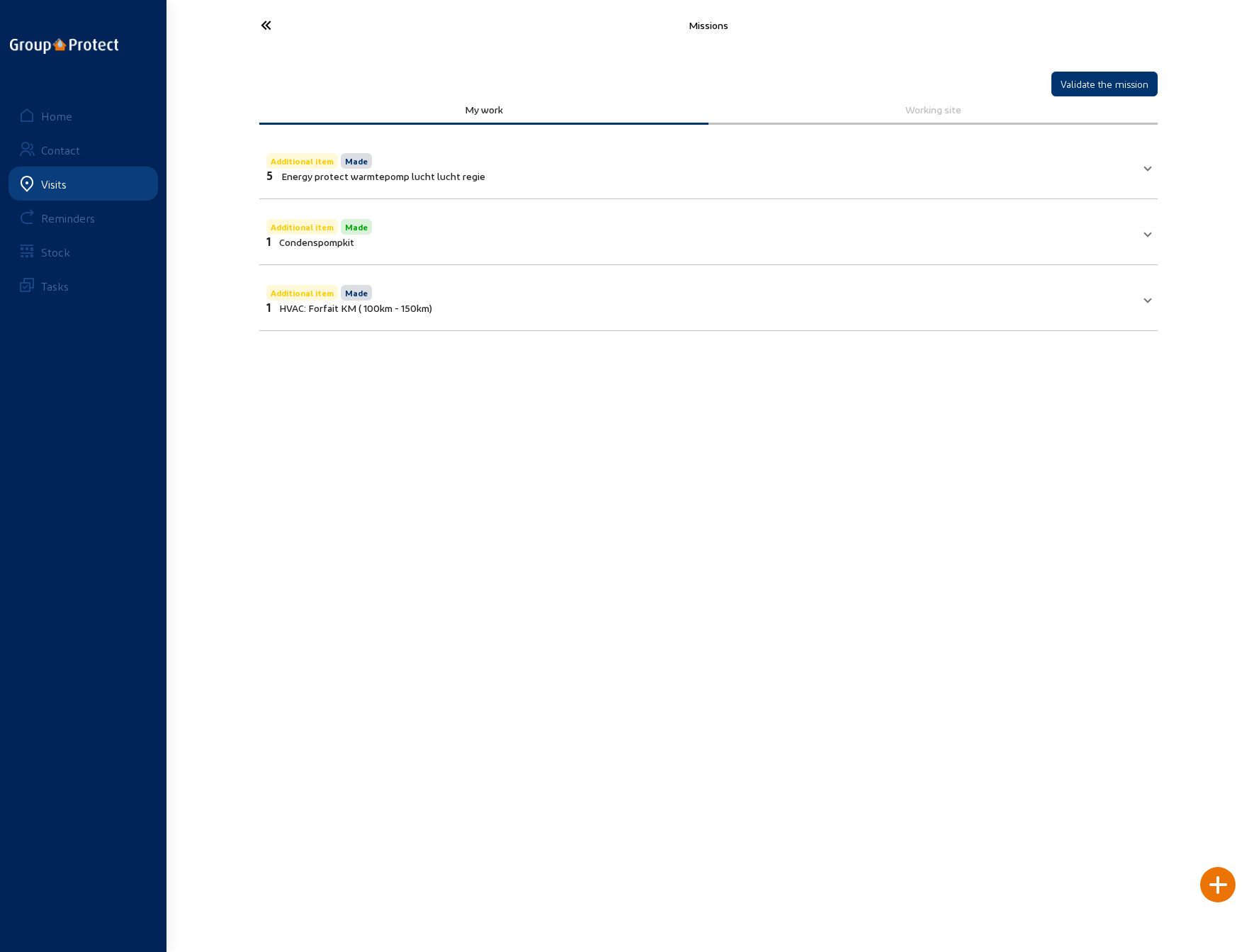
click at [267, 22] on icon at bounding box center [318, 25] width 130 height 25
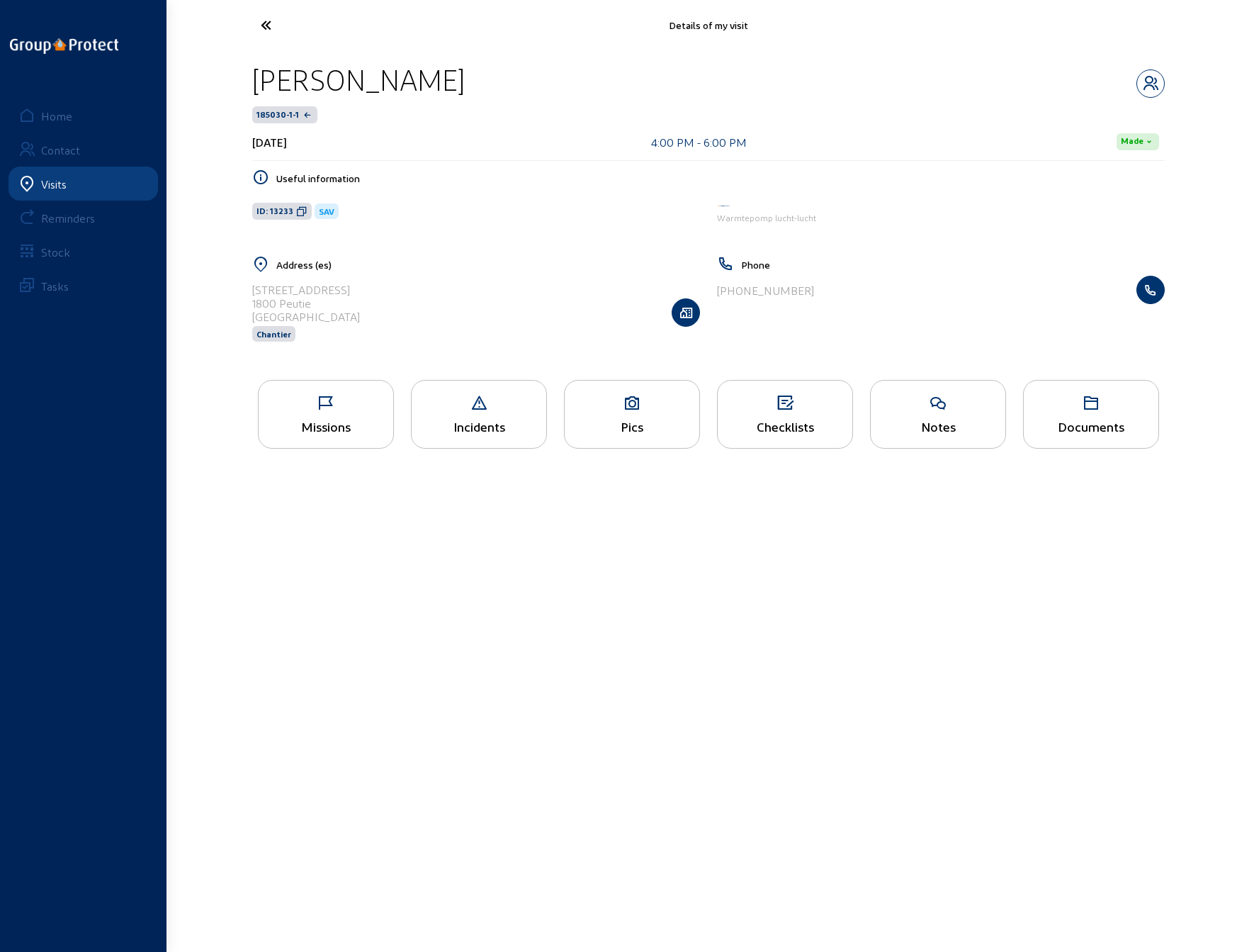
click at [267, 22] on icon at bounding box center [318, 25] width 130 height 25
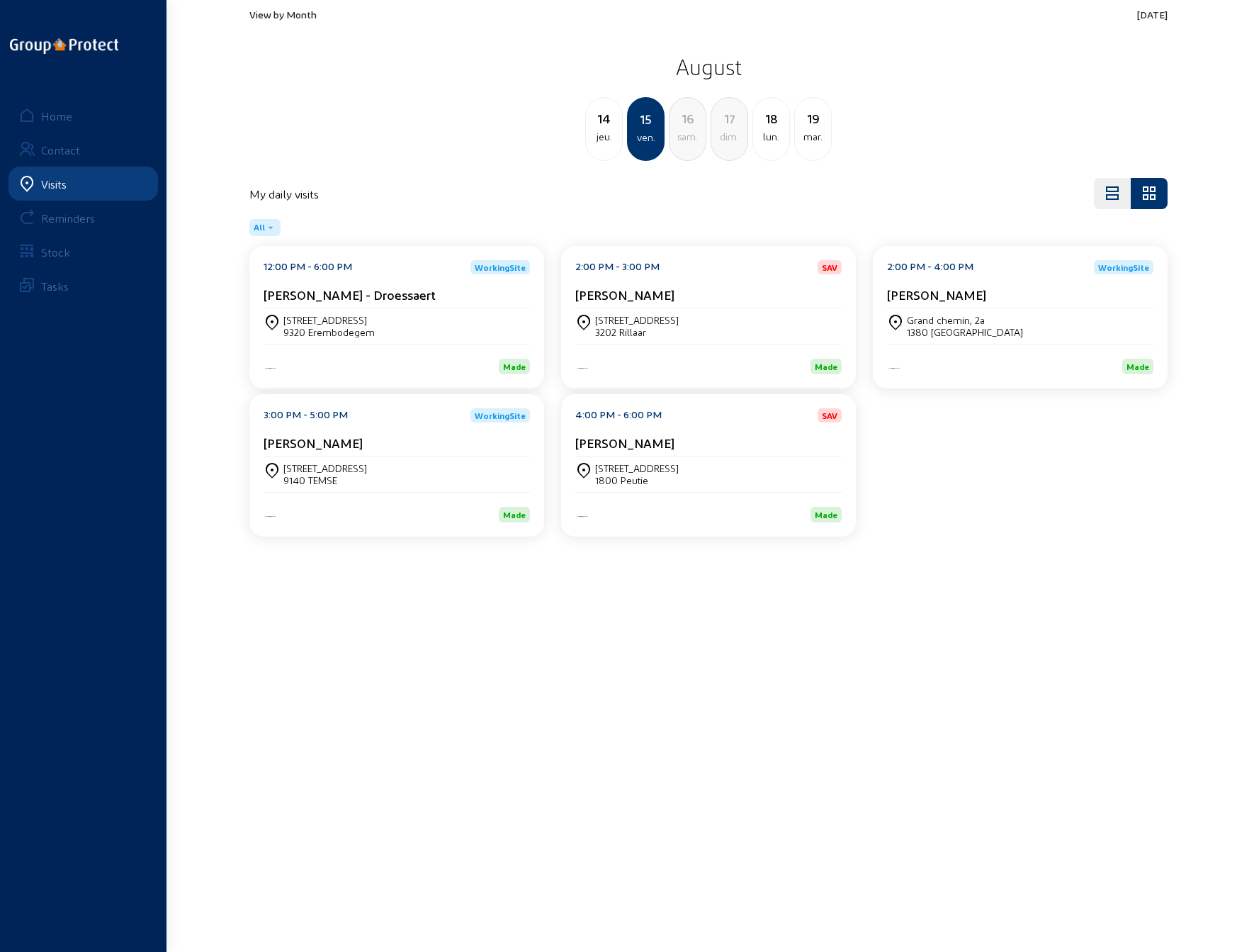
click at [628, 322] on div "[STREET_ADDRESS]" at bounding box center [637, 320] width 84 height 12
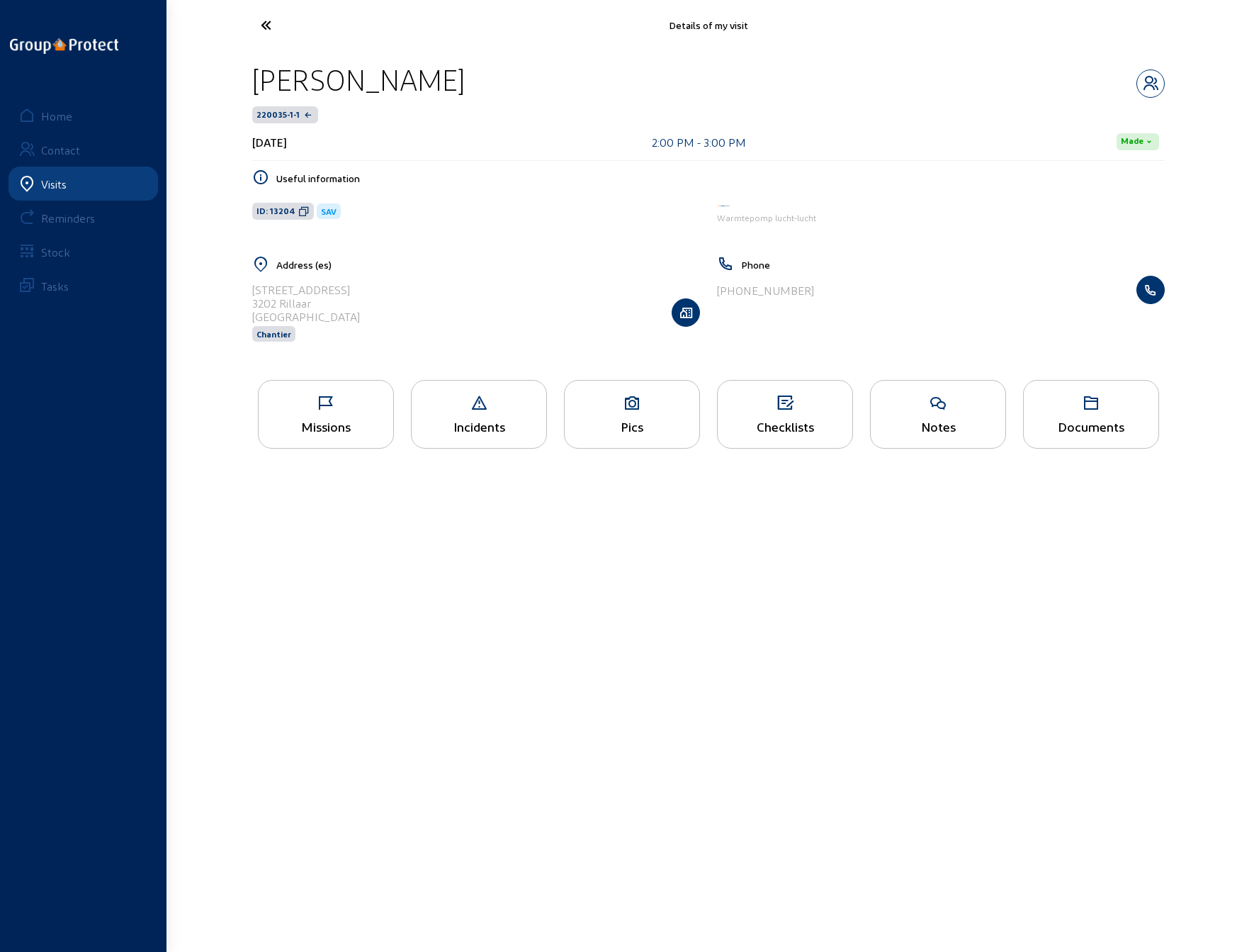
click at [331, 413] on div "Missions" at bounding box center [326, 414] width 136 height 69
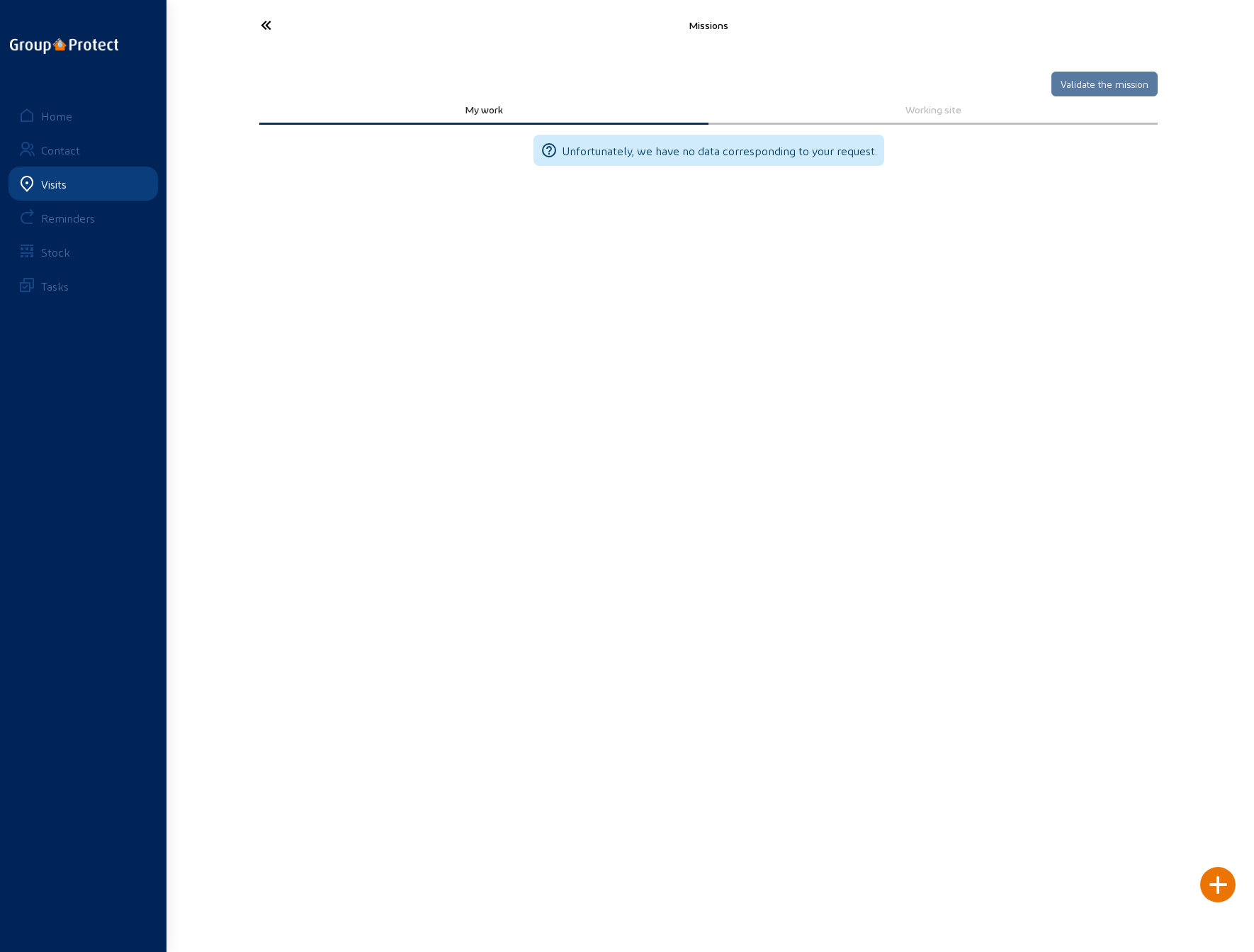
click at [1212, 886] on div at bounding box center [1218, 884] width 35 height 35
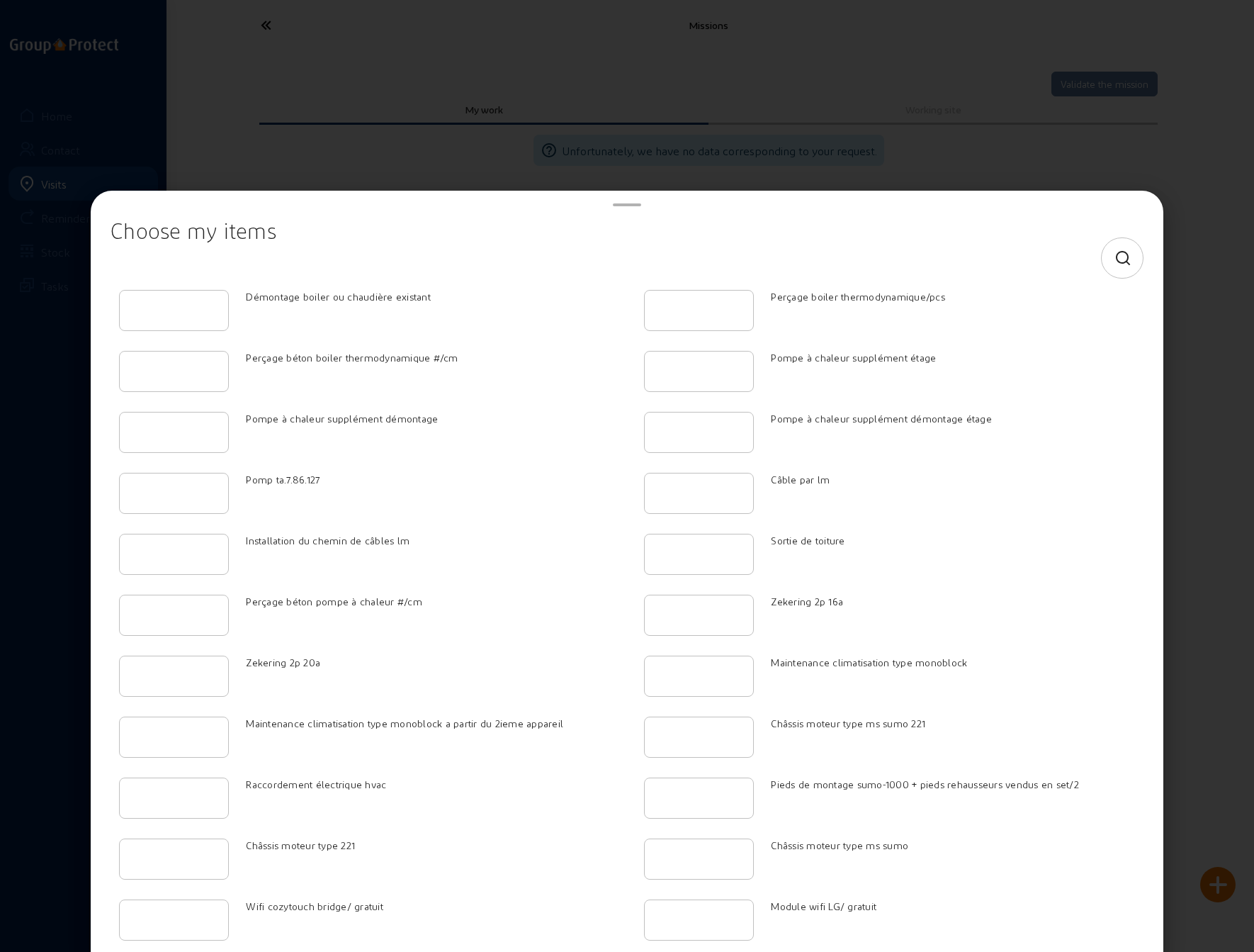
click at [1115, 257] on icon at bounding box center [1124, 258] width 18 height 17
click at [492, 256] on input at bounding box center [614, 257] width 984 height 17
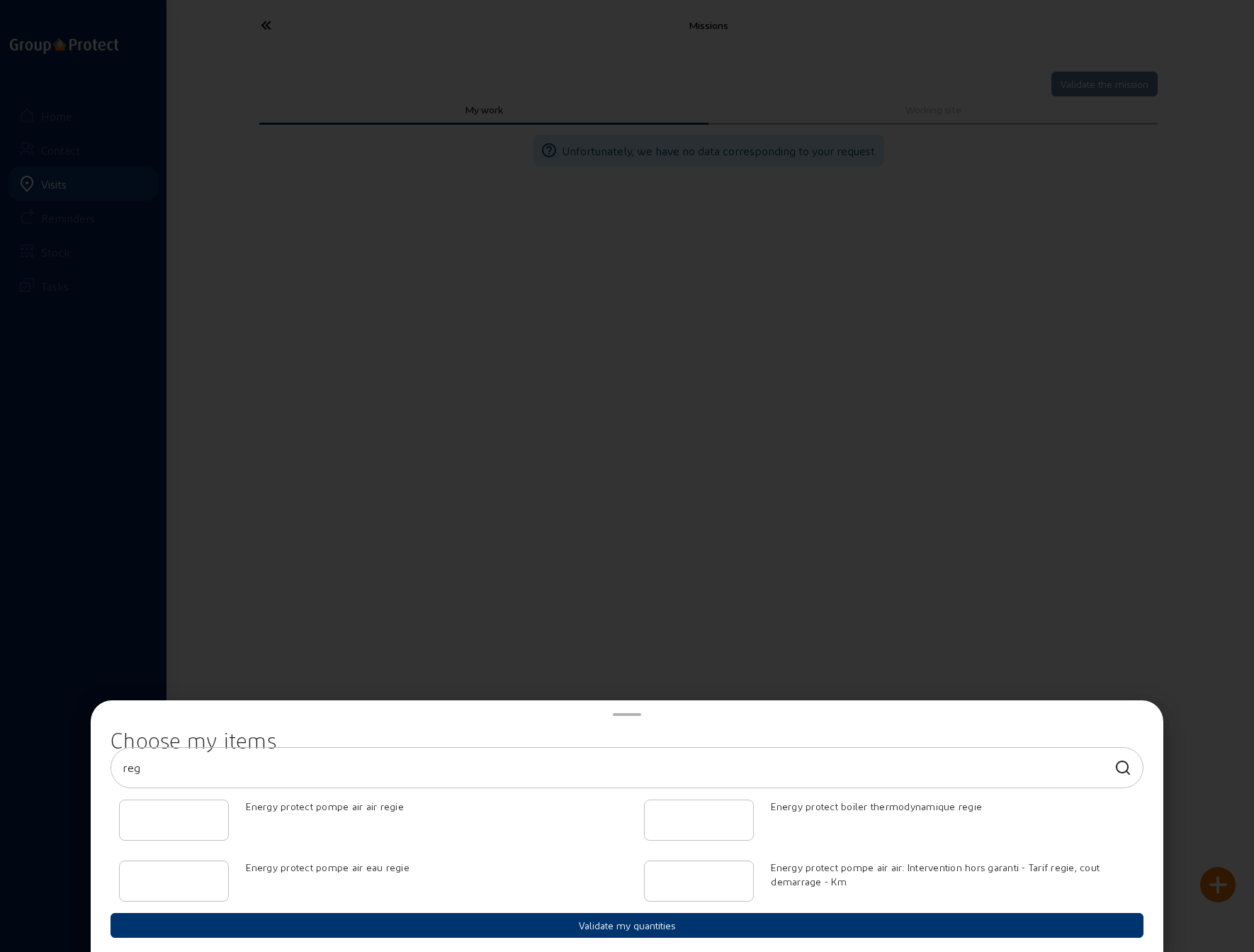
type input "reg"
click at [212, 820] on input "1" at bounding box center [173, 819] width 86 height 17
type input "2"
click at [211, 819] on input "2" at bounding box center [173, 819] width 86 height 17
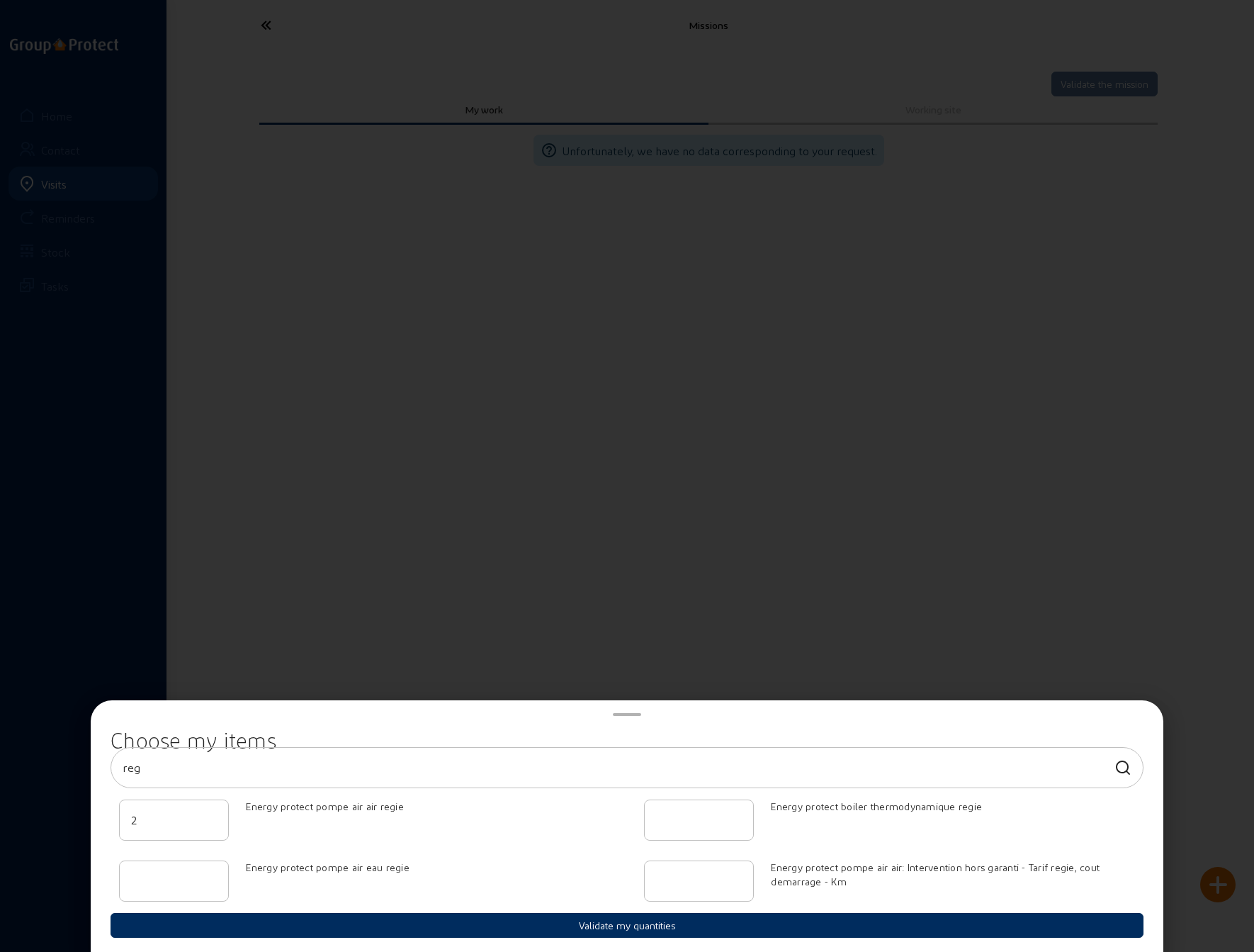
click at [634, 929] on button "Validate my quantities" at bounding box center [627, 925] width 1033 height 25
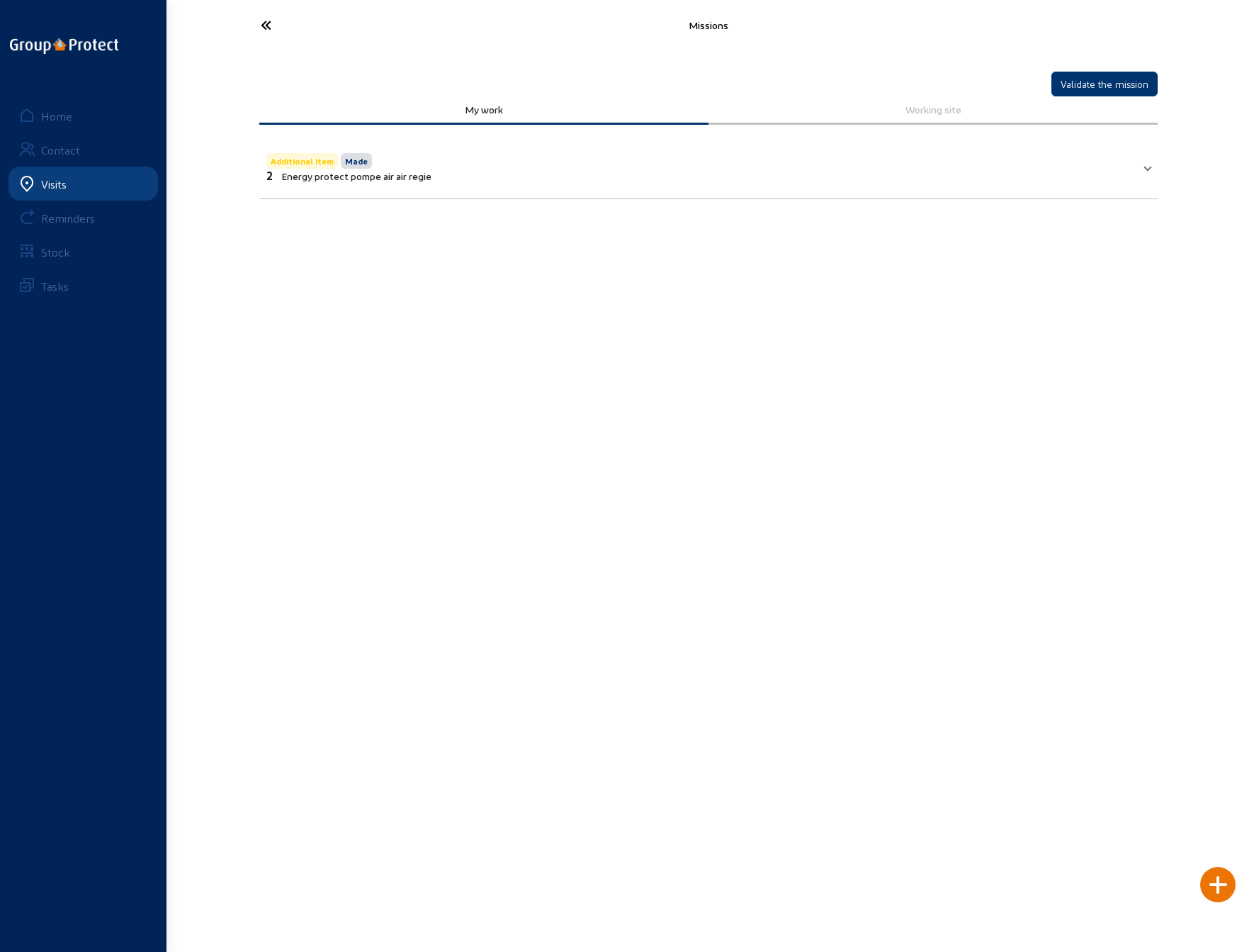
click at [1218, 885] on div at bounding box center [1218, 884] width 35 height 35
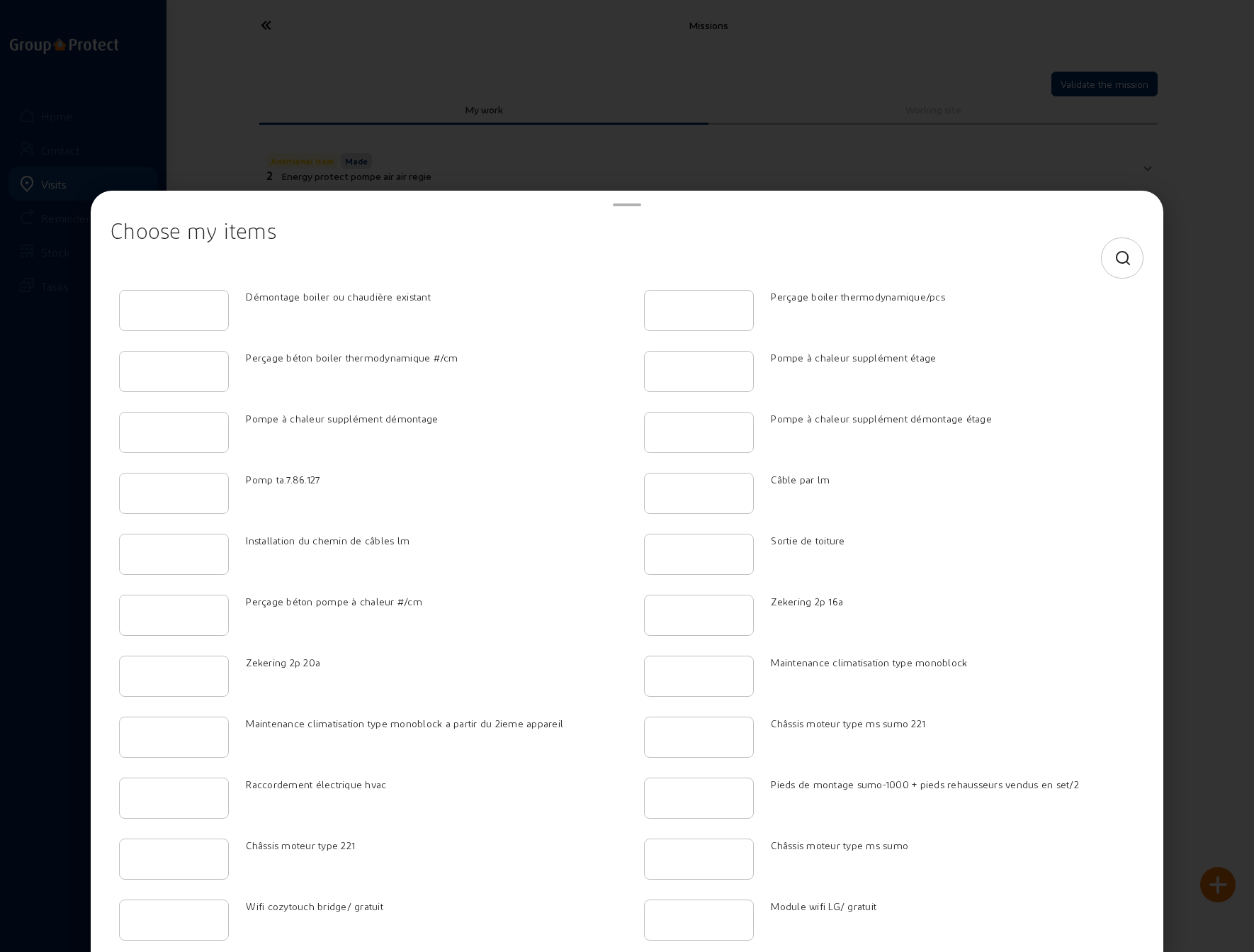
click at [1115, 251] on icon at bounding box center [1124, 258] width 18 height 17
click at [467, 258] on input at bounding box center [614, 257] width 984 height 17
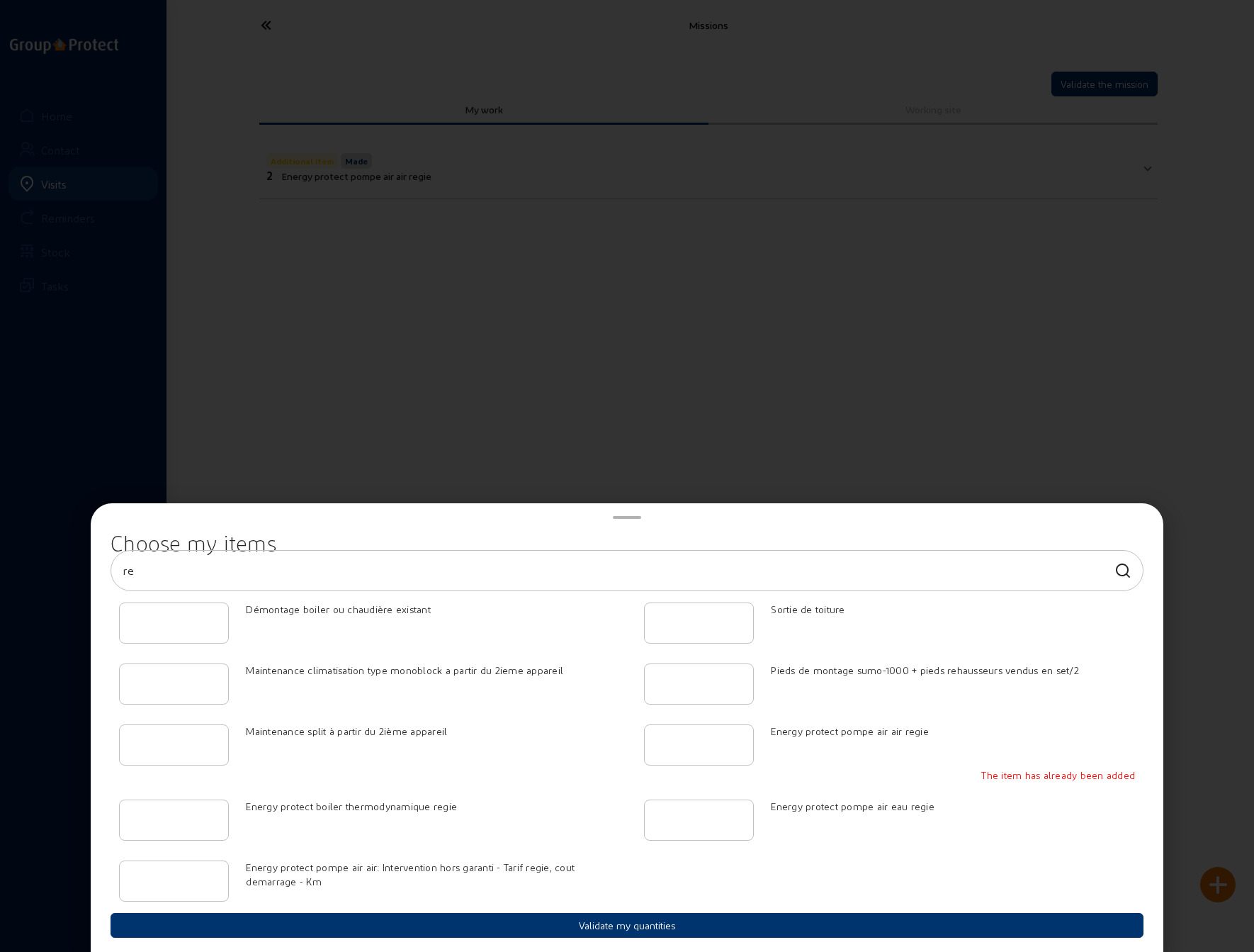
type input "r"
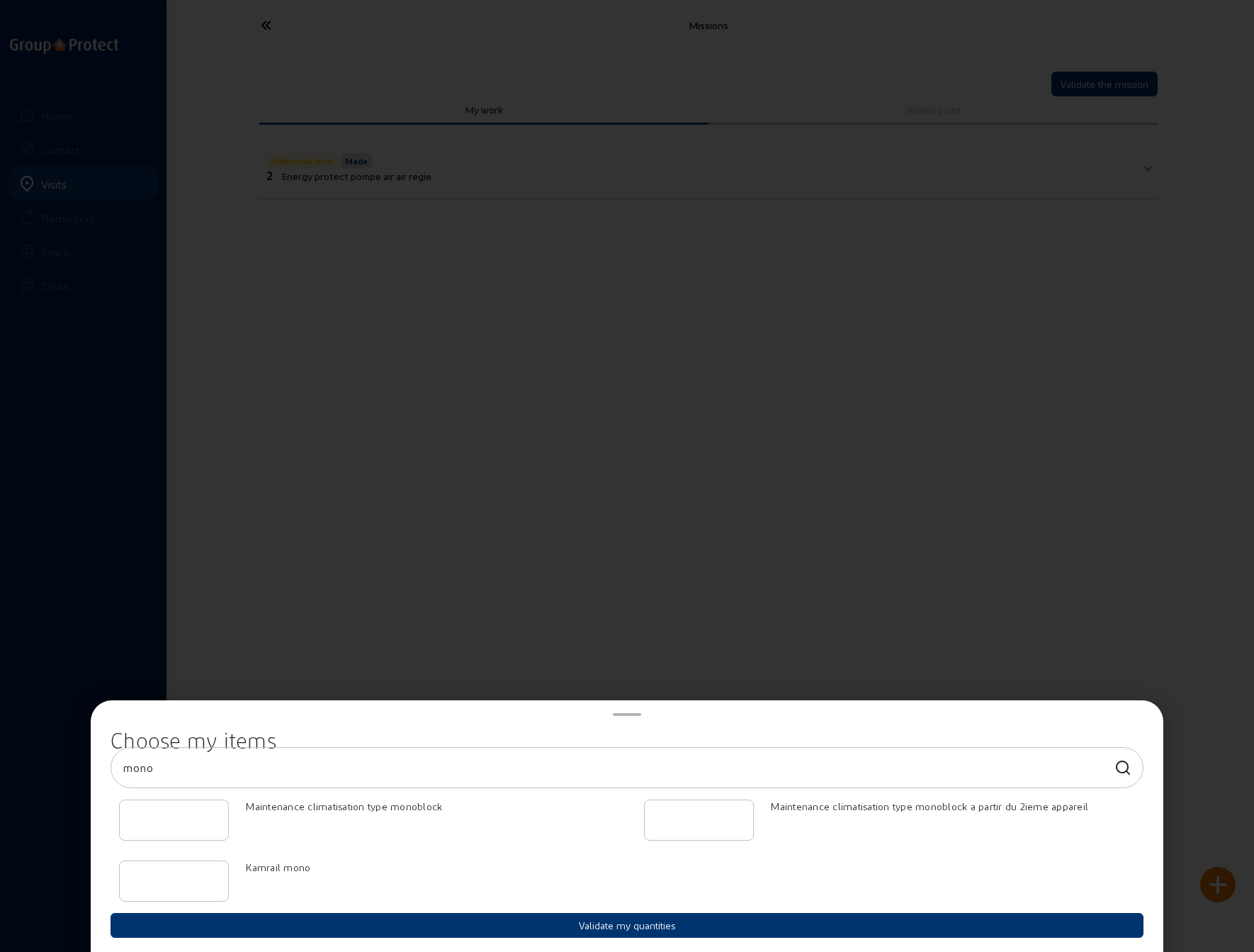
type input "mono"
type input "1"
click at [209, 817] on input "1" at bounding box center [173, 819] width 86 height 17
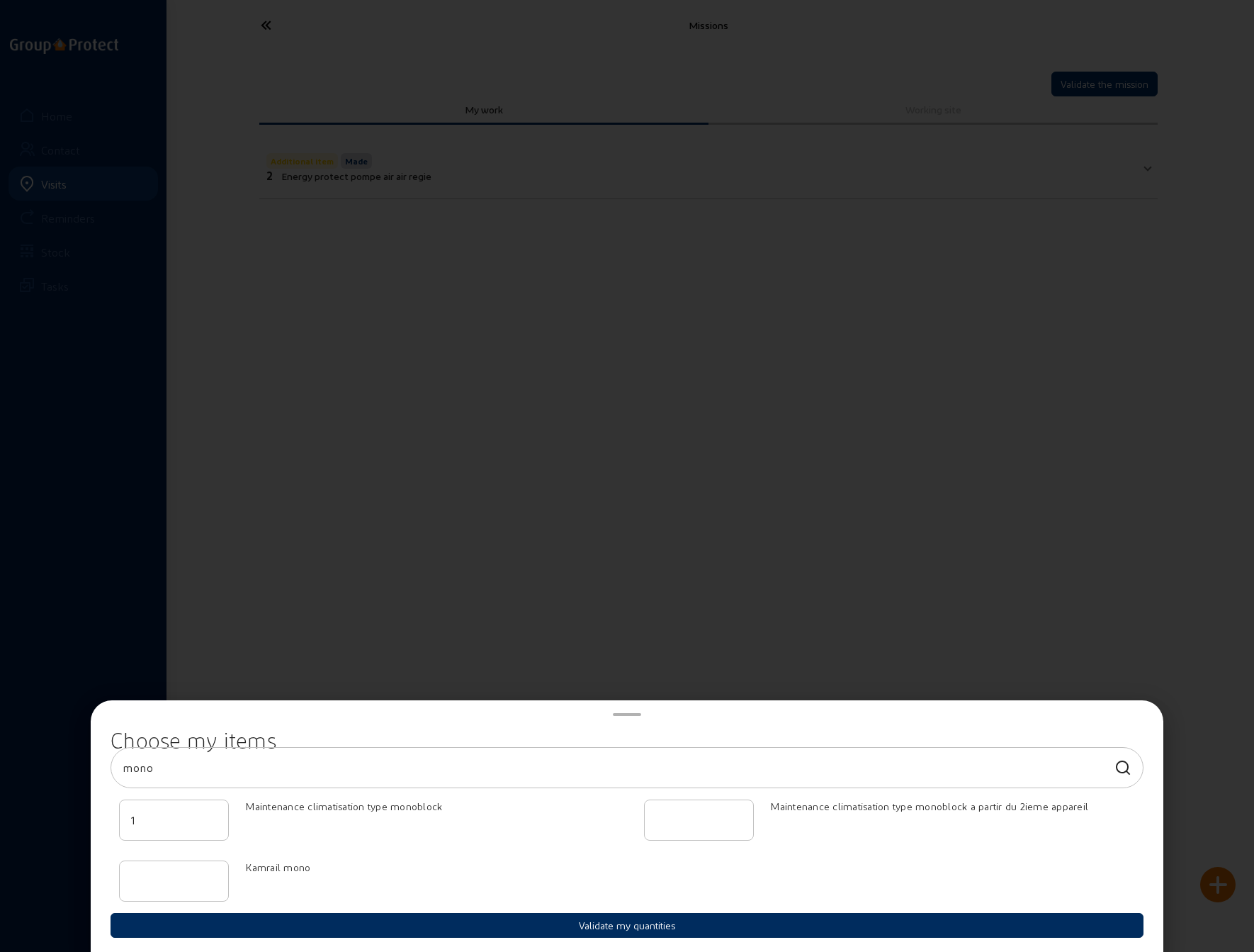
click at [601, 925] on button "Validate my quantities" at bounding box center [627, 925] width 1033 height 25
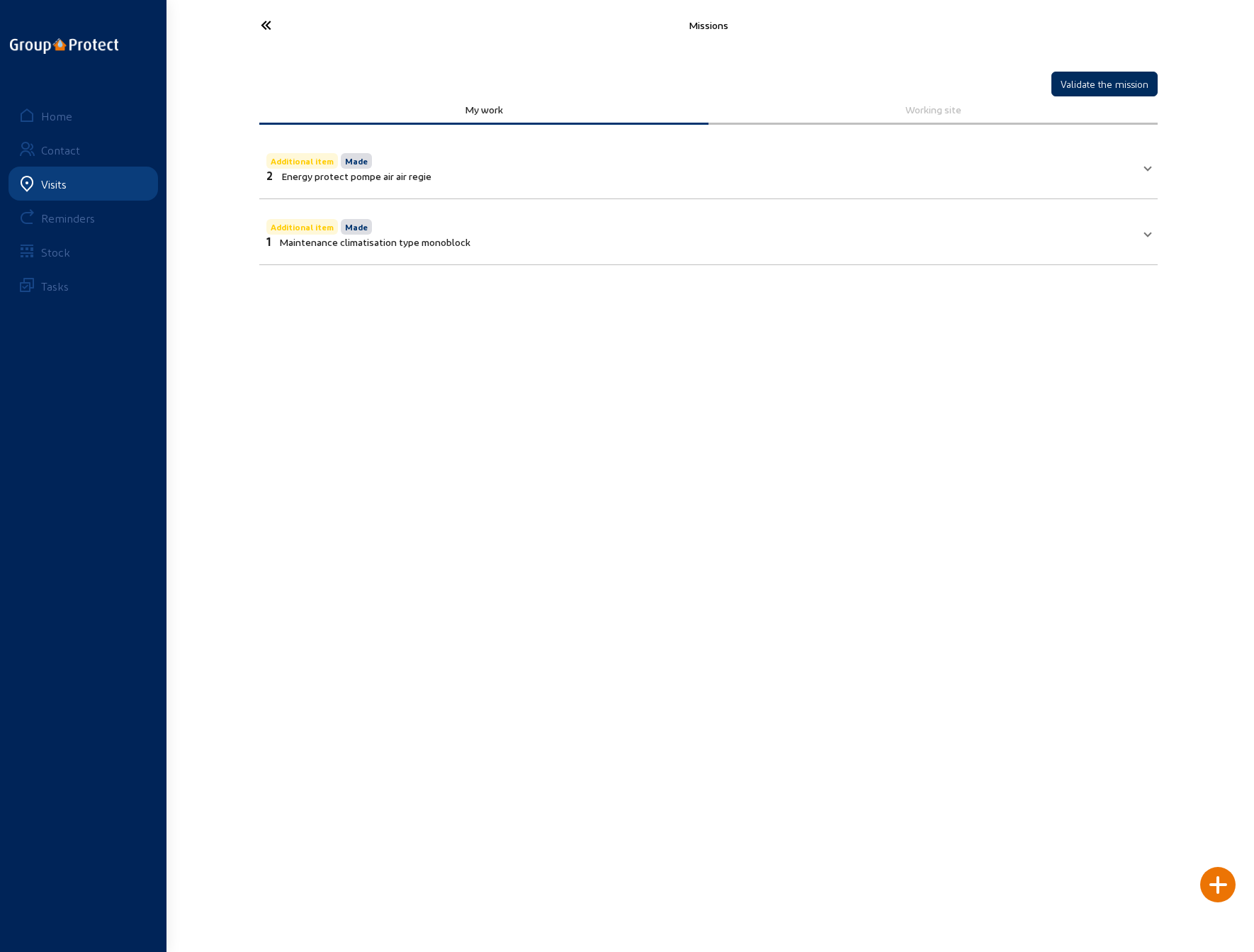
click at [1100, 86] on button "Validate the mission" at bounding box center [1105, 84] width 106 height 25
drag, startPoint x: 263, startPoint y: 22, endPoint x: 278, endPoint y: 28, distance: 16.2
click at [278, 28] on icon at bounding box center [318, 25] width 130 height 25
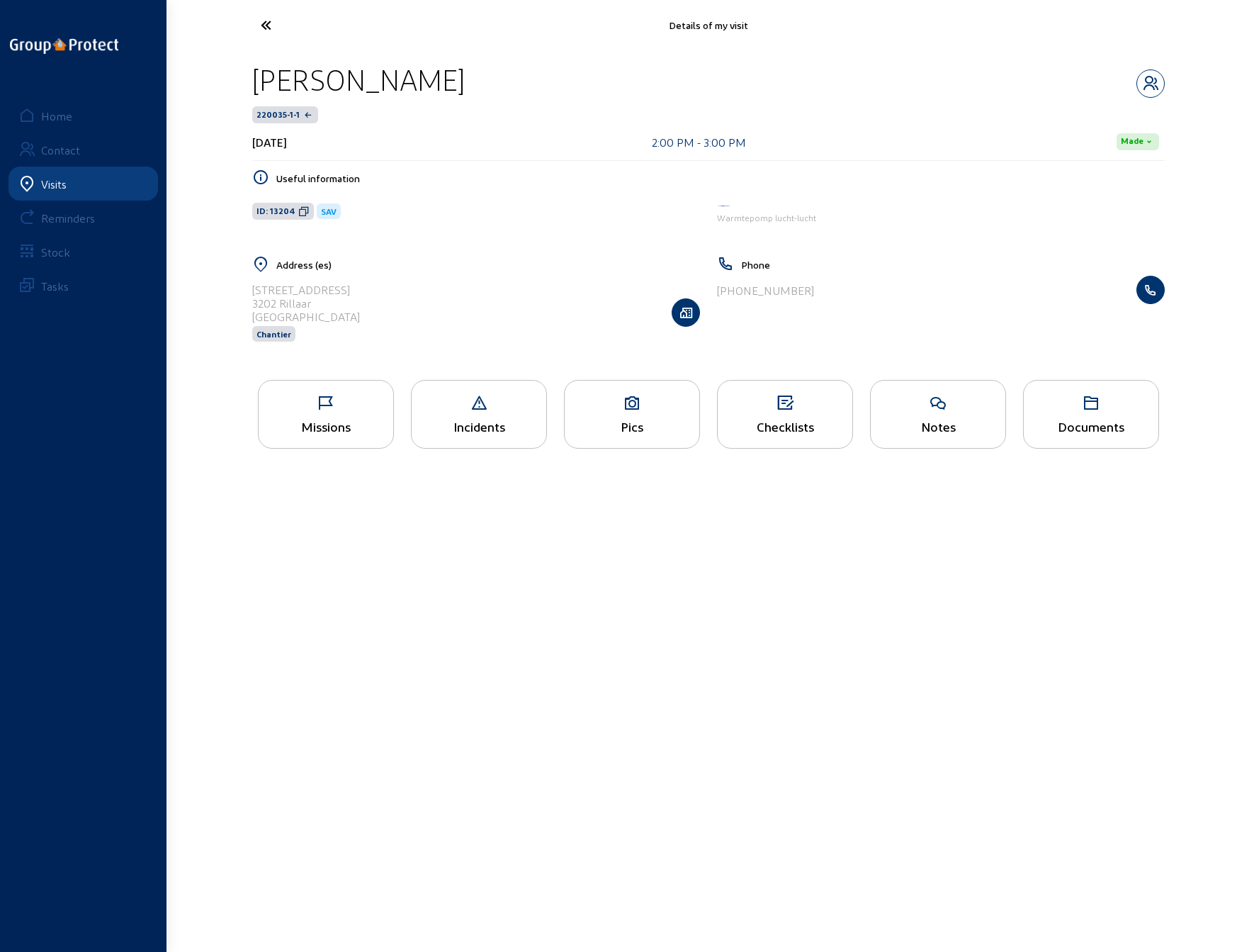
click at [265, 22] on icon at bounding box center [318, 25] width 130 height 25
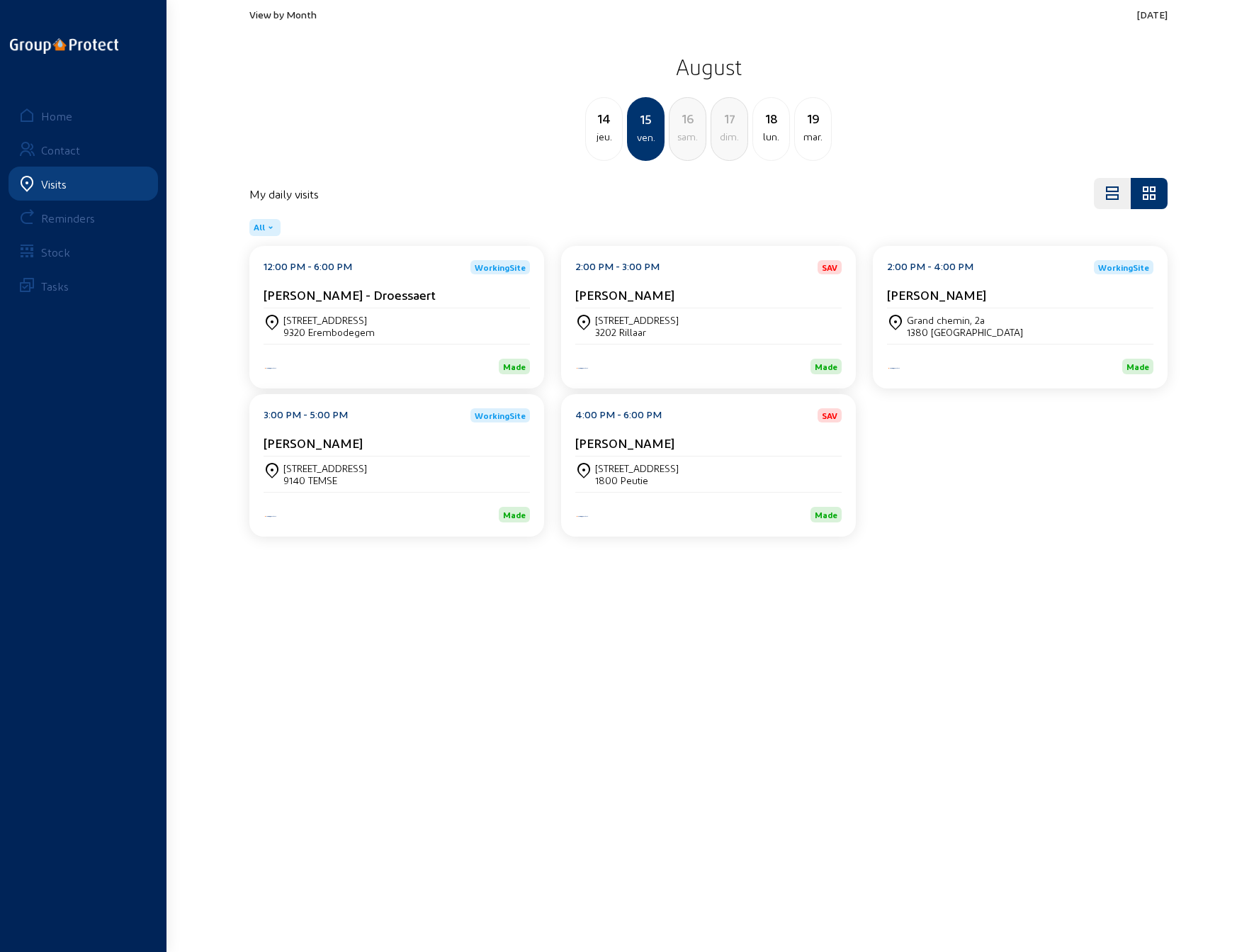
click at [804, 121] on div "19" at bounding box center [813, 118] width 36 height 20
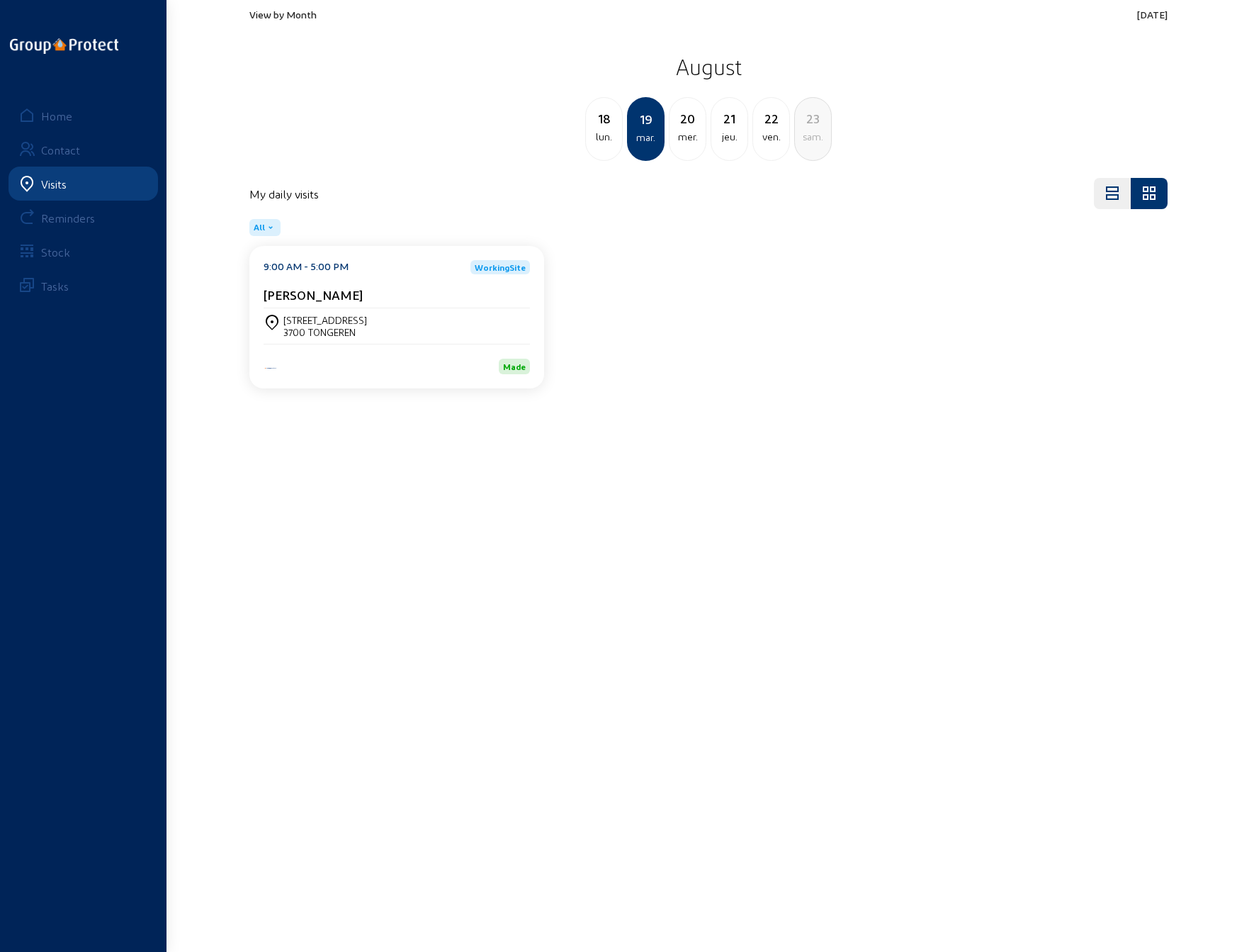
click at [299, 327] on div "3700 TONGEREN" at bounding box center [325, 332] width 84 height 12
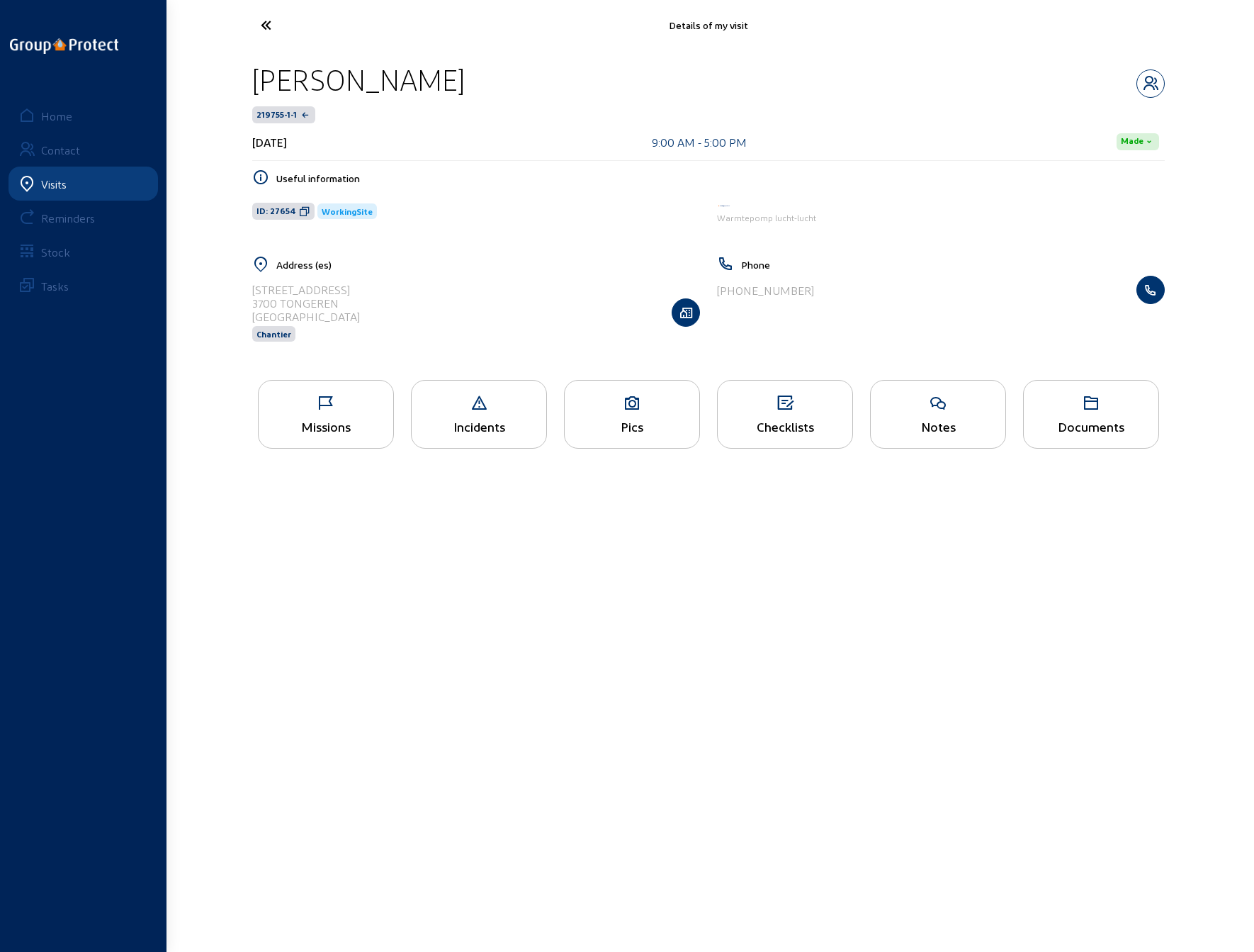
click at [320, 409] on icon at bounding box center [326, 403] width 134 height 17
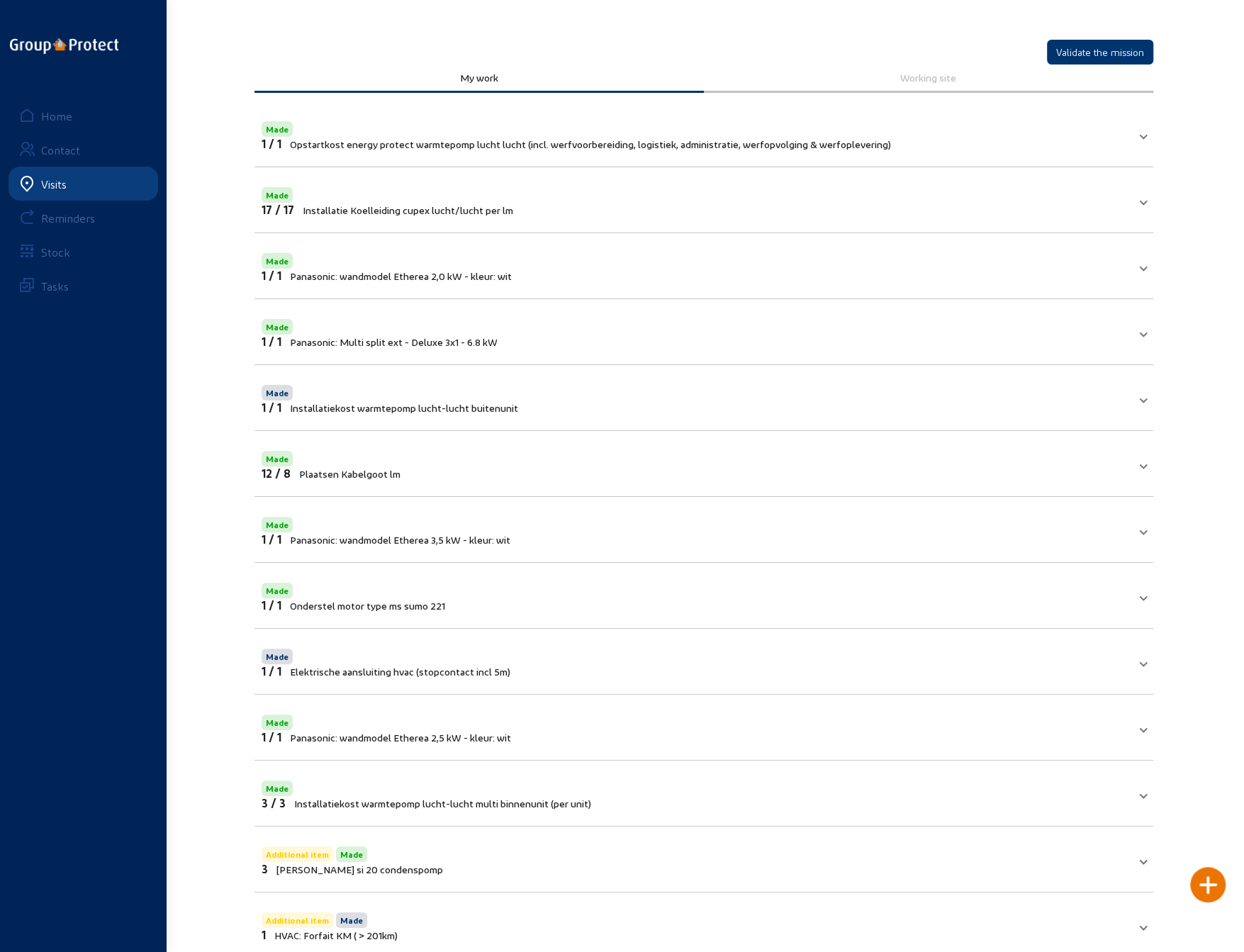
scroll to position [62, 0]
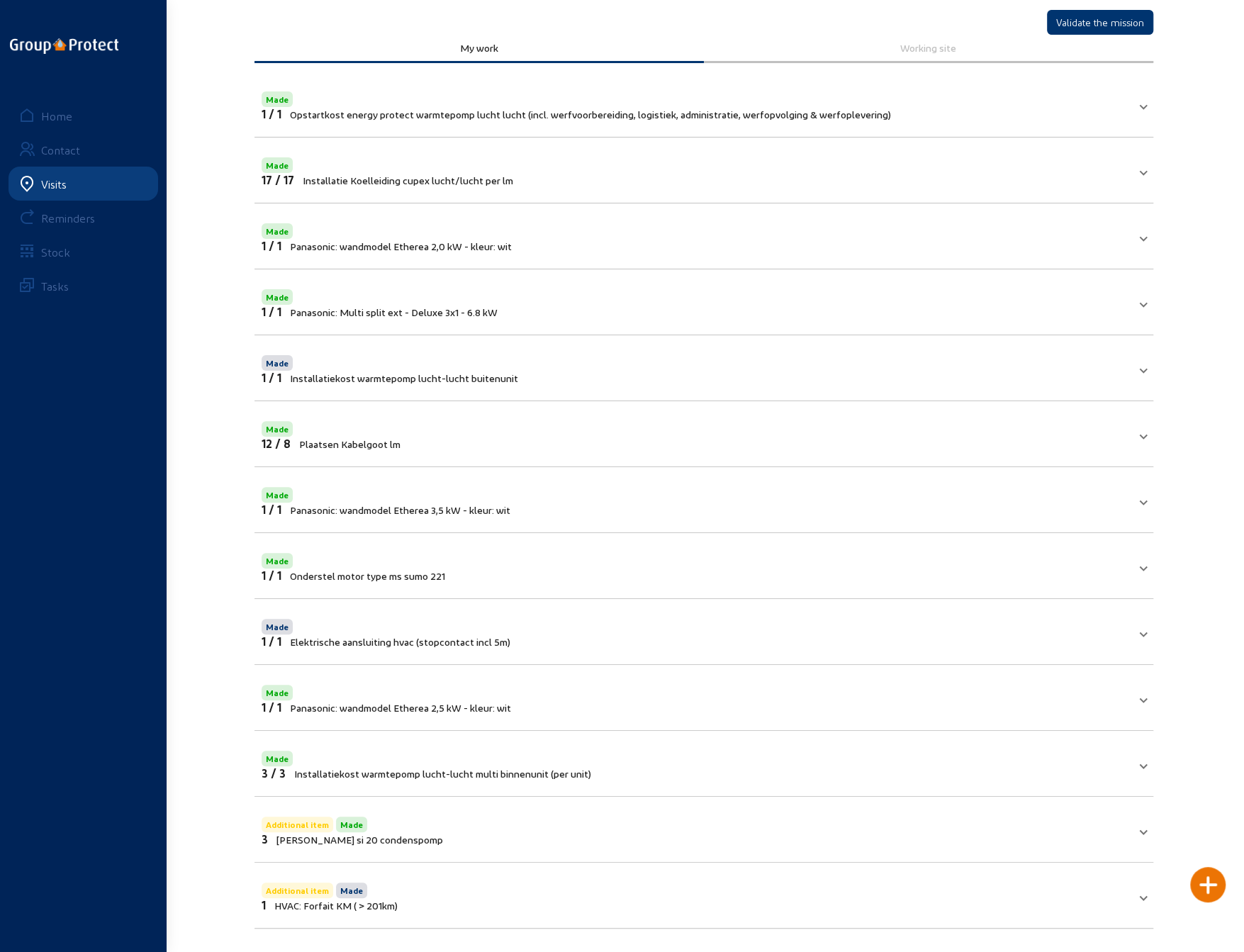
click at [520, 828] on mat-panel-title "Additional item Made 3 Sauermann si 20 condenspomp" at bounding box center [695, 830] width 867 height 32
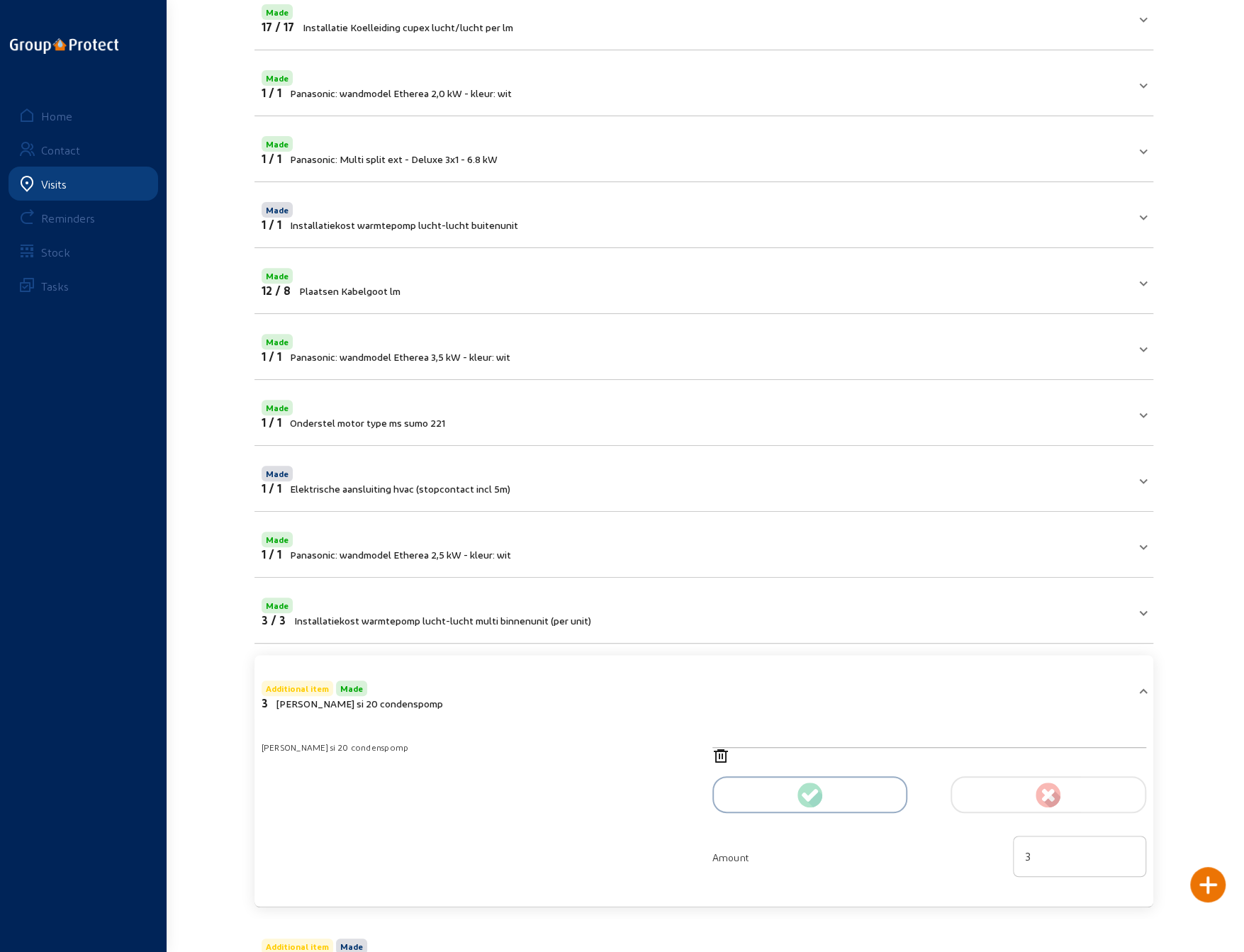
scroll to position [270, 0]
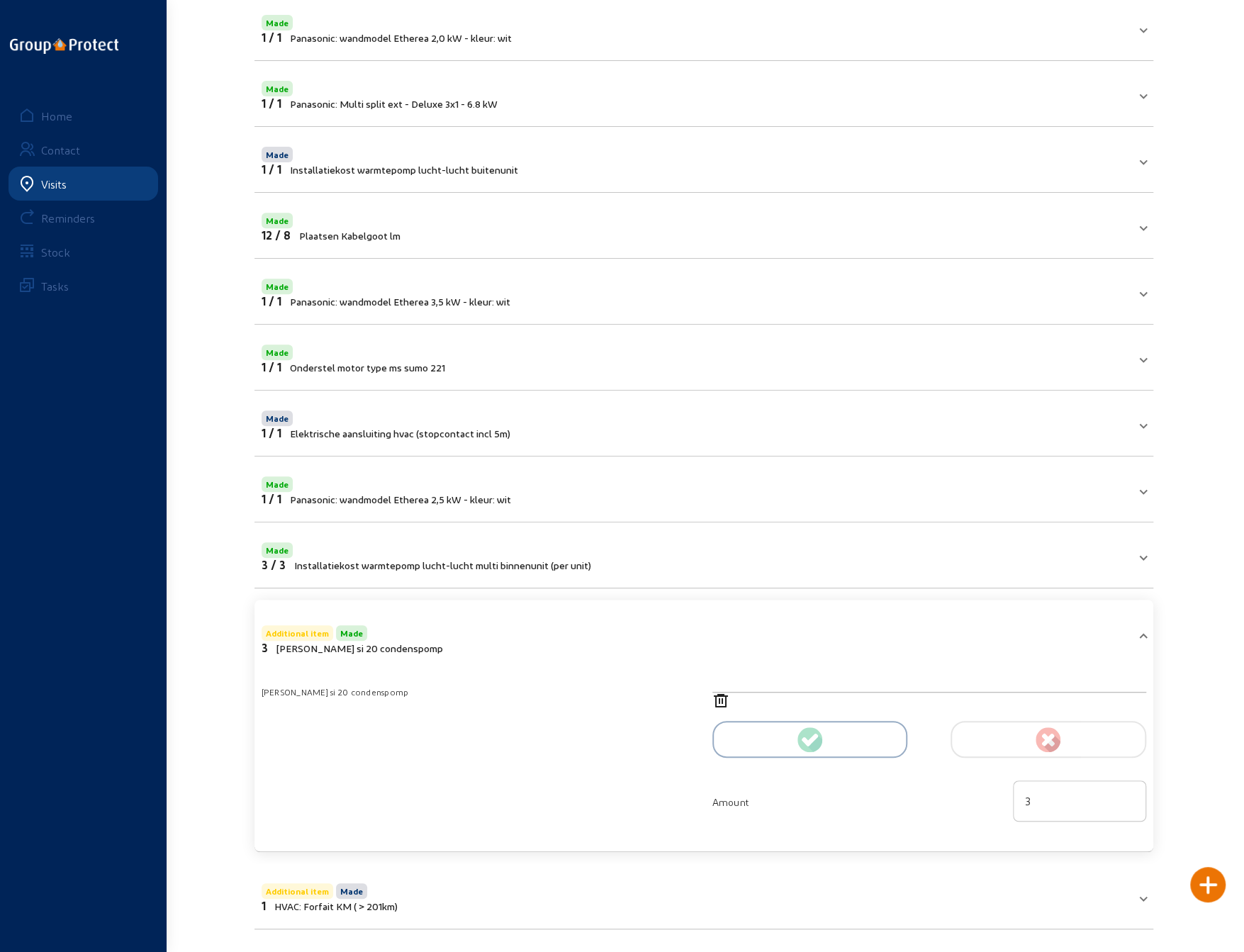
click at [784, 729] on div at bounding box center [810, 739] width 195 height 37
click at [1053, 791] on div "3" at bounding box center [1079, 801] width 110 height 40
click at [472, 740] on div "[PERSON_NAME] si 20 condenspomp" at bounding box center [478, 759] width 451 height 151
click at [718, 695] on icon at bounding box center [929, 700] width 434 height 17
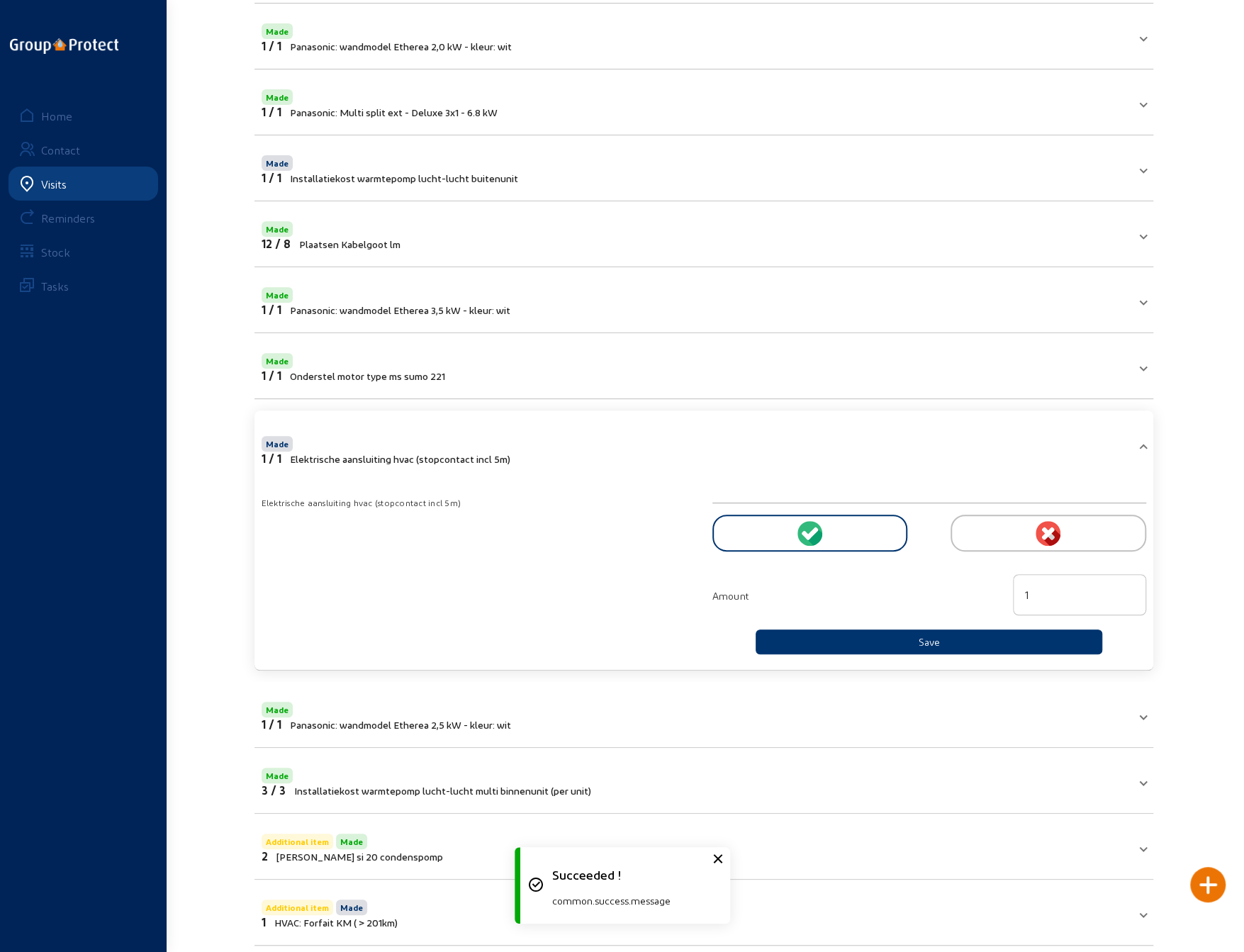
scroll to position [278, 0]
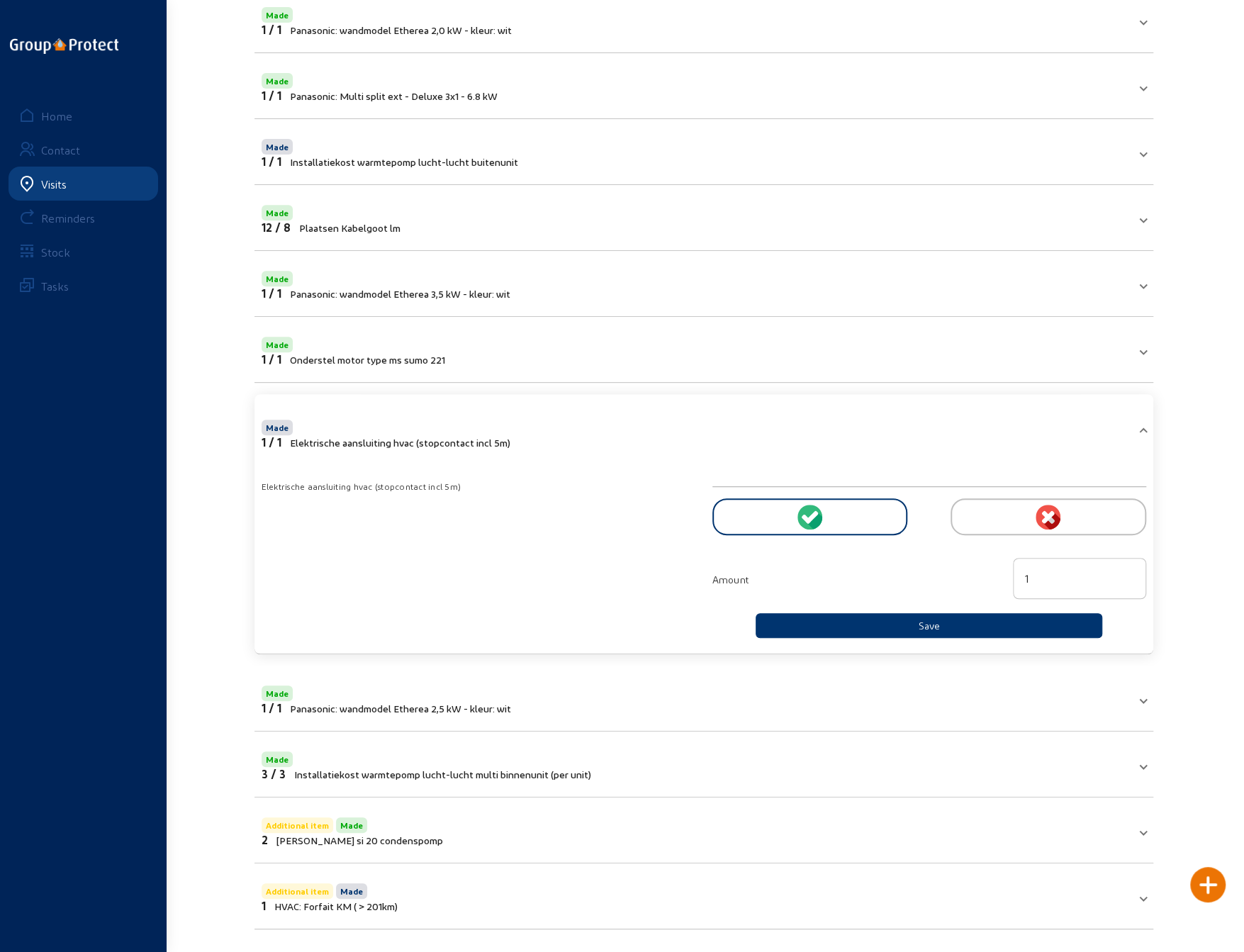
click at [463, 821] on mat-panel-title "Additional item Made 2 Sauermann si 20 condenspomp" at bounding box center [695, 831] width 867 height 32
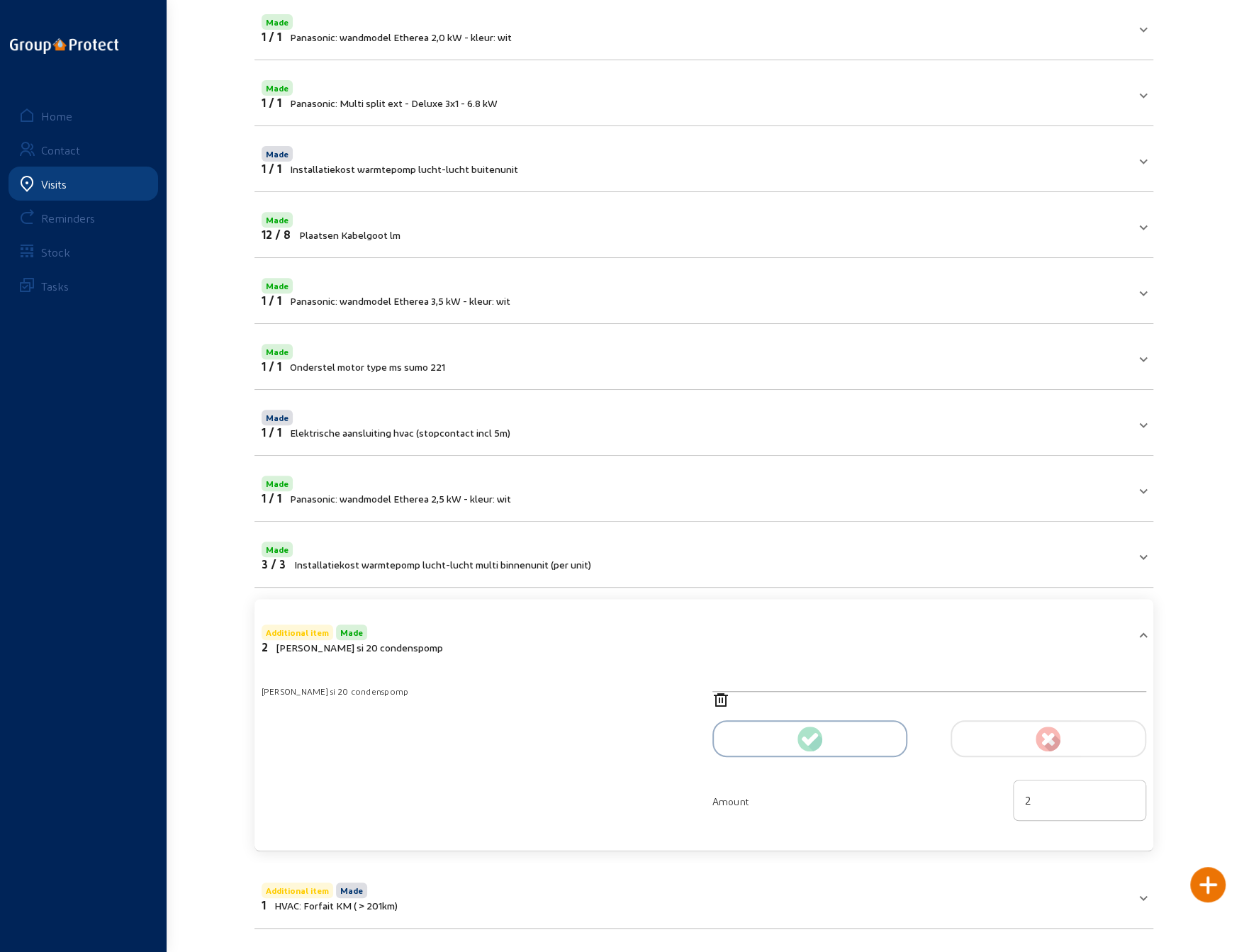
scroll to position [270, 0]
click at [461, 776] on div "[PERSON_NAME] si 20 condenspomp" at bounding box center [478, 759] width 451 height 151
click at [342, 566] on span "Installatiekost warmtepomp lucht-lucht multi binnenunit (per unit)" at bounding box center [442, 564] width 297 height 12
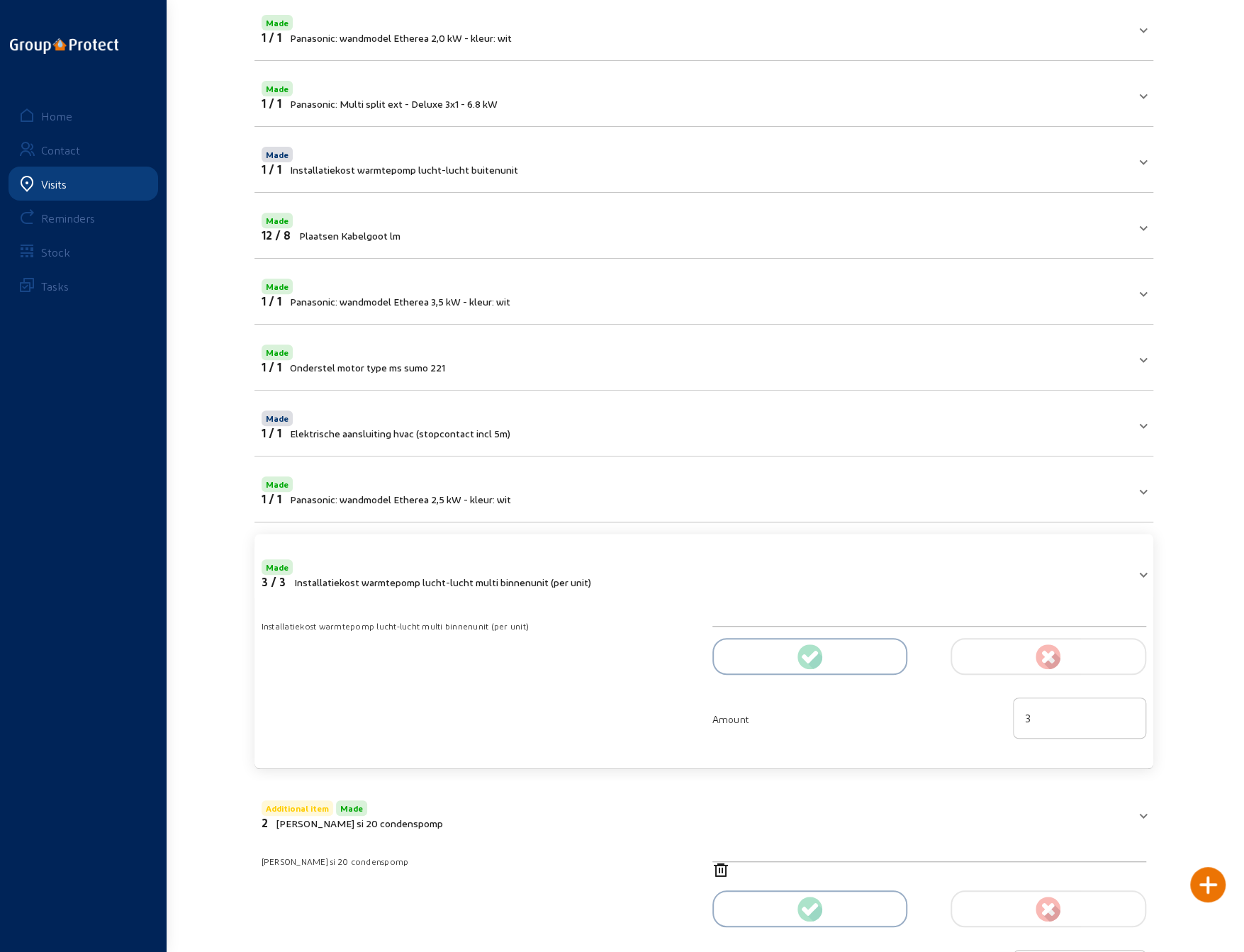
scroll to position [253, 0]
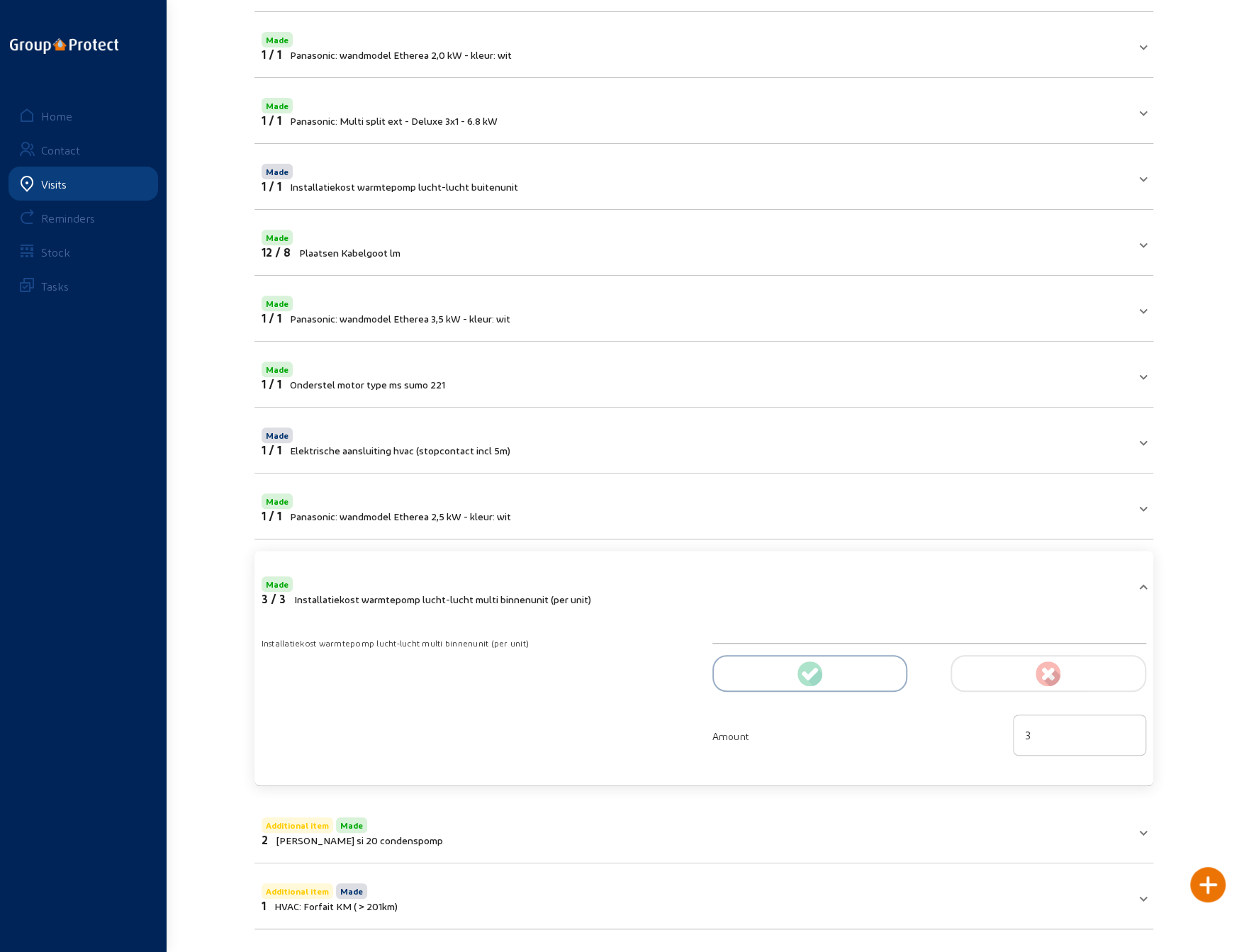
click at [321, 837] on span "[PERSON_NAME] si 20 condenspomp" at bounding box center [360, 839] width 166 height 12
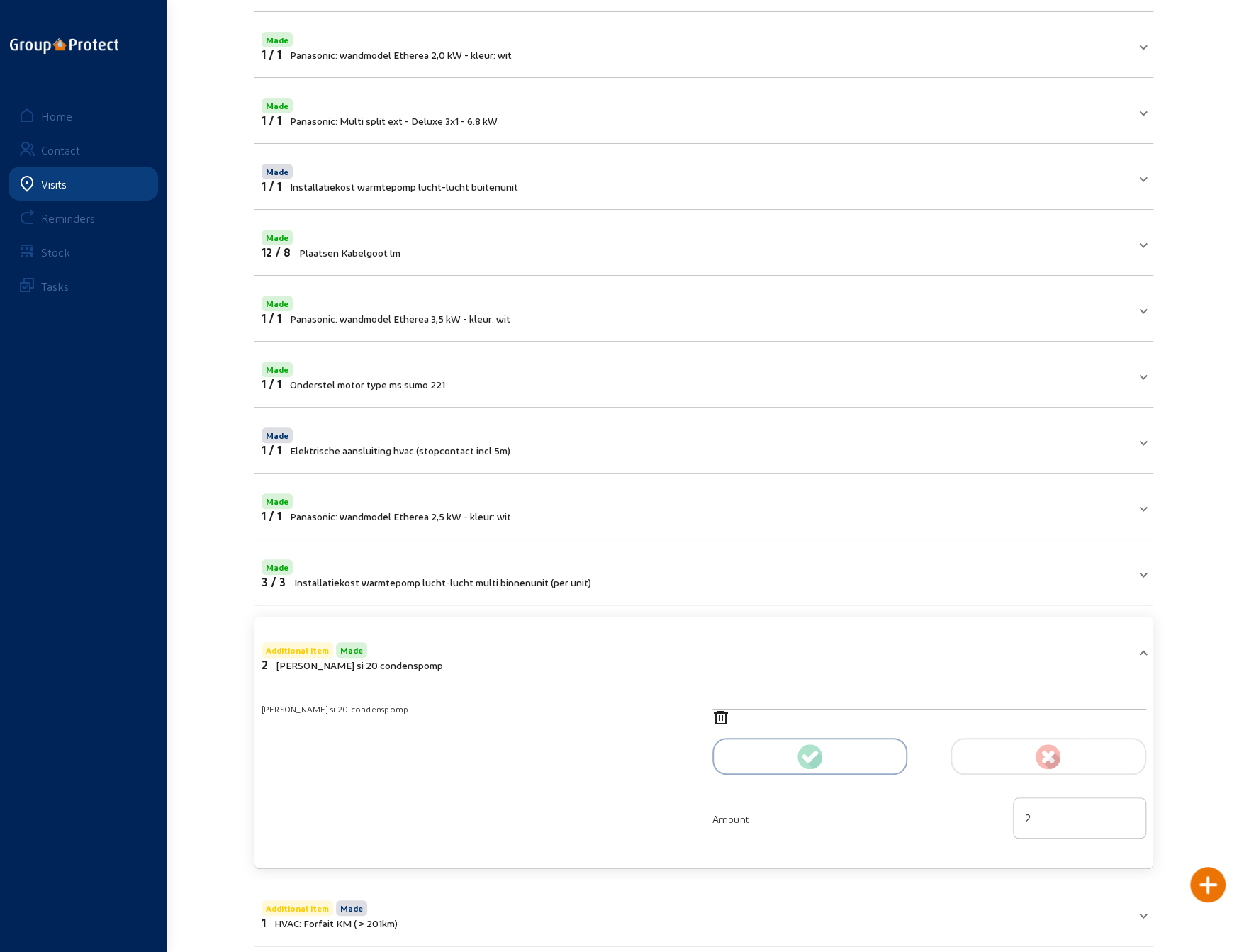
click at [53, 115] on div "Home" at bounding box center [56, 116] width 31 height 14
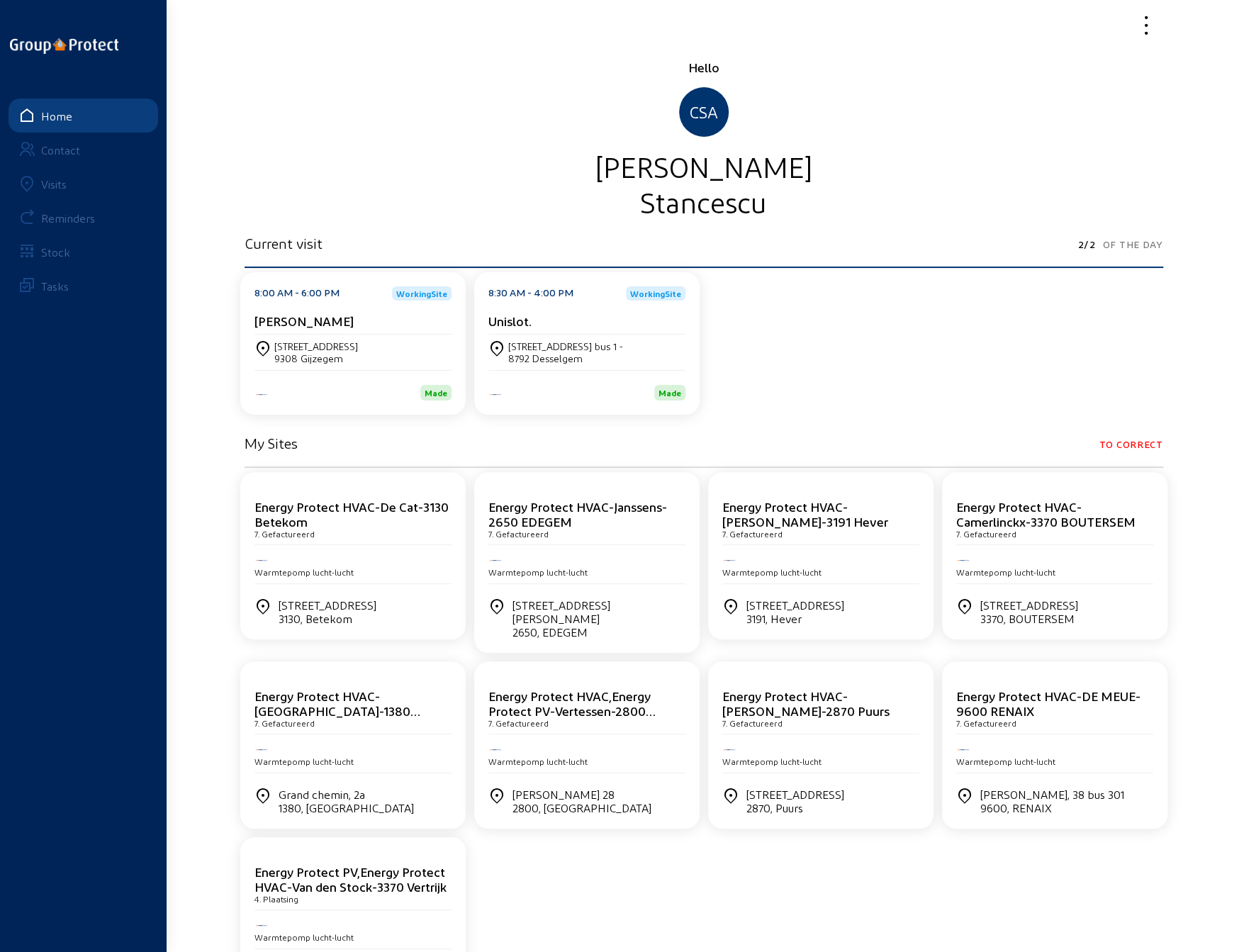
click at [911, 94] on div "Hello CSA [PERSON_NAME]" at bounding box center [704, 139] width 919 height 160
